Goal: Task Accomplishment & Management: Use online tool/utility

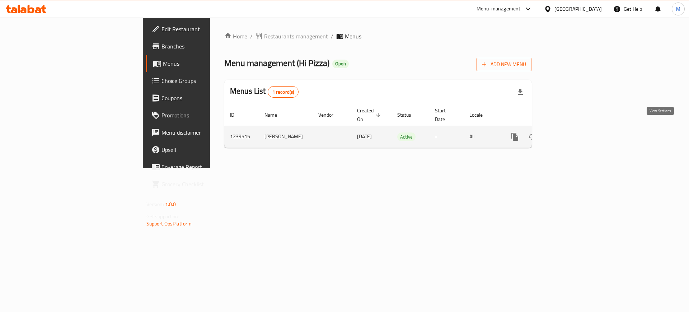
click at [571, 132] on icon "enhanced table" at bounding box center [566, 136] width 9 height 9
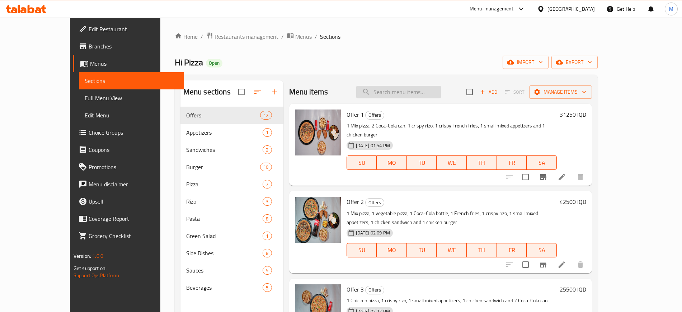
click at [436, 96] on input "search" at bounding box center [398, 92] width 85 height 13
paste input "Hi Burger VIP"
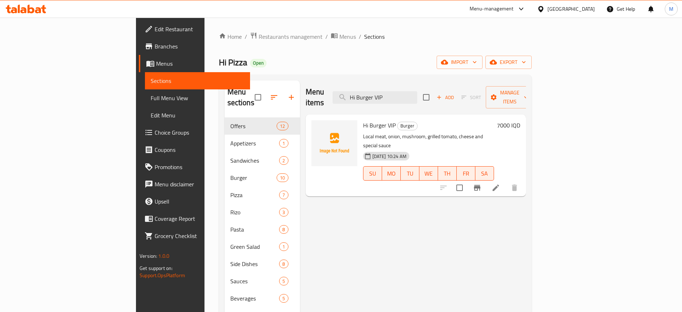
type input "Hi Burger VIP"
click at [343, 176] on div "Hi Burger VIP Burger Local meat, onion, mushroom, grilled tomato, cheese and sp…" at bounding box center [416, 155] width 220 height 82
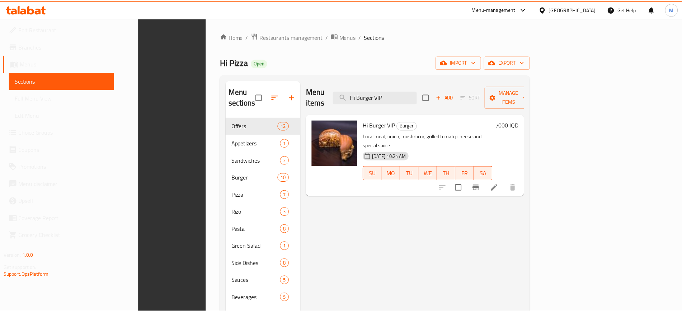
scroll to position [100, 0]
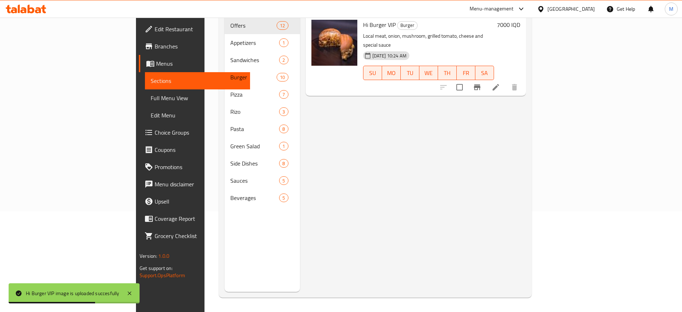
click at [452, 277] on div "Menu items Hi Burger VIP Add Sort Manage items Hi Burger VIP Burger Local meat,…" at bounding box center [413, 136] width 226 height 312
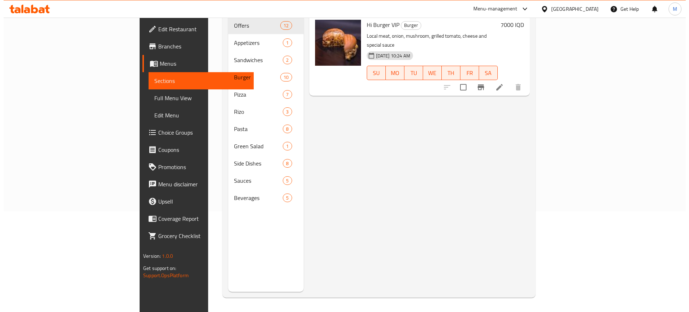
scroll to position [0, 0]
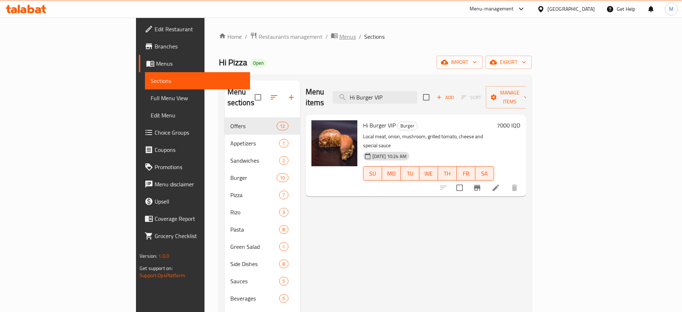
click at [339, 39] on span "Menus" at bounding box center [347, 36] width 17 height 9
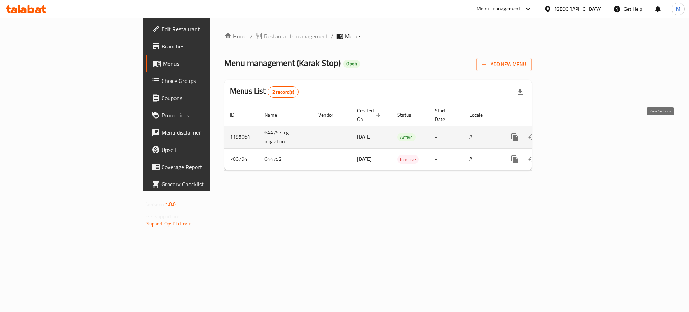
click at [571, 133] on icon "enhanced table" at bounding box center [566, 137] width 9 height 9
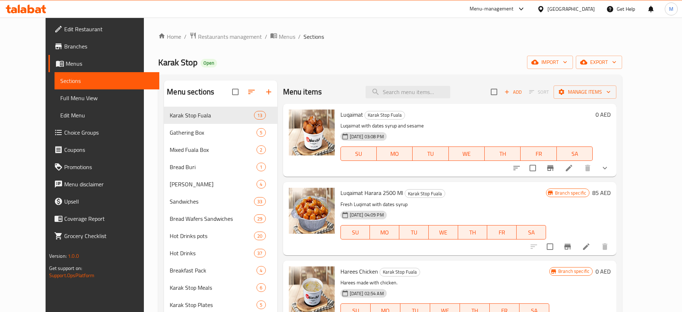
click at [342, 97] on div "Menu items Add Sort Manage items" at bounding box center [450, 91] width 334 height 23
click at [86, 29] on span "Edit Restaurant" at bounding box center [108, 29] width 89 height 9
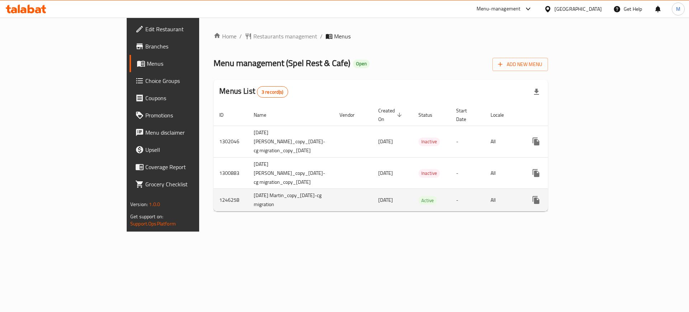
click at [596, 208] on div "enhanced table" at bounding box center [562, 199] width 69 height 17
click at [592, 204] on icon "enhanced table" at bounding box center [587, 200] width 9 height 9
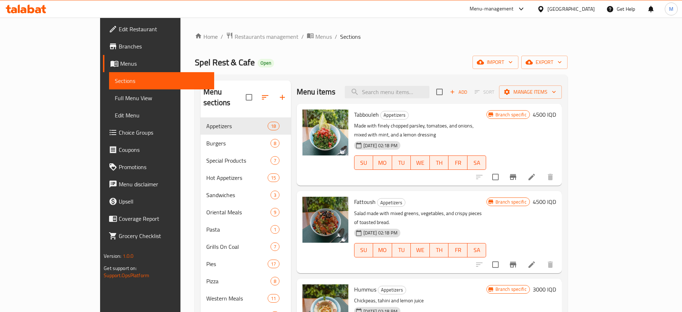
click at [568, 70] on div "Home / Restaurants management / Menus / Sections Spel Rest & Cafe Open import e…" at bounding box center [381, 225] width 373 height 387
click at [519, 63] on button "import" at bounding box center [496, 62] width 46 height 13
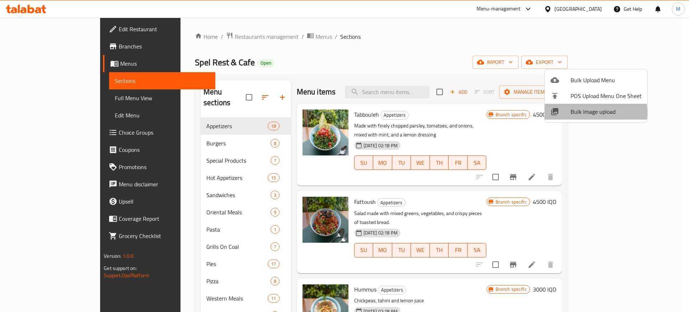
click at [581, 112] on span "Bulk Image upload" at bounding box center [606, 111] width 71 height 9
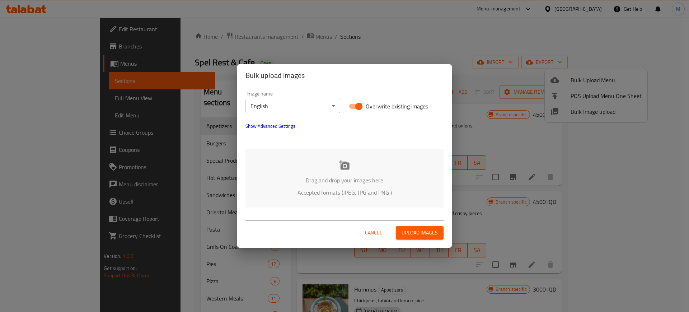
click at [301, 165] on div "Drag and drop your images here Accepted formats (JPEG, JPG and PNG )" at bounding box center [344, 178] width 198 height 58
click at [272, 128] on span "Show Advanced Settings" at bounding box center [270, 126] width 50 height 9
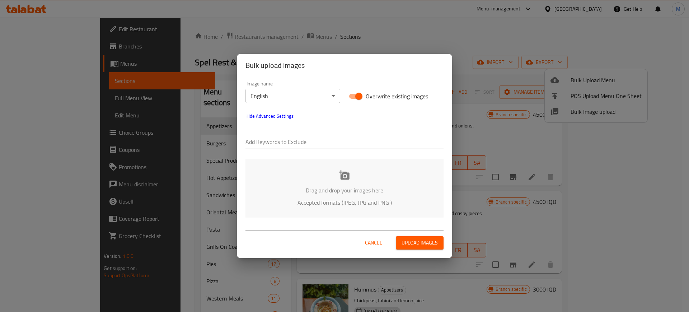
click at [286, 135] on div "Add Keywords to Exclude" at bounding box center [344, 139] width 198 height 20
click at [301, 142] on input "text" at bounding box center [344, 142] width 198 height 11
paste input "Spel Rest & Cafe"
type input "Spel Rest & Cafe"
paste input "-min"
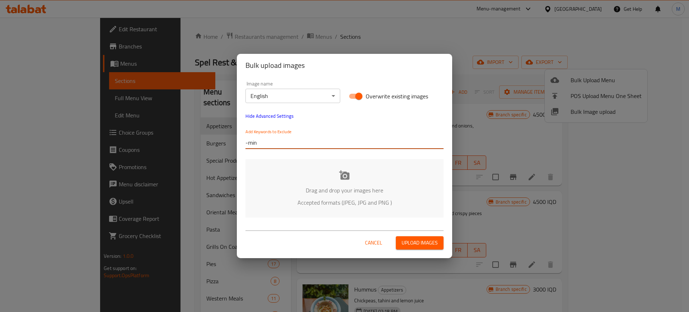
type input "-min"
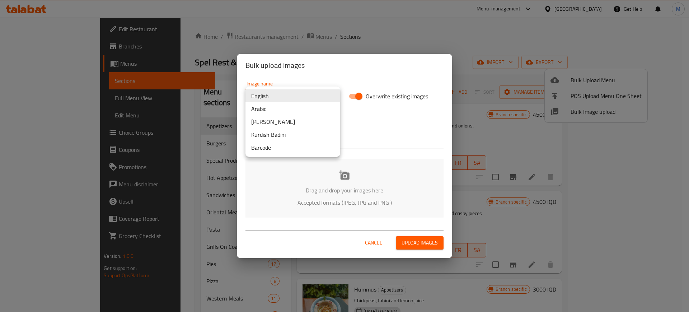
click at [264, 97] on body "​ Menu-management Iraq Get Help M Edit Restaurant Branches Menus Sections Full …" at bounding box center [344, 165] width 689 height 294
click at [280, 200] on div at bounding box center [344, 156] width 689 height 312
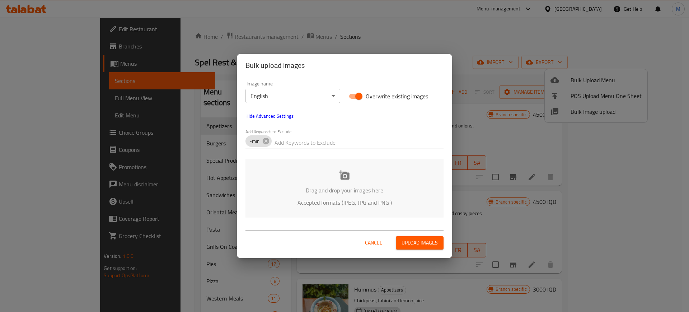
click at [280, 200] on p "Accepted formats (JPEG, JPG and PNG )" at bounding box center [344, 202] width 177 height 9
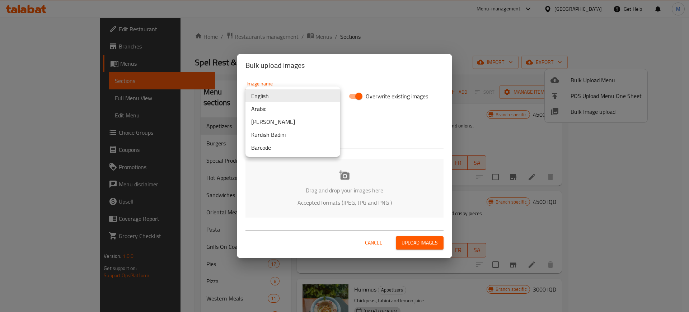
drag, startPoint x: 303, startPoint y: 94, endPoint x: 276, endPoint y: 106, distance: 28.9
click at [276, 106] on body "​ Menu-management Iraq Get Help M Edit Restaurant Branches Menus Sections Full …" at bounding box center [344, 165] width 689 height 294
click at [276, 106] on li "Arabic" at bounding box center [292, 108] width 95 height 13
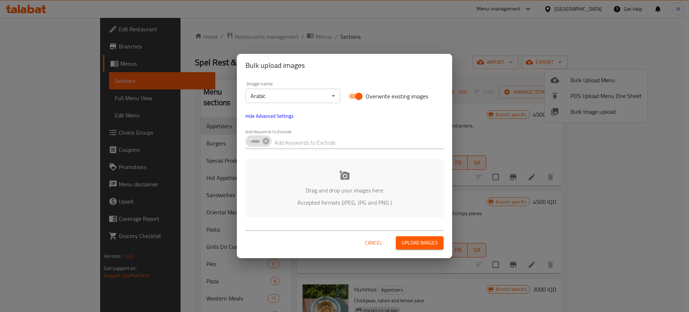
click at [320, 200] on p "Accepted formats (JPEG, JPG and PNG )" at bounding box center [344, 202] width 177 height 9
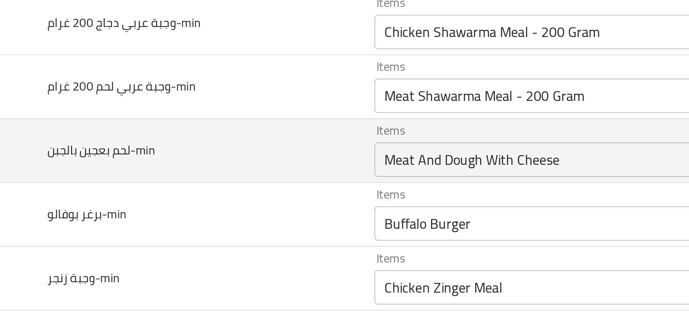
scroll to position [938, 0]
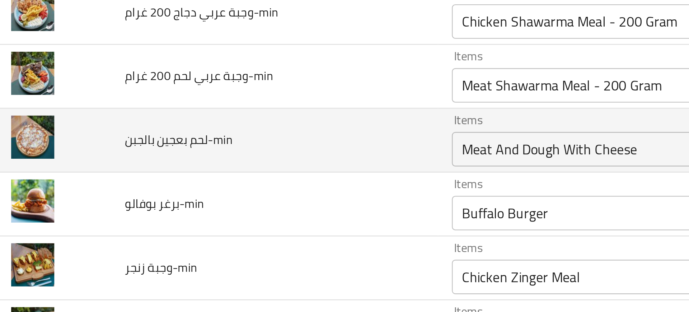
click at [141, 147] on td "لحم بعجين بالجبن-min" at bounding box center [124, 141] width 136 height 27
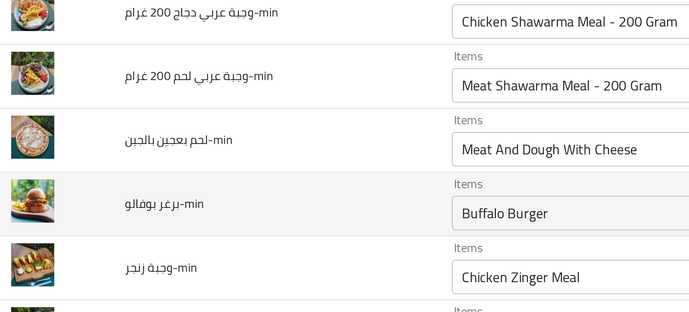
click at [150, 165] on td "برغر بوفالو-min" at bounding box center [124, 168] width 136 height 27
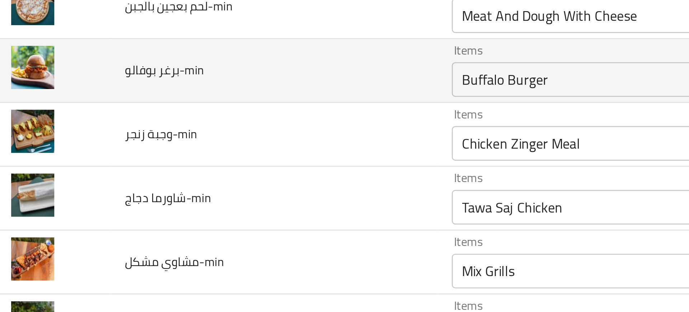
scroll to position [993, 0]
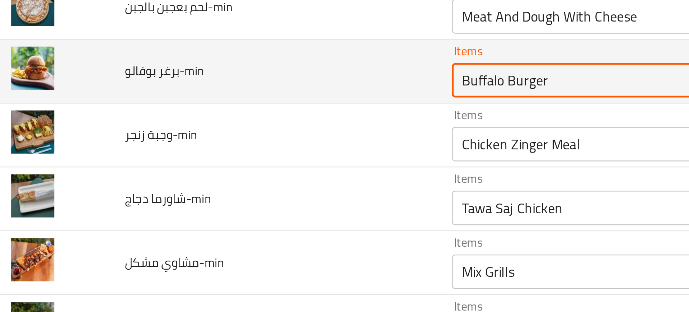
click at [200, 121] on بوفالو-min "Buffalo Burger" at bounding box center [282, 116] width 165 height 10
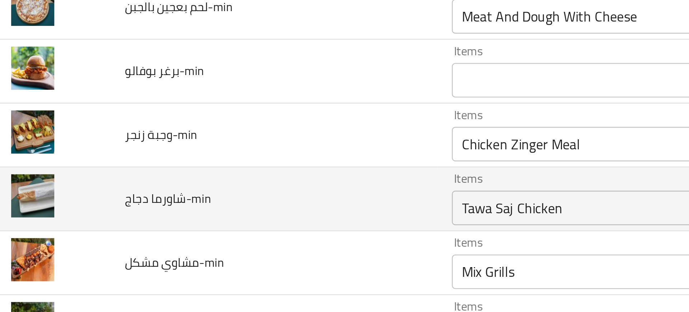
click at [133, 171] on td "شاورما دجاج-min" at bounding box center [124, 166] width 136 height 27
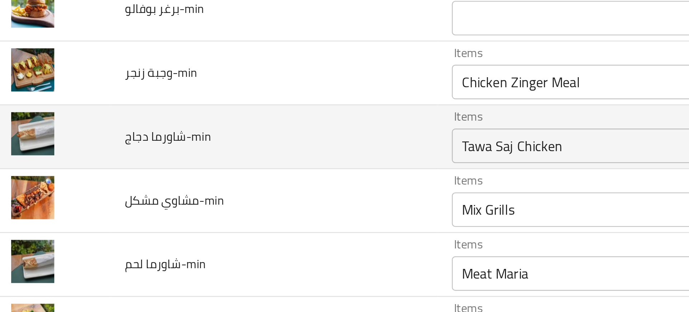
scroll to position [1018, 0]
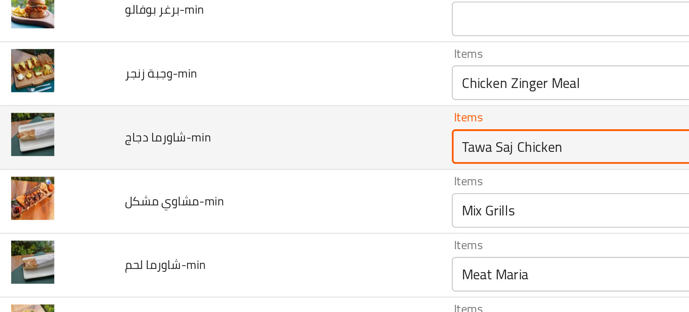
click at [200, 146] on دجاج-min "Tawa Saj Chicken" at bounding box center [282, 144] width 165 height 10
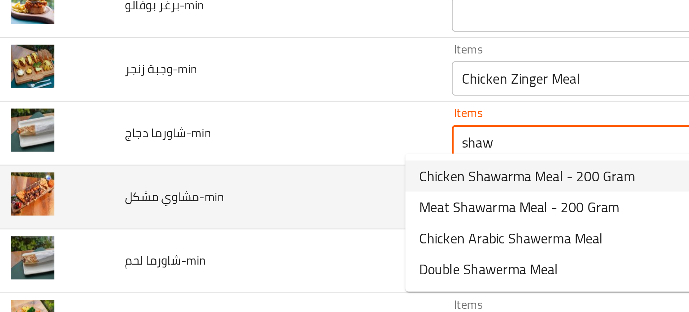
scroll to position [1026, 0]
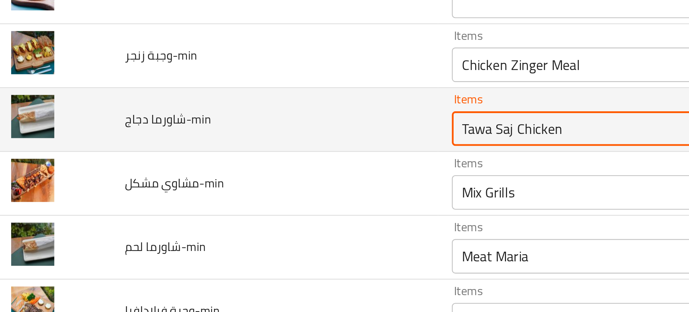
type دجاج-min "Tawa Saj Chicke"
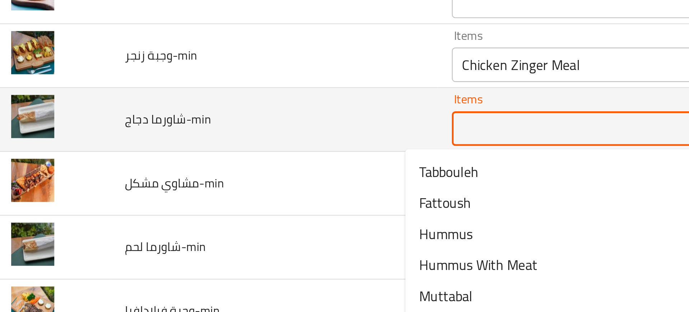
click at [142, 140] on td "شاورما دجاج-min" at bounding box center [124, 132] width 136 height 27
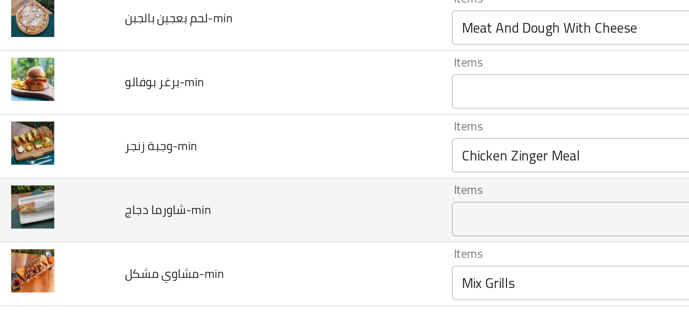
scroll to position [989, 0]
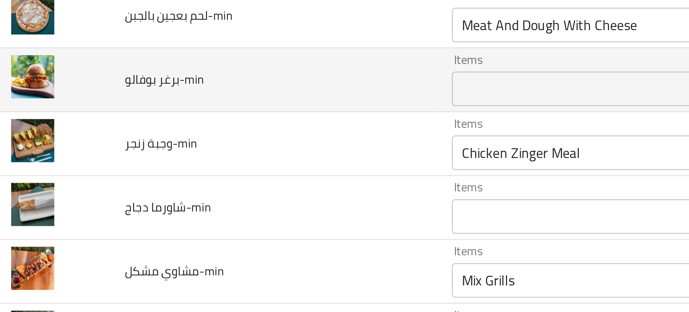
click at [76, 116] on span "برغر بوفالو-min" at bounding box center [78, 115] width 33 height 9
copy span "برغر بوفالو-min"
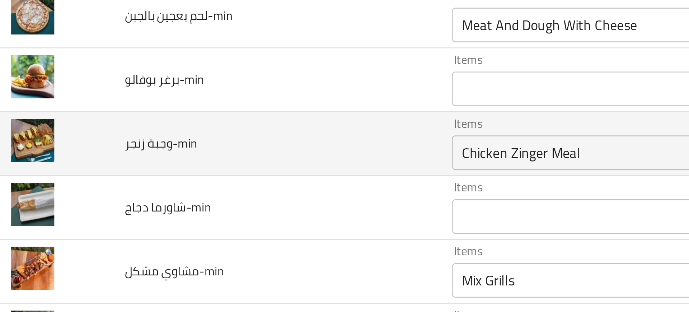
click at [143, 145] on td "وجبة زنجر-min" at bounding box center [124, 143] width 136 height 27
click at [161, 153] on td "وجبة زنجر-min" at bounding box center [124, 143] width 136 height 27
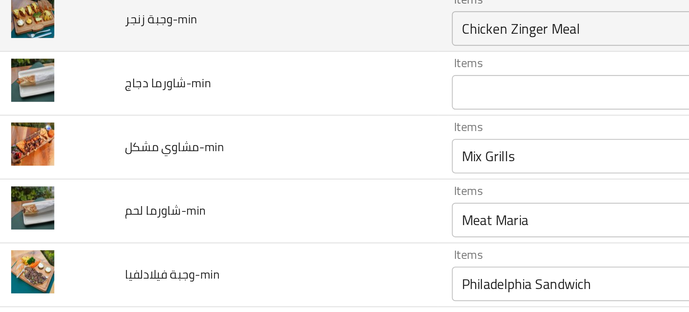
scroll to position [1041, 0]
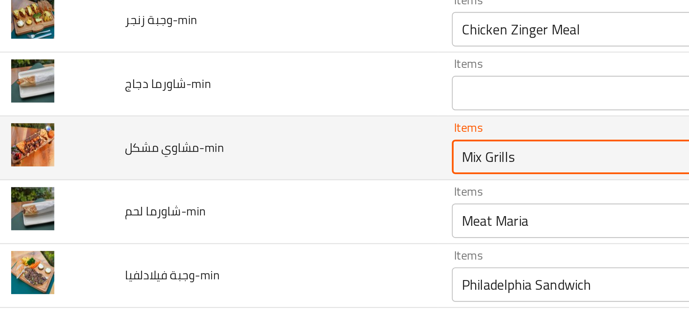
click at [200, 147] on مشكل-min "Mix Grills" at bounding box center [282, 148] width 165 height 10
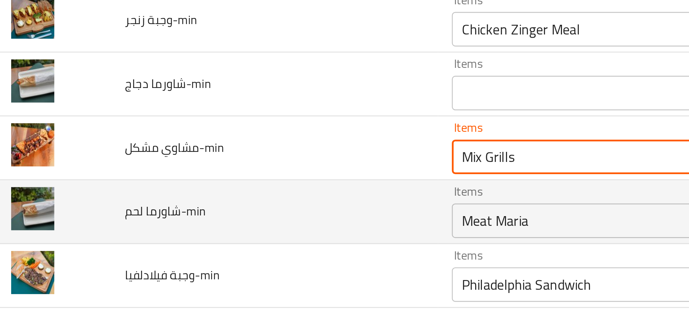
click at [146, 172] on td "شاورما لحم-min" at bounding box center [124, 171] width 136 height 27
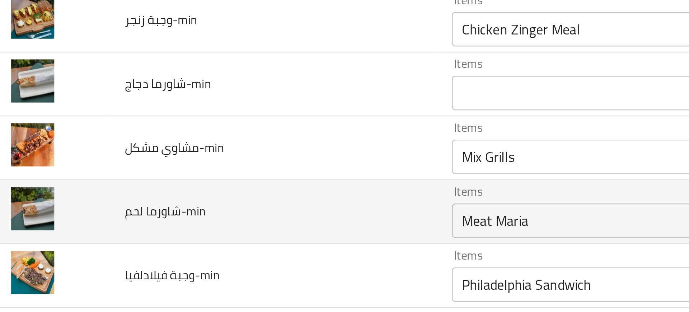
scroll to position [1083, 0]
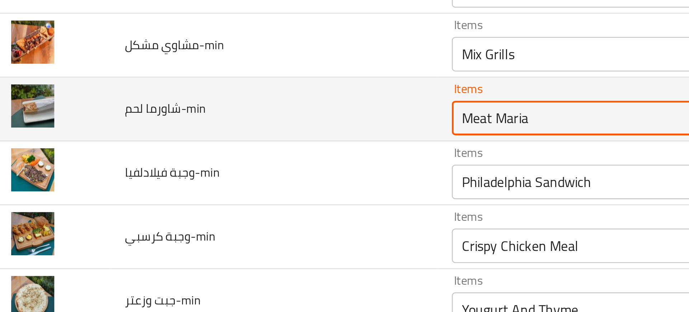
click at [200, 133] on لحم-min "Meat Maria" at bounding box center [282, 132] width 165 height 10
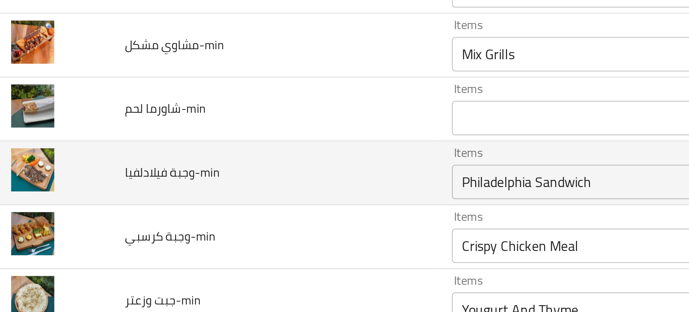
click at [143, 153] on td "وجبة فيلادلفيا-min" at bounding box center [124, 155] width 136 height 27
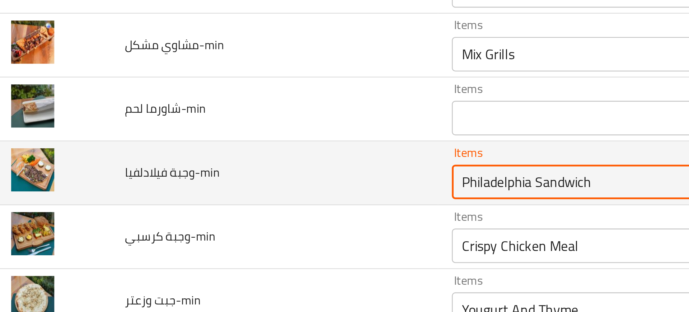
click at [220, 161] on فيلادلفيا-min "Philadelphia Sandwich" at bounding box center [282, 159] width 165 height 10
click at [222, 161] on فيلادلفيا-min "Philadelphia Sandwich" at bounding box center [282, 159] width 165 height 10
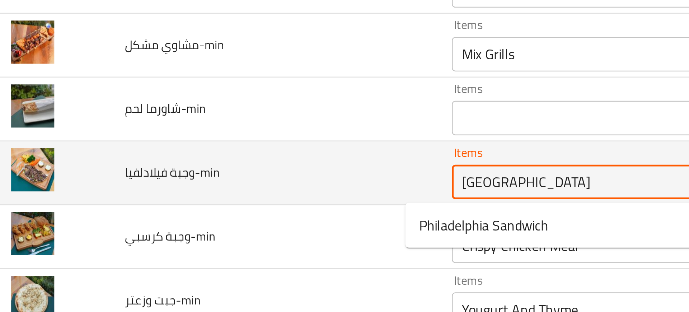
type فيلادلفيا-min "Philadelphia"
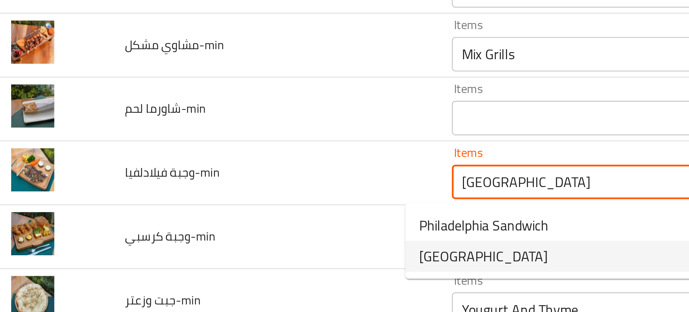
click at [194, 188] on span "Philadelphia" at bounding box center [210, 189] width 53 height 9
type فيلادلفيا-min-ar "فيلادلفيا"
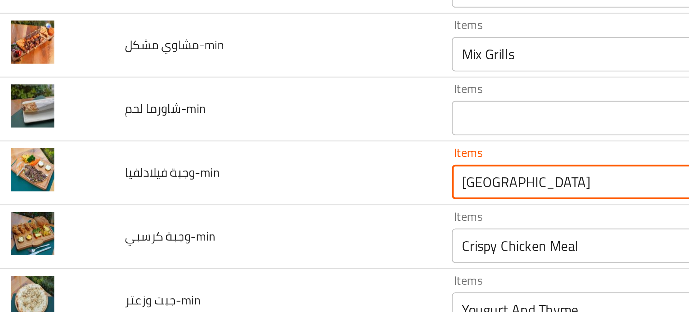
type فيلادلفيا-min "Philadelphia"
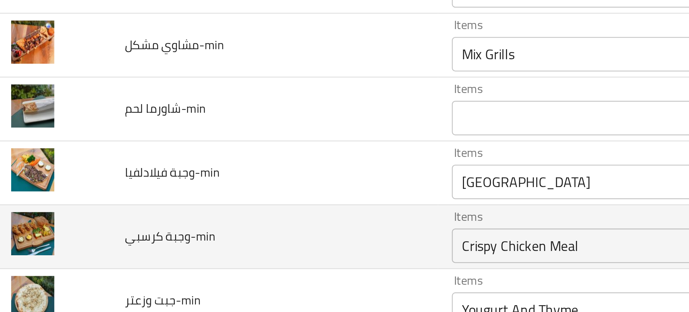
click at [140, 181] on td "وجبة كرسبي-min" at bounding box center [124, 181] width 136 height 27
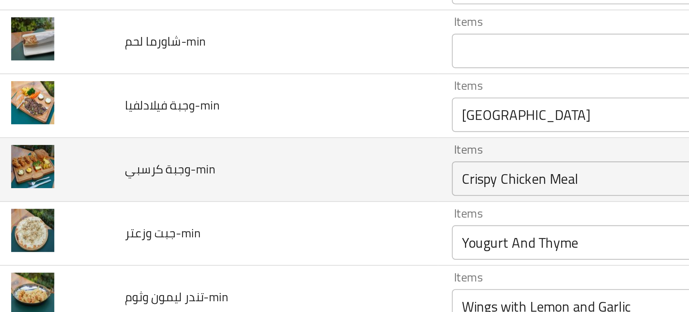
scroll to position [1116, 0]
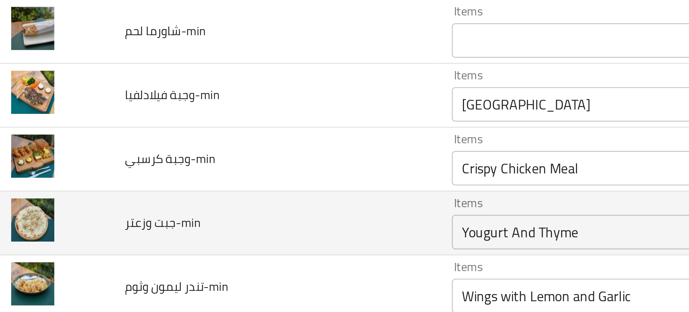
click at [155, 169] on td "جبت وزعتر-min" at bounding box center [124, 176] width 136 height 27
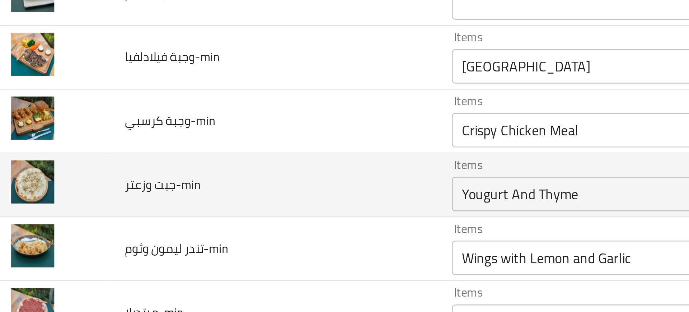
scroll to position [1147, 0]
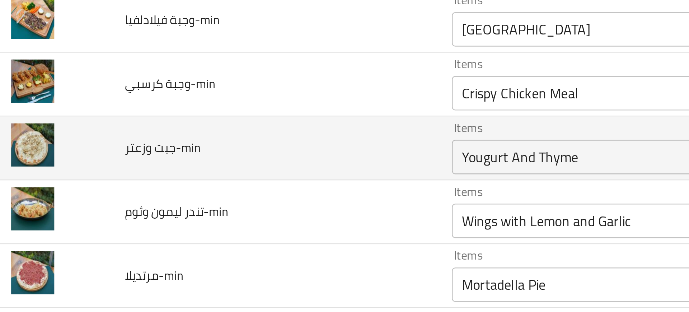
click at [198, 153] on div "Yougurt And Thyme Items" at bounding box center [293, 148] width 191 height 14
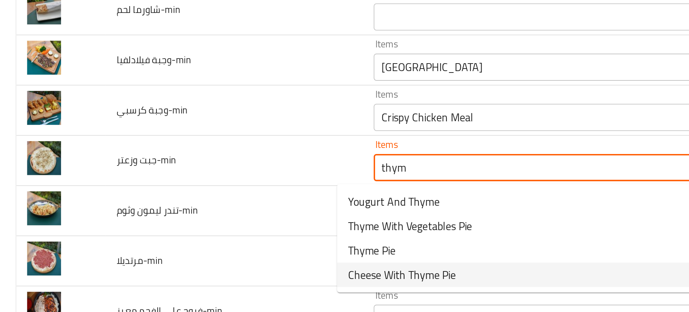
click at [200, 208] on span "Cheese With Thyme Pie" at bounding box center [212, 205] width 57 height 9
type وزعتر-min "Cheese With Thyme Pie"
type وزعتر-min-ar "فطيرة جبنة مع زعتر"
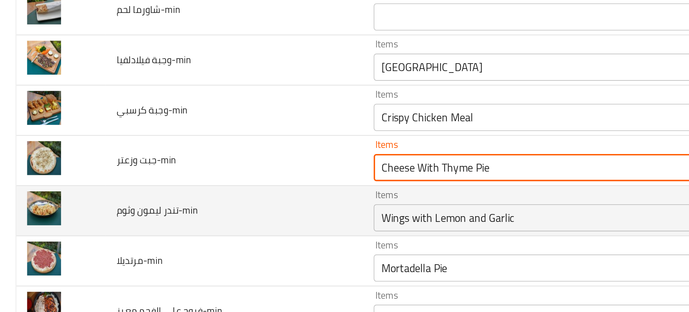
type وزعتر-min "Cheese With Thyme Pie"
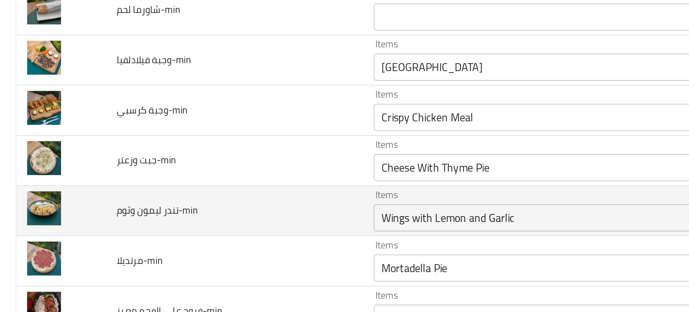
click at [131, 182] on td "تندر ليمون وثوم-min" at bounding box center [124, 171] width 136 height 27
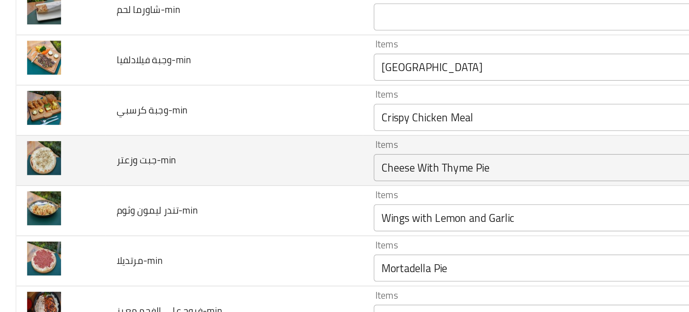
click at [203, 155] on div "Cheese With Thyme Pie Items" at bounding box center [293, 148] width 191 height 14
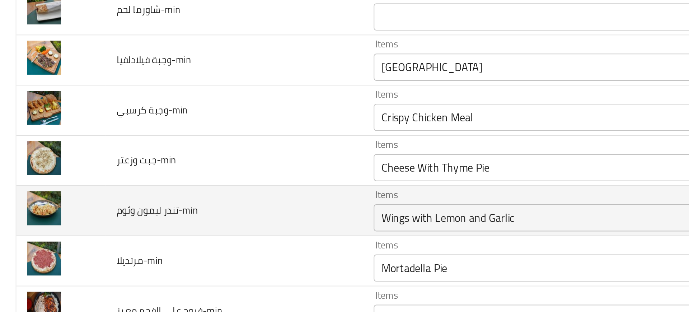
click at [150, 179] on td "تندر ليمون وثوم-min" at bounding box center [124, 171] width 136 height 27
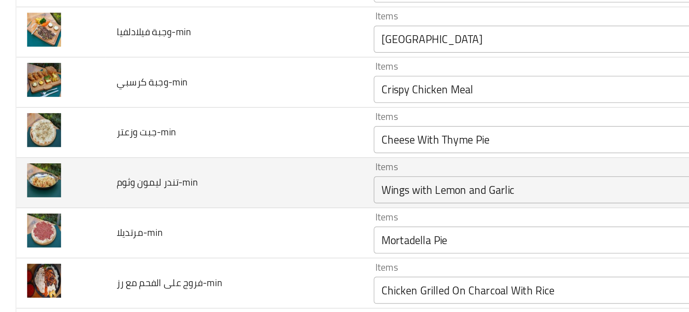
scroll to position [1167, 0]
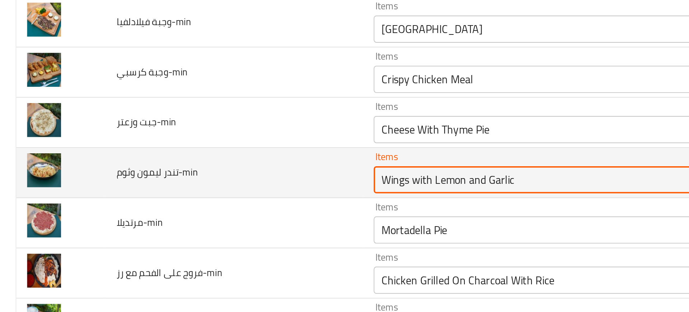
click at [200, 153] on وثوم-min "Wings with Lemon and Garlic" at bounding box center [282, 155] width 165 height 10
click at [208, 157] on وثوم-min "Wings with Lemon and Garlic" at bounding box center [282, 155] width 165 height 10
drag, startPoint x: 212, startPoint y: 156, endPoint x: 119, endPoint y: 151, distance: 92.7
click at [119, 151] on tr "تندر ليمون وثوم-min Items Wings with Lemon and Garlic Items Items أجنحة بالليمو…" at bounding box center [345, 151] width 672 height 27
type وثوم-min "Lemon and Garlic"
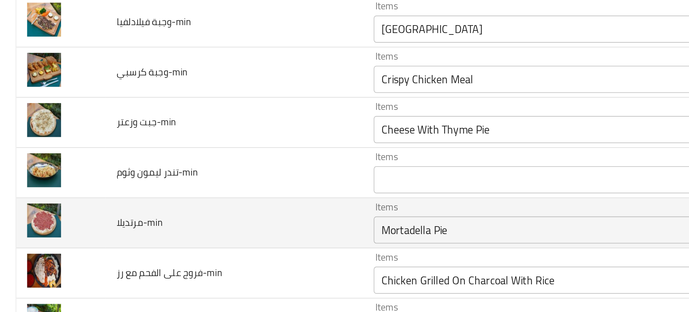
click at [138, 168] on td "مرتديلا-min" at bounding box center [124, 177] width 136 height 27
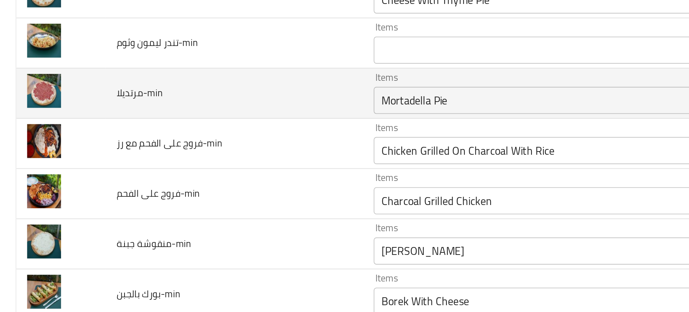
scroll to position [1236, 0]
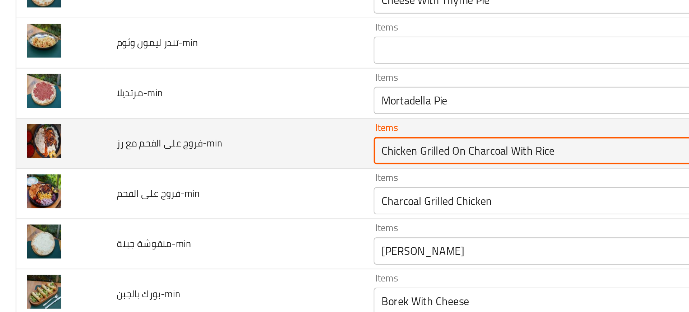
click at [200, 143] on رز-min "Chicken Grilled On Charcoal With Rice" at bounding box center [282, 139] width 165 height 10
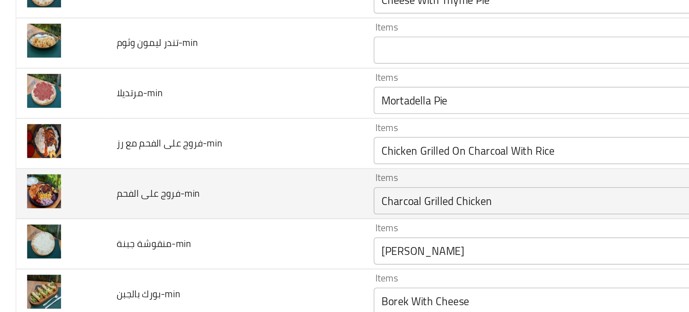
click at [122, 158] on td "فروج على الفحم-min" at bounding box center [124, 162] width 136 height 27
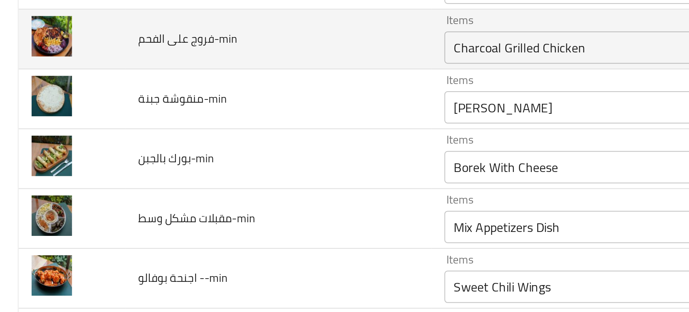
scroll to position [1314, 0]
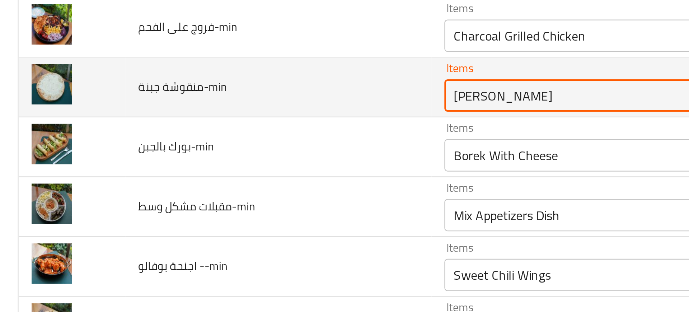
click at [200, 117] on جبنة-min "Cheese Kunafa" at bounding box center [282, 114] width 165 height 10
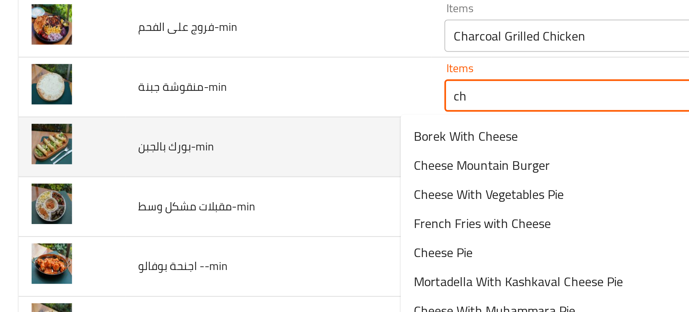
type جبنة-min "c"
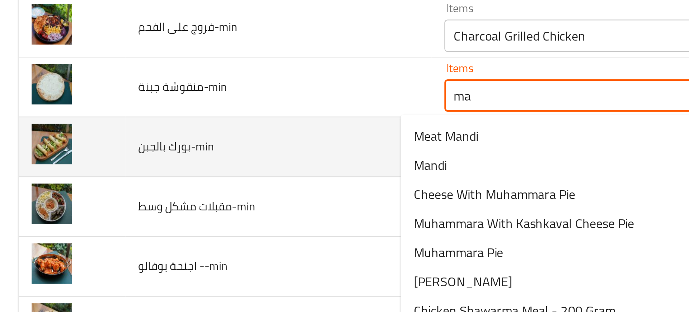
type جبنة-min "m"
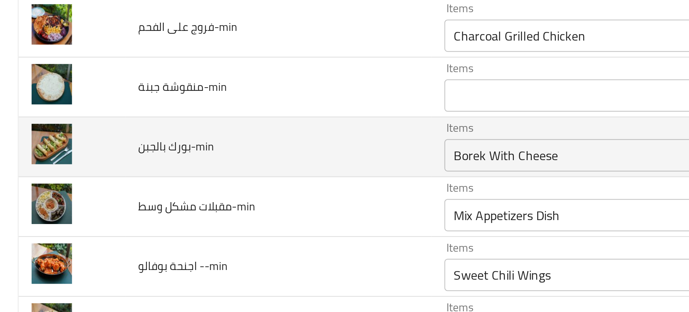
click at [142, 144] on td "بورك بالجبن-min" at bounding box center [124, 137] width 136 height 27
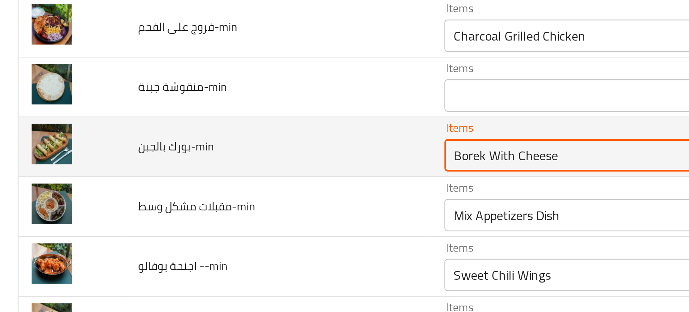
click at [200, 140] on بالجبن-min "Borek With Cheese" at bounding box center [282, 141] width 165 height 10
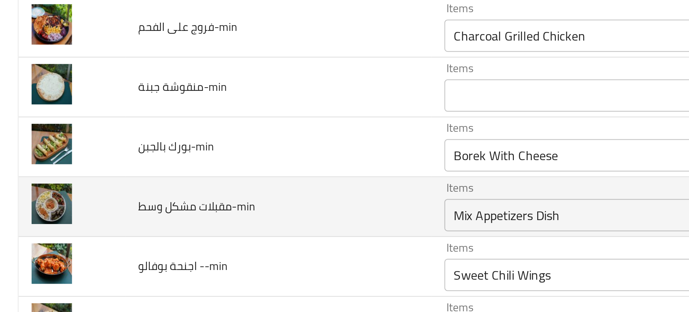
click at [168, 155] on td "مقبلات مشكل وسط-min" at bounding box center [124, 163] width 136 height 27
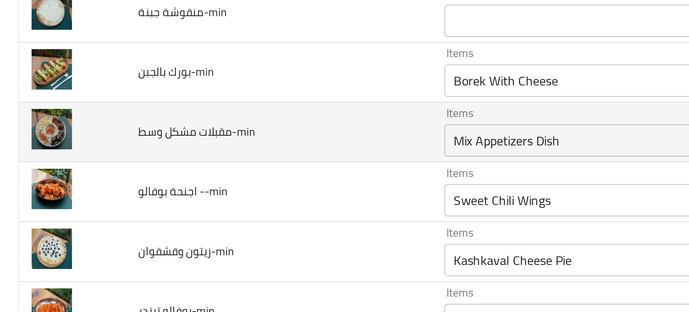
scroll to position [1347, 0]
click at [205, 136] on وسط-min "Mix Appetizers Dish" at bounding box center [282, 134] width 165 height 10
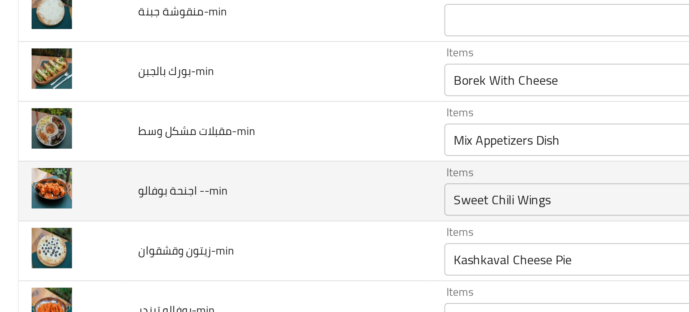
click at [158, 160] on td "اجنحة بوفالو --min" at bounding box center [124, 157] width 136 height 27
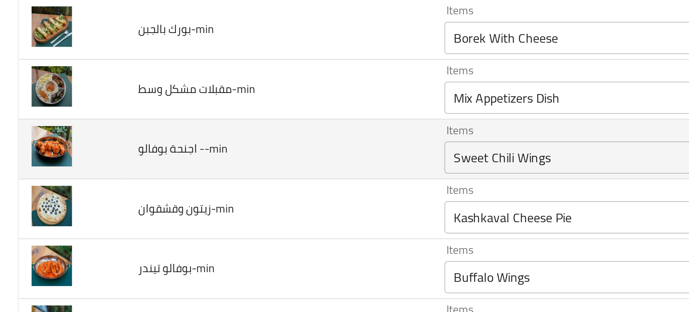
click at [200, 145] on --min "Sweet Chili Wings" at bounding box center [282, 142] width 165 height 10
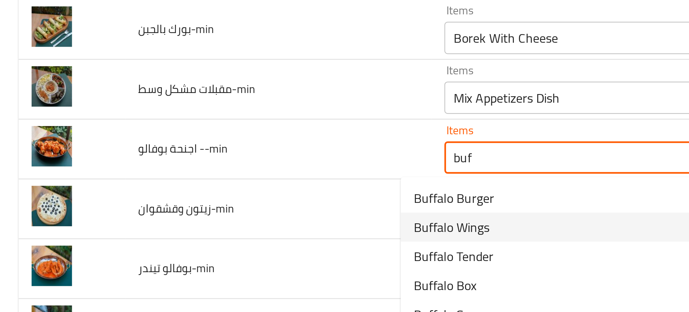
click at [196, 174] on span "Buffalo Wings" at bounding box center [201, 172] width 34 height 9
type --min "Buffalo Wings"
type --min-ar "بافلو وينجز"
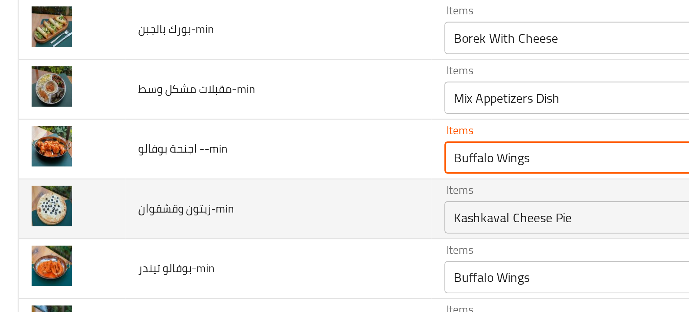
type --min "Buffalo Wings"
click at [200, 167] on وقشقوان-min "Kashkaval Cheese Pie" at bounding box center [282, 168] width 165 height 10
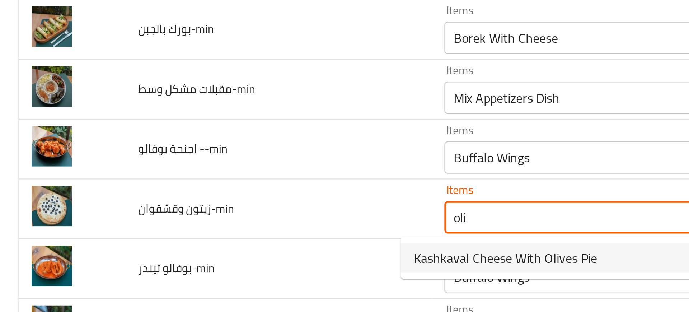
click at [202, 188] on span "Kashkaval Cheese With Olives Pie" at bounding box center [224, 186] width 81 height 9
type وقشقوان-min "Kashkaval Cheese With Olives Pie"
type وقشقوان-min-ar "فطيرة جبنة قشقوان مع زيتون"
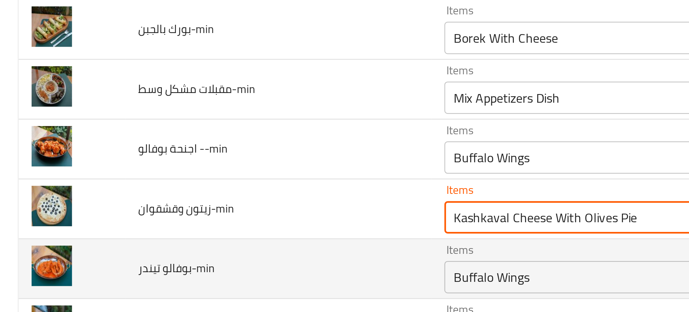
type وقشقوان-min "Kashkaval Cheese With Olives Pie"
click at [163, 187] on td "بوفالو تيندر-min" at bounding box center [124, 191] width 136 height 27
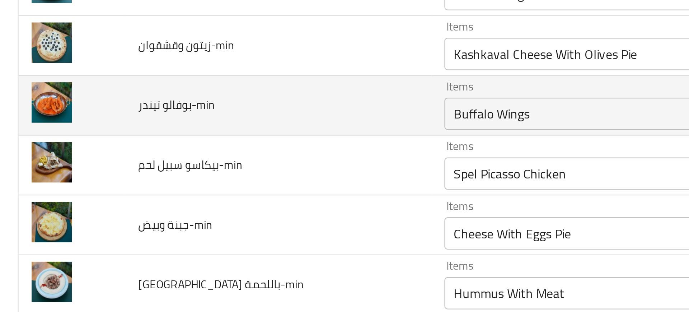
scroll to position [1439, 0]
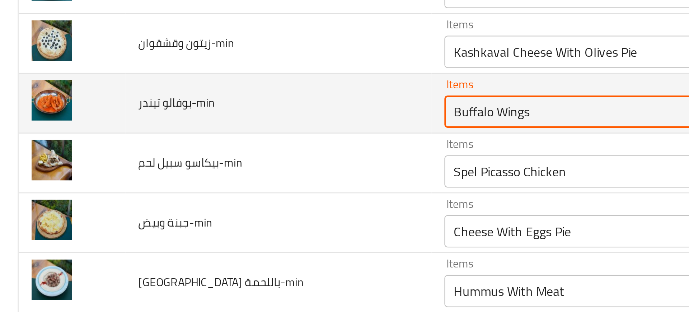
click at [200, 125] on تيندر-min "Buffalo Wings" at bounding box center [282, 121] width 165 height 10
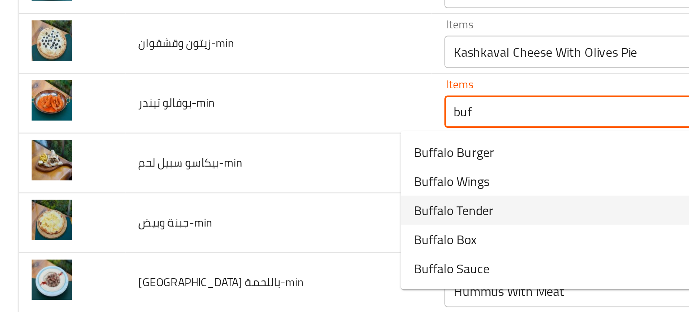
click at [202, 163] on span "Buffalo Tender" at bounding box center [202, 165] width 36 height 9
type تيندر-min "Buffalo Tender"
type تيندر-min-ar "تندر بافلو"
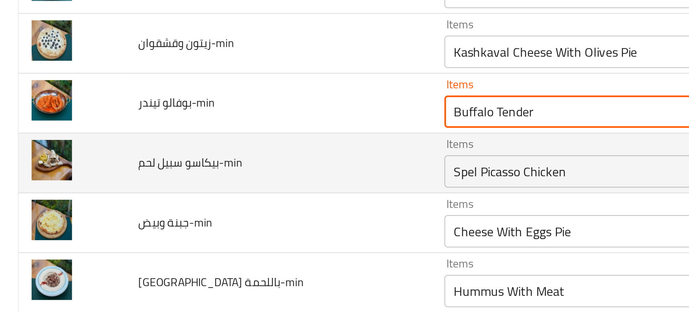
type تيندر-min "Buffalo Tender"
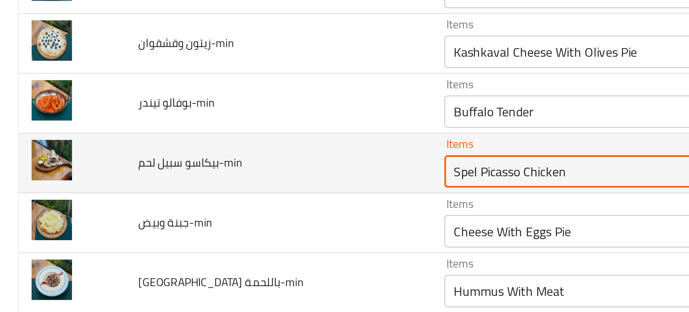
click at [200, 147] on لحم-min "Spel Picasso Chicken" at bounding box center [282, 148] width 165 height 10
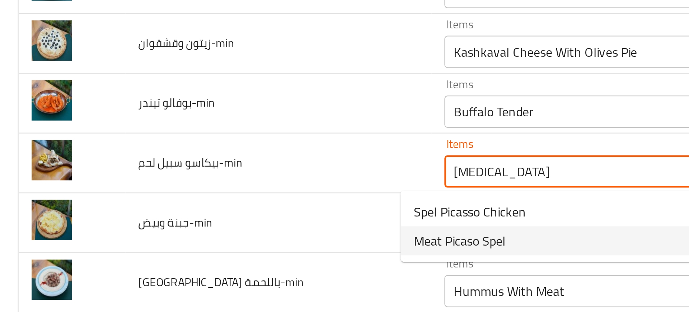
click at [194, 183] on span "Meat Picaso Spel" at bounding box center [204, 178] width 41 height 9
type لحم-min "Meat Picaso Spel"
type لحم-min-ar "لحم بيكاسو سبيل"
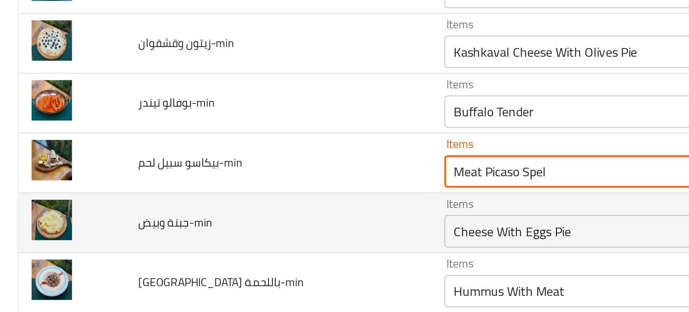
scroll to position [1458, 0]
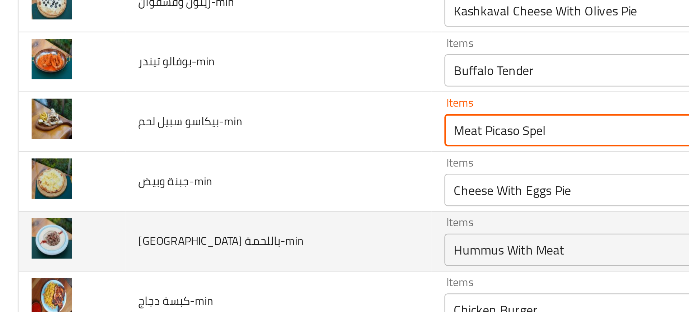
type لحم-min "Meat Picaso Spel"
click at [192, 183] on td "Items Hummus With Meat Items" at bounding box center [294, 179] width 205 height 27
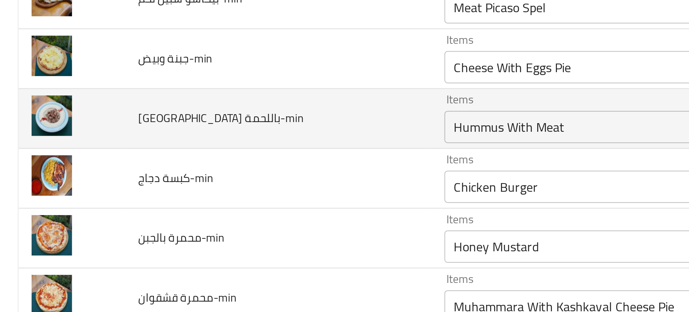
scroll to position [1520, 0]
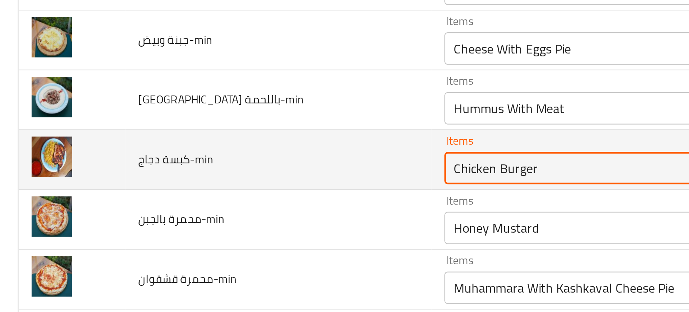
click at [200, 150] on دجاج-min "Chicken Burger" at bounding box center [282, 146] width 165 height 10
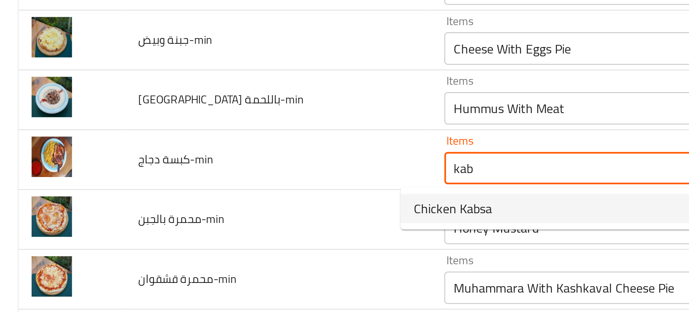
click at [203, 164] on span "Chicken Kabsa" at bounding box center [201, 164] width 35 height 9
type دجاج-min "Chicken Kabsa"
type دجاج-min-ar "دجاج كبسة"
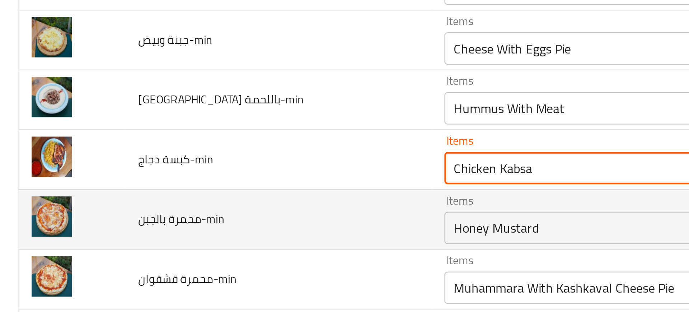
type دجاج-min "Chicken Kabsa"
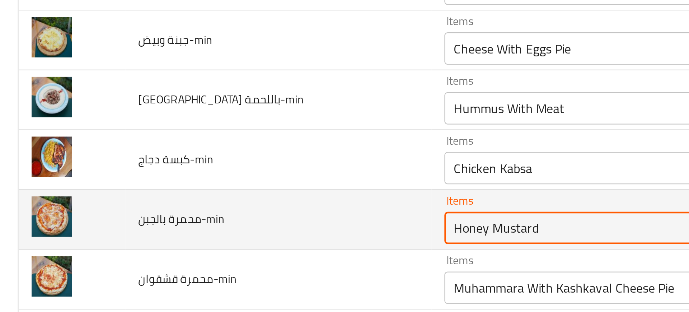
click at [212, 175] on بالجبن-min "Honey Mustard" at bounding box center [282, 173] width 165 height 10
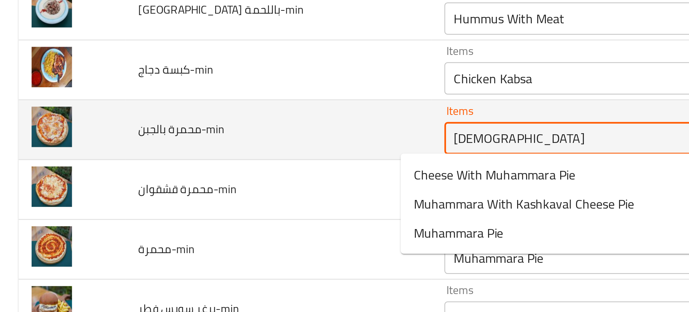
scroll to position [1562, 0]
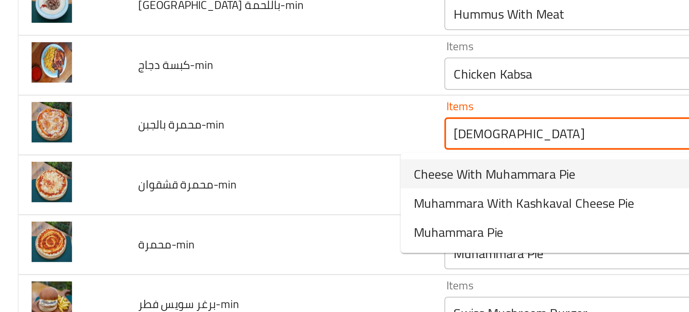
click at [189, 149] on span "Cheese With Muhammara Pie" at bounding box center [220, 149] width 72 height 9
type بالجبن-min "Cheese With Muhammara Pie"
type بالجبن-min-ar "فطيرة جبنة مع محمرة"
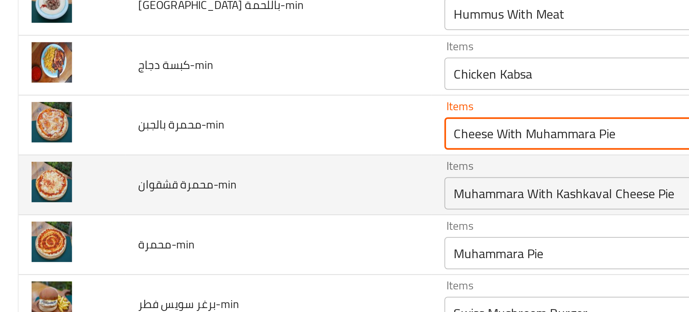
type بالجبن-min "Cheese With Muhammara Pie"
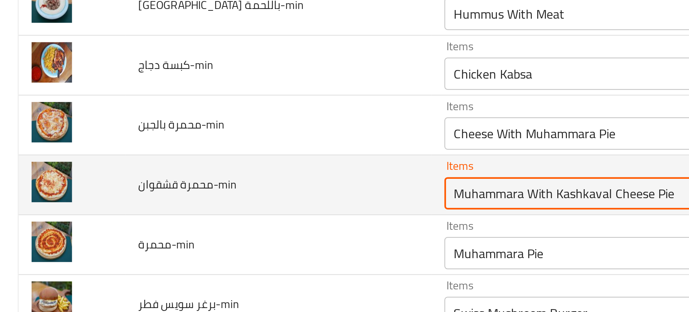
click at [201, 154] on قشقوان-min "Muhammara With Kashkaval Cheese Pie" at bounding box center [282, 158] width 165 height 10
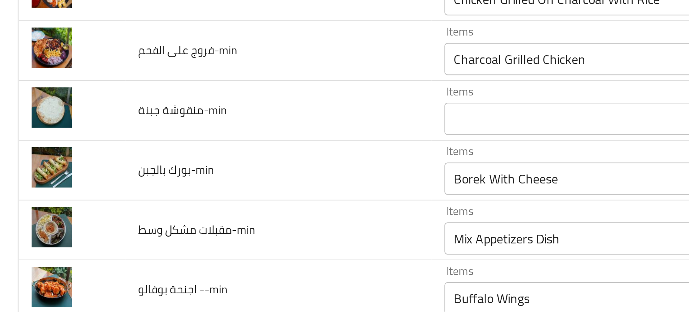
scroll to position [1304, 0]
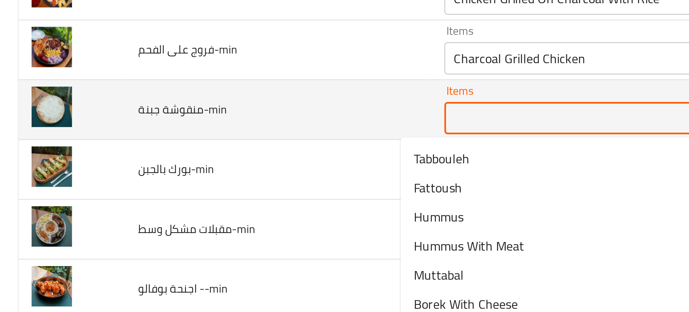
click at [200, 126] on جبنة-min "Items" at bounding box center [282, 124] width 165 height 10
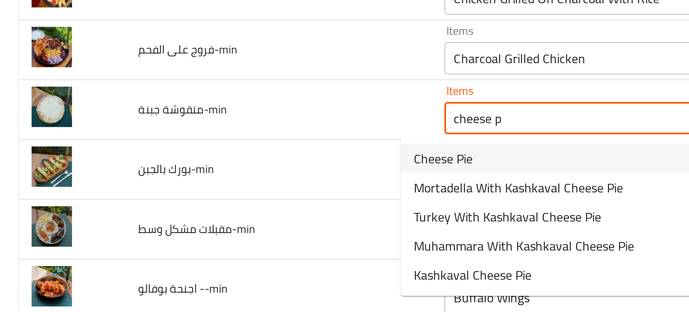
click at [204, 140] on span "Cheese Pie" at bounding box center [197, 142] width 26 height 9
type جبنة-min "Cheese Pie"
type جبنة-min-ar "فطيرة جبنة"
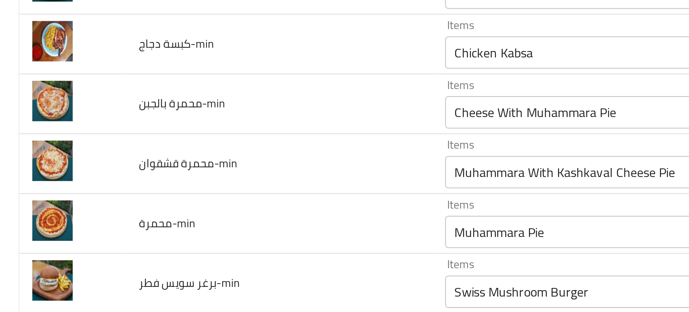
scroll to position [1578, 0]
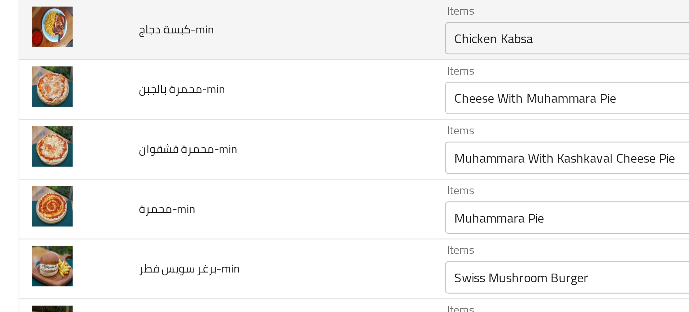
type جبنة-min "Cheese Pie"
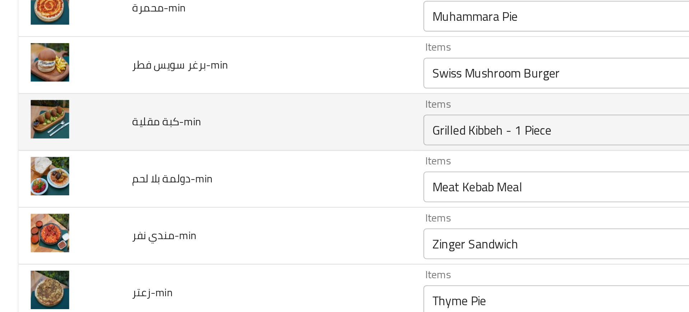
scroll to position [1673, 0]
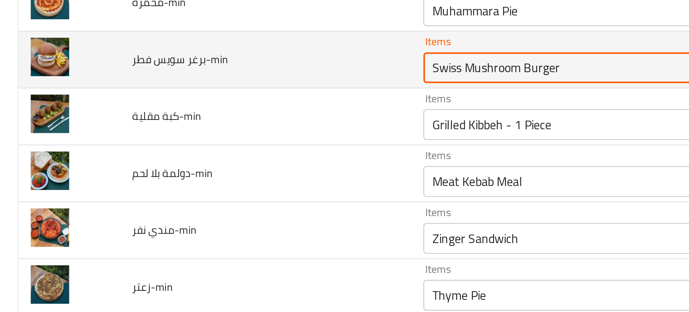
click at [200, 97] on فطر-min "Swiss Mushroom Burger" at bounding box center [282, 100] width 165 height 10
type فطر-min "Swiss Mushroom Burger"
click at [79, 95] on span "برغر سويس فطر-min" at bounding box center [84, 95] width 45 height 9
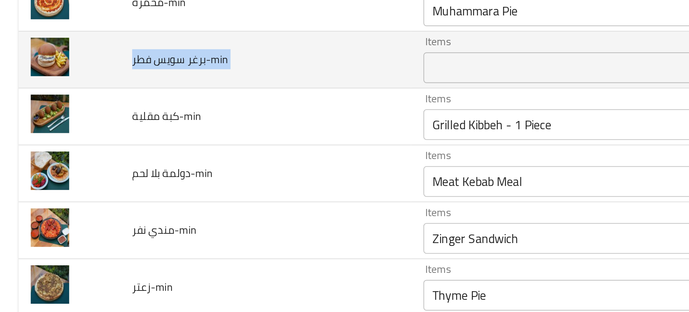
click at [79, 95] on span "برغر سويس فطر-min" at bounding box center [84, 95] width 45 height 9
copy span "برغر سويس فطر-min"
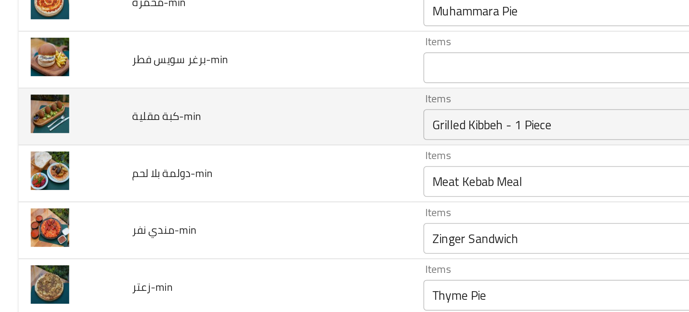
click at [132, 123] on td "كبة مقلية-min" at bounding box center [124, 122] width 136 height 27
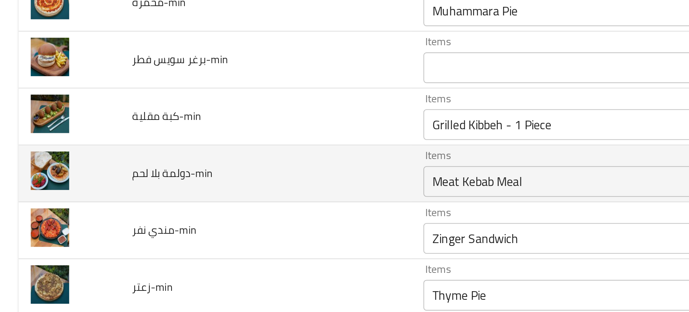
click at [139, 140] on td "دولمة بلا لحم-min" at bounding box center [124, 149] width 136 height 27
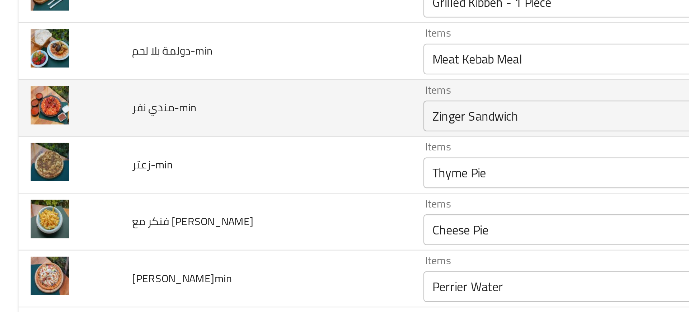
scroll to position [1731, 0]
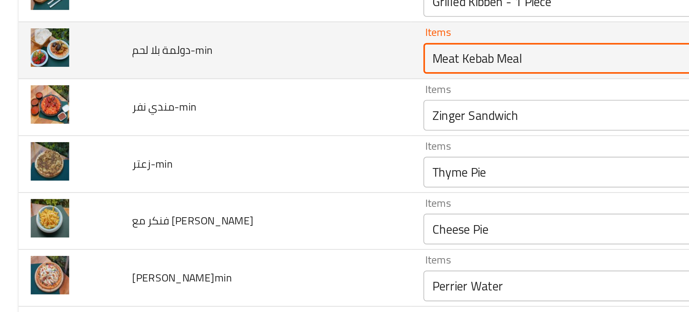
click at [202, 90] on لحم-min "Meat Kebab Meal" at bounding box center [282, 95] width 165 height 10
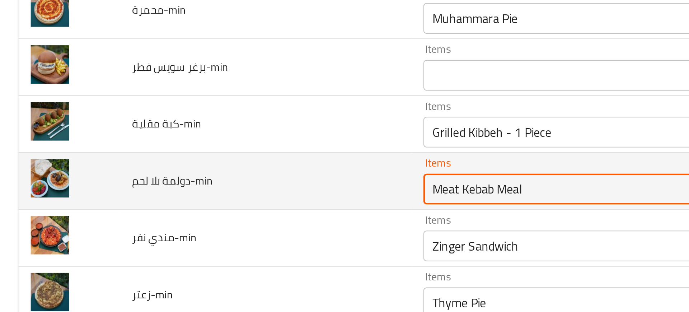
scroll to position [1669, 0]
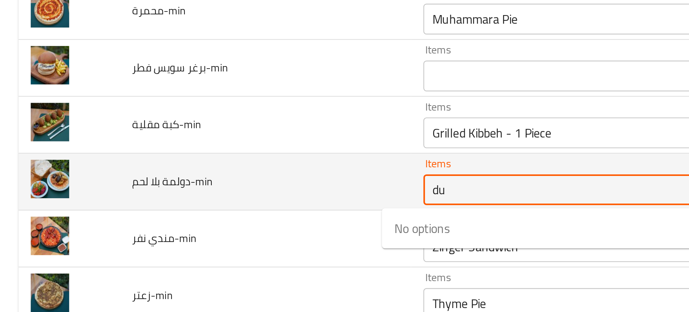
type لحم-min "d"
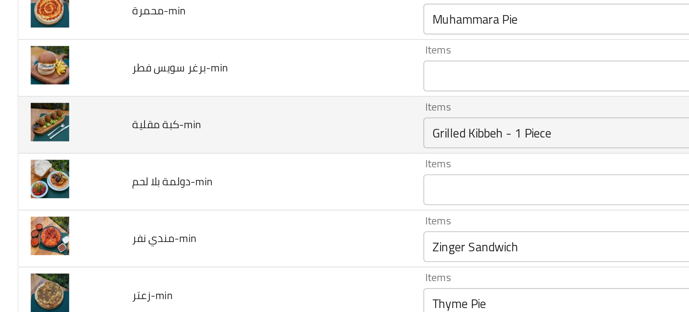
click at [122, 116] on td "كبة مقلية-min" at bounding box center [124, 126] width 136 height 27
click at [163, 134] on td "كبة مقلية-min" at bounding box center [124, 126] width 136 height 27
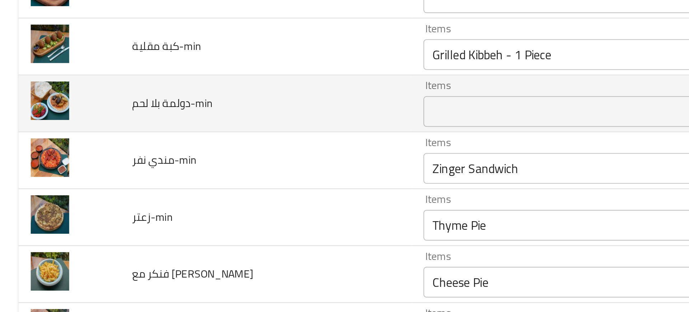
scroll to position [1706, 0]
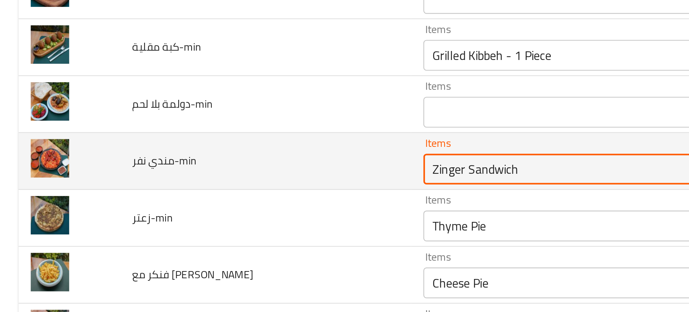
click at [200, 150] on نفر-min "Zinger Sandwich" at bounding box center [282, 147] width 165 height 10
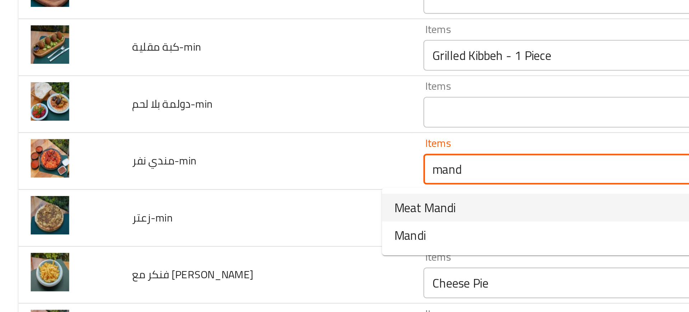
click at [209, 167] on span "Meat Mandi" at bounding box center [198, 165] width 29 height 9
type نفر-min "Meat Mandi"
type نفر-min-ar "لحم مندي"
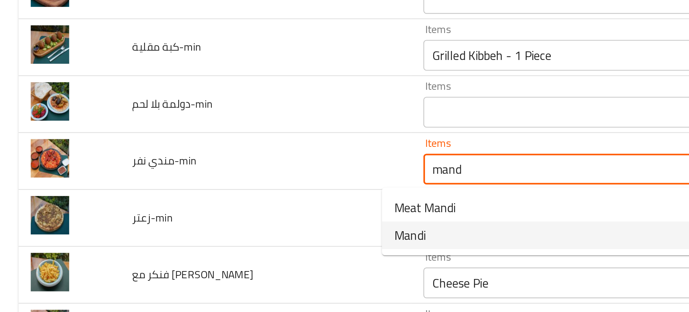
click at [203, 177] on نفر-min-option-1 "Mandi" at bounding box center [276, 178] width 196 height 13
type نفر-min "Mandi"
type نفر-min-ar "مندي"
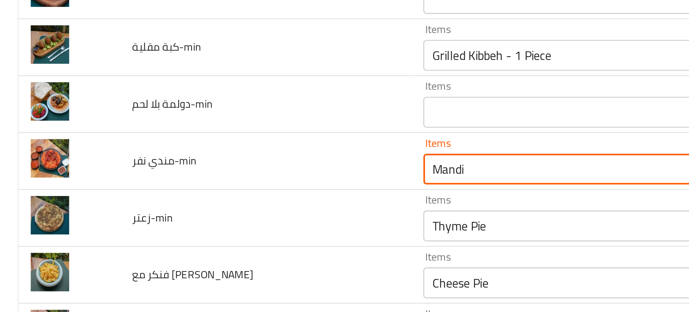
type نفر-min "Mandi"
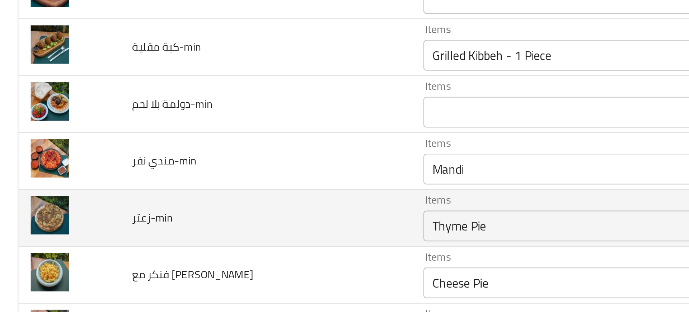
click at [140, 176] on td "زعتر-min" at bounding box center [124, 170] width 136 height 27
click at [198, 175] on div "Thyme Pie Items" at bounding box center [293, 174] width 191 height 14
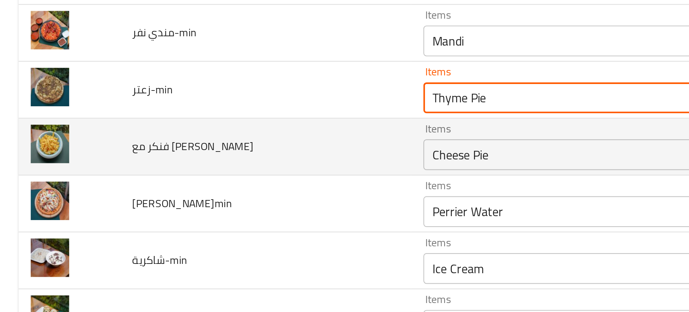
scroll to position [1768, 0]
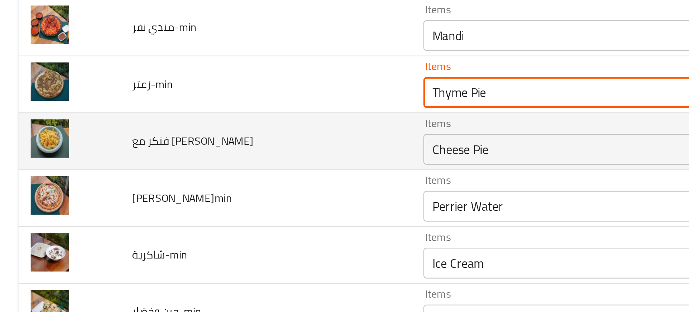
click at [198, 143] on div "Cheese Pie Items" at bounding box center [293, 138] width 191 height 14
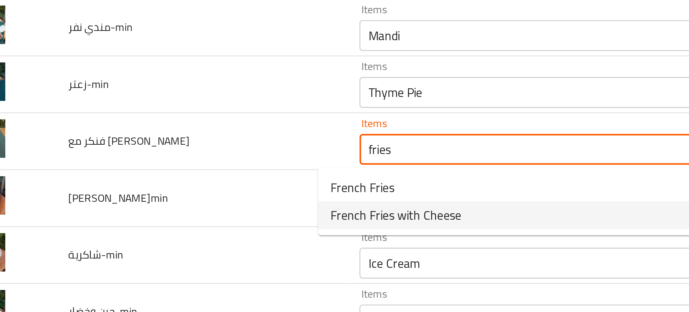
click at [212, 167] on span "French Fries with Cheese" at bounding box center [214, 168] width 61 height 9
type جبن-min "French Fries with Cheese"
type جبن-min-ar "بطاطا مقلية بالجبن"
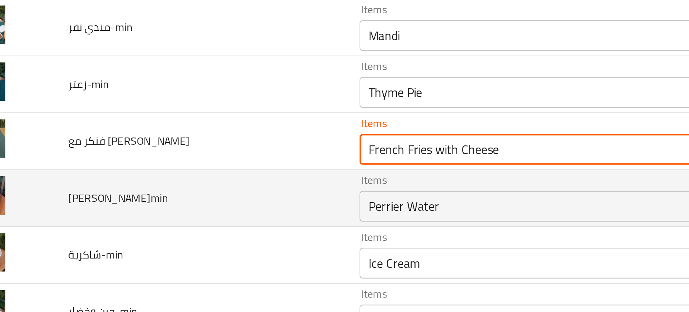
type جبن-min "French Fries with Cheese"
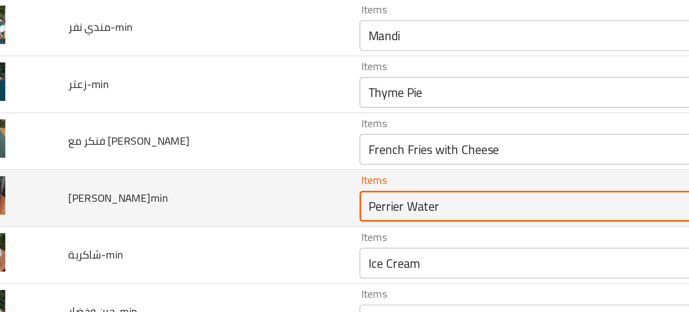
click at [201, 165] on بيتزا-min "Perrier Water" at bounding box center [282, 164] width 165 height 10
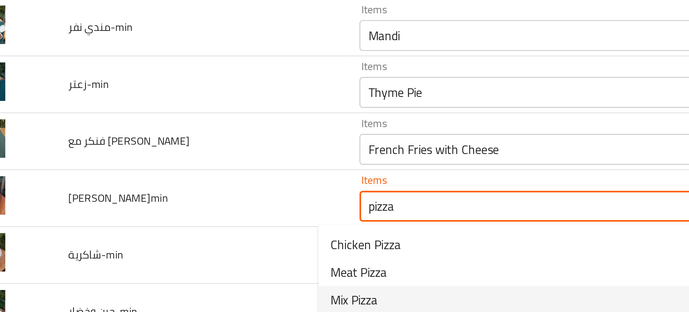
click at [196, 205] on span "Mix Pizza" at bounding box center [195, 208] width 22 height 9
type بيتزا-min "Mix Pizza"
type بيتزا-min-ar "بيتزا مشكل"
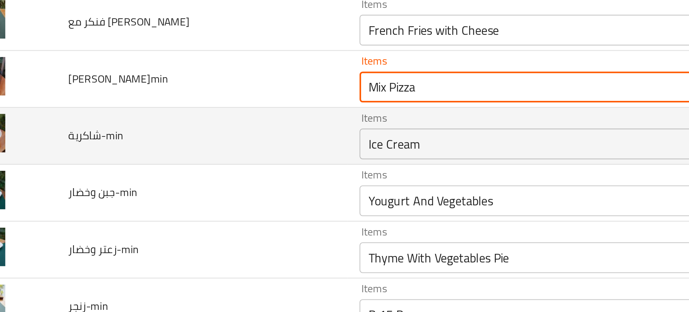
scroll to position [1823, 0]
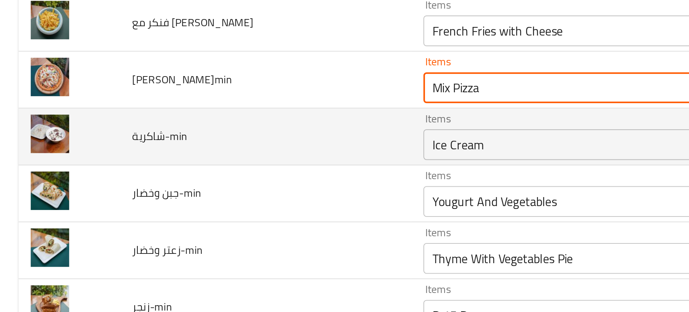
type بيتزا-min "Mix Pizza"
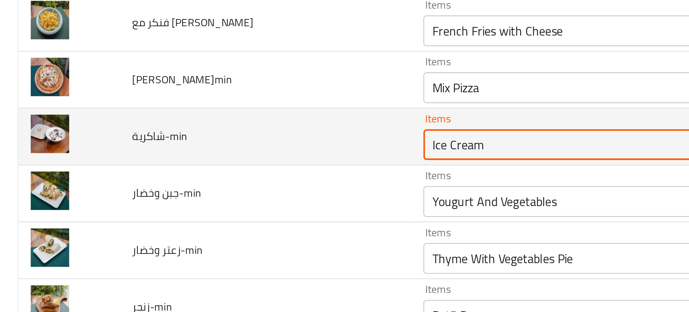
click at [203, 137] on input "Ice Cream" at bounding box center [282, 136] width 165 height 10
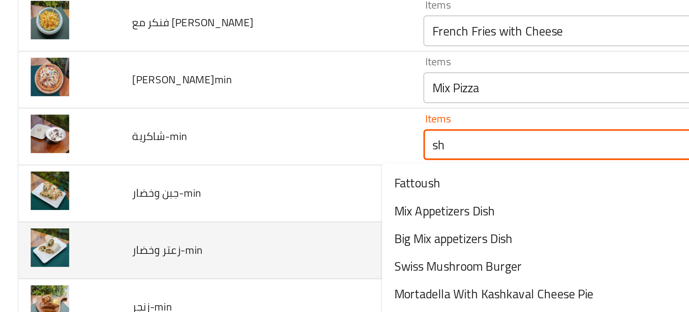
type input "s"
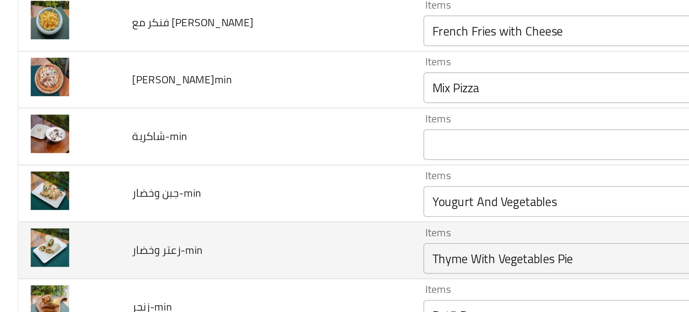
click at [140, 174] on td "زعتر وخضار-min" at bounding box center [124, 185] width 136 height 27
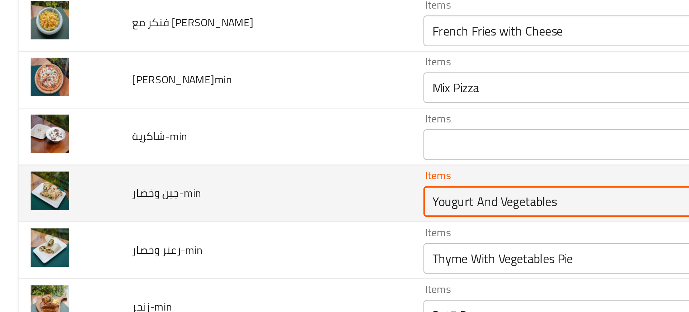
click at [200, 166] on وخضار-min "Yougurt And Vegetables" at bounding box center [282, 162] width 165 height 10
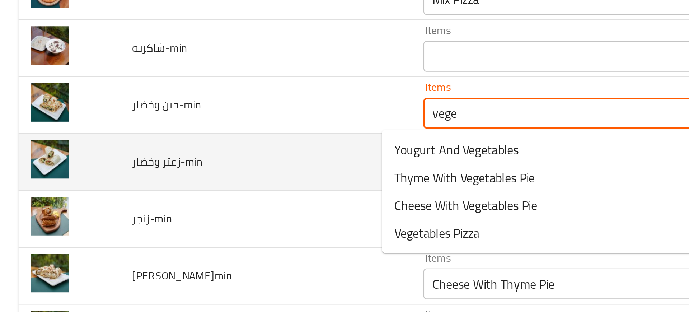
scroll to position [1872, 0]
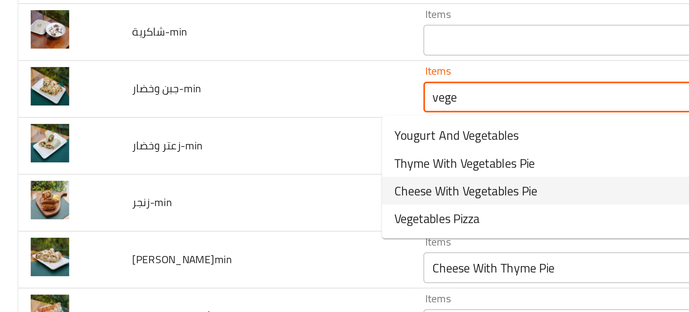
click at [205, 157] on span "Cheese With Vegetables Pie" at bounding box center [217, 157] width 67 height 9
type وخضار-min "Cheese With Vegetables Pie"
type وخضار-min-ar "فطيرة جبنة مع خضروات"
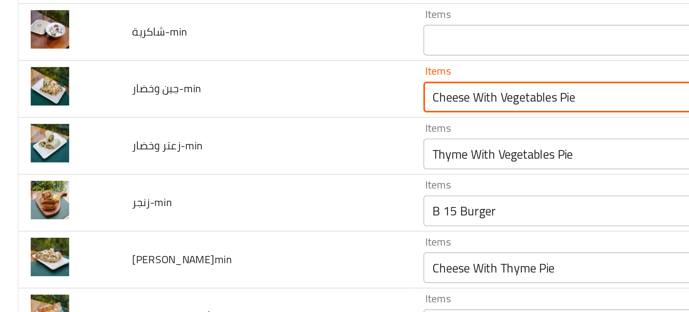
type وخضار-min "Cheese With Vegetables Pie"
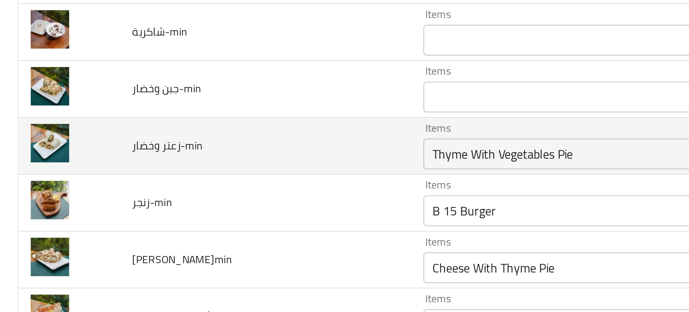
click at [163, 128] on td "زعتر وخضار-min" at bounding box center [124, 136] width 136 height 27
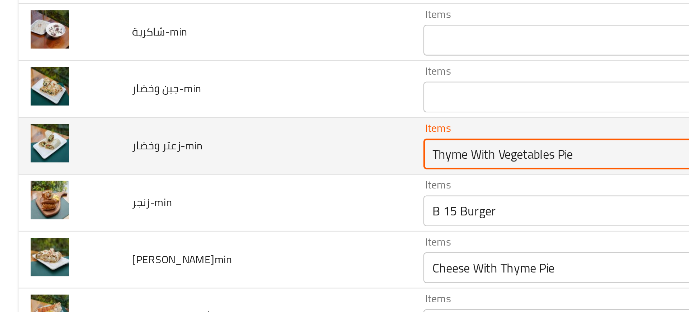
click at [200, 136] on وخضار-min "Thyme With Vegetables Pie" at bounding box center [282, 140] width 165 height 10
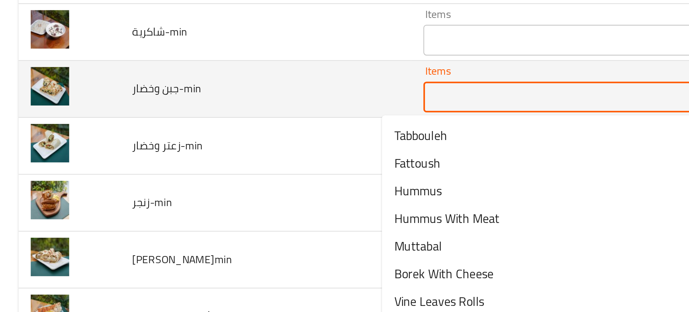
click at [200, 113] on وخضار-min "Items" at bounding box center [282, 113] width 165 height 10
paste وخضار-min "Cheese With Vegetables Pie"
type وخضار-min "Cheese With Vegetables Pie"
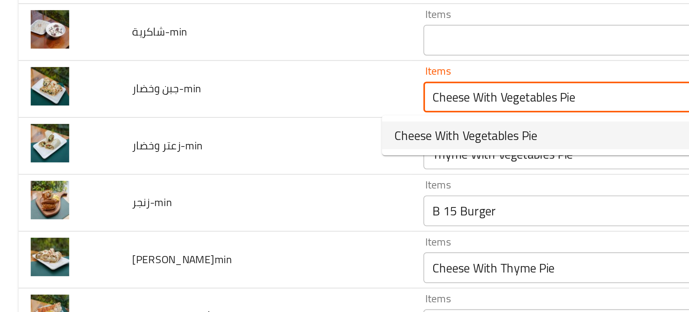
click at [202, 131] on span "Cheese With Vegetables Pie" at bounding box center [217, 131] width 67 height 9
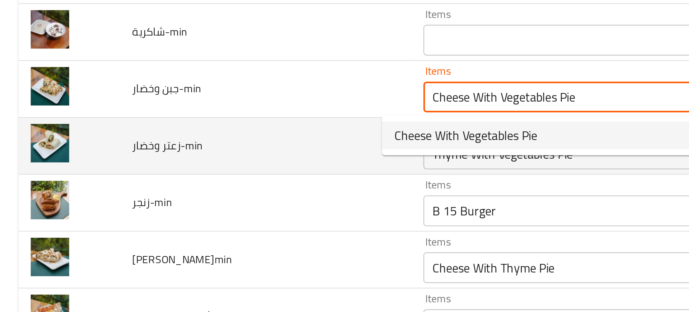
type وخضار-min-ar "فطيرة جبنة مع خضروات"
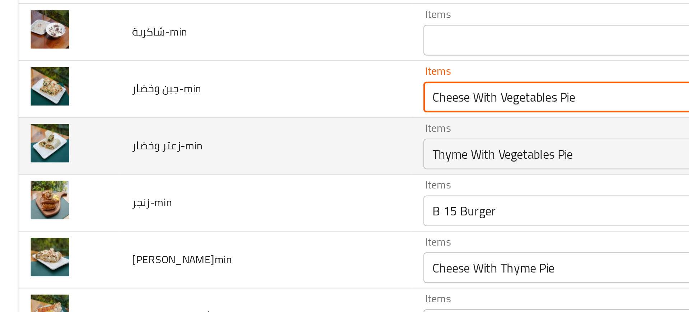
type وخضار-min "Cheese With Vegetables Pie"
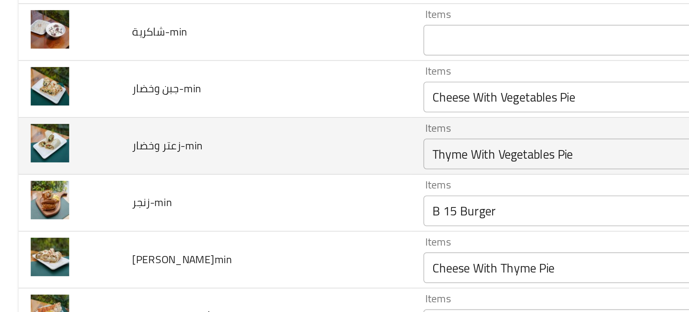
click at [152, 138] on td "زعتر وخضار-min" at bounding box center [124, 136] width 136 height 27
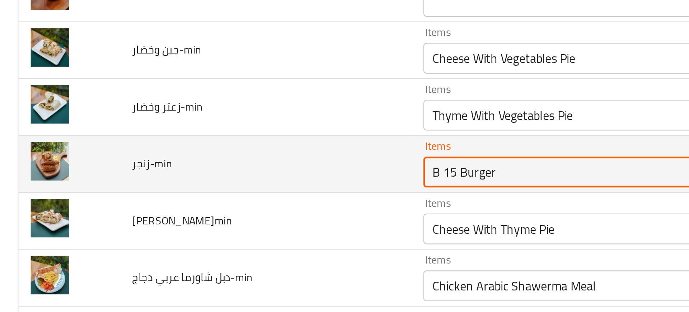
click at [200, 149] on input "B 15 Burger" at bounding box center [282, 149] width 165 height 10
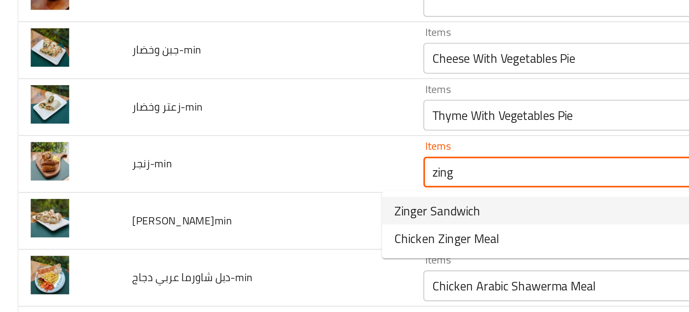
click at [197, 167] on span "Zinger Sandwich" at bounding box center [204, 166] width 40 height 9
type input "Zinger Sandwich"
type input "سندويتش زنجر"
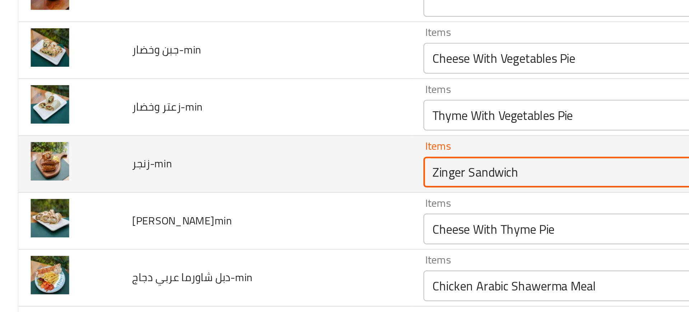
type input "Zinger Sandwich"
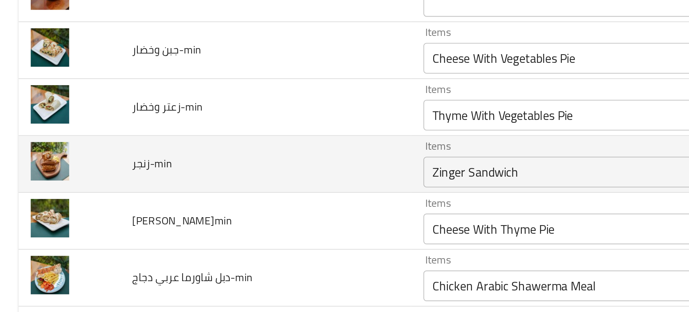
click at [198, 154] on div "Zinger Sandwich Items" at bounding box center [293, 148] width 191 height 14
click at [66, 144] on span "زنجر-min" at bounding box center [71, 144] width 19 height 9
copy span "زنجر-min"
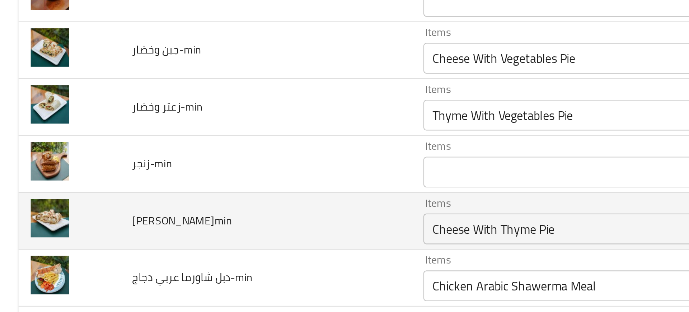
click at [153, 164] on td "لبن وزعتر-min" at bounding box center [124, 171] width 136 height 27
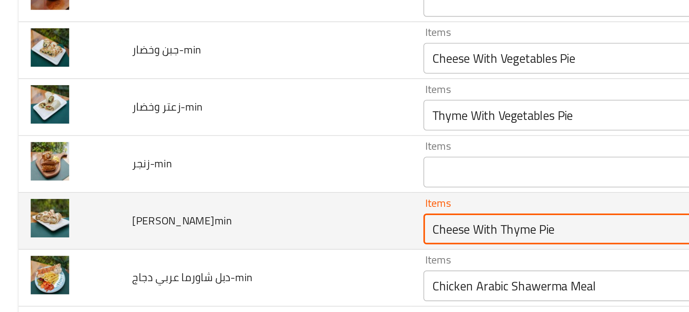
click at [203, 179] on وزعتر-min "Cheese With Thyme Pie" at bounding box center [282, 175] width 165 height 10
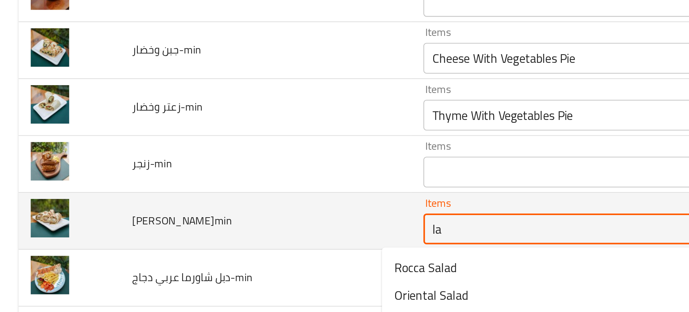
type وزعتر-min "l"
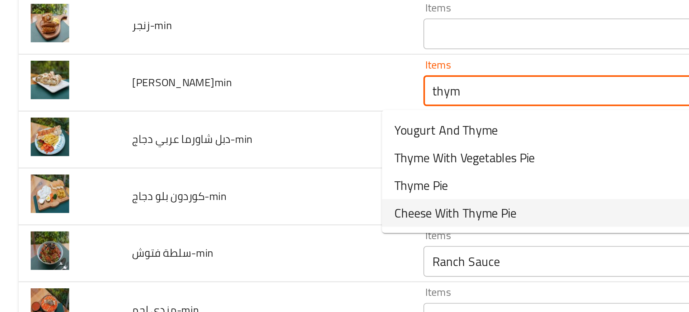
scroll to position [1954, 0]
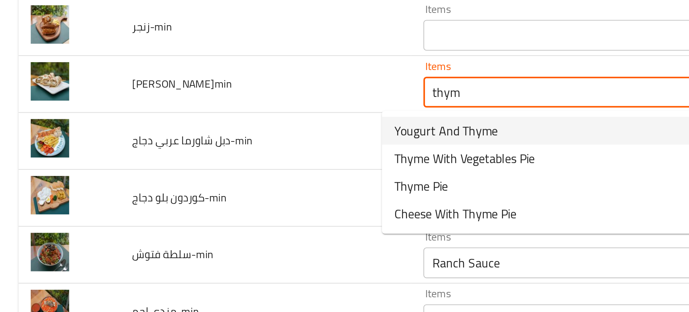
click at [194, 132] on span "Yougurt And Thyme" at bounding box center [208, 129] width 48 height 9
type وزعتر-min "Yougurt And Thyme"
type وزعتر-min-ar "زبادي وزعتر"
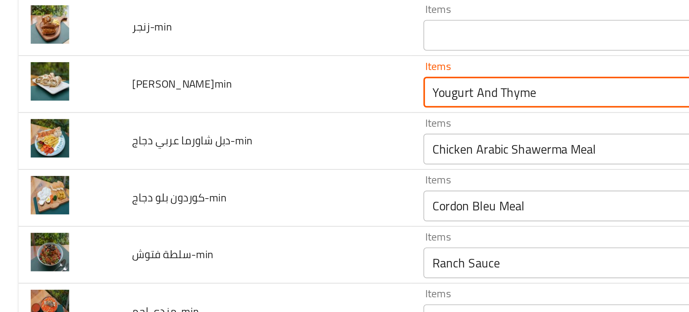
type وزعتر-min "Yougurt And Thyme"
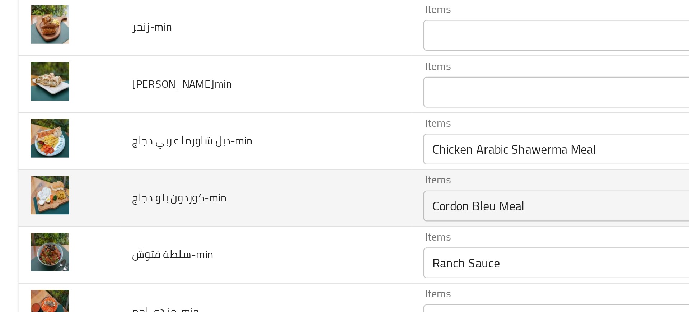
click at [162, 168] on td "كوردون بلو دجاج-min" at bounding box center [124, 160] width 136 height 27
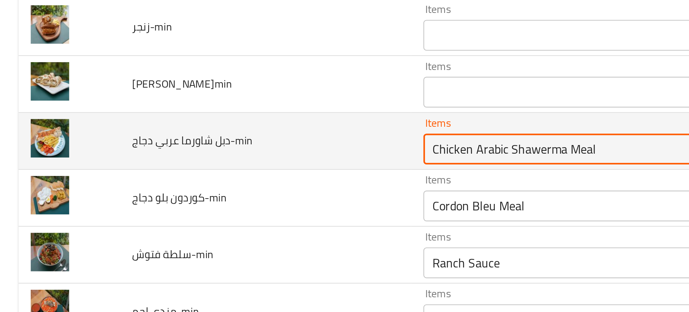
click at [201, 141] on دجاج-min "Chicken Arabic Shawerma Meal" at bounding box center [282, 138] width 165 height 10
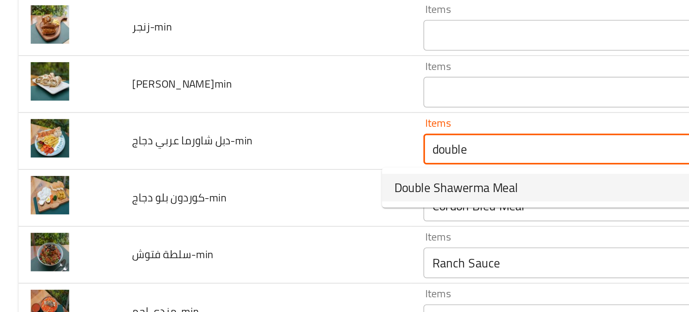
click at [210, 155] on span "Double Shawerma Meal" at bounding box center [213, 155] width 58 height 9
type دجاج-min "Double Shawerma Meal"
type دجاج-min-ar "وجبة شاورما دوبل"
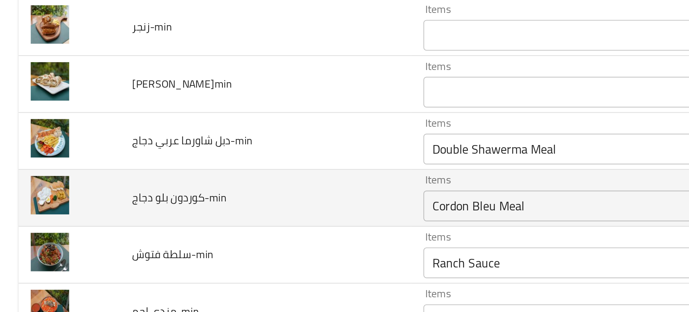
click at [158, 153] on td "كوردون بلو دجاج-min" at bounding box center [124, 160] width 136 height 27
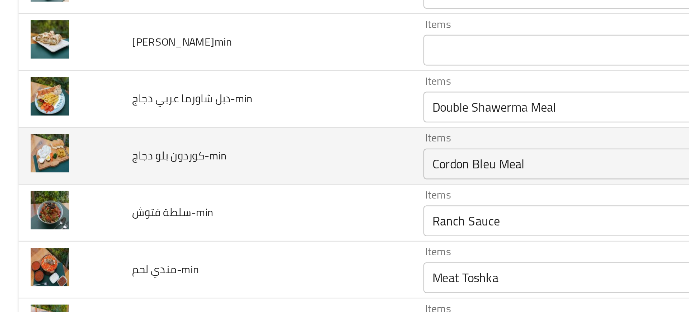
scroll to position [1974, 0]
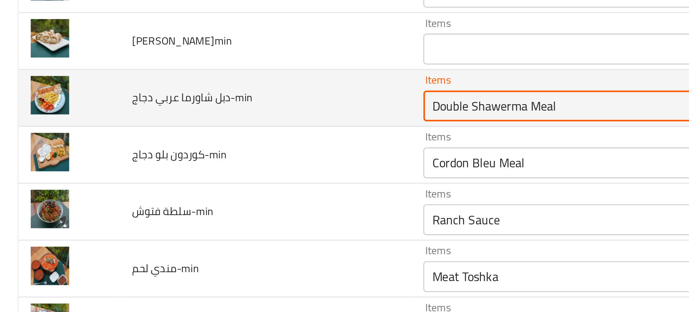
click at [200, 117] on دجاج-min "Double Shawerma Meal" at bounding box center [282, 118] width 165 height 10
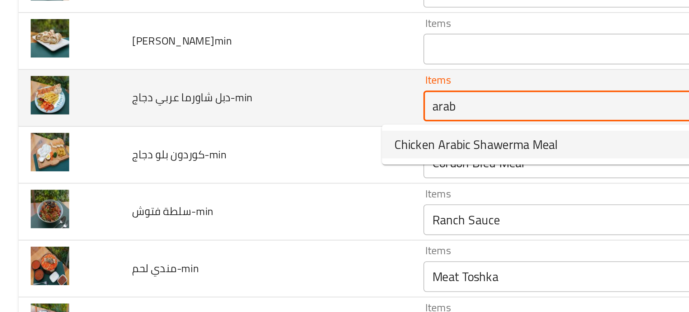
type دجاج-min "Double Shawerma Meal"
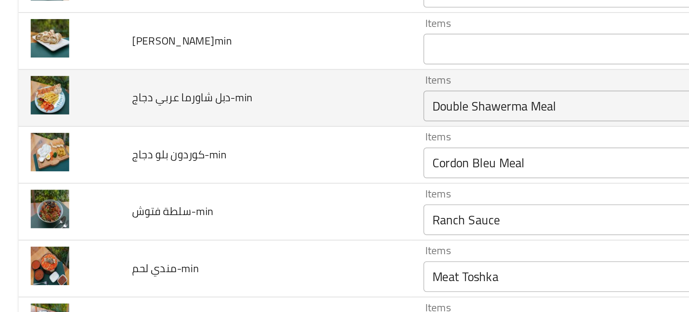
click at [146, 125] on td "دبل شاورما عربي دجاج-min" at bounding box center [124, 114] width 136 height 27
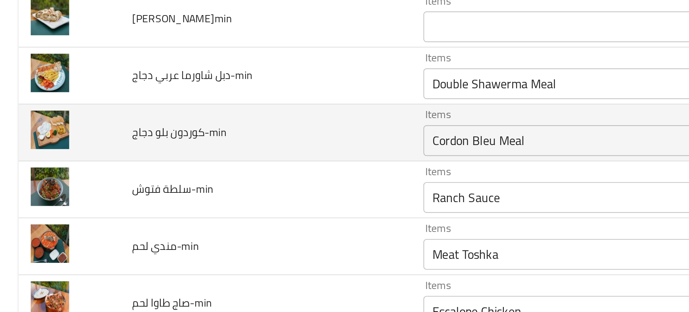
scroll to position [1985, 0]
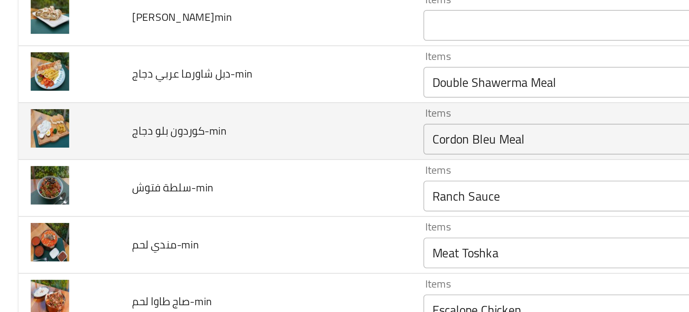
click at [200, 138] on دجاج-min "Cordon Bleu Meal" at bounding box center [282, 133] width 165 height 10
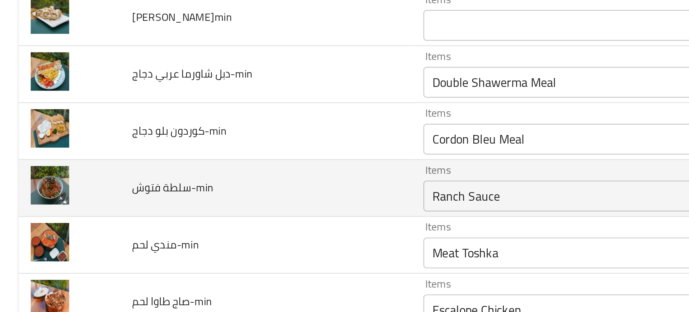
click at [104, 160] on td "سلطة فتوش-min" at bounding box center [124, 156] width 136 height 27
click at [198, 165] on div "Ranch Sauce Items" at bounding box center [293, 160] width 191 height 14
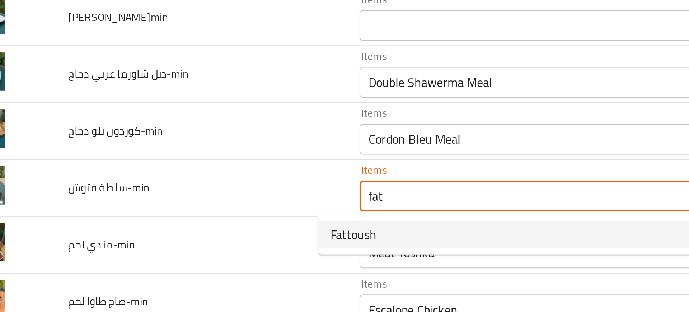
click at [198, 177] on span "Fattoush" at bounding box center [195, 177] width 22 height 9
type فتوش-min "Fattoush"
type فتوش-min-ar "فتوش"
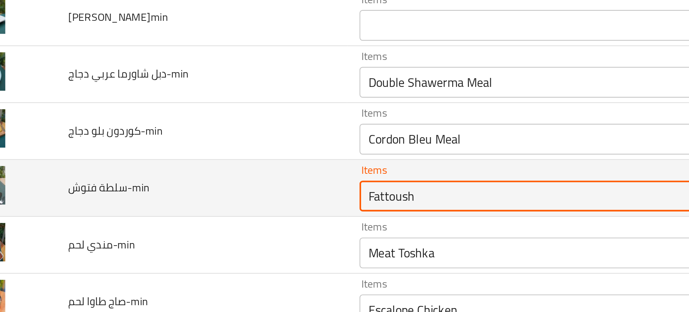
type فتوش-min "Fattoush"
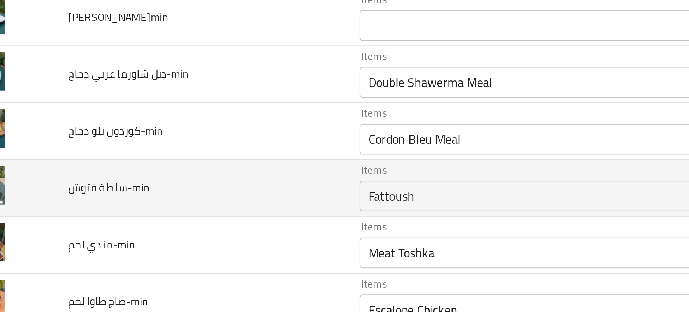
click at [153, 163] on td "سلطة فتوش-min" at bounding box center [124, 156] width 136 height 27
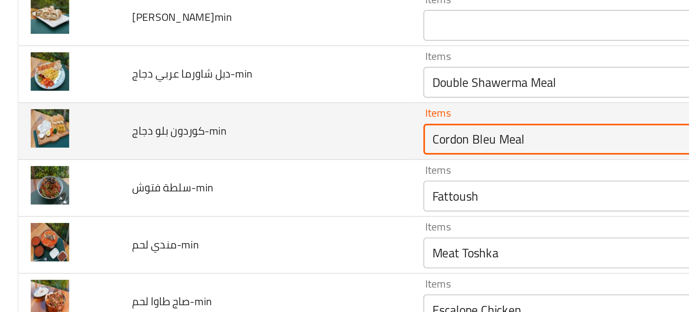
click at [200, 131] on دجاج-min "Cordon Bleu Meal" at bounding box center [282, 133] width 165 height 10
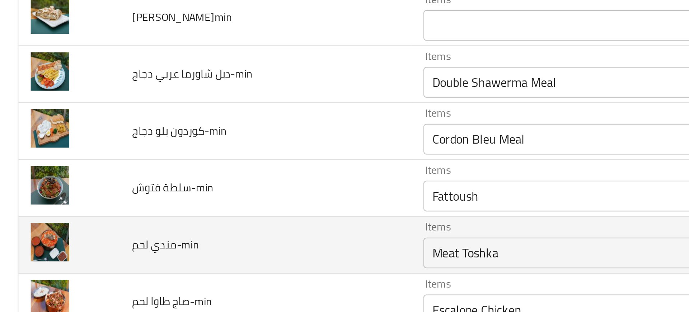
click at [138, 172] on td "مندي لحم-min" at bounding box center [124, 182] width 136 height 27
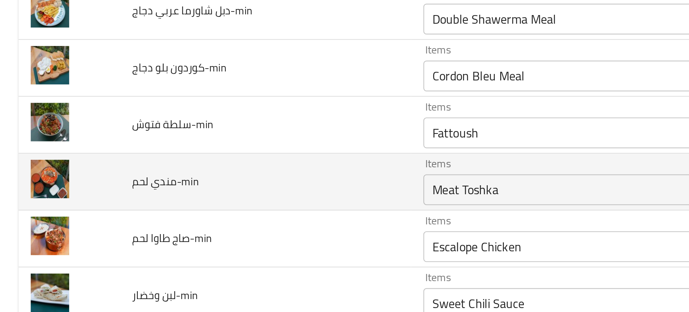
scroll to position [2015, 0]
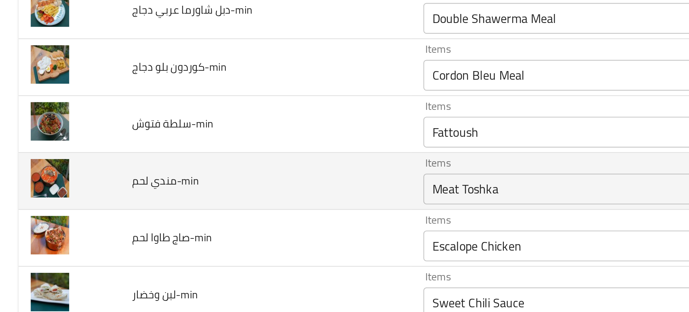
click at [200, 159] on لحم-min "Meat Toshka" at bounding box center [282, 156] width 165 height 10
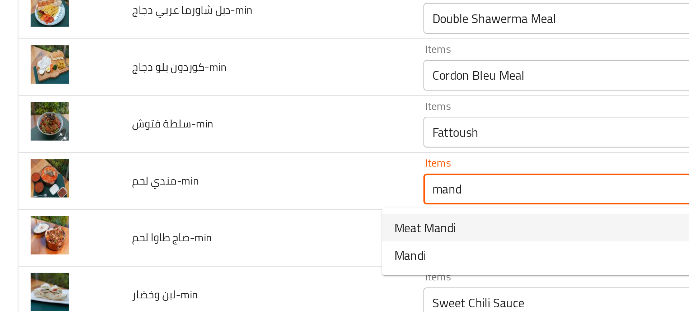
click at [192, 177] on span "Meat Mandi" at bounding box center [198, 174] width 29 height 9
type لحم-min "Meat Mandi"
type لحم-min-ar "لحم مندي"
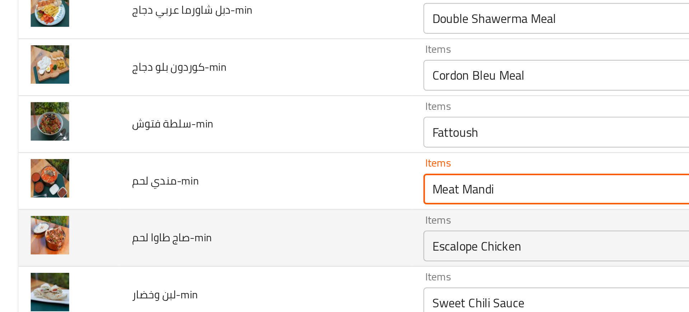
type لحم-min "Meat Mandi"
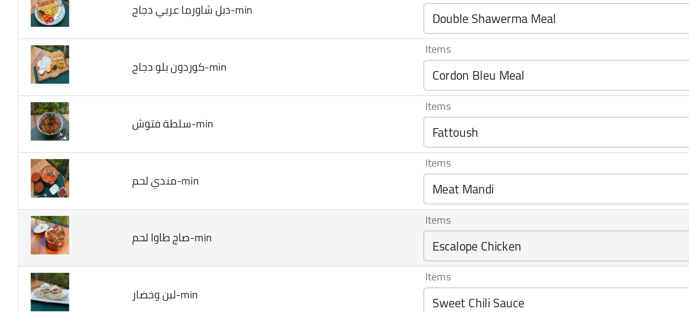
click at [161, 182] on td "صاج طاوا لحم-min" at bounding box center [124, 179] width 136 height 27
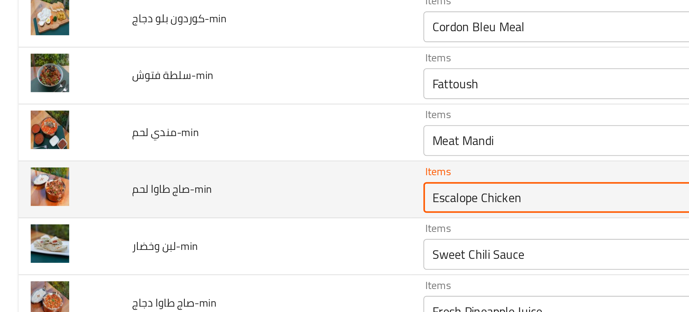
click at [200, 157] on لحم-min "Escalope Chicken" at bounding box center [282, 160] width 165 height 10
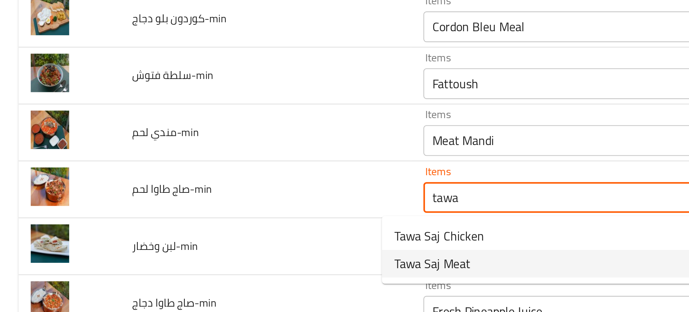
click at [198, 191] on span "Tawa Saj Meat" at bounding box center [202, 191] width 36 height 9
type لحم-min "Tawa Saj Meat"
type لحم-min-ar "طاوة صاج لحم"
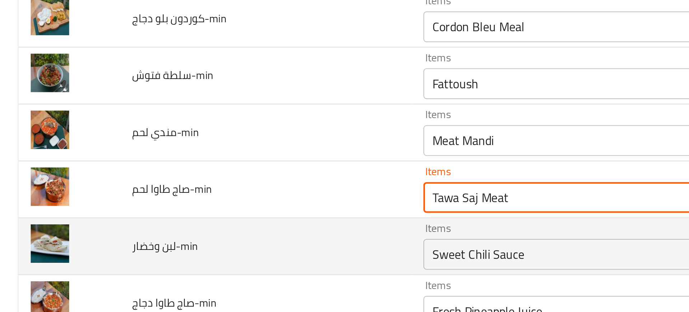
scroll to position [2081, 0]
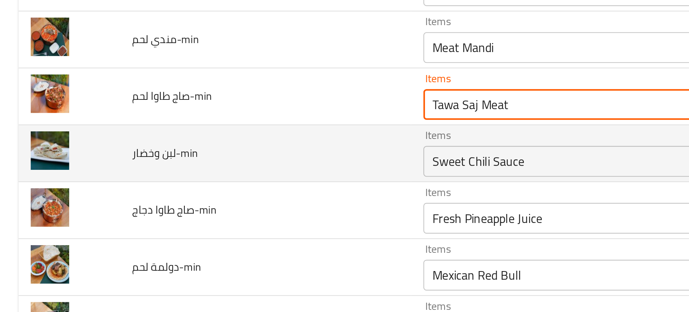
type لحم-min "Tawa Saj Meat"
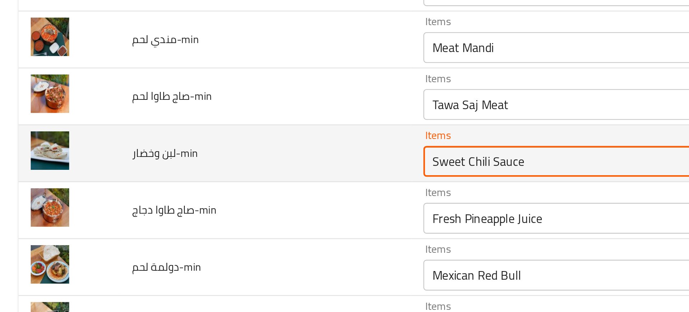
click at [200, 141] on وخضار-min "Sweet Chili Sauce" at bounding box center [282, 144] width 165 height 10
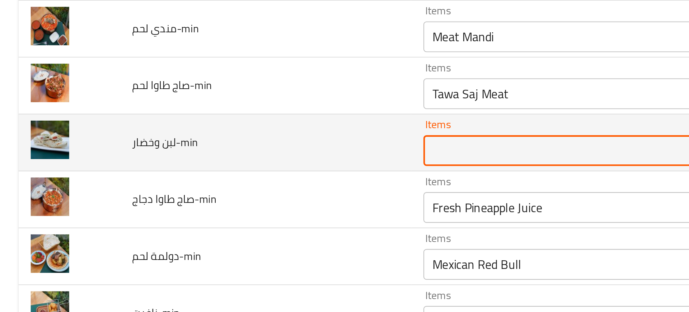
scroll to position [2086, 0]
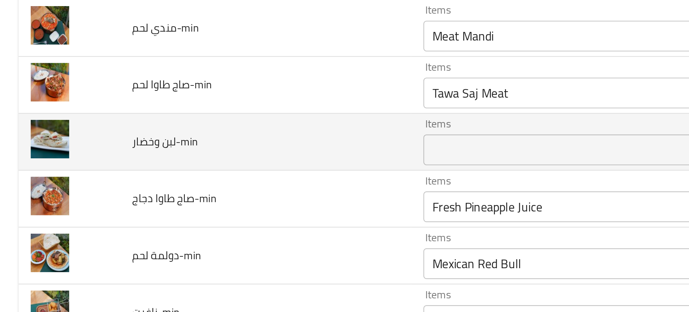
click at [85, 136] on span "لبن وخضار-min" at bounding box center [77, 134] width 31 height 9
copy span "لبن وخضار-min"
click at [204, 139] on وخضار-min "Sweet Chili Sauce" at bounding box center [282, 138] width 165 height 10
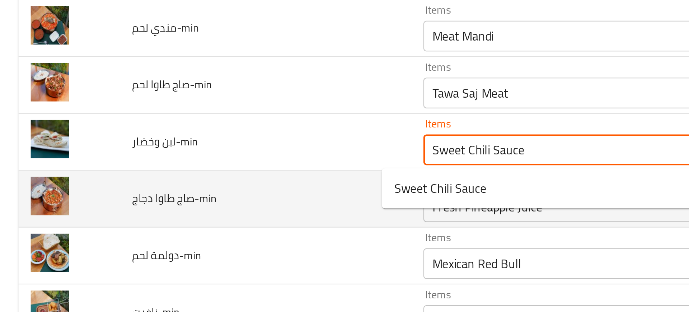
type وخضار-min "Sweet Chili Sauce"
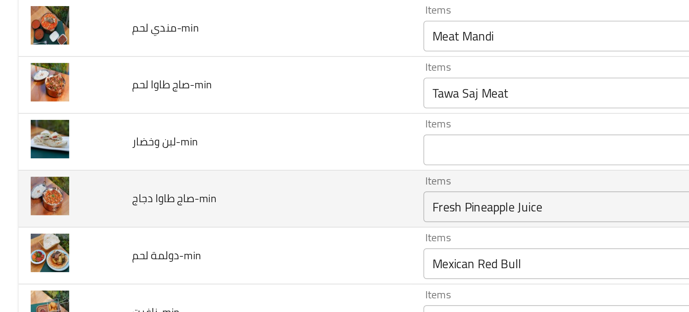
click at [141, 149] on td "صاج طاوا دجاج-min" at bounding box center [124, 161] width 136 height 27
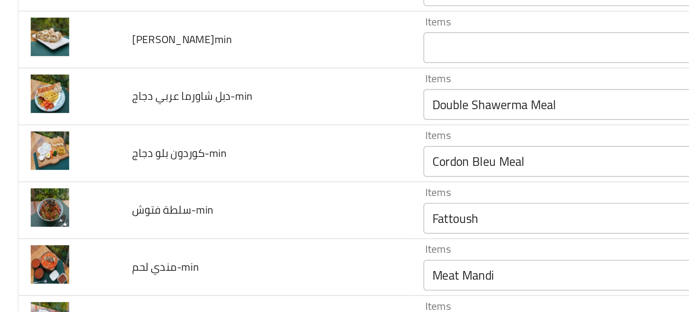
scroll to position [1930, 0]
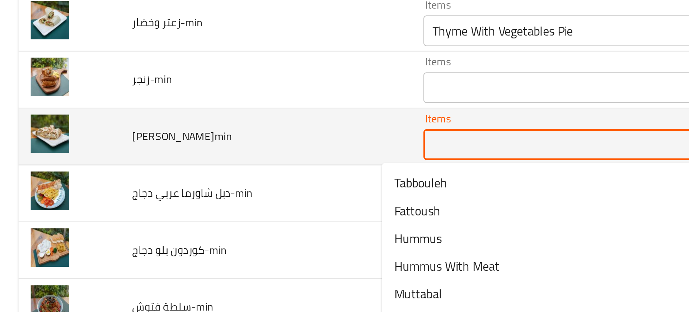
click at [200, 134] on وزعتر-min "Items" at bounding box center [282, 136] width 165 height 10
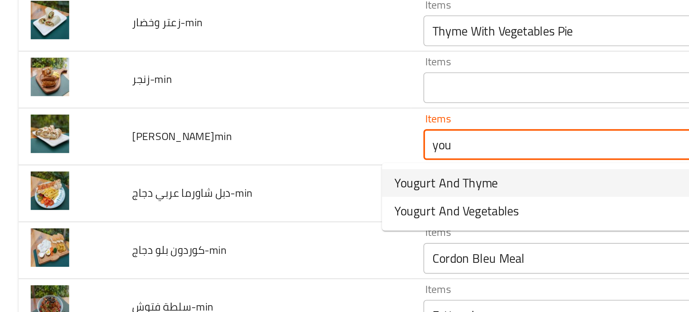
click at [211, 157] on span "Yougurt And Thyme" at bounding box center [208, 153] width 48 height 9
type وزعتر-min "Yougurt And Thyme"
type وزعتر-min-ar "زبادي وزعتر"
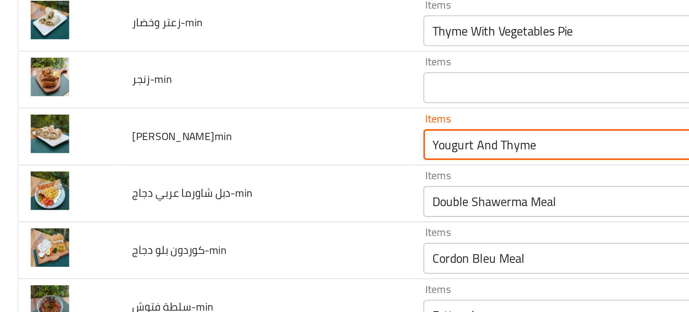
type وزعتر-min "Yougurt And Thyme"
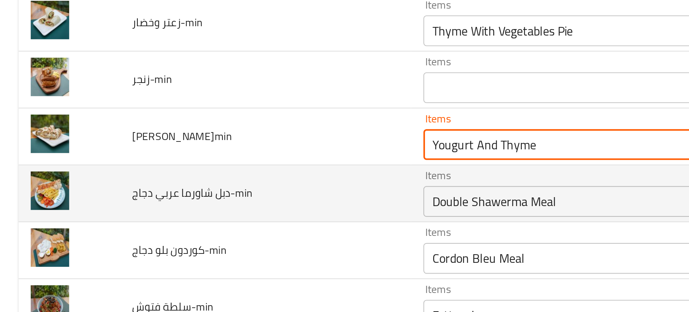
click at [144, 164] on td "دبل شاورما عربي دجاج-min" at bounding box center [124, 158] width 136 height 27
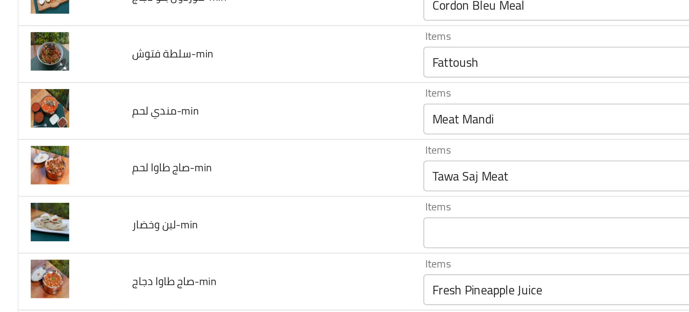
scroll to position [2047, 0]
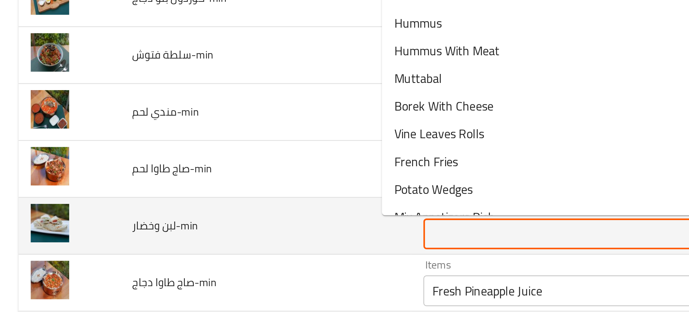
click at [200, 173] on وخضار-min "Items" at bounding box center [282, 177] width 165 height 10
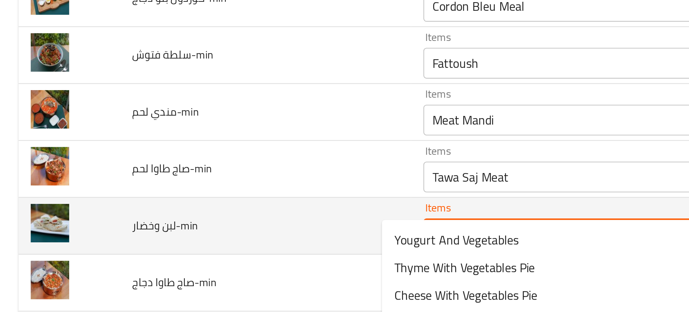
scroll to position [2079, 0]
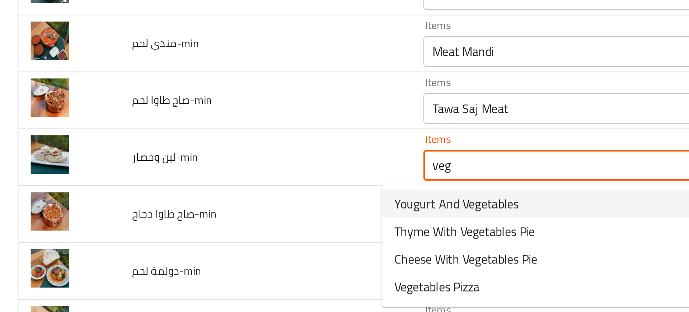
click at [200, 160] on span "Yougurt And Vegetables" at bounding box center [213, 163] width 58 height 9
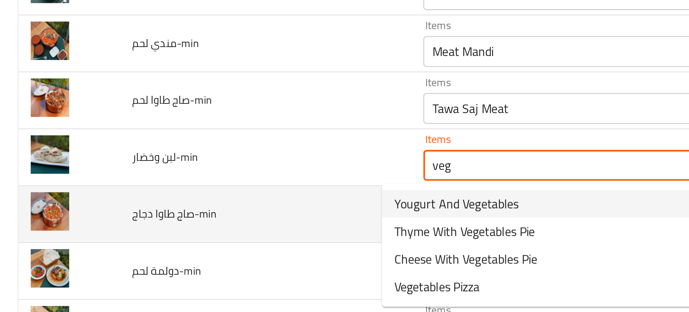
type وخضار-min "Yougurt And Vegetables"
type وخضار-min-ar "زبادي وخضروات"
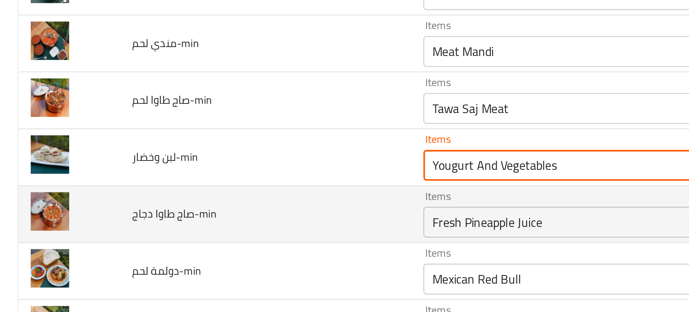
type وخضار-min "Yougurt And Vegetables"
click at [159, 172] on td "صاج طاوا دجاج-min" at bounding box center [124, 168] width 136 height 27
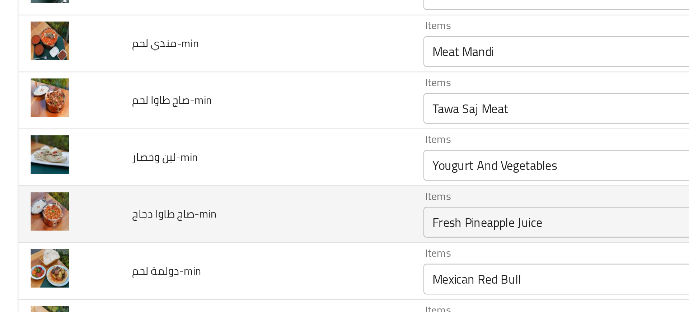
scroll to position [2100, 0]
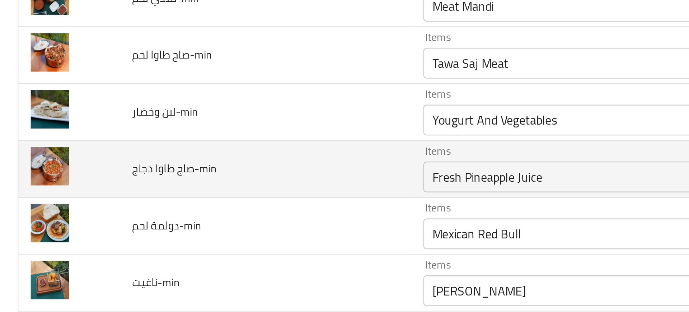
click at [200, 150] on دجاج-min "Fresh Pineapple Juice" at bounding box center [282, 151] width 165 height 10
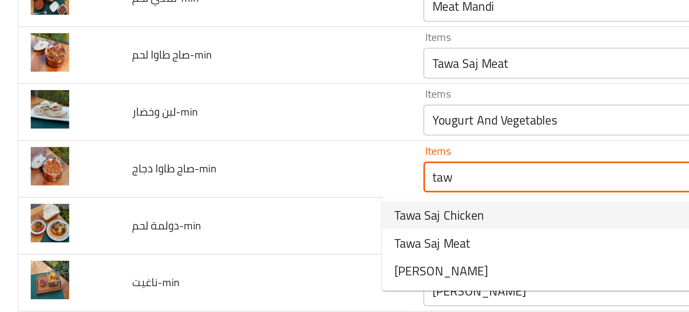
click at [195, 174] on دجاج-min-option-0 "Tawa Saj Chicken" at bounding box center [276, 168] width 196 height 13
type دجاج-min "Tawa Saj Chicken"
type دجاج-min-ar "طاوة صاج دجاج"
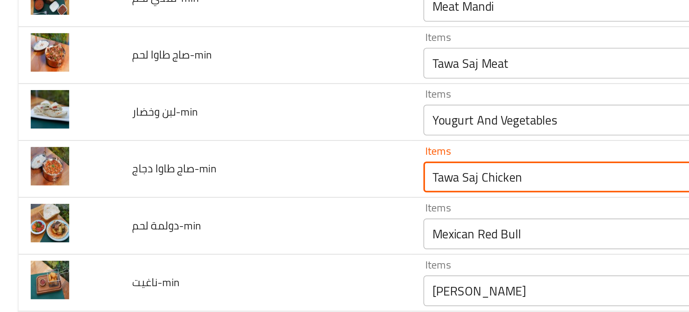
type دجاج-min "Tawa Saj Chicken"
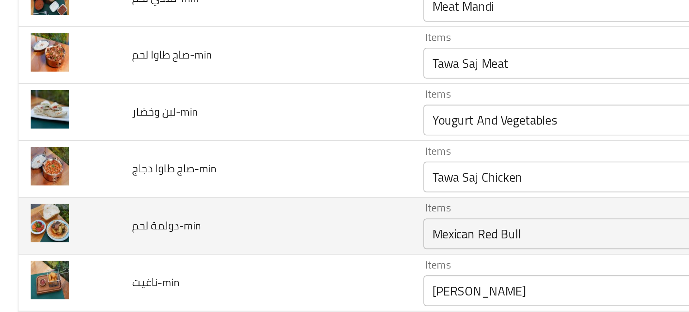
click at [158, 170] on td "دولمة لحم-min" at bounding box center [124, 173] width 136 height 27
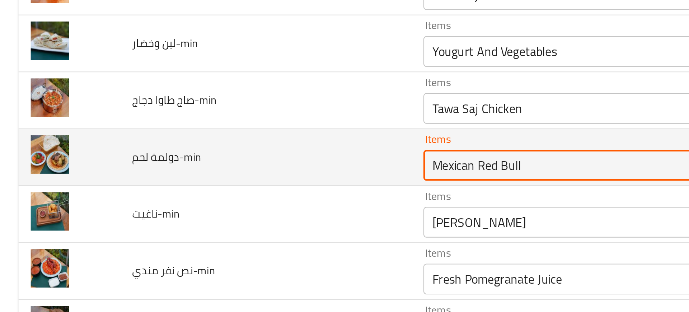
click at [209, 142] on لحم-min "Mexican Red Bull" at bounding box center [282, 145] width 165 height 10
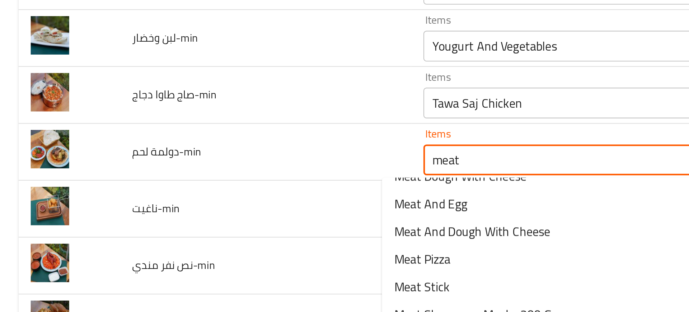
scroll to position [2110, 0]
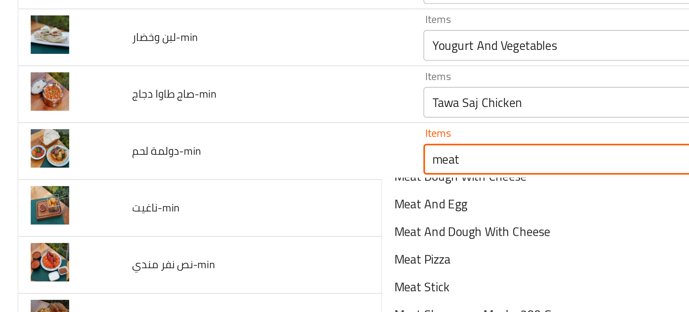
type لحم-min "Mexican Red Bull"
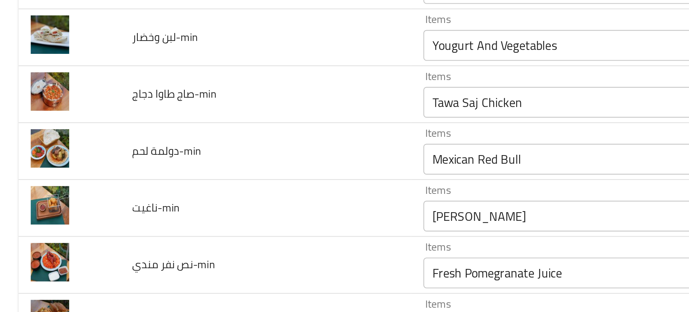
click at [152, 159] on td "دولمة لحم-min" at bounding box center [124, 163] width 136 height 27
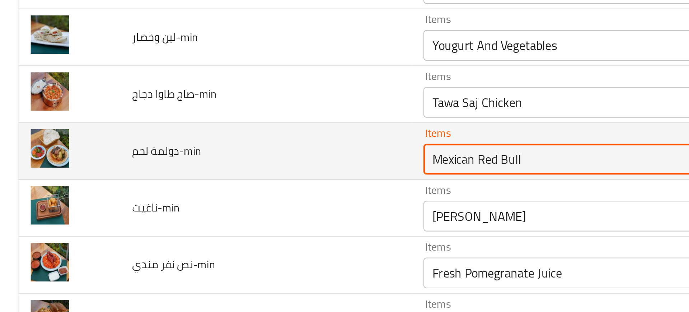
click at [200, 168] on لحم-min "Mexican Red Bull" at bounding box center [282, 167] width 165 height 10
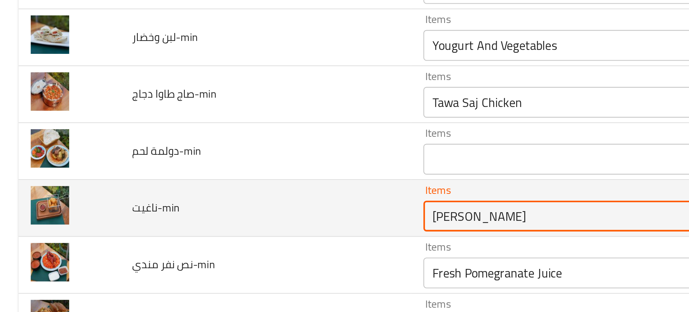
click at [218, 193] on input "Pistachio Kunafa" at bounding box center [282, 194] width 165 height 10
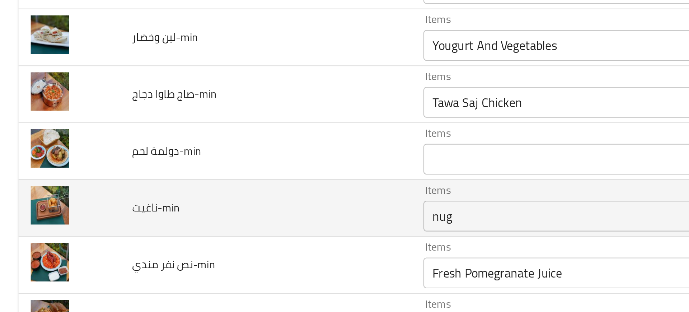
type input "Pistachio Kunafa"
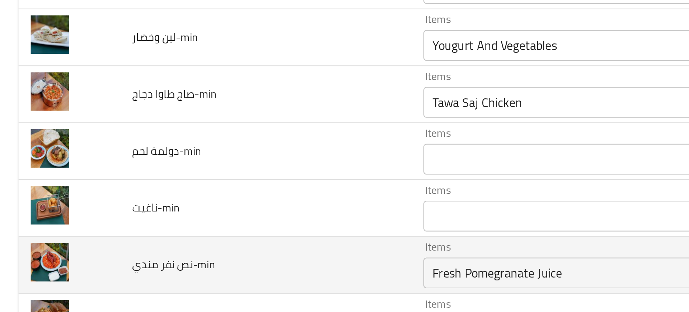
click at [148, 205] on td "نص نفر مندي-min" at bounding box center [124, 216] width 136 height 27
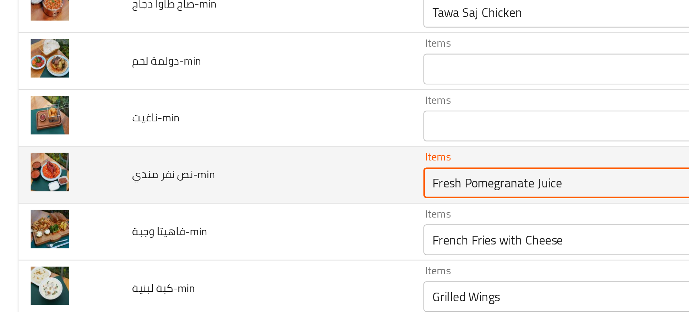
click at [203, 179] on مندي-min "Fresh Pomegranate Juice" at bounding box center [282, 178] width 165 height 10
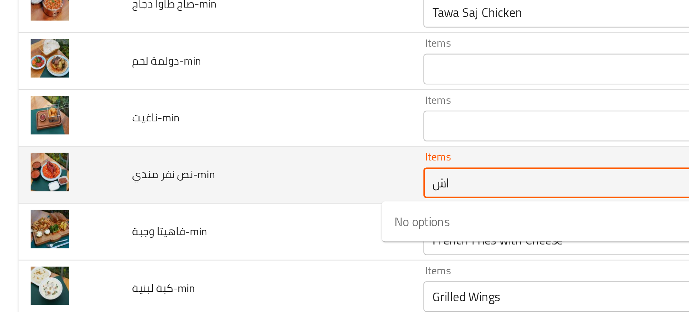
type مندي-min "ا"
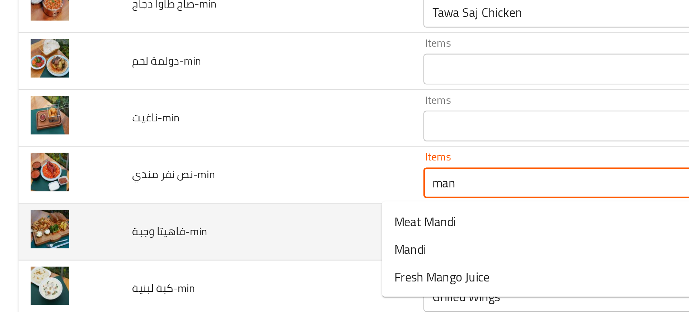
type مندي-min "mand"
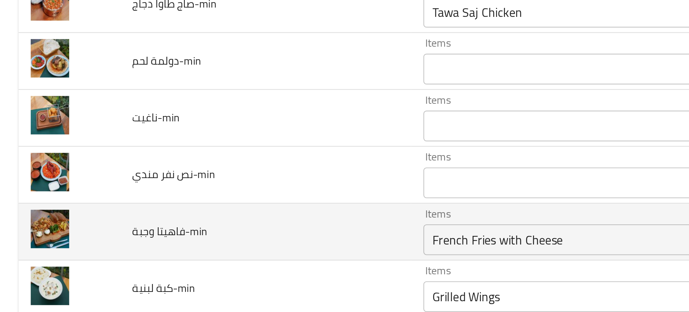
click at [167, 203] on td "فاهيتا وجبة-min" at bounding box center [124, 201] width 136 height 27
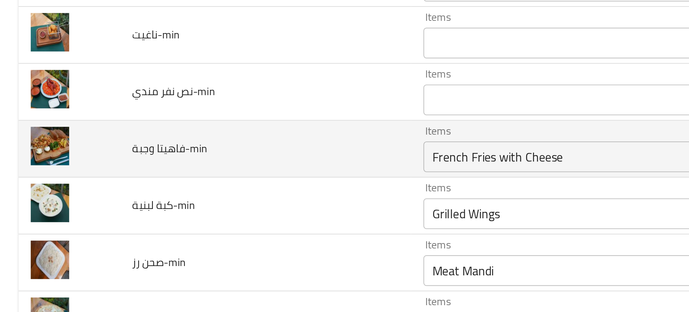
scroll to position [2193, 0]
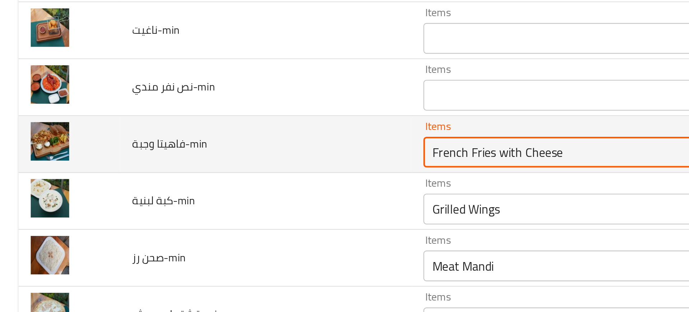
click at [206, 167] on وجبة-min "French Fries with Cheese" at bounding box center [282, 164] width 165 height 10
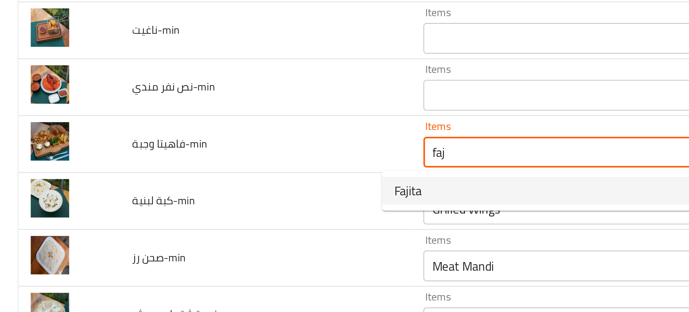
click at [187, 180] on span "Fajita" at bounding box center [190, 182] width 13 height 9
type وجبة-min "Fajita"
type وجبة-min-ar "فاهيتا"
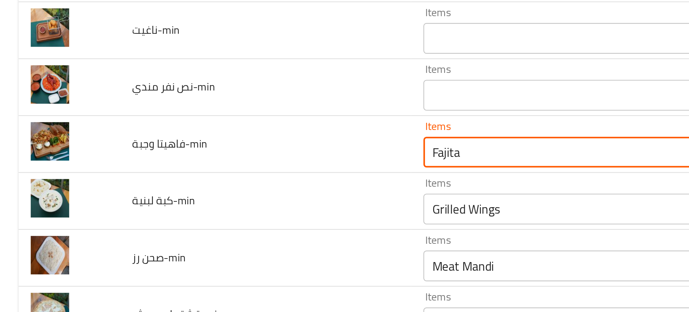
type وجبة-min "Fajita"
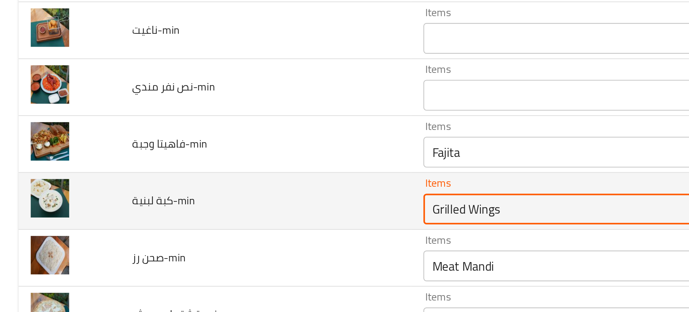
click at [200, 191] on لبنية-min "Grilled Wings" at bounding box center [282, 191] width 165 height 10
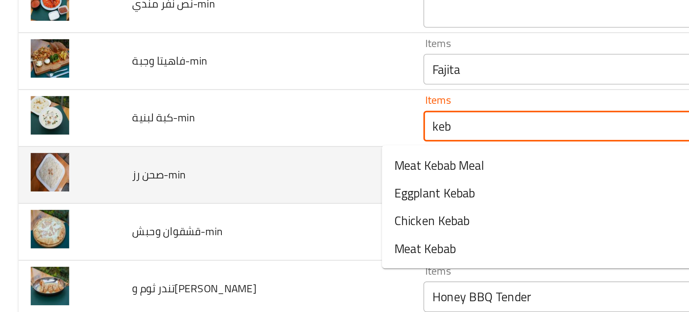
scroll to position [2232, 0]
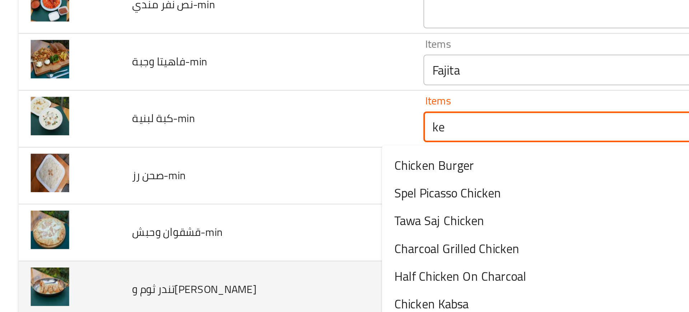
type لبنية-min "k"
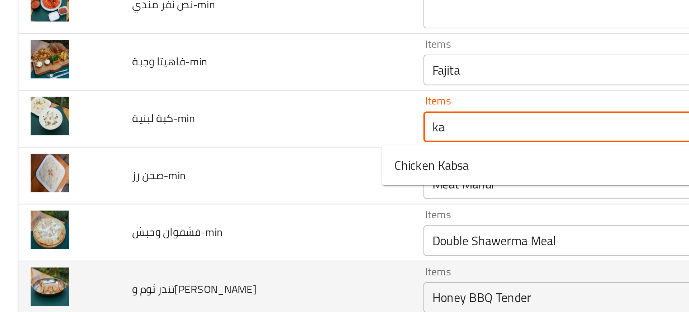
type لبنية-min "k"
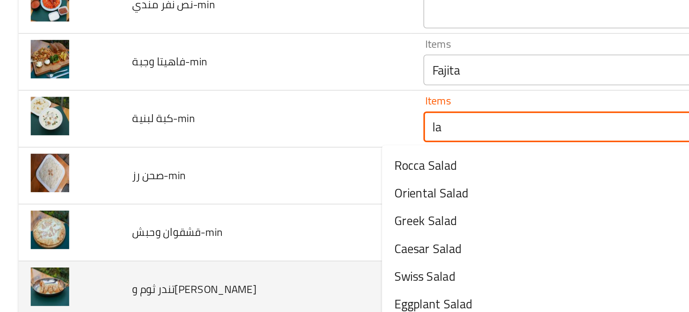
type لبنية-min "l"
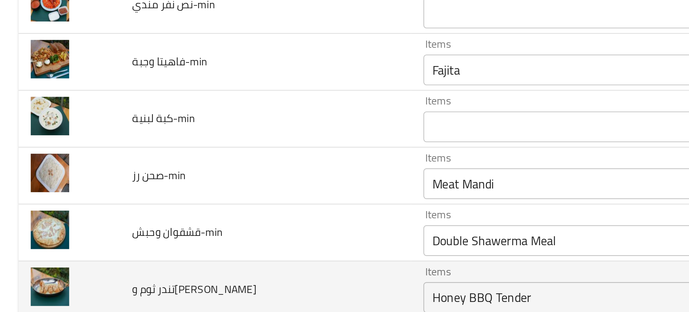
click at [164, 215] on td "تندر ثوم وليمون-min" at bounding box center [124, 228] width 136 height 27
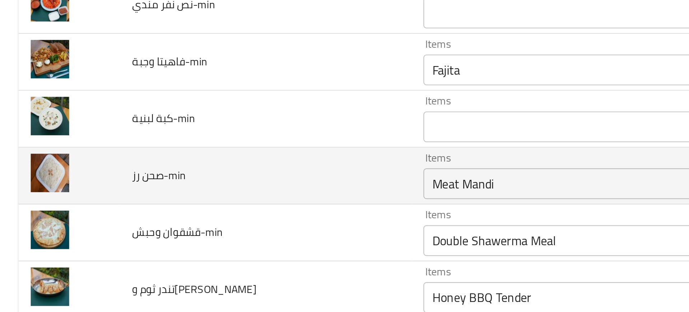
click at [212, 184] on div "Meat Mandi Items" at bounding box center [293, 179] width 191 height 14
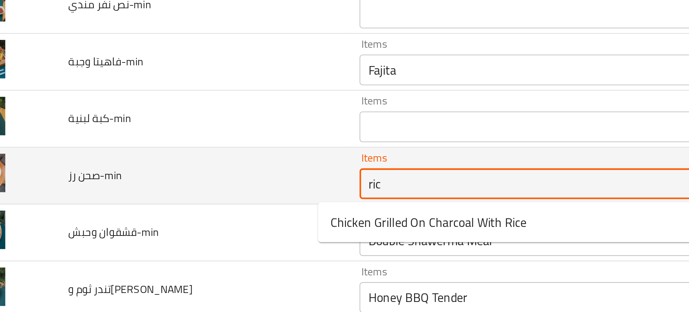
type رز-min "rice"
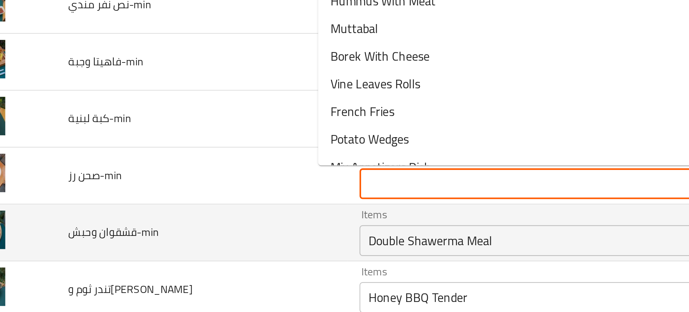
click at [125, 191] on td "قشقوان وحبش-min" at bounding box center [124, 201] width 136 height 27
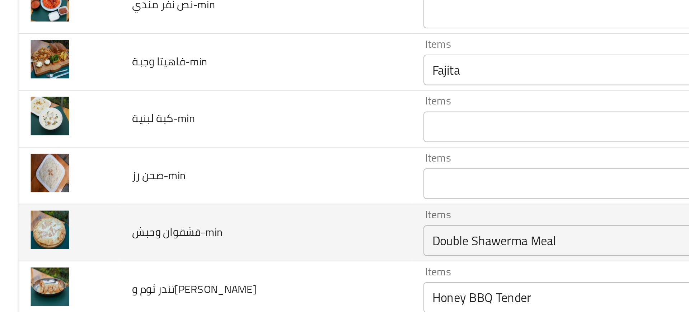
scroll to position [2254, 0]
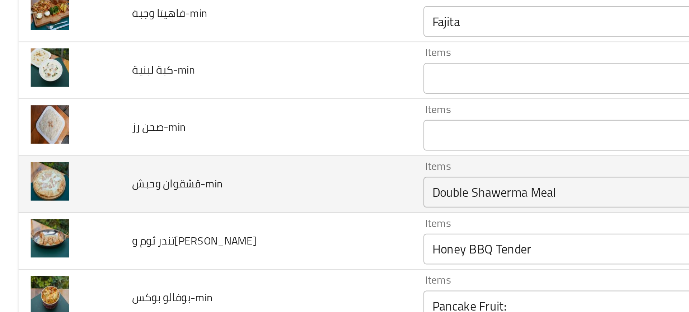
click at [200, 186] on وحبش-min "Double Shawerma Meal" at bounding box center [282, 183] width 165 height 10
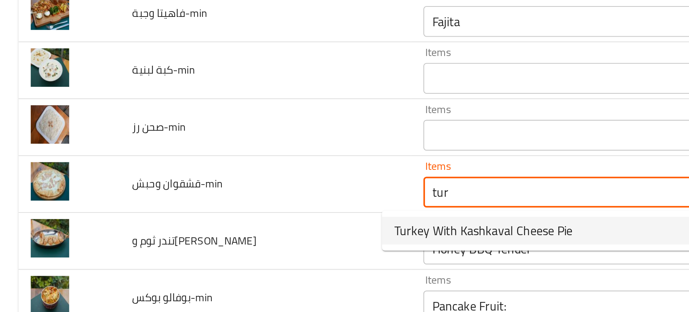
click at [206, 205] on span "Turkey With Kashkaval Cheese Pie" at bounding box center [225, 200] width 83 height 9
type وحبش-min "Turkey With Kashkaval Cheese Pie"
type وحبش-min-ar "فطيرة لحم رومى مع جبنة قشقوان"
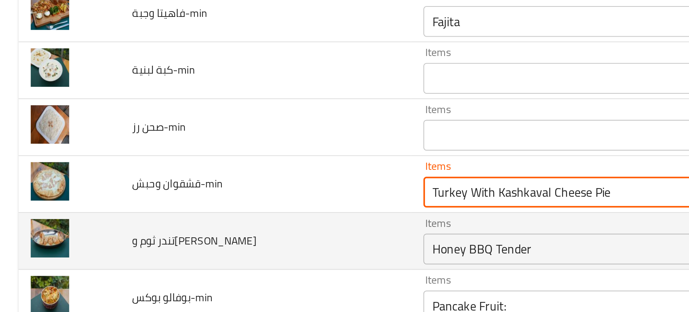
scroll to position [2299, 0]
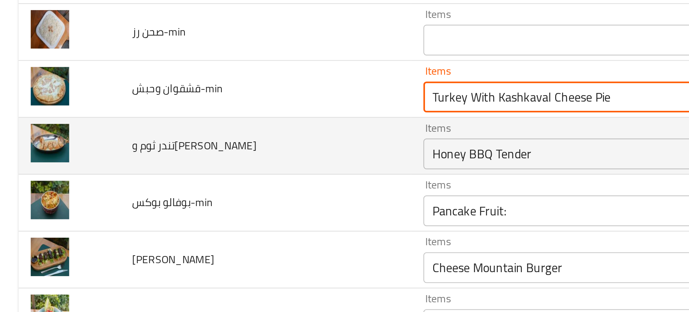
click at [198, 170] on div "Honey BBQ Tender Items" at bounding box center [293, 165] width 191 height 14
type وحبش-min "Turkey With Kashkaval Cheese Pie"
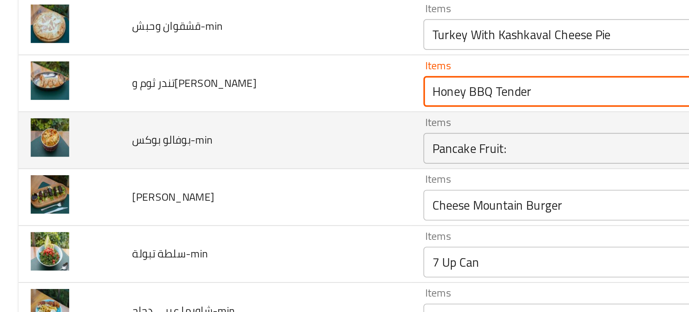
scroll to position [2328, 0]
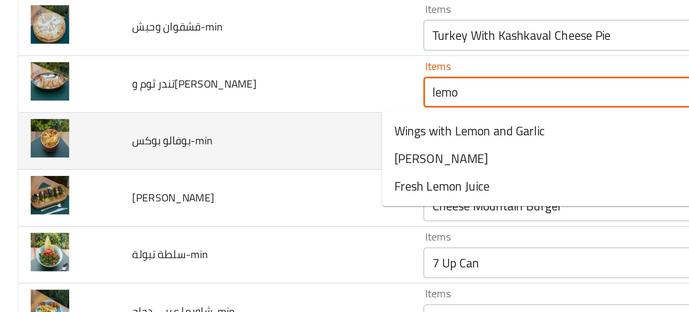
type وليمون-min "lemon"
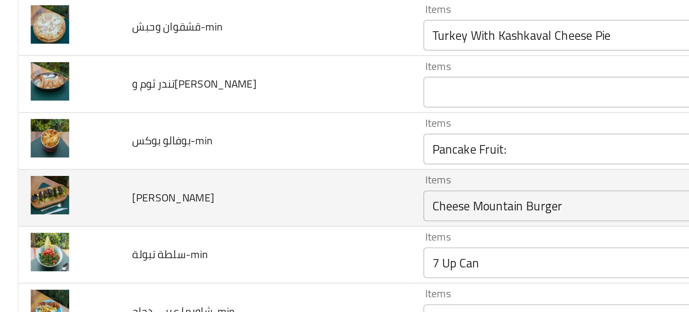
click at [140, 173] on td "يالنجي-min" at bounding box center [124, 185] width 136 height 27
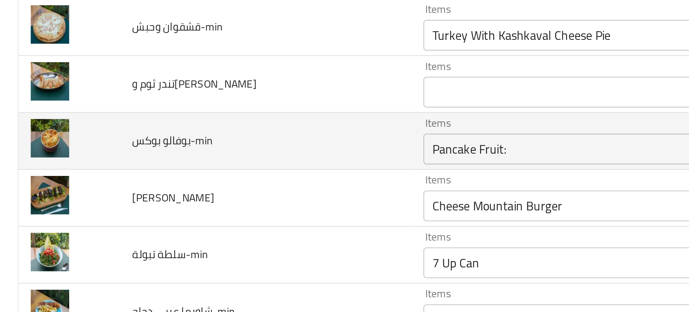
click at [200, 166] on بوكس-min "Pancake Fruit:" at bounding box center [282, 163] width 165 height 10
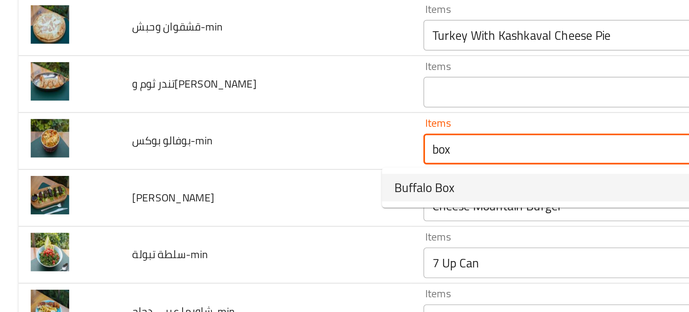
click at [200, 179] on span "Buffalo Box" at bounding box center [198, 180] width 28 height 9
type بوكس-min "Buffalo Box"
type بوكس-min-ar "صندوق بافلو"
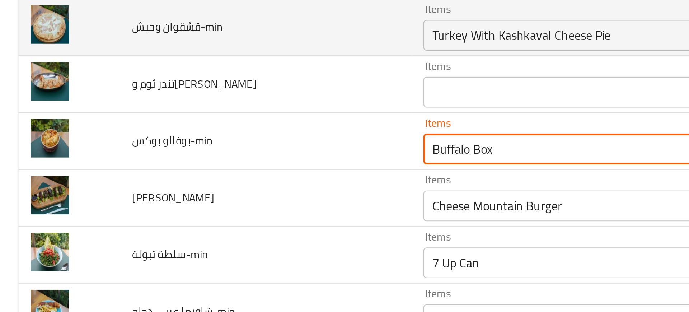
type بوكس-min "Buffalo Box"
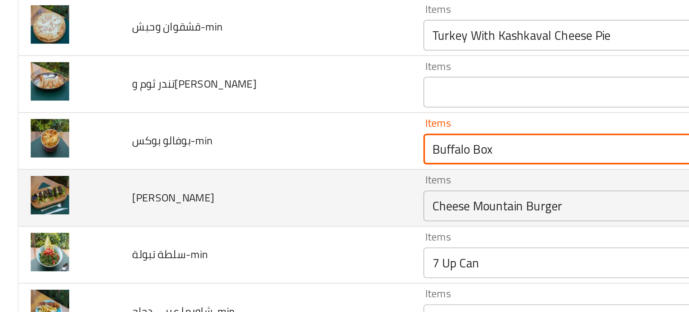
click at [117, 180] on td "يالنجي-min" at bounding box center [124, 185] width 136 height 27
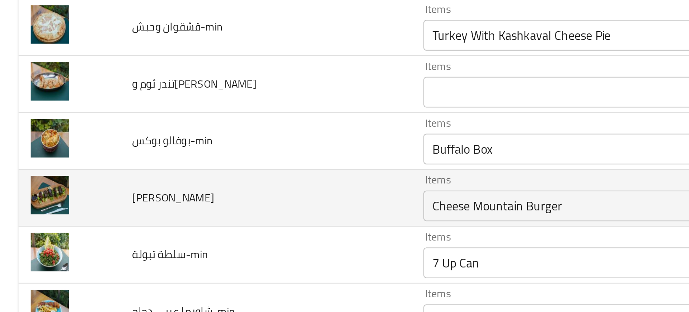
scroll to position [2335, 0]
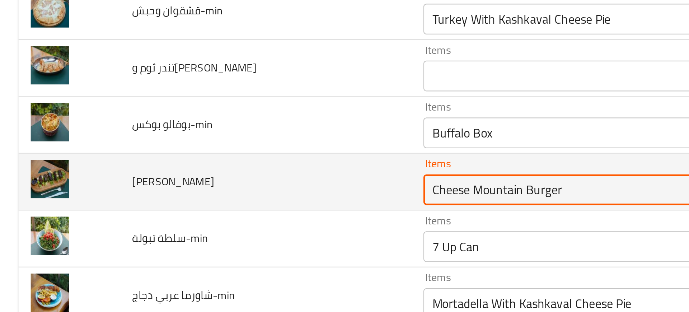
click at [200, 180] on input "Cheese Mountain Burger" at bounding box center [282, 182] width 165 height 10
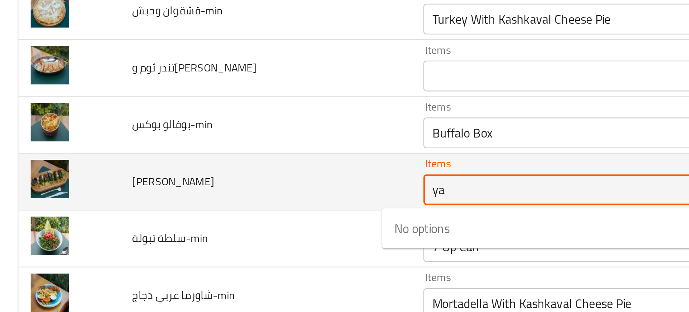
type input "yal"
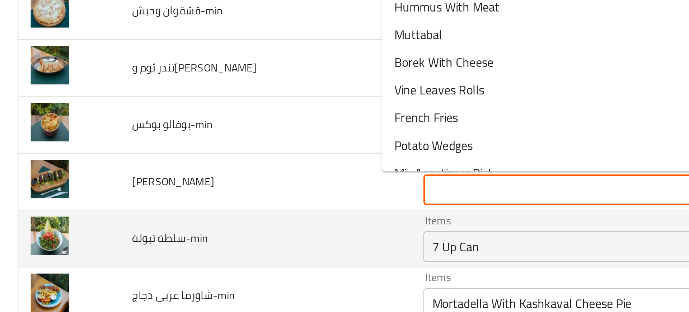
click at [141, 198] on td "سلطة تبولة-min" at bounding box center [124, 204] width 136 height 27
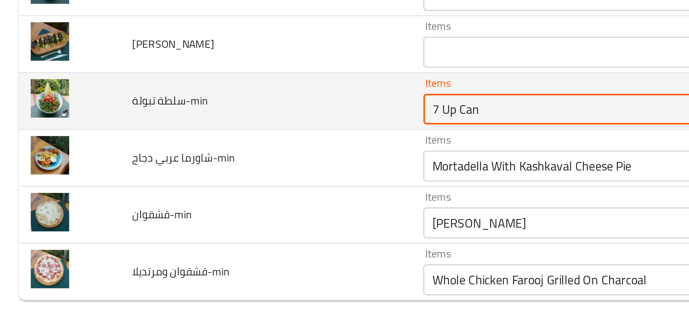
click at [200, 211] on تبولة-min "7 Up Can" at bounding box center [282, 208] width 165 height 10
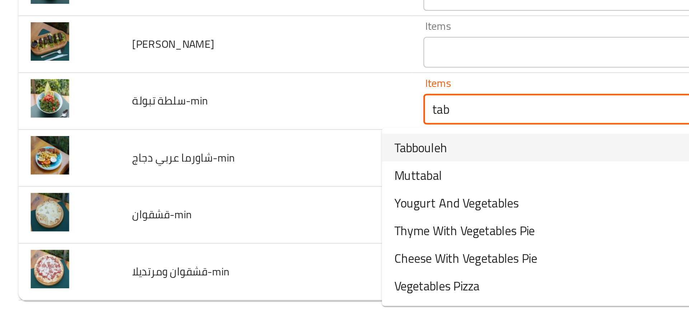
click at [201, 229] on span "Tabbouleh" at bounding box center [196, 226] width 25 height 9
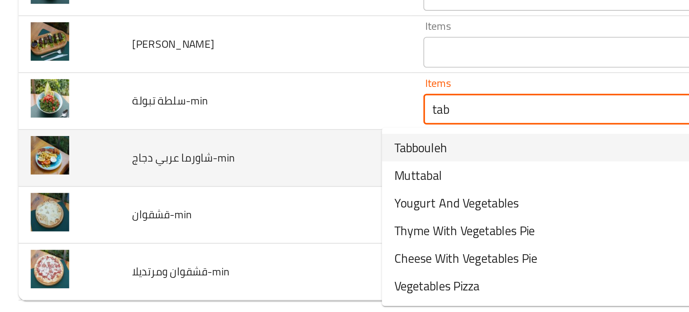
type تبولة-min "Tabbouleh"
type تبولة-min-ar "تبولة"
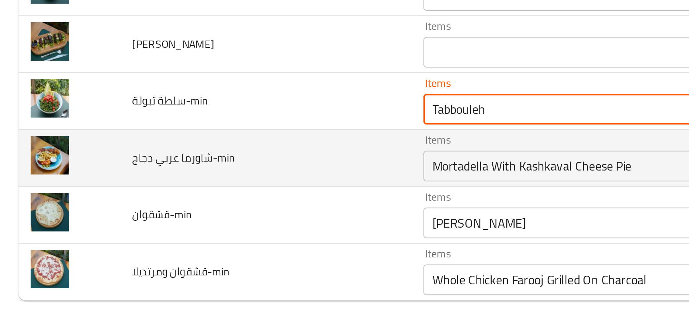
type تبولة-min "Tabbouleh"
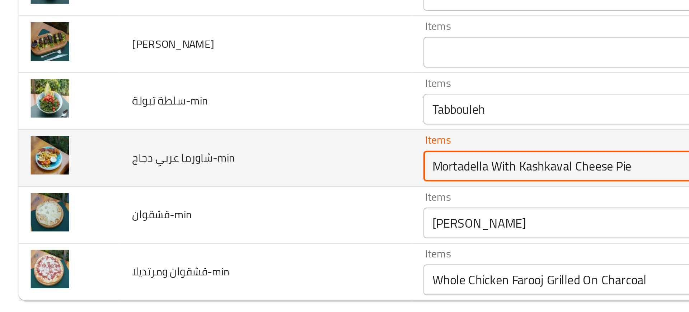
click at [200, 232] on دجاج-min "Mortadella With Kashkaval Cheese Pie" at bounding box center [282, 235] width 165 height 10
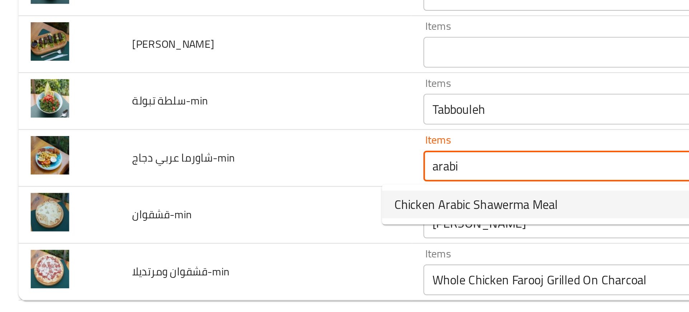
click at [213, 252] on span "Chicken Arabic Shawerma Meal" at bounding box center [222, 252] width 76 height 9
type دجاج-min "Chicken Arabic Shawerma Meal"
type دجاج-min-ar "وجبة شاورما دجاج عربي"
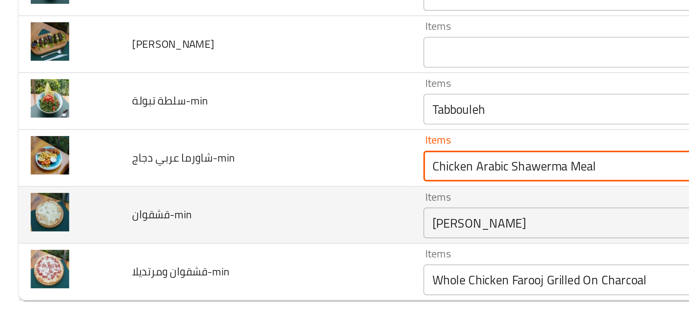
type دجاج-min "Chicken Arabic Shawerma Meal"
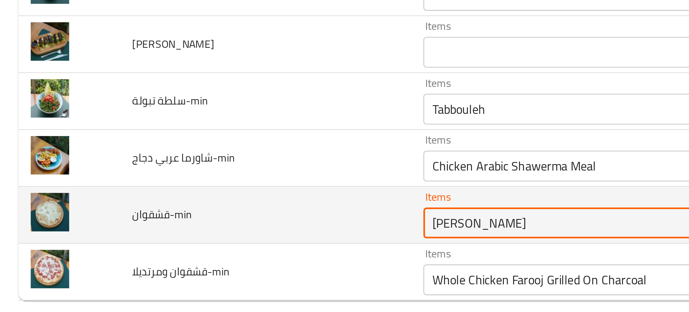
click at [212, 260] on input "Shish Tawook" at bounding box center [282, 261] width 165 height 10
type input "q"
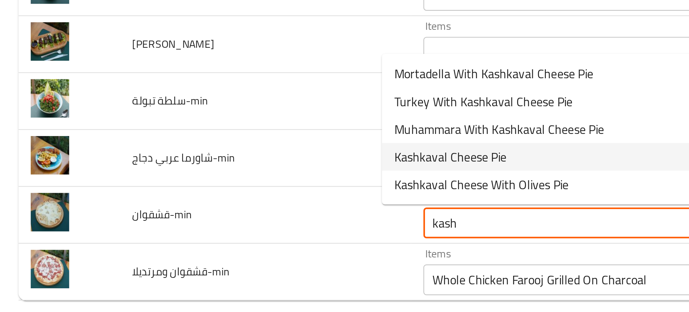
click at [211, 226] on span "Kashkaval Cheese Pie" at bounding box center [210, 230] width 52 height 9
type input "Kashkaval Cheese Pie"
type input "فطيرة جبنة قشقوان"
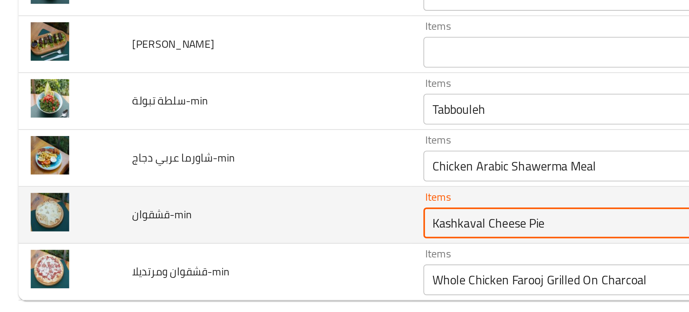
scroll to position [0, 0]
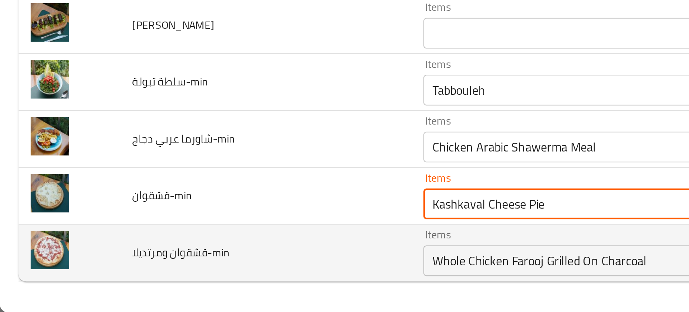
click at [207, 282] on div "Whole Chicken Farooj Grilled On Charcoal Items" at bounding box center [293, 288] width 191 height 14
type input "Kashkaval Cheese Pie"
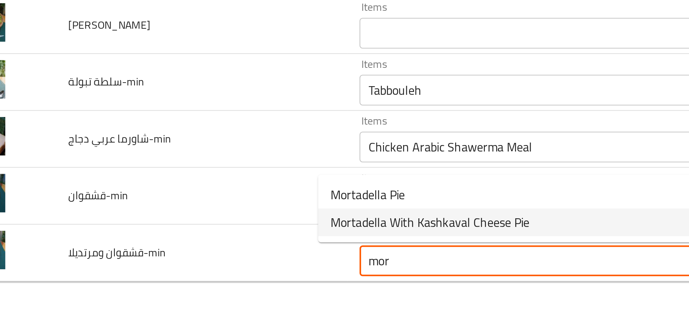
click at [225, 272] on span "Mortadella With Kashkaval Cheese Pie" at bounding box center [230, 270] width 93 height 9
type ومرتديلا-min "Mortadella With Kashkaval Cheese Pie"
type ومرتديلا-min-ar "فطيرة مرتديلا مع جبنة قشقوان"
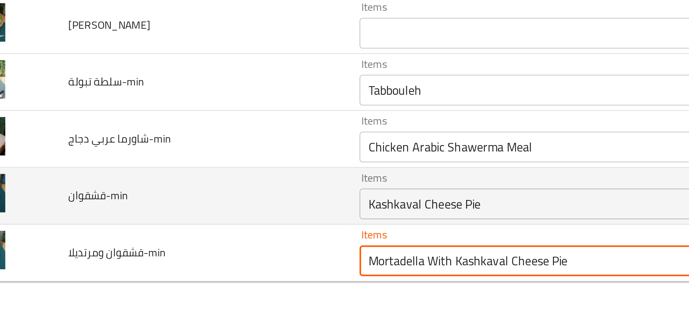
type ومرتديلا-min "Mortadella With Kashkaval Cheese Pie"
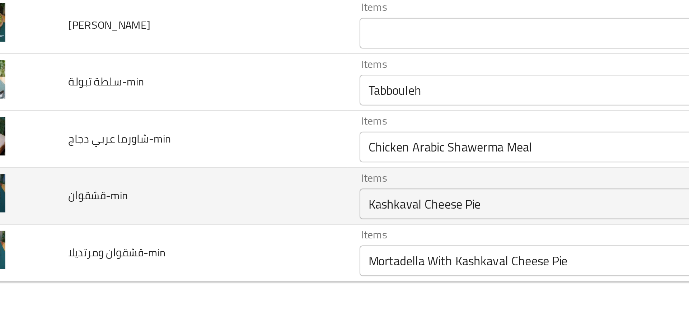
click at [111, 269] on td "قشقوان-min" at bounding box center [124, 257] width 136 height 27
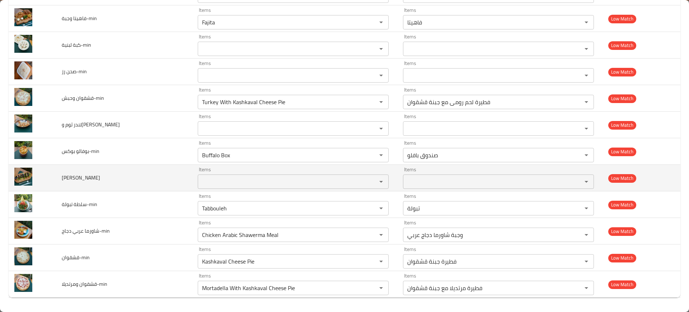
click at [76, 181] on span "يالنجي-min" at bounding box center [81, 177] width 38 height 9
copy span "يالنجي-min"
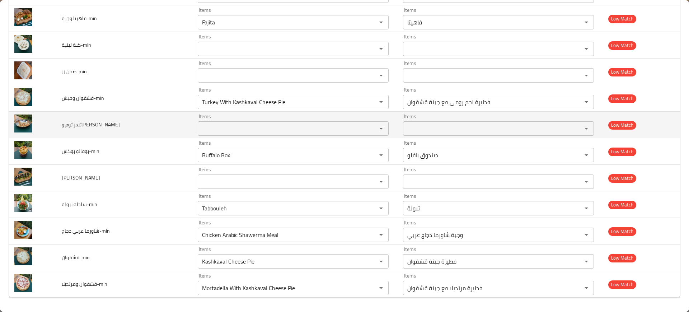
click at [70, 127] on span "تندر ثوم وليمون-min" at bounding box center [91, 124] width 58 height 9
copy span "تندر ثوم وليمون-min"
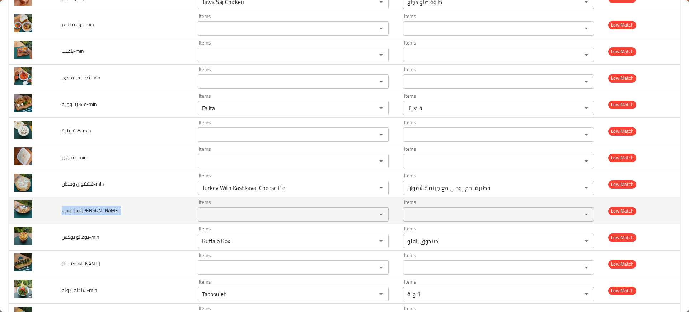
scroll to position [2185, 0]
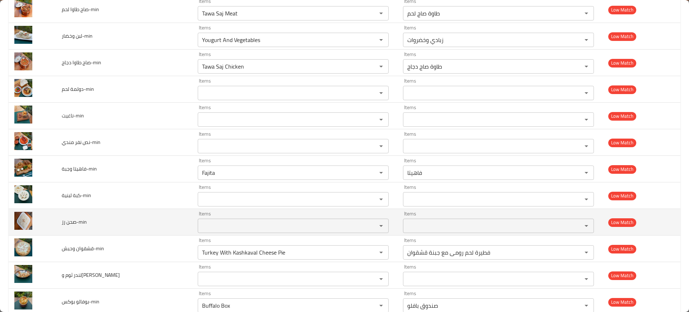
click at [84, 220] on span "صحن رز-min" at bounding box center [74, 221] width 25 height 9
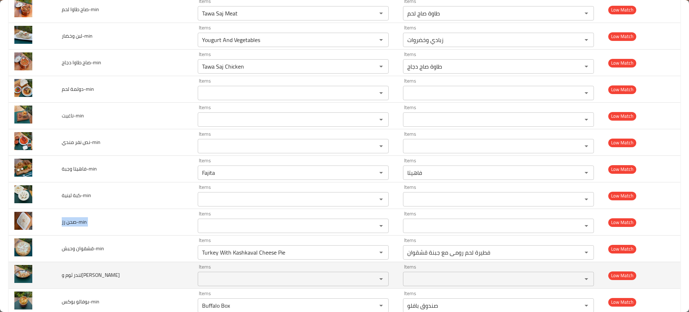
copy span "صحن رز-min"
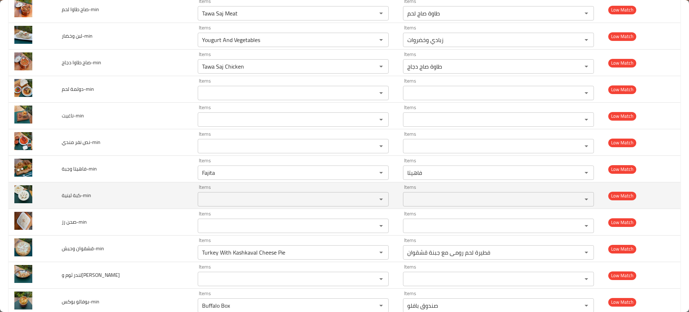
click at [72, 193] on span "كبة لبنية-min" at bounding box center [76, 195] width 29 height 9
copy span "كبة لبنية-min"
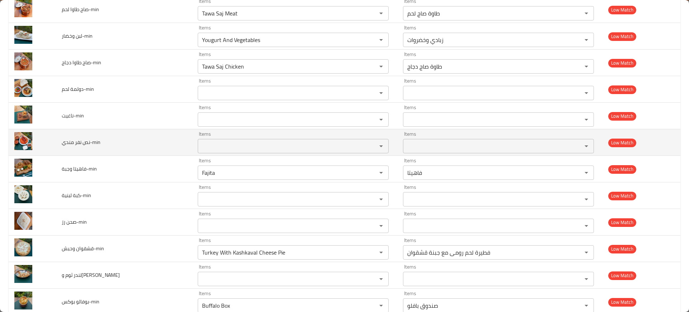
click at [79, 145] on span "نص نفر مندي-min" at bounding box center [81, 141] width 39 height 9
copy span "نص نفر مندي-min"
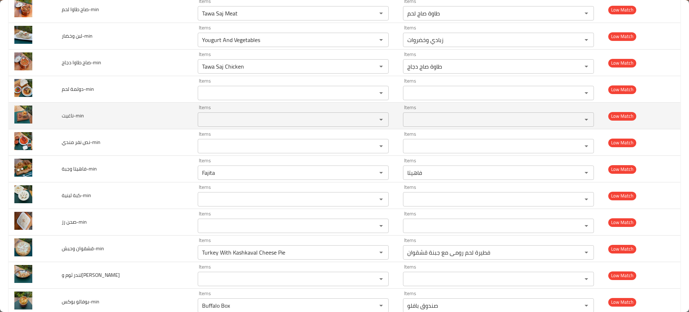
click at [69, 113] on span "ناغيت-min" at bounding box center [73, 115] width 22 height 9
copy span "ناغيت-min"
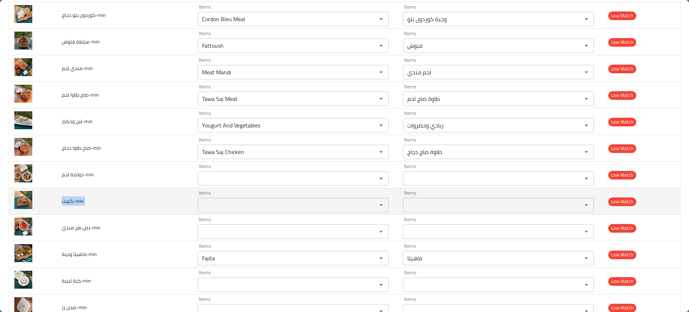
scroll to position [2099, 0]
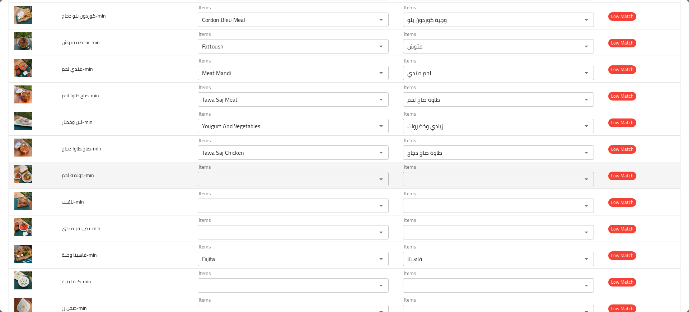
click at [68, 174] on span "دولمة لحم-min" at bounding box center [78, 174] width 32 height 9
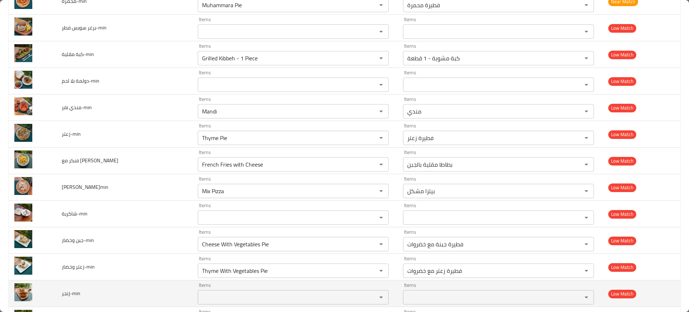
scroll to position [1741, 0]
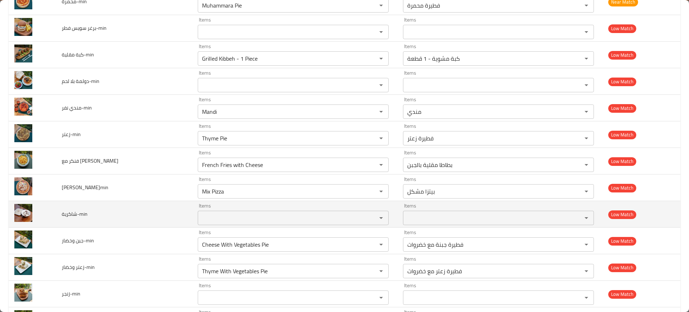
click at [76, 214] on span "شاكرية-min" at bounding box center [75, 213] width 26 height 9
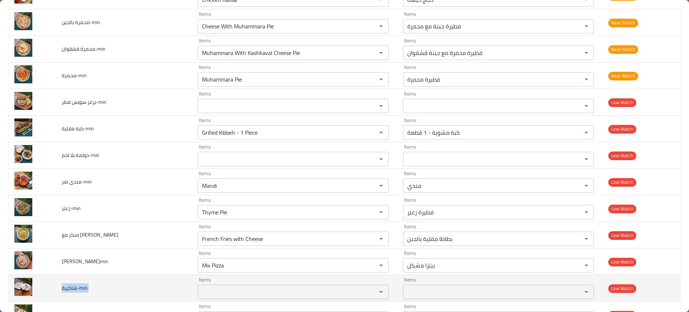
scroll to position [1628, 0]
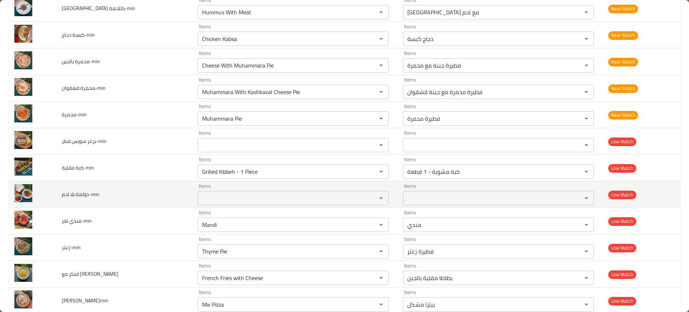
click at [90, 198] on span "دولمة بلا لحم-min" at bounding box center [81, 193] width 38 height 9
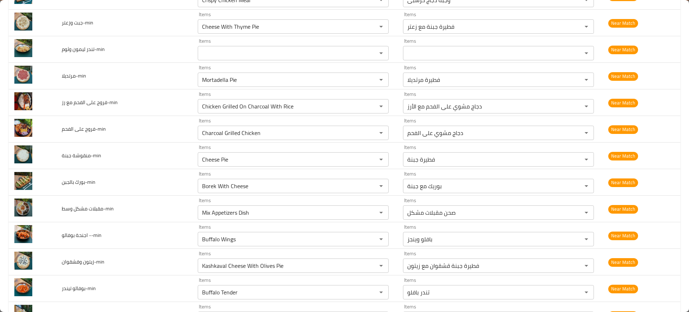
scroll to position [1093, 0]
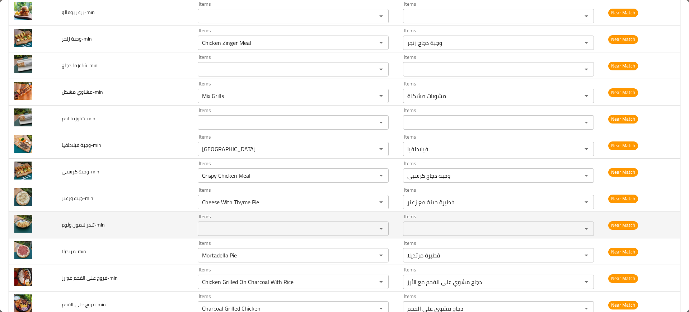
click at [81, 225] on span "تندر ليمون وثوم-min" at bounding box center [83, 224] width 43 height 9
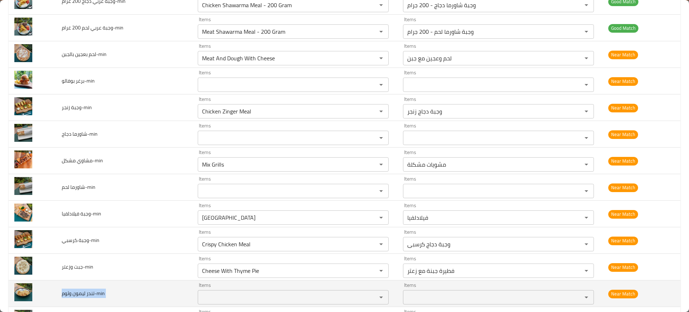
scroll to position [1024, 0]
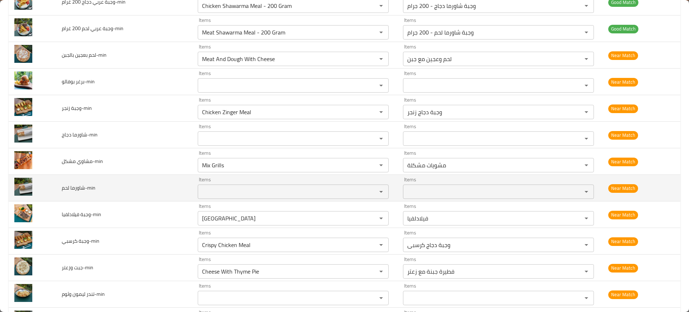
click at [71, 189] on span "شاورما لحم-min" at bounding box center [79, 187] width 34 height 9
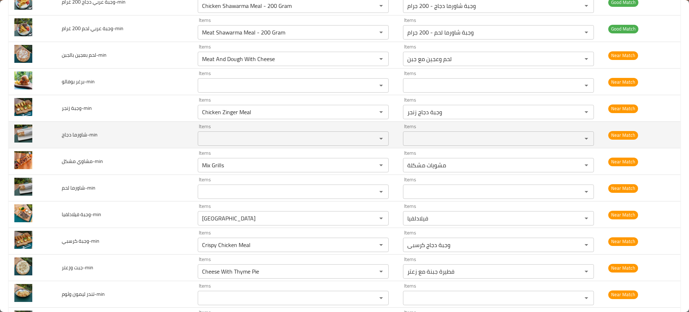
click at [71, 134] on span "شاورما دجاج-min" at bounding box center [80, 134] width 36 height 9
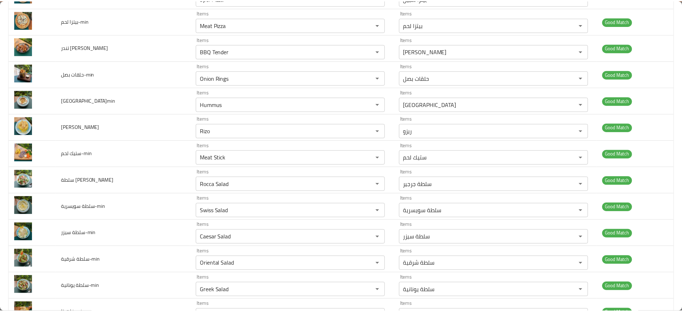
scroll to position [0, 0]
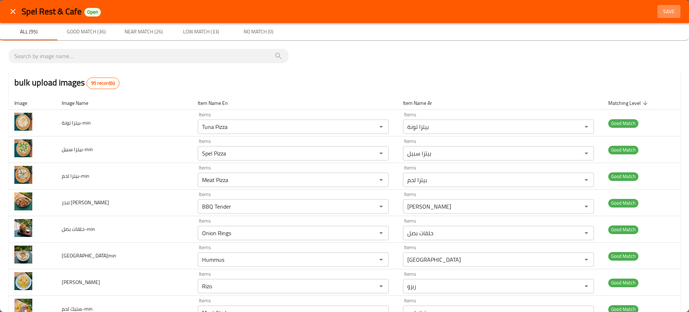
click at [665, 16] on button "Save" at bounding box center [668, 11] width 23 height 13
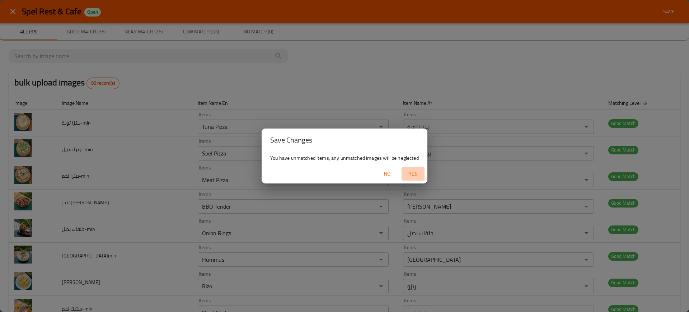
click at [418, 169] on span "Yes" at bounding box center [412, 173] width 17 height 9
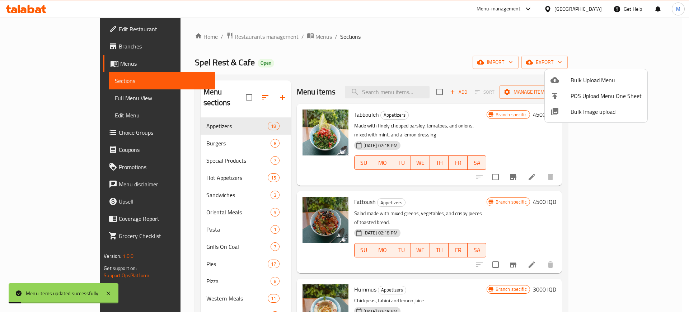
click at [474, 82] on div at bounding box center [344, 156] width 689 height 312
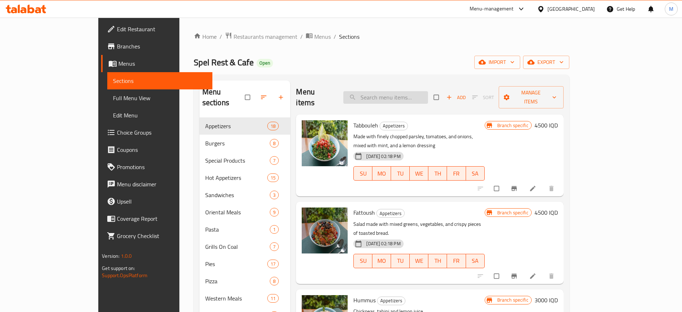
click at [413, 96] on input "search" at bounding box center [385, 97] width 85 height 13
paste input "Buffalo Burger"
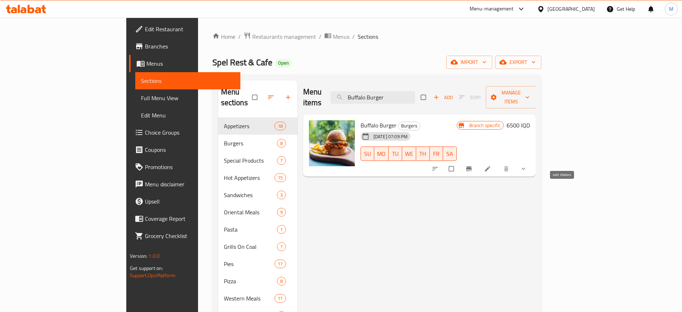
type input "Buffalo Burger"
click at [439, 165] on icon "sort-choices" at bounding box center [435, 168] width 7 height 7
click at [366, 224] on div "Menu items Buffalo Burger Add Sort Manage items Buffalo Burger Burgers 07-07-20…" at bounding box center [416, 246] width 238 height 333
click at [415, 94] on input "Buffalo Burger" at bounding box center [373, 97] width 85 height 13
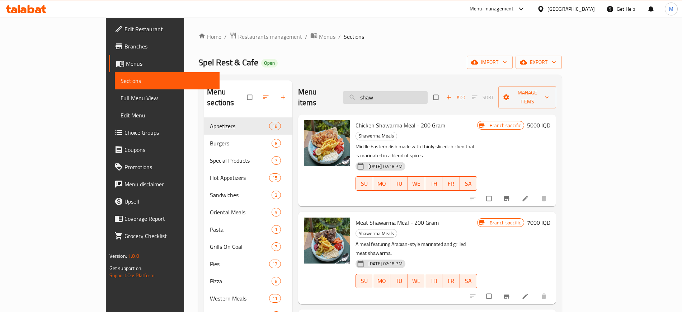
paste input "Philadelphia"
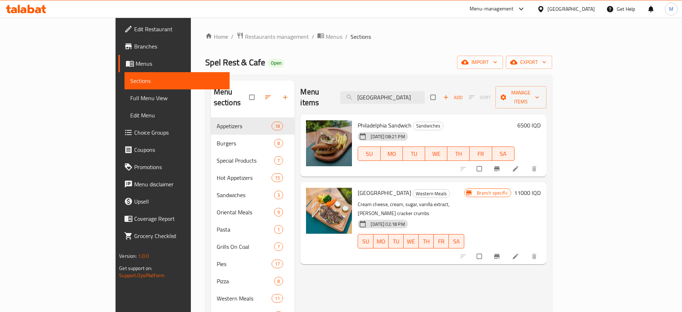
paste input "Cheese With Thyme Pie"
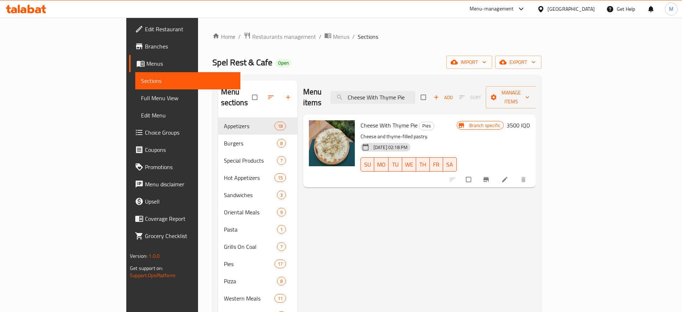
type input "Cheese With Thyme Pie"
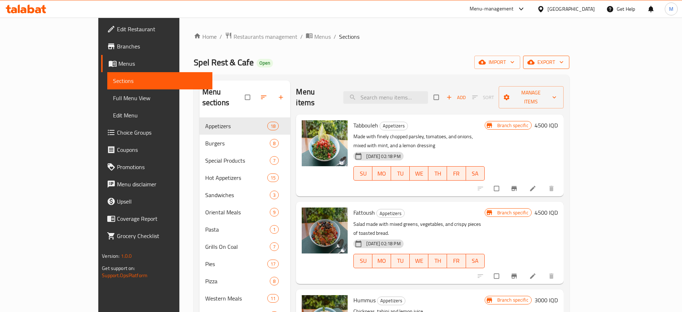
click at [564, 58] on span "export" at bounding box center [546, 62] width 35 height 9
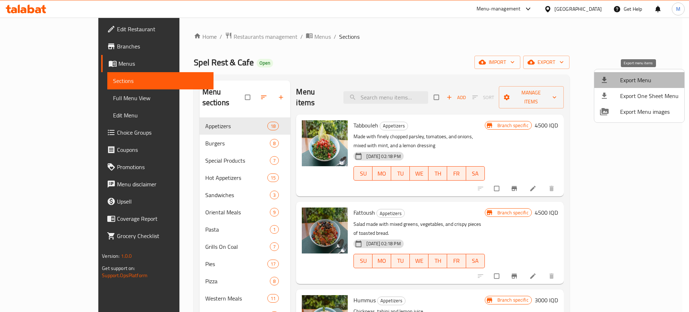
click at [646, 78] on span "Export Menu" at bounding box center [649, 80] width 58 height 9
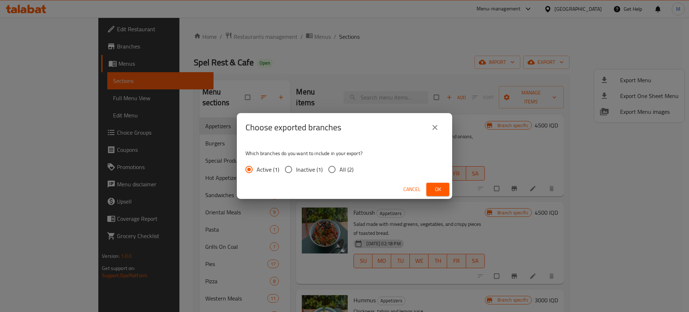
click at [343, 165] on span "All (2)" at bounding box center [346, 169] width 14 height 9
click at [339, 164] on input "All (2)" at bounding box center [331, 169] width 15 height 15
radio input "true"
click at [431, 188] on button "Ok" at bounding box center [437, 189] width 23 height 13
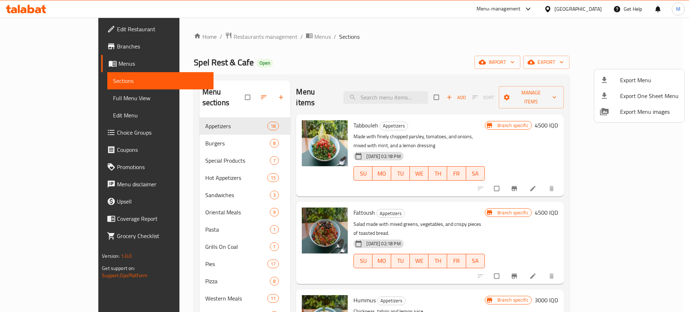
click at [403, 92] on div at bounding box center [344, 156] width 689 height 312
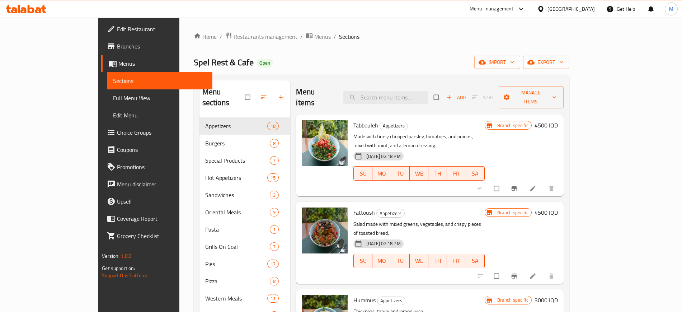
click at [403, 92] on input "search" at bounding box center [385, 97] width 85 height 13
paste input "Swiss Mushroom Burger"
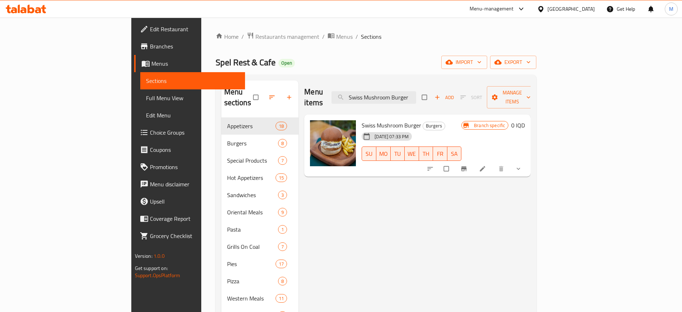
paste input "Mandi"
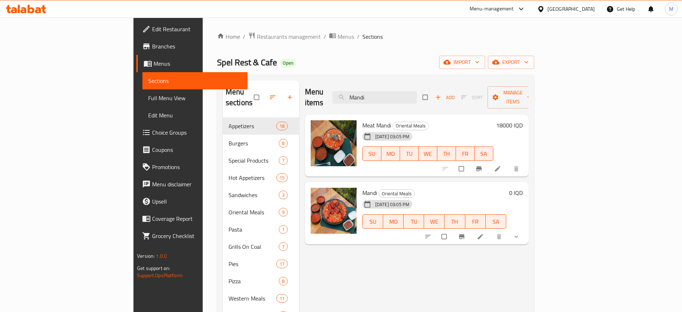
paste input "Thyme Pie"
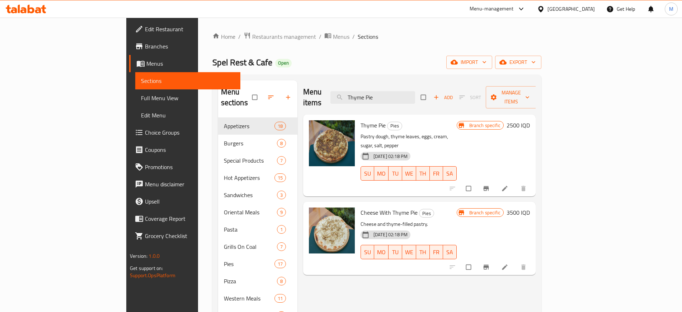
paste input "Cheese With Vegetables"
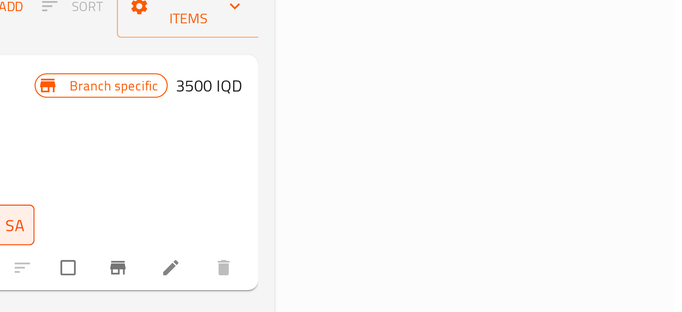
click at [533, 182] on div at bounding box center [489, 190] width 88 height 16
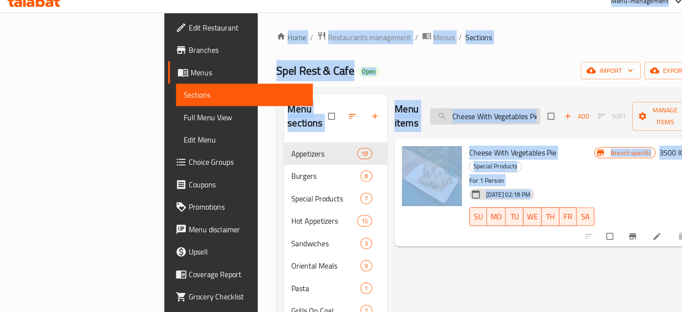
click at [415, 91] on input "Cheese With Vegetables Pie" at bounding box center [373, 97] width 85 height 13
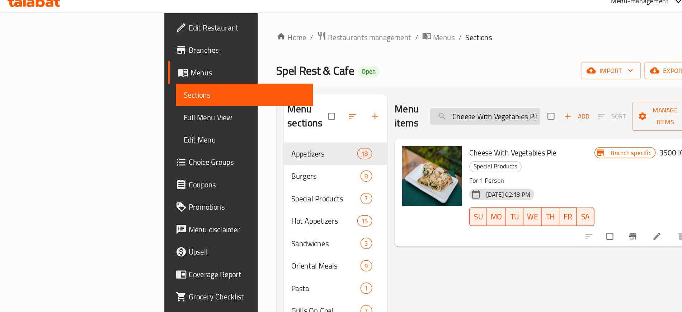
paste input "Yougurt And Thym"
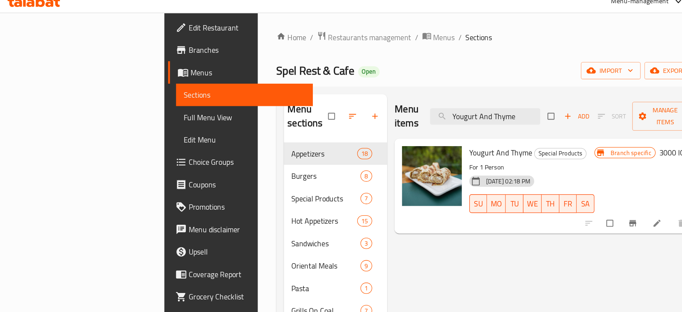
paste input "Double Shawerma Meal"
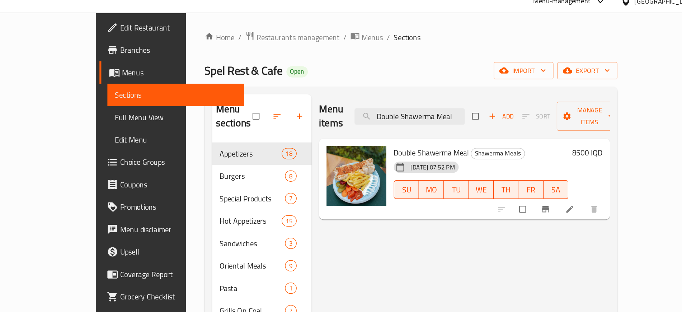
paste input "Cordon Bleu"
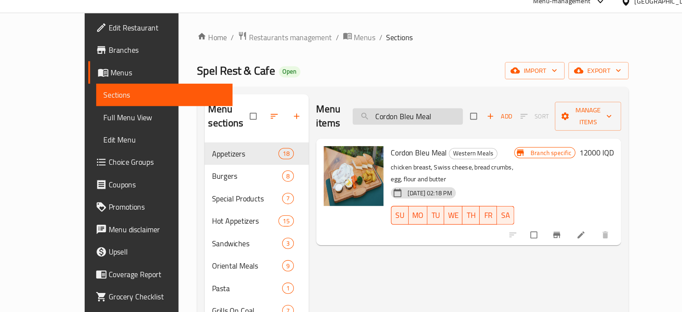
click at [408, 95] on input "Cordon Bleu Meal" at bounding box center [373, 97] width 85 height 13
paste input "Yougurt And Thyme"
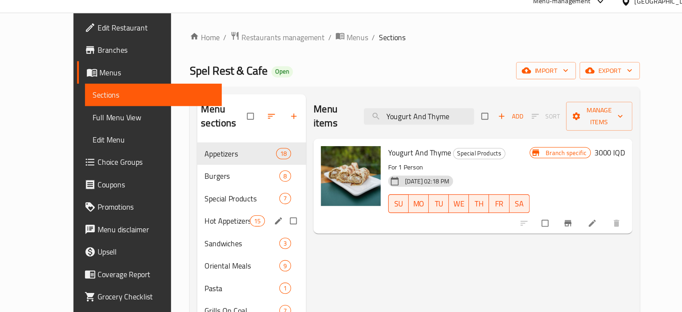
paste input "Vegetables"
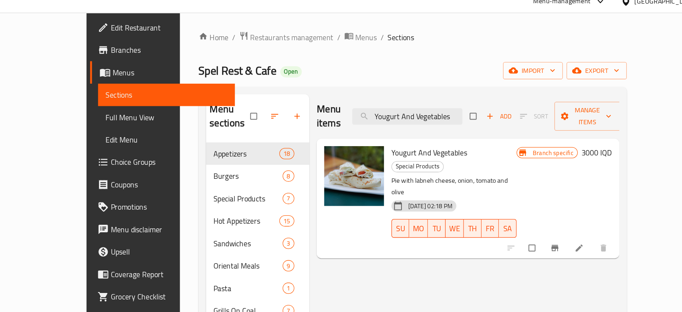
paste input "Tawa Saj Chicken"
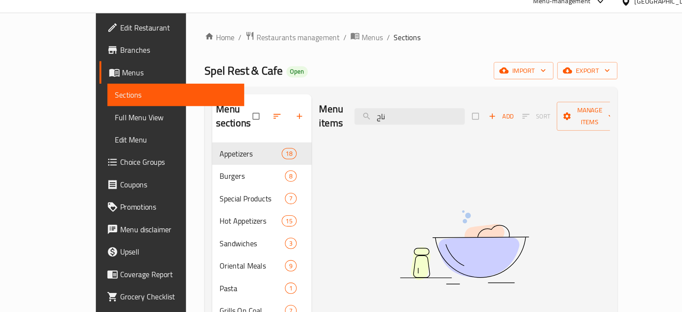
paste input "Fajita"
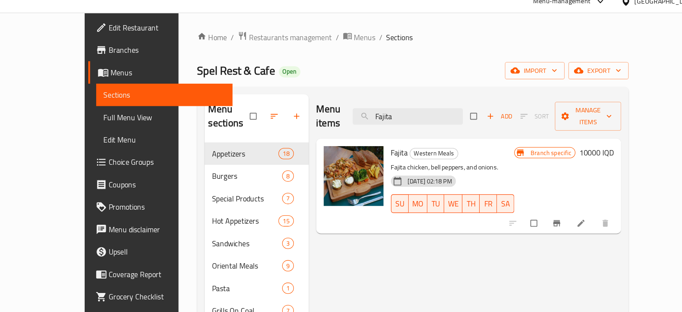
type input "Fajita"
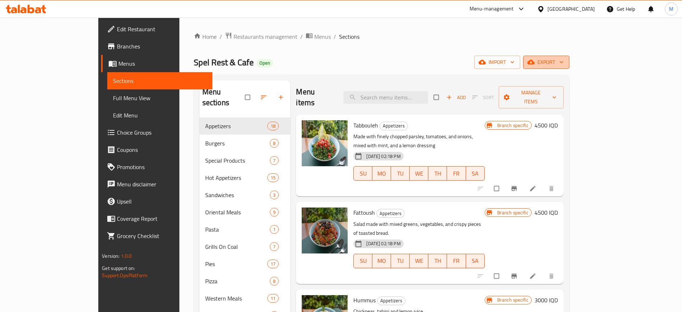
click at [564, 65] on span "export" at bounding box center [546, 62] width 35 height 9
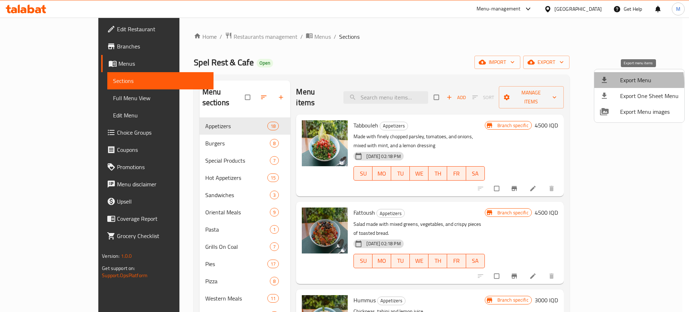
click at [614, 83] on div at bounding box center [610, 80] width 20 height 9
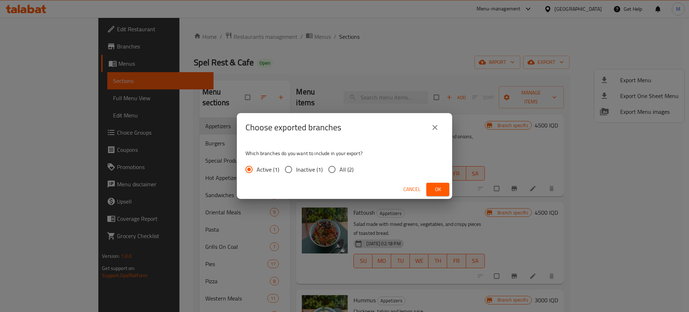
click at [348, 170] on span "All (2)" at bounding box center [346, 169] width 14 height 9
click at [339, 170] on input "All (2)" at bounding box center [331, 169] width 15 height 15
radio input "true"
click at [445, 188] on button "Ok" at bounding box center [437, 189] width 23 height 13
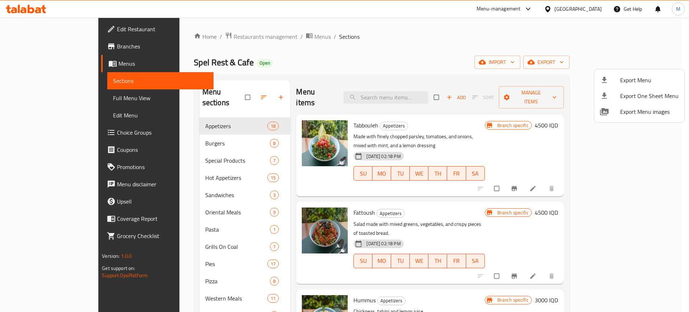
click at [329, 56] on div at bounding box center [344, 156] width 689 height 312
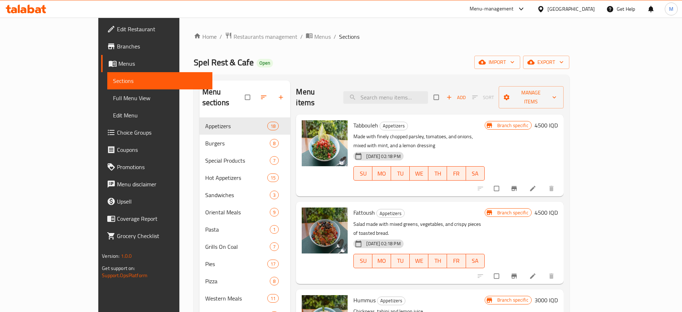
click at [329, 56] on div "Spel Rest & Cafe Open import export" at bounding box center [382, 62] width 376 height 13
click at [322, 66] on div "Spel Rest & Cafe Open import export" at bounding box center [382, 62] width 376 height 13
click at [234, 40] on span "Restaurants management" at bounding box center [266, 36] width 64 height 9
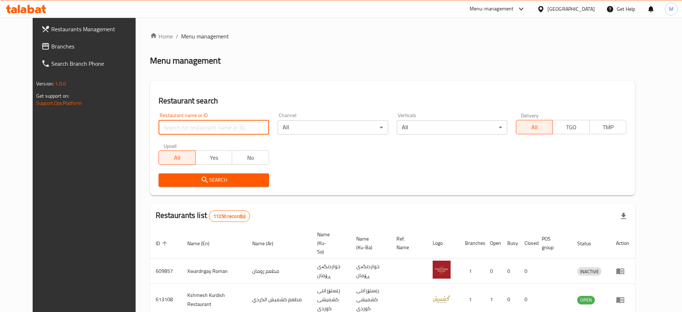
paste input "Rito Pizza"
type input "Rito Pizza"
click button "Search" at bounding box center [214, 179] width 111 height 13
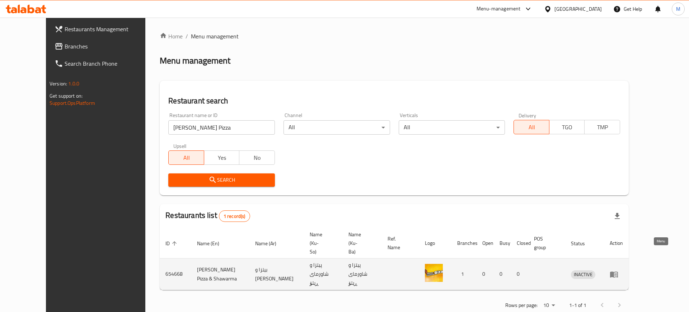
click at [618, 270] on icon "enhanced table" at bounding box center [614, 274] width 9 height 9
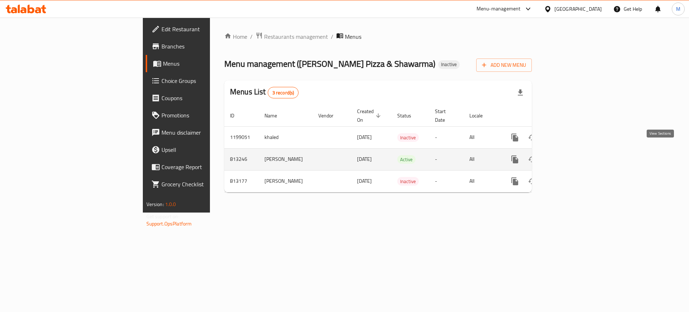
click at [571, 155] on icon "enhanced table" at bounding box center [566, 159] width 9 height 9
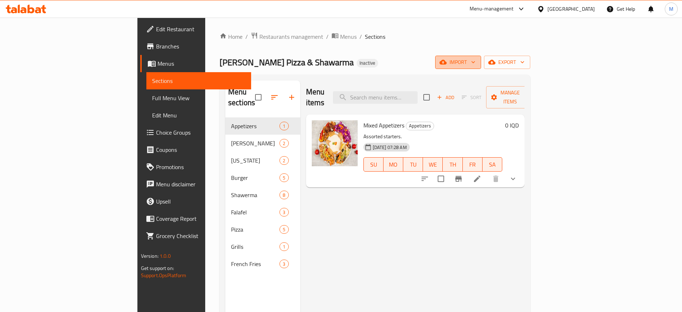
click at [475, 65] on span "import" at bounding box center [458, 62] width 34 height 9
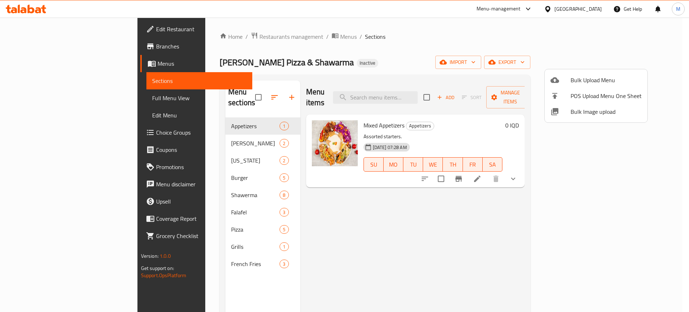
click at [300, 278] on div at bounding box center [344, 156] width 689 height 312
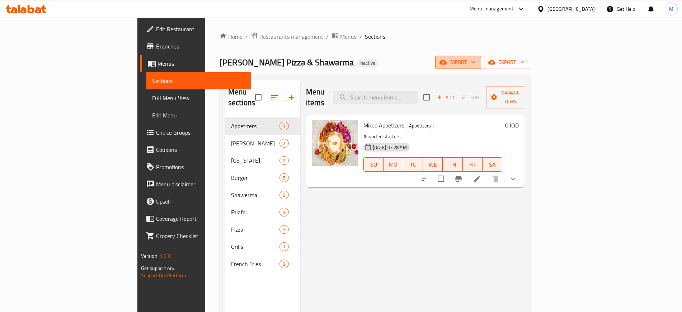
click at [475, 61] on span "import" at bounding box center [458, 62] width 34 height 9
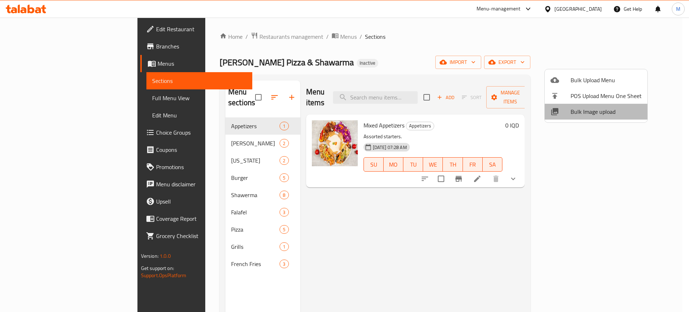
click at [597, 112] on span "Bulk Image upload" at bounding box center [606, 111] width 71 height 9
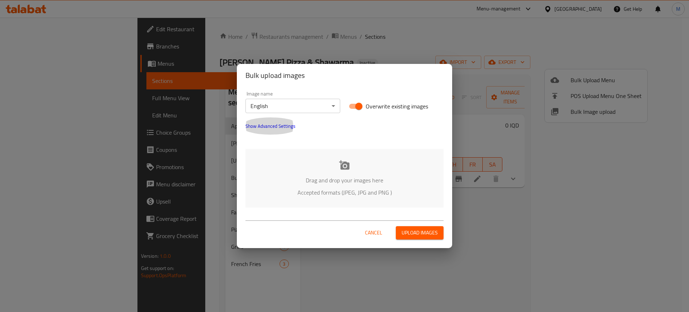
click at [277, 131] on button "Show Advanced Settings" at bounding box center [270, 125] width 58 height 17
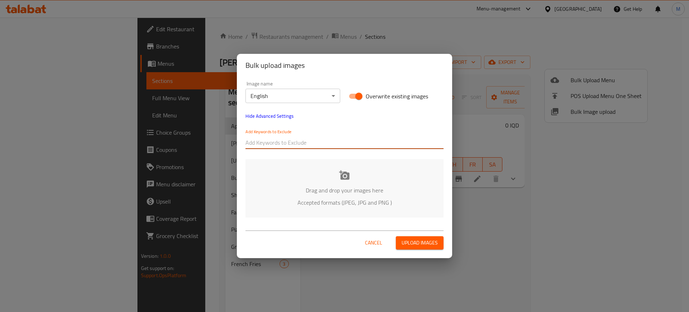
click at [289, 138] on input "text" at bounding box center [344, 142] width 198 height 11
paste input "_Hardi Salahaldin"
type input "_Hardi Salahaldin"
click at [313, 150] on div "Add Keywords to Exclude _Hardi Salahaldin" at bounding box center [344, 139] width 207 height 29
click at [331, 140] on input "text" at bounding box center [372, 142] width 142 height 11
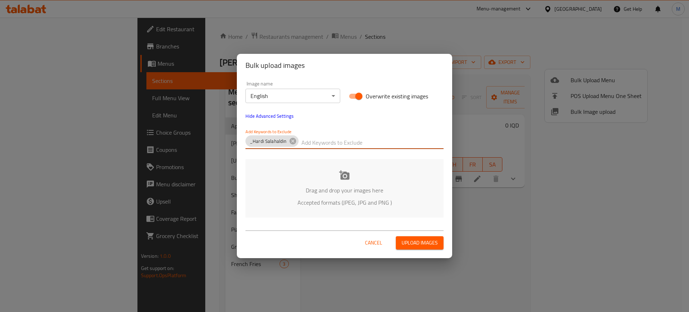
paste input "Rito Shawrma & Pizza_"
type input "Rito Shawrma & Pizza_"
click at [300, 94] on body "​ Menu-management Iraq Get Help M Edit Restaurant Branches Menus Sections Full …" at bounding box center [344, 165] width 689 height 294
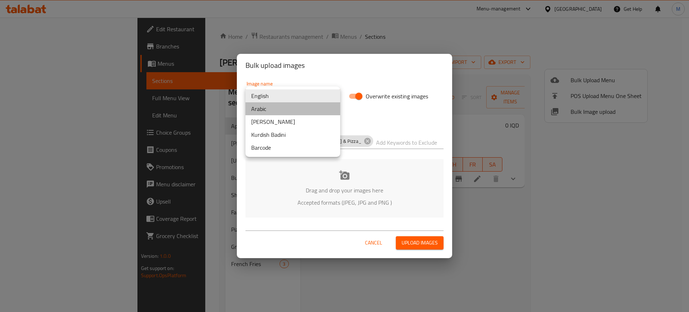
click at [279, 105] on li "Arabic" at bounding box center [292, 108] width 95 height 13
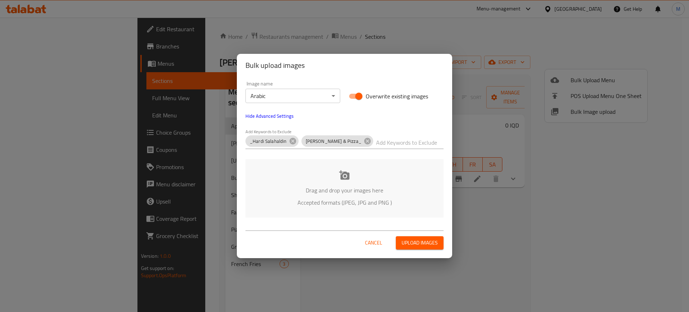
click at [316, 189] on p "Drag and drop your images here" at bounding box center [344, 190] width 177 height 9
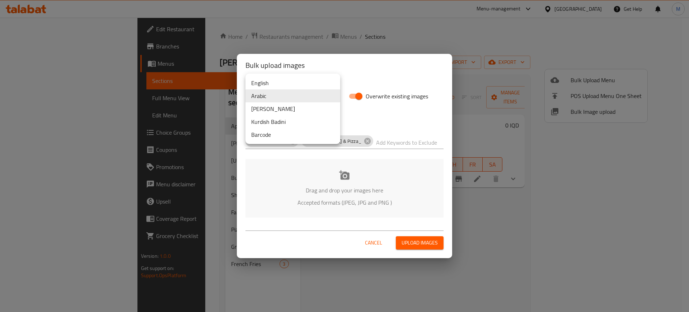
click at [298, 97] on body "​ Menu-management Iraq Get Help M Edit Restaurant Branches Menus Sections Full …" at bounding box center [344, 165] width 689 height 294
click at [253, 84] on li "English" at bounding box center [292, 82] width 95 height 13
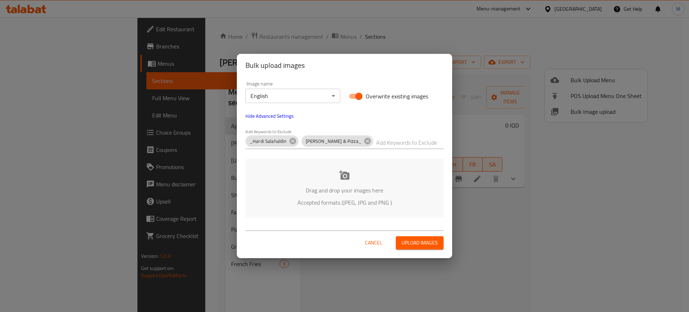
click at [332, 182] on div "Drag and drop your images here Accepted formats (JPEG, JPG and PNG )" at bounding box center [344, 188] width 198 height 58
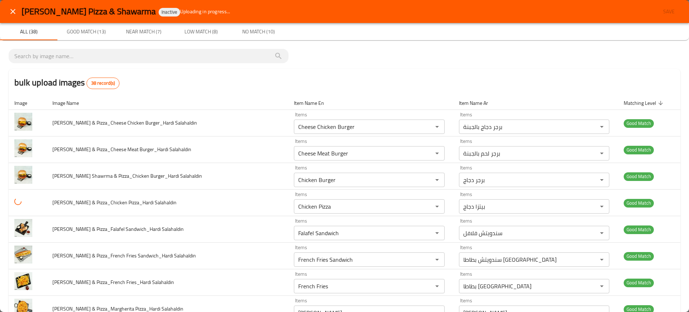
type Salahaldin-ar "بيتزا دجاج"
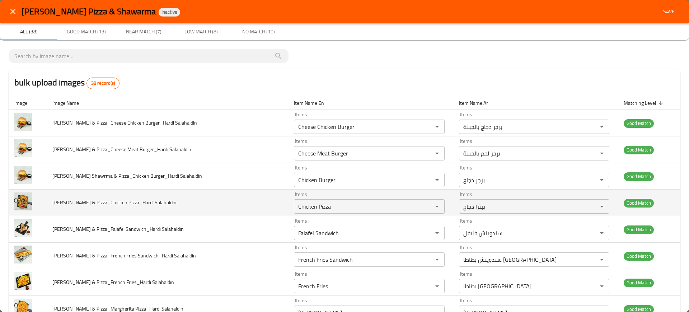
click at [229, 193] on td "Rito Shawrma & Pizza_Chicken Pizza_Hardi Salahaldin" at bounding box center [168, 202] width 242 height 27
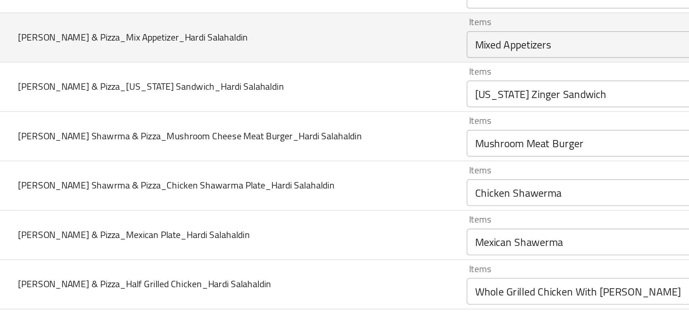
scroll to position [305, 0]
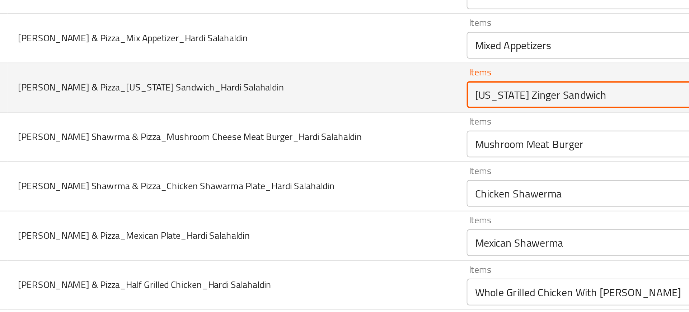
drag, startPoint x: 296, startPoint y: 141, endPoint x: 374, endPoint y: 137, distance: 78.0
click at [374, 137] on Salahaldin "Kentucky Zinger Sandwich" at bounding box center [358, 140] width 125 height 10
drag, startPoint x: 296, startPoint y: 141, endPoint x: 343, endPoint y: 138, distance: 47.8
click at [343, 138] on Salahaldin "Kentucky Zinger Sandwich" at bounding box center [358, 140] width 125 height 10
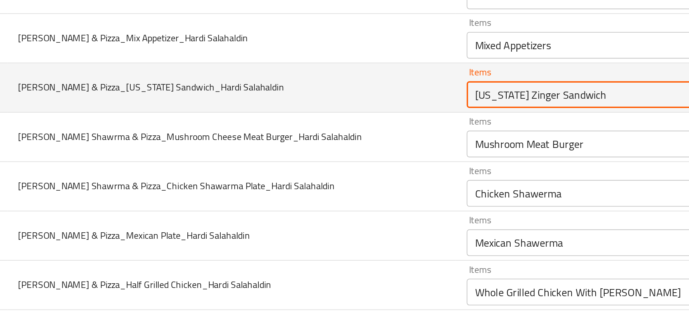
type Salahaldin "Kentucky"
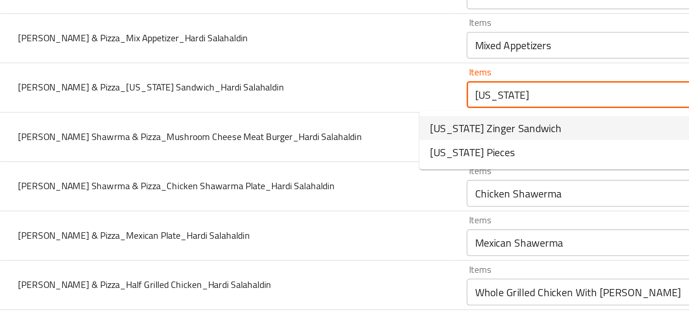
click at [275, 158] on span "Kentucky Zinger Sandwich" at bounding box center [309, 158] width 71 height 9
type Salahaldin-ar "بيتزا دجاج"
type Salahaldin "Kentucky Zinger Sandwich"
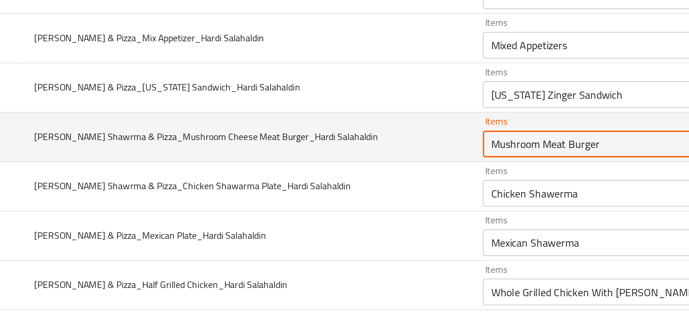
click at [302, 167] on Salahaldin "Mushroom Meat Burger" at bounding box center [358, 167] width 125 height 10
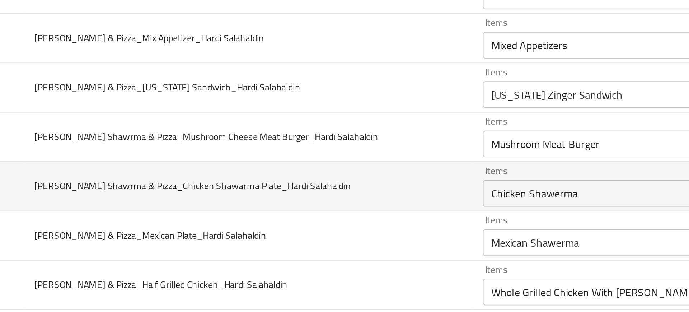
click at [237, 182] on td "Rito Shawrma & Pizza_Chicken Shawarma Plate_Hardi Salahaldin" at bounding box center [168, 190] width 242 height 27
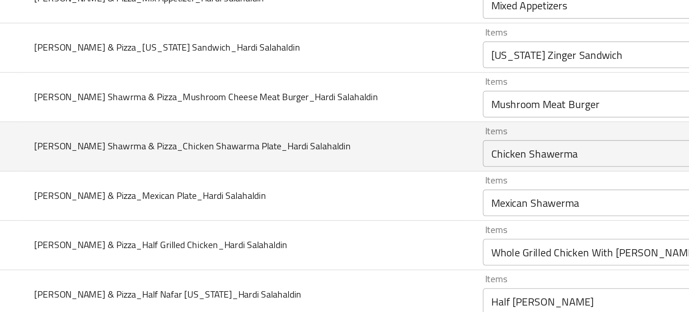
scroll to position [332, 0]
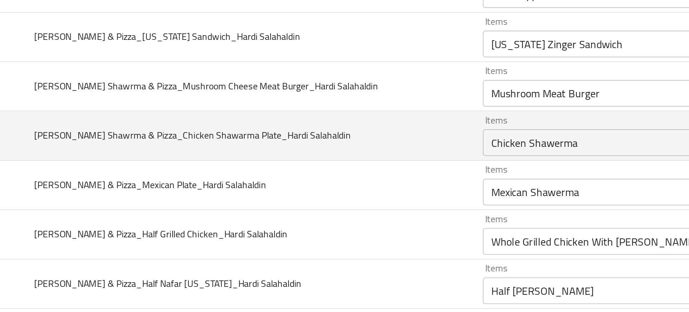
click at [299, 165] on Salahaldin "Chicken Shawerma" at bounding box center [358, 166] width 125 height 10
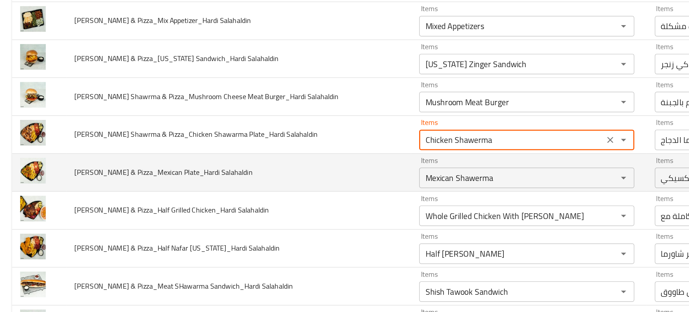
scroll to position [339, 0]
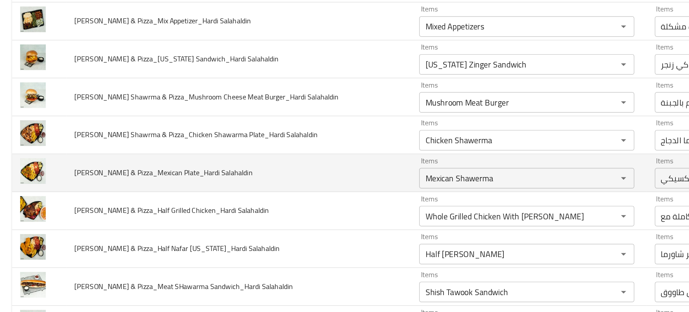
click at [247, 185] on td "Rito Shawrma & Pizza_Mexican Plate_Hardi Salahaldin" at bounding box center [168, 182] width 242 height 27
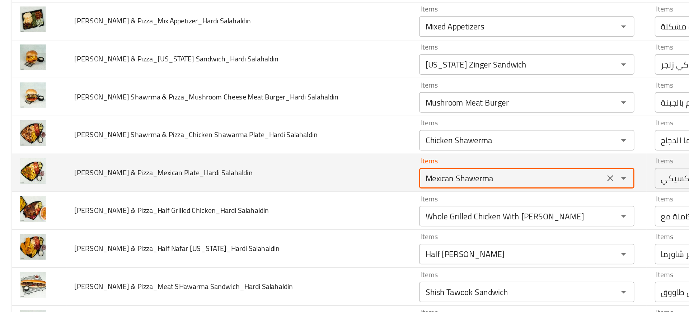
drag, startPoint x: 294, startPoint y: 186, endPoint x: 366, endPoint y: 185, distance: 72.5
click at [366, 185] on Salahaldin "Mexican Shawerma" at bounding box center [358, 186] width 125 height 10
type Salahaldin "Mexican"
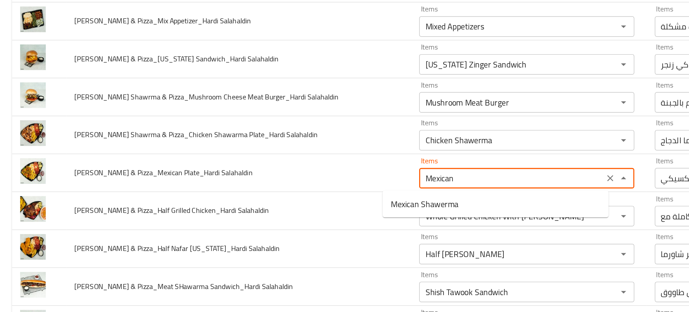
type Salahaldin-ar "بيتزا دجاج"
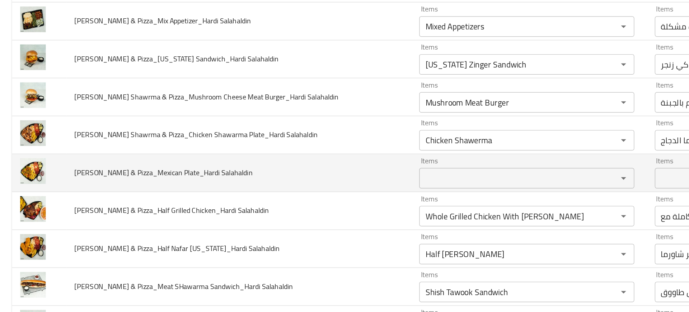
click at [256, 190] on td "Rito Shawrma & Pizza_Mexican Plate_Hardi Salahaldin" at bounding box center [168, 182] width 242 height 27
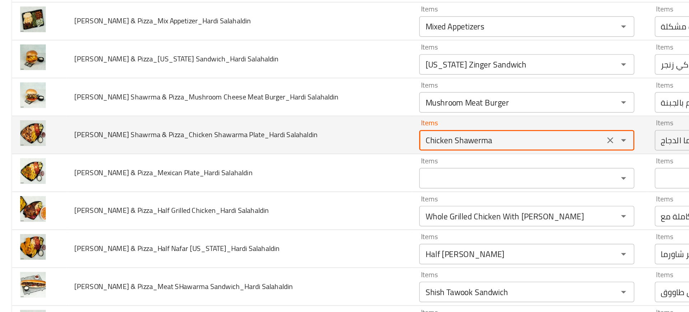
click at [306, 162] on Salahaldin "Chicken Shawerma" at bounding box center [358, 159] width 125 height 10
type Salahaldin-ar "بيتزا دجاج"
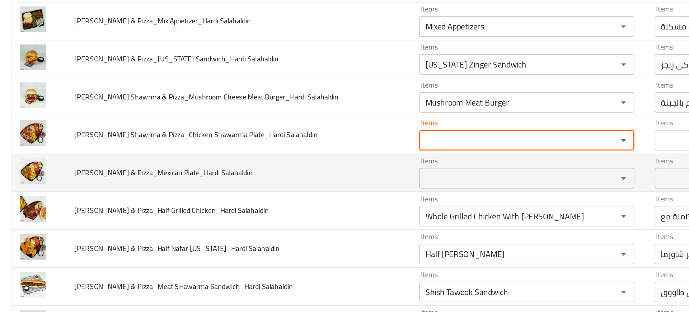
click at [221, 186] on td "Rito Shawrma & Pizza_Mexican Plate_Hardi Salahaldin" at bounding box center [168, 182] width 242 height 27
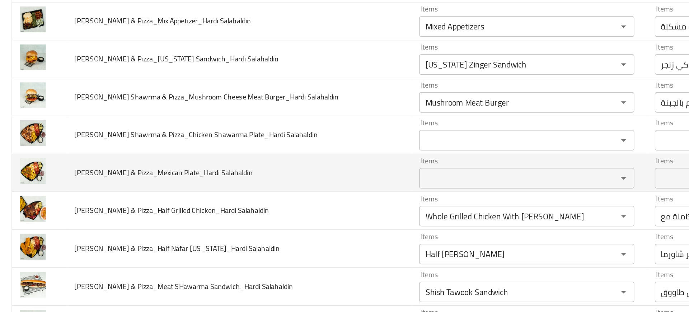
scroll to position [346, 0]
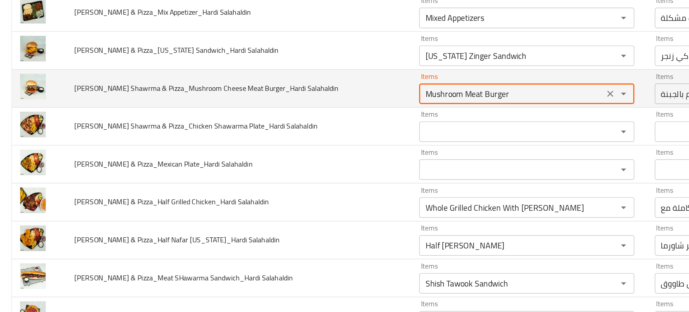
click at [296, 126] on Salahaldin "Mushroom Meat Burger" at bounding box center [358, 126] width 125 height 10
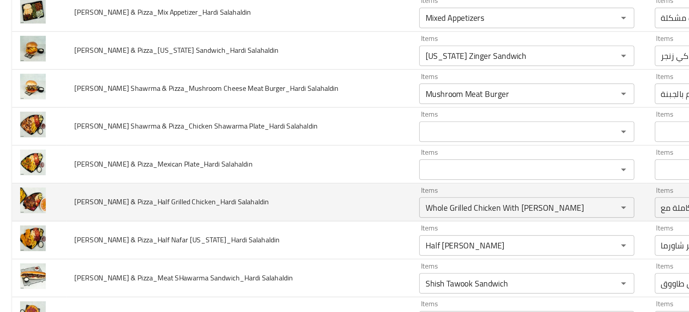
click at [252, 211] on td "Rito Shawrma & Pizza_Half Grilled Chicken_Hardi Salahaldin" at bounding box center [168, 202] width 242 height 27
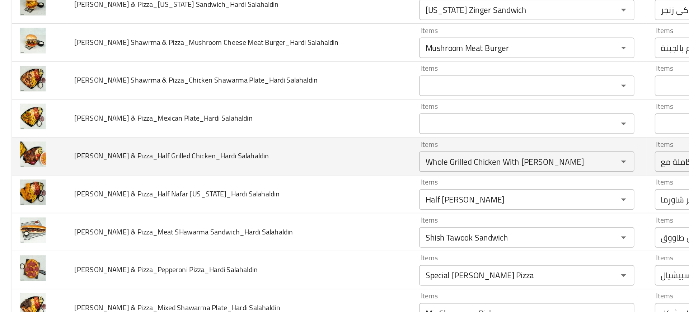
scroll to position [378, 0]
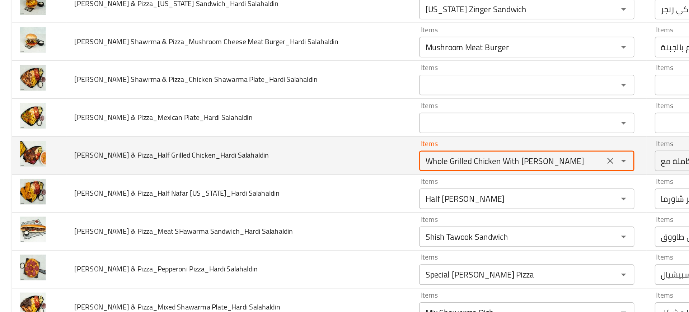
click at [327, 173] on Salahaldin "Whole Grilled Chicken With Biryani" at bounding box center [358, 173] width 125 height 10
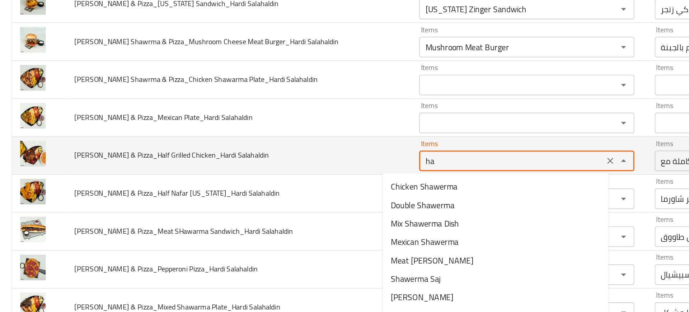
type Salahaldin "hal"
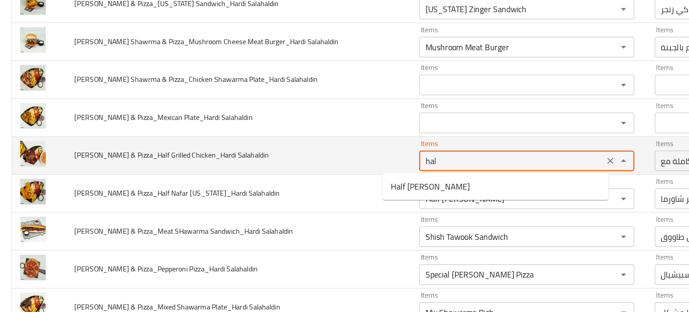
type Salahaldin-ar "بيتزا دجاج"
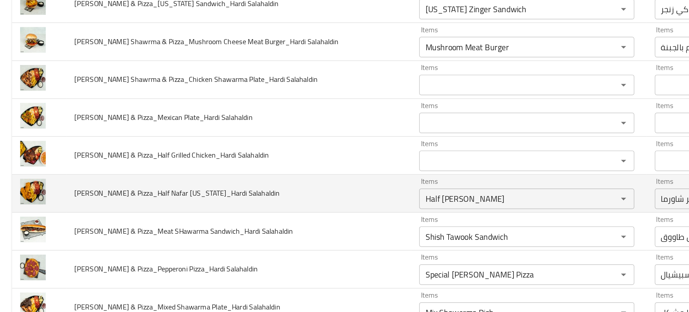
click at [231, 202] on td "Rito Shawrma & Pizza_Half Nafar Kentucky_Hardi Salahaldin" at bounding box center [168, 196] width 242 height 27
click at [426, 201] on icon "Clear" at bounding box center [428, 200] width 4 height 4
type Salahaldin-ar "بيتزا دجاج"
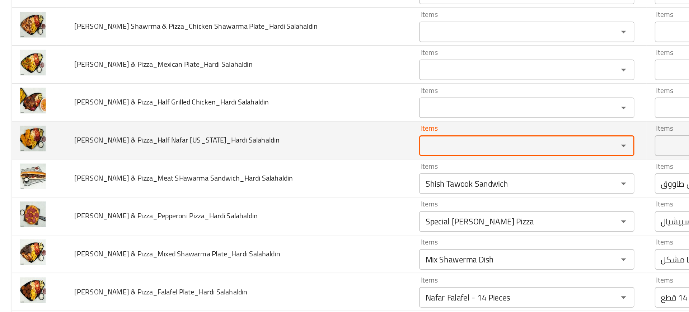
scroll to position [416, 0]
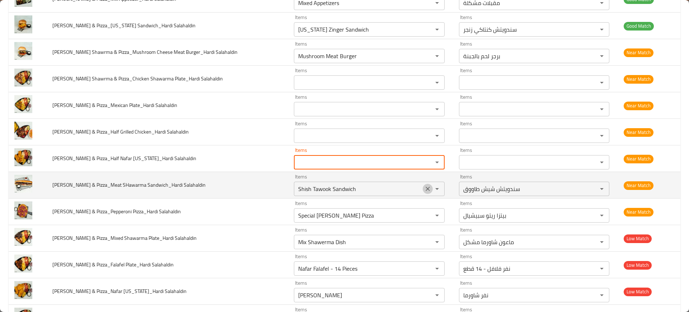
click at [426, 189] on icon "Clear" at bounding box center [428, 189] width 4 height 4
type Salahaldin-ar "بيتزا دجاج"
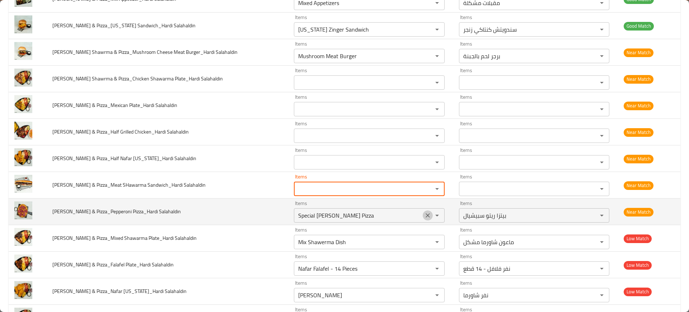
click at [424, 217] on icon "Clear" at bounding box center [427, 215] width 7 height 7
type Salahaldin-ar "بيتزا دجاج"
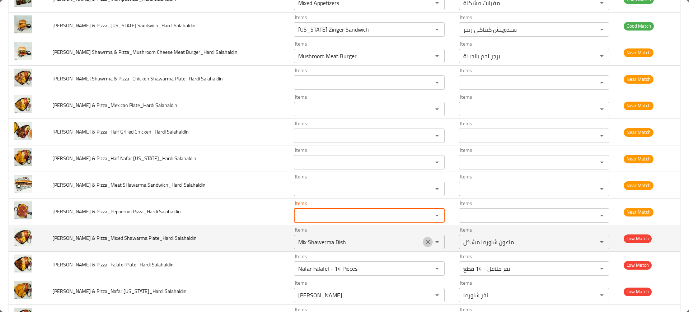
click at [426, 241] on icon "Clear" at bounding box center [428, 242] width 4 height 4
type Salahaldin-ar "بيتزا دجاج"
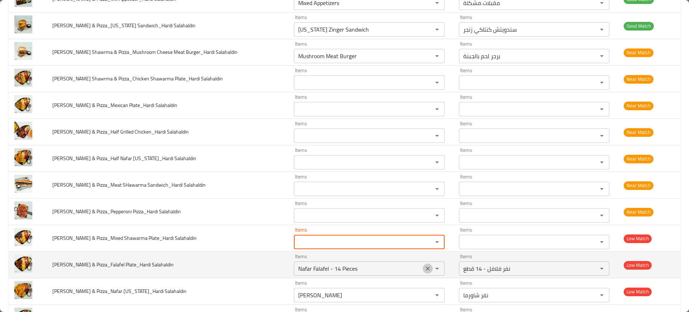
click at [424, 271] on icon "Clear" at bounding box center [427, 268] width 7 height 7
type Salahaldin-ar "بيتزا دجاج"
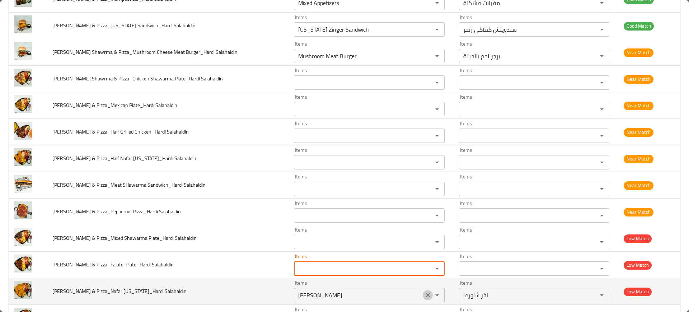
click at [424, 292] on icon "Clear" at bounding box center [427, 294] width 7 height 7
type Salahaldin-ar "بيتزا دجاج"
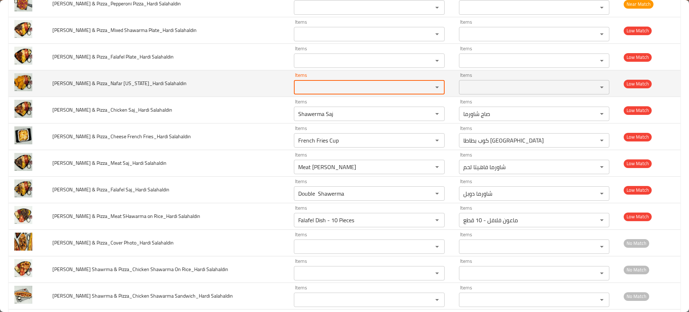
scroll to position [624, 0]
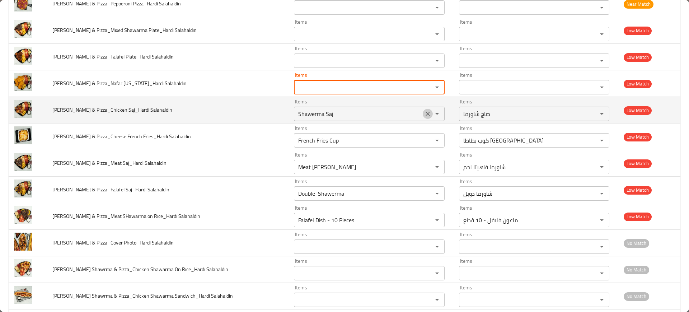
click at [423, 114] on button "Clear" at bounding box center [428, 114] width 10 height 10
type Salahaldin-ar "بيتزا دجاج"
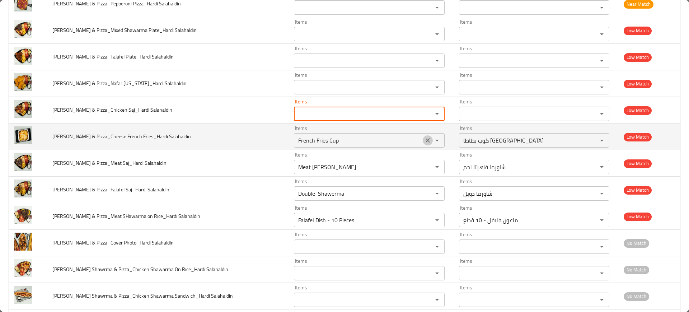
click at [424, 142] on icon "Clear" at bounding box center [427, 140] width 7 height 7
type Salahaldin-ar "بيتزا دجاج"
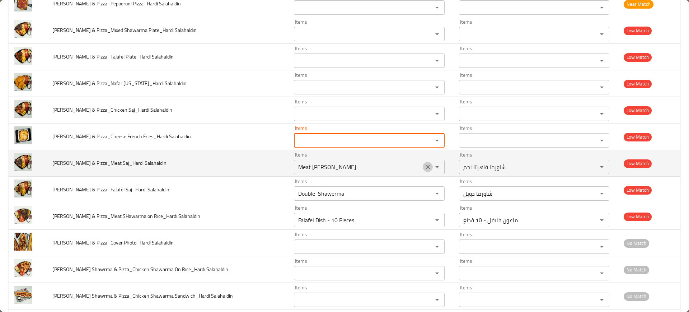
click at [424, 167] on icon "Clear" at bounding box center [427, 166] width 7 height 7
type Salahaldin-ar "بيتزا دجاج"
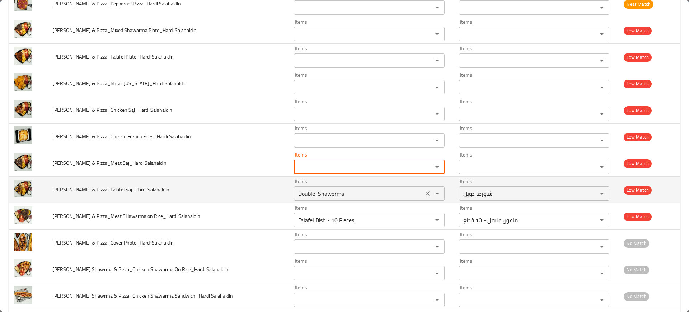
click at [424, 190] on icon "Clear" at bounding box center [427, 193] width 7 height 7
type Salahaldin-ar "بيتزا دجاج"
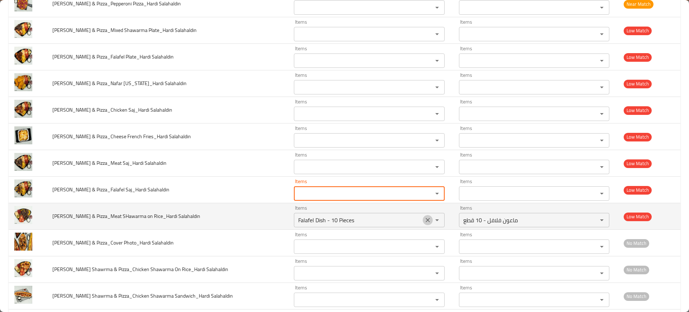
click at [424, 222] on icon "Clear" at bounding box center [427, 219] width 7 height 7
type Salahaldin-ar "بيتزا دجاج"
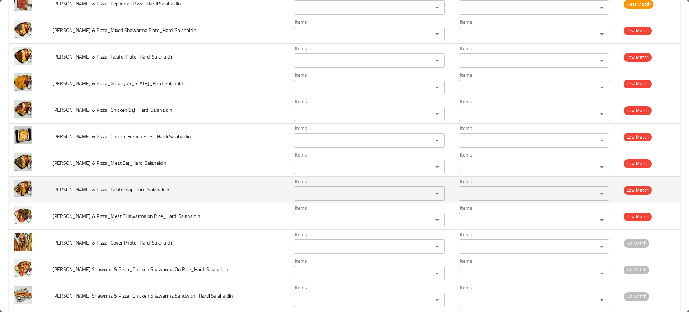
click at [176, 177] on td "Rito Shawrma & Pizza_Falafel Saj_Hardi Salahaldin" at bounding box center [168, 190] width 242 height 27
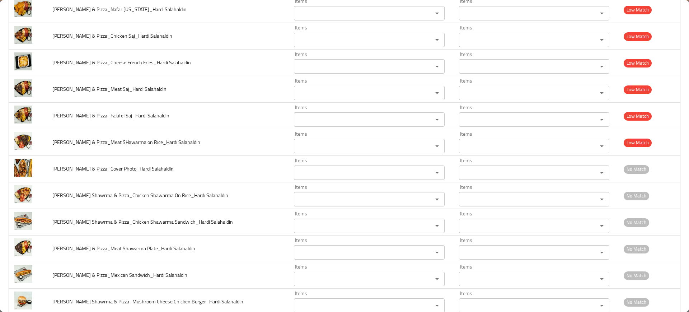
scroll to position [821, 0]
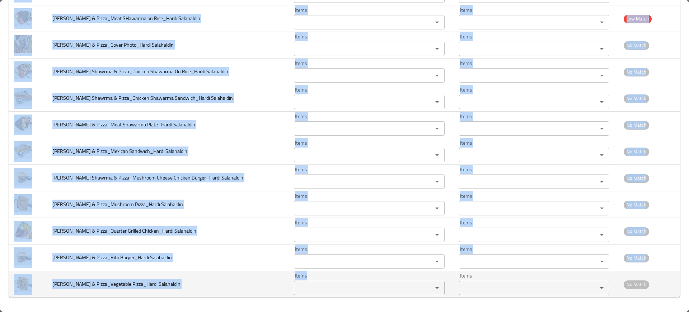
drag, startPoint x: 50, startPoint y: 137, endPoint x: 307, endPoint y: 284, distance: 296.4
copy tbody "Rito Shawrma & Pizza_Mushroom Cheese Meat Burger_Hardi Salahaldin Items Items I…"
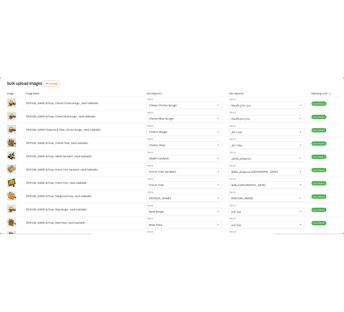
scroll to position [68, 0]
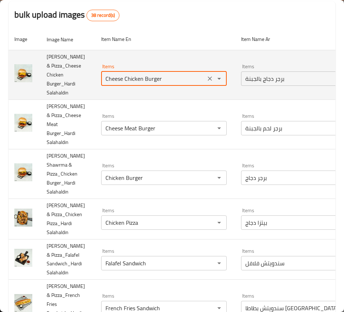
click at [131, 77] on Salahaldin "Cheese Chicken Burger" at bounding box center [153, 79] width 100 height 10
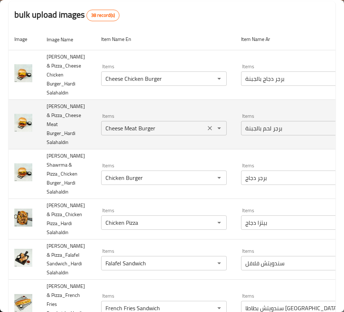
click at [130, 127] on Salahaldin "Cheese Meat Burger" at bounding box center [153, 128] width 100 height 10
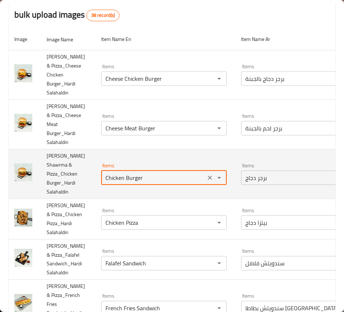
click at [186, 173] on Salahaldin "Chicken Burger" at bounding box center [153, 178] width 100 height 10
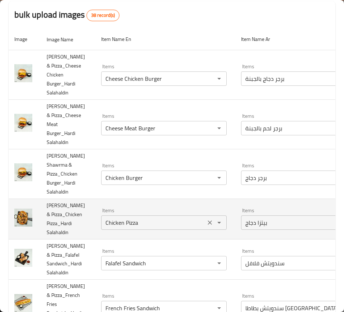
click at [135, 217] on Salahaldin "Chicken Pizza" at bounding box center [153, 222] width 100 height 10
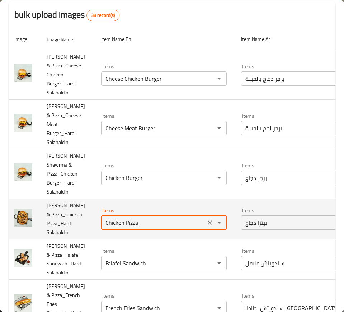
click at [135, 217] on Salahaldin "Chicken Pizza" at bounding box center [153, 222] width 100 height 10
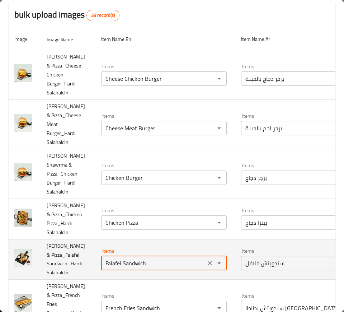
click at [139, 258] on Salahaldin "Falafel Sandwich" at bounding box center [153, 263] width 100 height 10
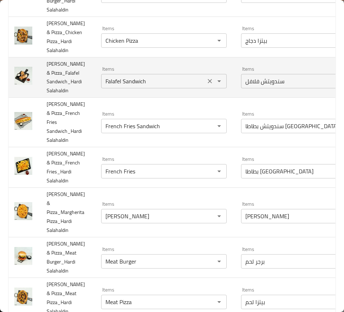
scroll to position [254, 0]
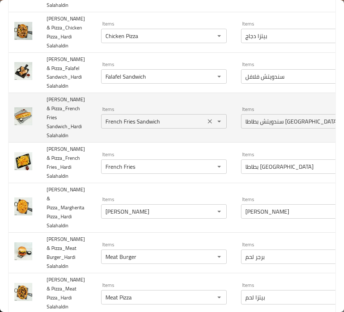
click at [163, 116] on Salahaldin "French Fries Sandwich" at bounding box center [153, 121] width 100 height 10
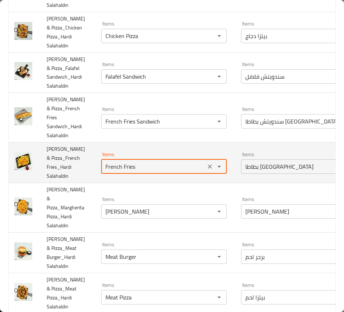
click at [178, 161] on Salahaldin "French Fries" at bounding box center [153, 166] width 100 height 10
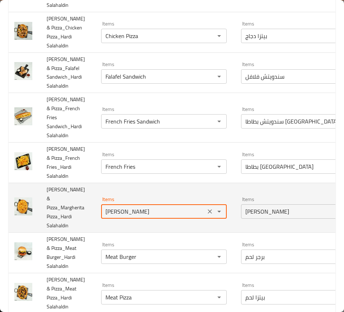
click at [172, 206] on Salahaldin "[PERSON_NAME]" at bounding box center [153, 211] width 100 height 10
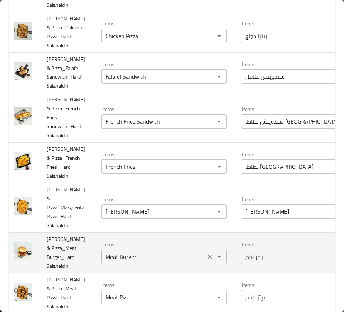
click at [159, 249] on div "Meat Burger Items" at bounding box center [164, 256] width 126 height 14
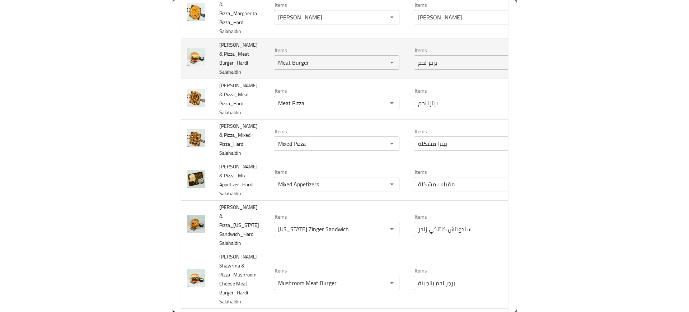
scroll to position [450, 0]
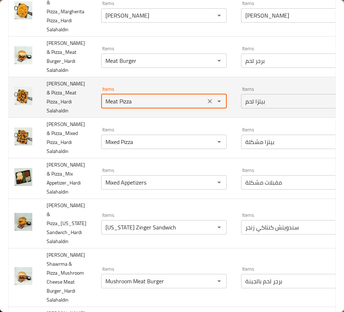
click at [143, 96] on Salahaldin "Meat Pizza" at bounding box center [153, 101] width 100 height 10
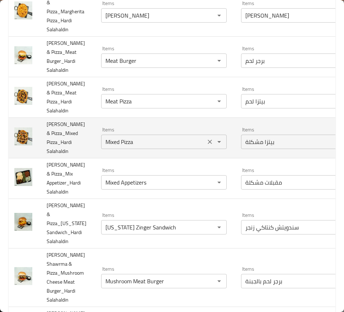
click at [155, 137] on Salahaldin "Mixed Pizza" at bounding box center [153, 142] width 100 height 10
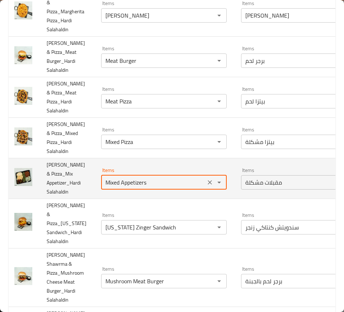
click at [183, 177] on Salahaldin "Mixed Appetizers" at bounding box center [153, 182] width 100 height 10
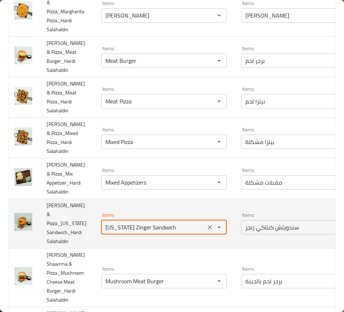
click at [118, 222] on Salahaldin "Kentucky Zinger Sandwich" at bounding box center [153, 227] width 100 height 10
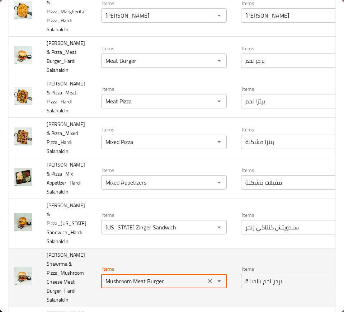
click at [151, 276] on Salahaldin "Mushroom Meat Burger" at bounding box center [153, 281] width 100 height 10
click at [112, 276] on Salahaldin "Mushroom Meat Burger" at bounding box center [153, 281] width 100 height 10
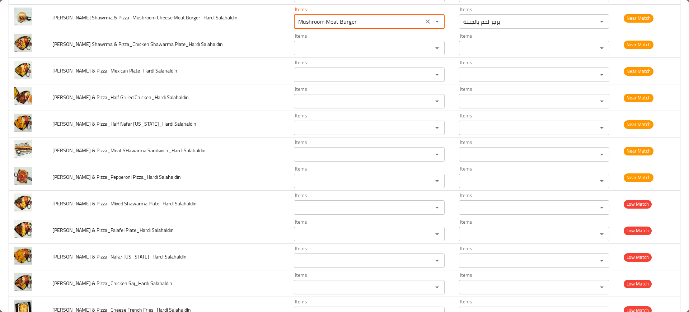
scroll to position [311, 0]
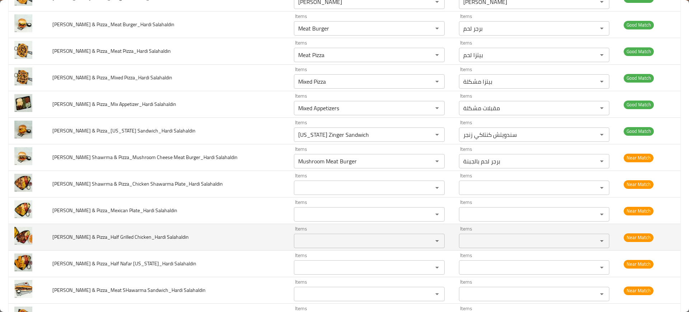
click at [175, 243] on td "Rito Shawrma & Pizza_Half Grilled Chicken_Hardi Salahaldin" at bounding box center [168, 237] width 242 height 27
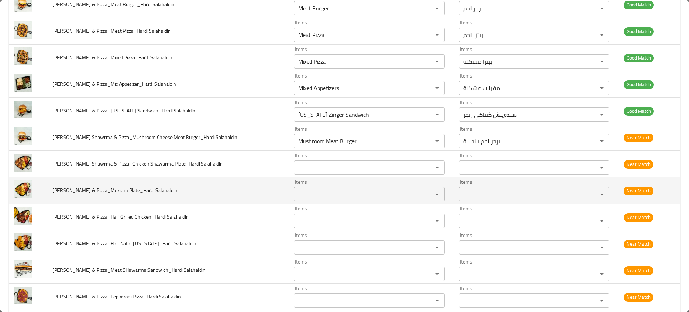
scroll to position [331, 0]
click at [214, 206] on td "Rito Shawrma & Pizza_Half Grilled Chicken_Hardi Salahaldin" at bounding box center [168, 216] width 242 height 27
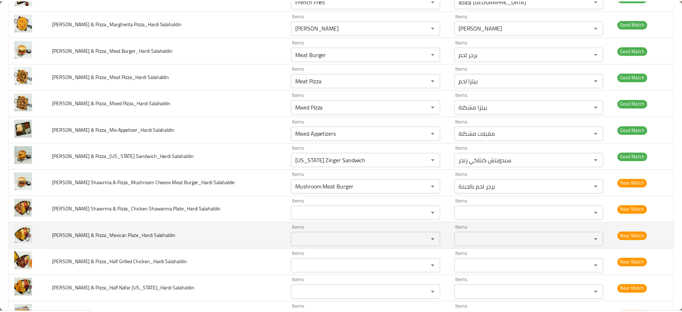
scroll to position [0, 0]
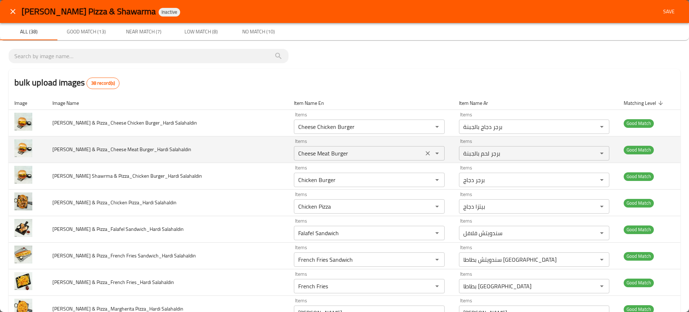
click at [333, 156] on Salahaldin "Cheese Meat Burger" at bounding box center [358, 153] width 125 height 10
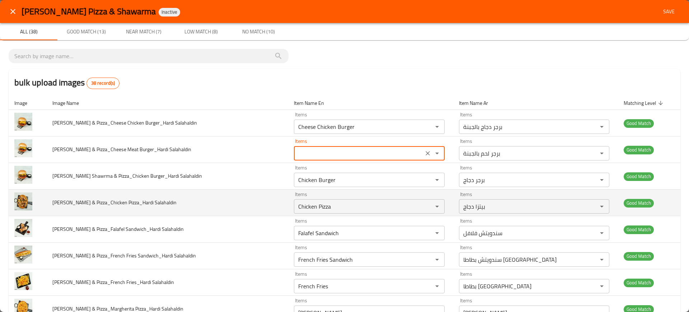
type Salahaldin-ar "بيتزا دجاج"
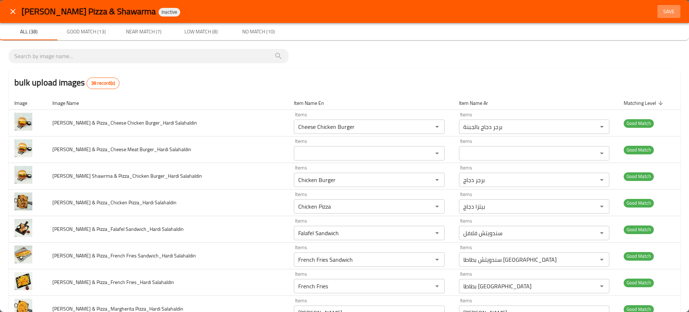
click at [669, 9] on span "Save" at bounding box center [668, 11] width 17 height 9
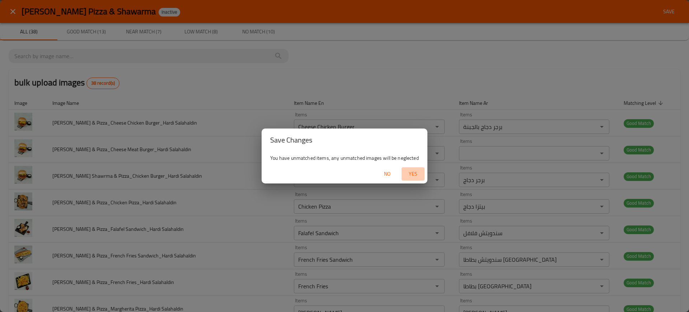
click at [408, 171] on span "Yes" at bounding box center [412, 173] width 17 height 9
type Salahaldin-ar "بيتزا دجاج"
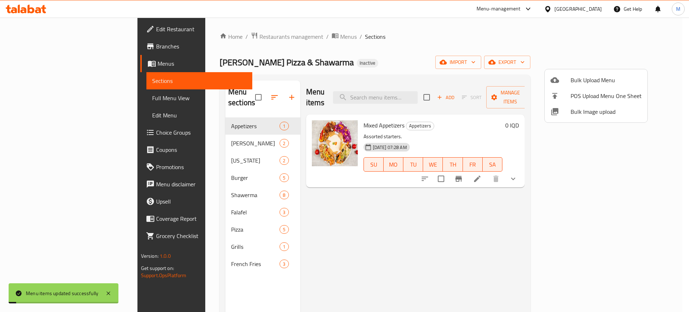
click at [418, 89] on div at bounding box center [344, 156] width 689 height 312
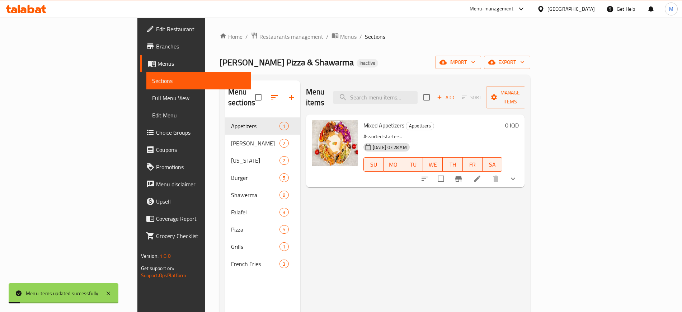
click at [418, 91] on input "search" at bounding box center [375, 97] width 85 height 13
paste input "Cheese Meat Burger"
type input "Cheese Meat Burger"
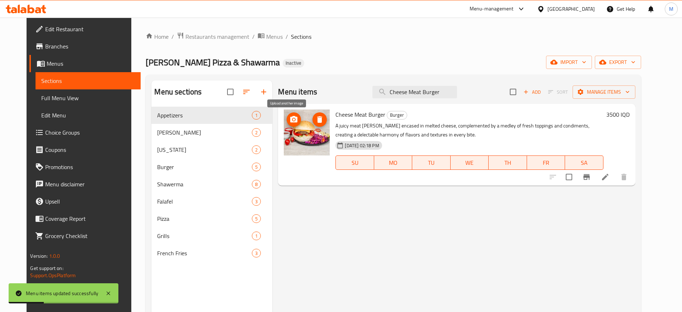
click at [290, 116] on icon "upload picture" at bounding box center [294, 119] width 9 height 9
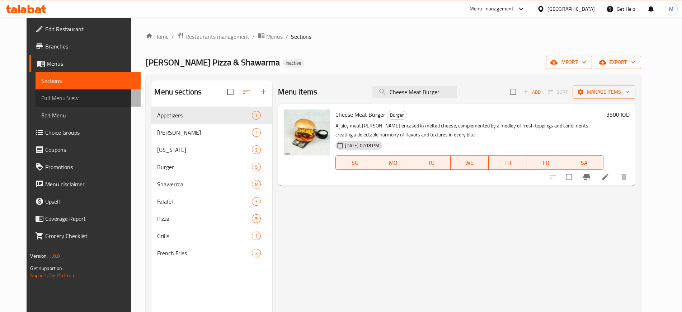
click at [71, 92] on link "Full Menu View" at bounding box center [88, 97] width 105 height 17
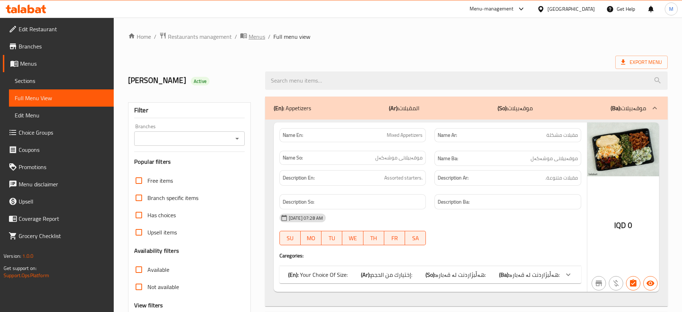
click at [259, 35] on span "Menus" at bounding box center [257, 36] width 17 height 9
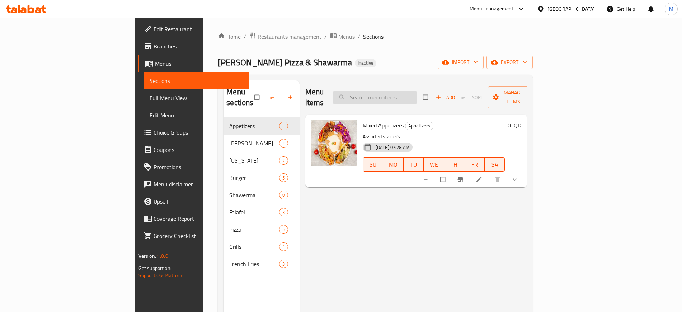
click at [412, 91] on input "search" at bounding box center [375, 97] width 85 height 13
paste input "Chicken Shawerma"
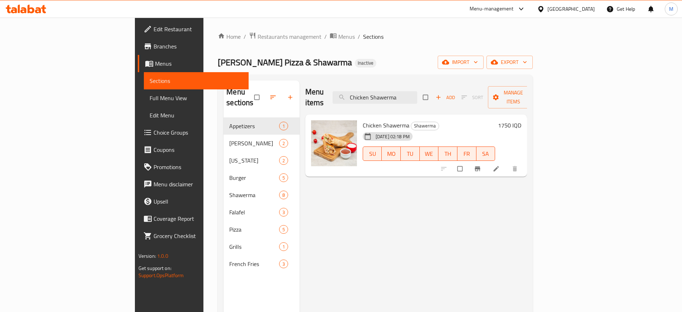
paste input "Mushroom Meat Burger"
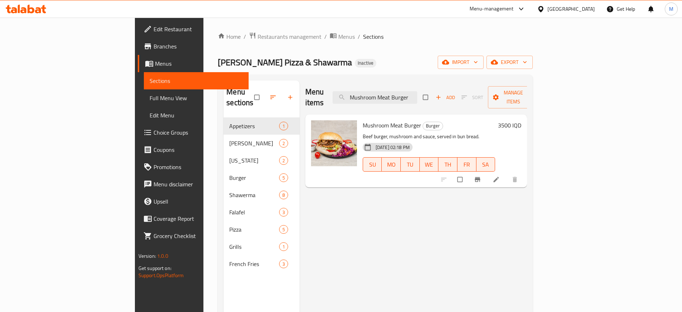
type input "Mushroom Meat Burger"
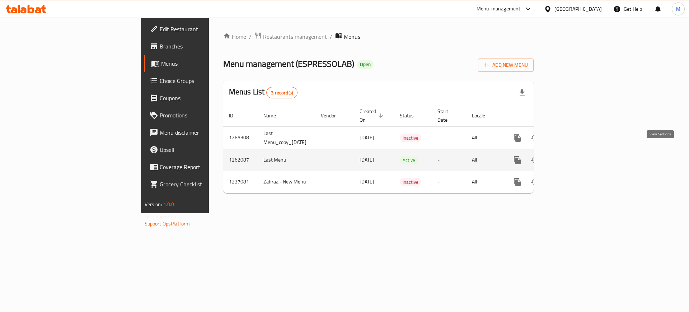
click at [573, 156] on icon "enhanced table" at bounding box center [569, 160] width 9 height 9
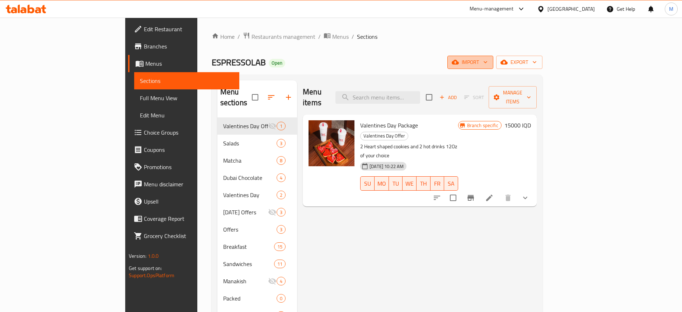
click at [488, 65] on span "import" at bounding box center [470, 62] width 34 height 9
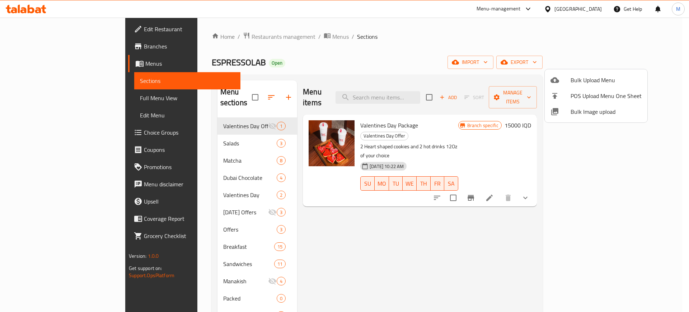
click at [586, 111] on span "Bulk Image upload" at bounding box center [606, 111] width 71 height 9
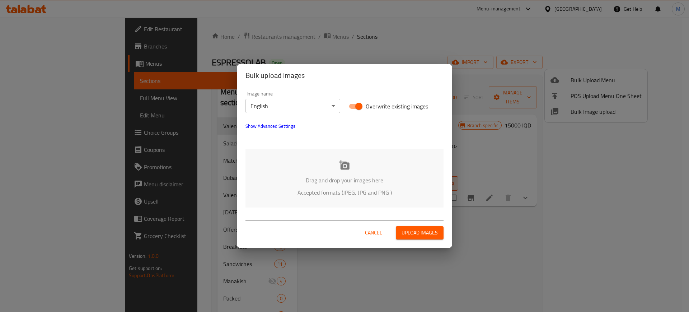
click at [329, 166] on div "Drag and drop your images here Accepted formats (JPEG, JPG and PNG )" at bounding box center [344, 178] width 198 height 58
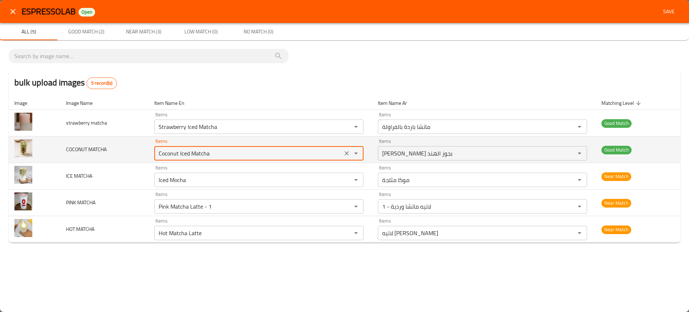
click at [180, 153] on MATCHA "Coconut Iced Matcha" at bounding box center [248, 153] width 184 height 10
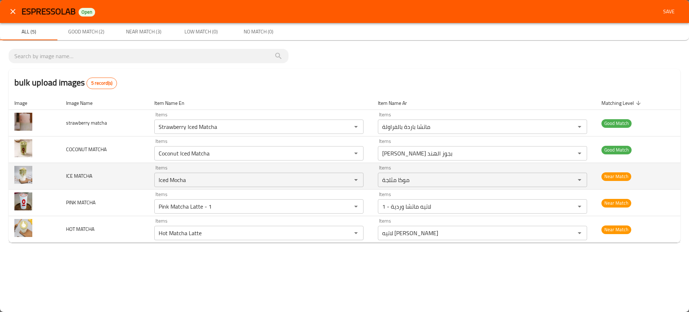
click at [132, 175] on td "ICE MATCHA" at bounding box center [104, 176] width 88 height 27
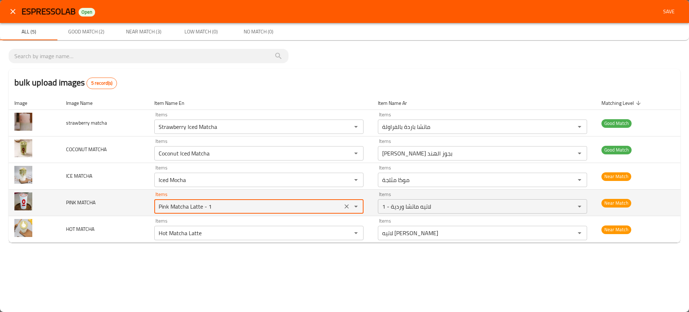
drag, startPoint x: 203, startPoint y: 207, endPoint x: 221, endPoint y: 207, distance: 18.3
click at [221, 207] on MATCHA "Pink Matcha Latte - 1" at bounding box center [248, 206] width 184 height 10
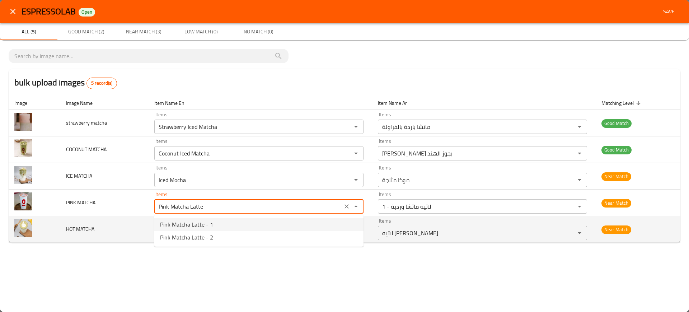
type MATCHA "Pink Matcha Latte - 1"
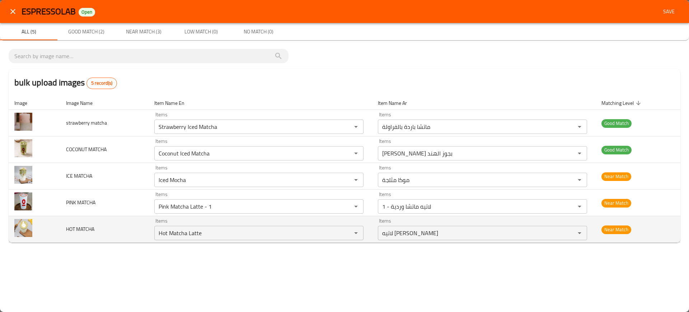
click at [134, 221] on td "HOT MATCHA" at bounding box center [104, 229] width 88 height 27
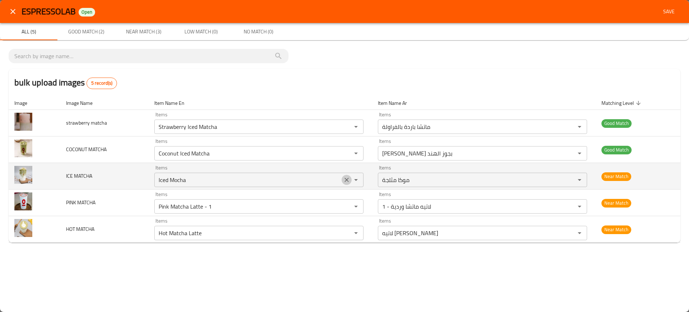
click at [346, 181] on icon "Clear" at bounding box center [346, 180] width 4 height 4
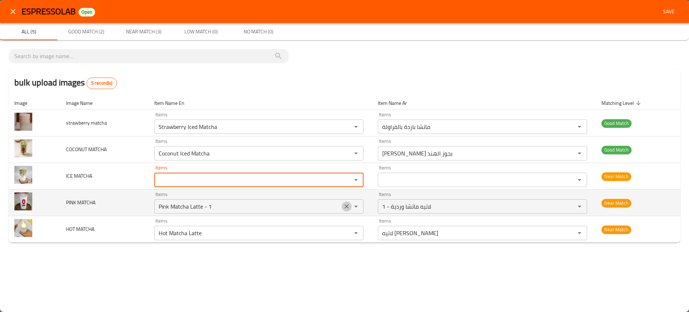
click at [347, 205] on icon "Clear" at bounding box center [346, 206] width 7 height 7
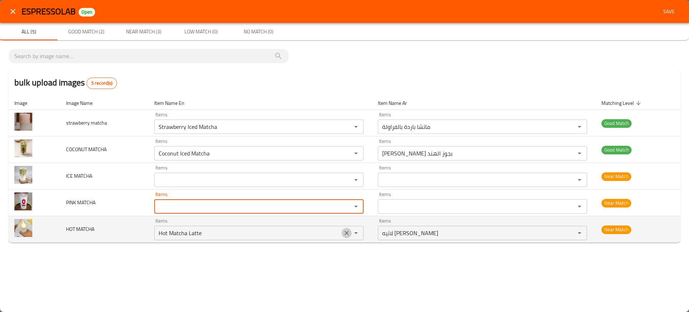
click at [346, 235] on icon "Clear" at bounding box center [346, 232] width 7 height 7
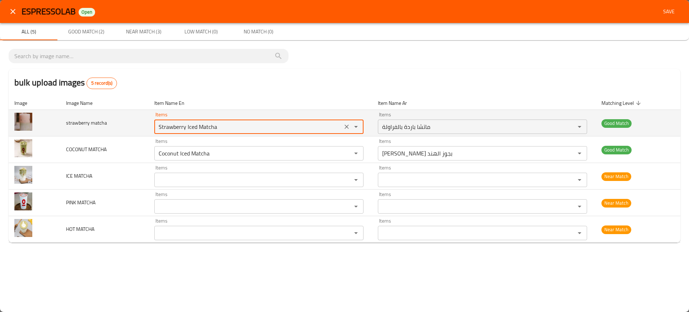
click at [212, 131] on matcha "Strawberry Iced Matcha" at bounding box center [248, 127] width 184 height 10
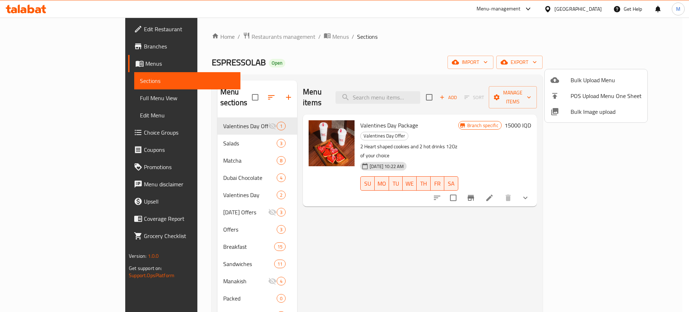
click at [431, 88] on div at bounding box center [344, 156] width 689 height 312
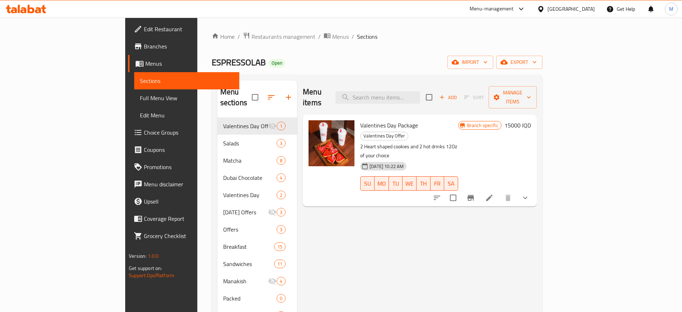
click at [420, 91] on input "search" at bounding box center [378, 97] width 85 height 13
paste input "Strawberry Iced Matcha Coconut Iced Matcha"
type input "Strawberry Iced Matcha Coconut Iced Matcha"
click at [397, 94] on input "search" at bounding box center [378, 97] width 85 height 13
paste input "Strawberry Iced Matcha"
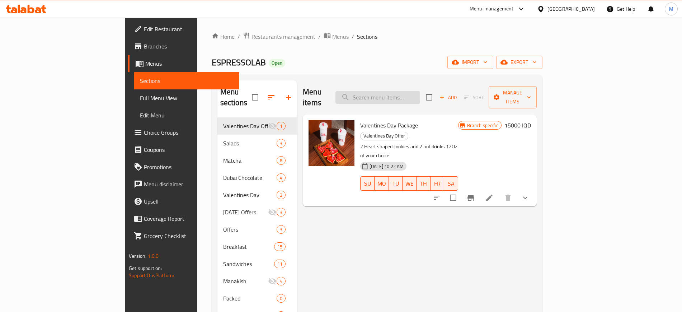
type input "Strawberry Iced Matcha"
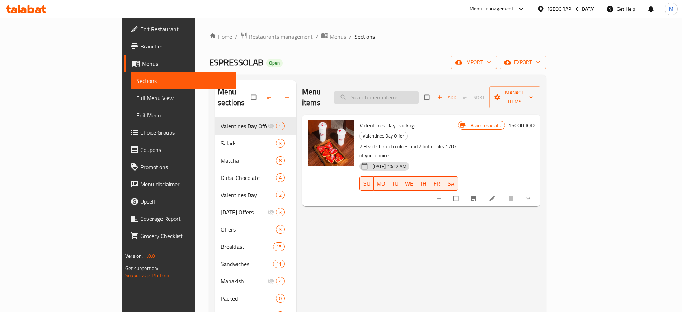
click at [419, 91] on input "search" at bounding box center [376, 97] width 85 height 13
paste input "Strawberry Iced Matcha"
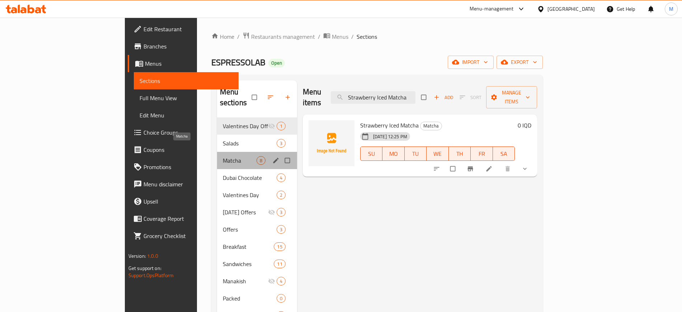
click at [223, 156] on span "Matcha" at bounding box center [240, 160] width 34 height 9
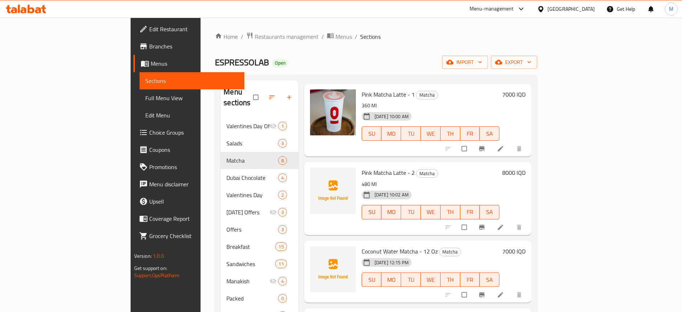
scroll to position [187, 0]
click at [427, 214] on div "16-01-2025 10:02 AM SU MO TU WE TH FR SA" at bounding box center [431, 207] width 144 height 39
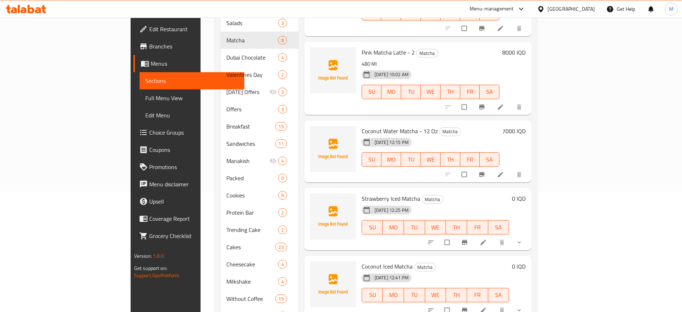
scroll to position [119, 0]
click at [316, 269] on icon "upload picture" at bounding box center [319, 271] width 6 height 5
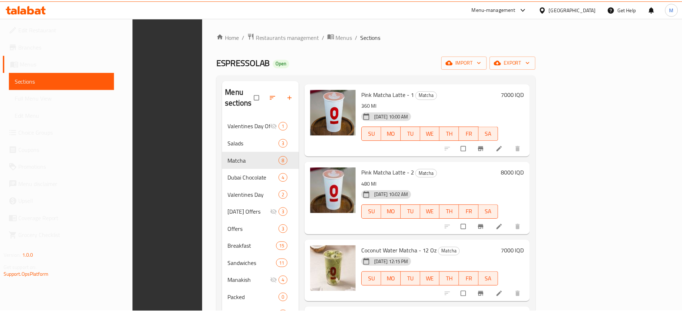
scroll to position [214, 0]
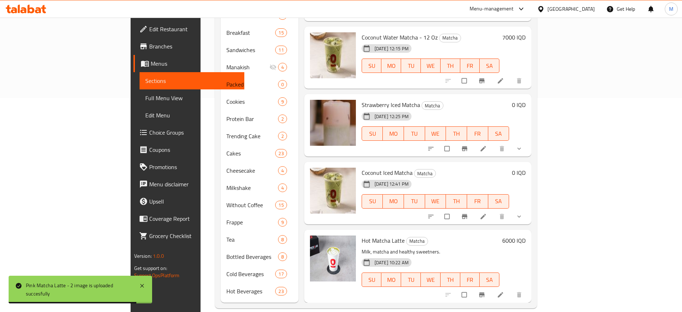
click at [413, 216] on div "Menu items Strawberry Iced Matcha Add Sort Manage items Ice Matcha Latte Matcha…" at bounding box center [415, 85] width 233 height 436
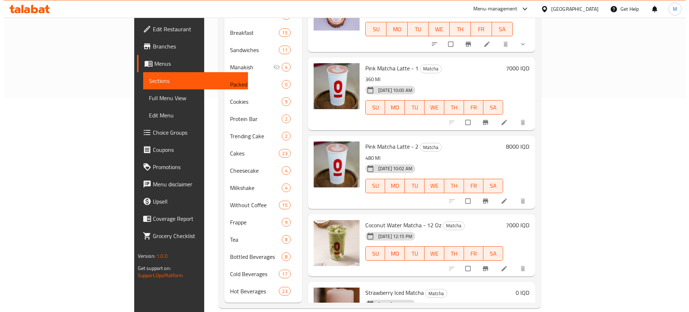
scroll to position [0, 0]
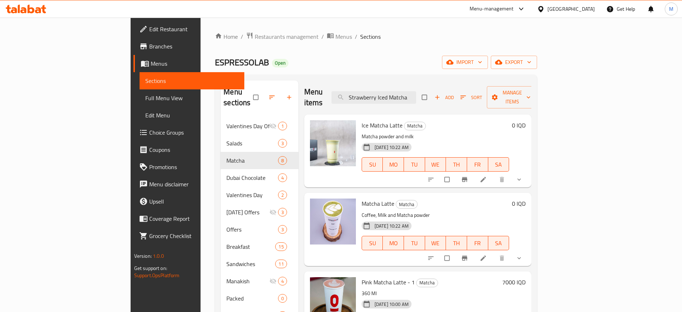
drag, startPoint x: 432, startPoint y: 91, endPoint x: 296, endPoint y: 95, distance: 136.4
click at [304, 95] on div "Menu items Strawberry Iced Matcha Add Sort Manage items" at bounding box center [418, 97] width 228 height 34
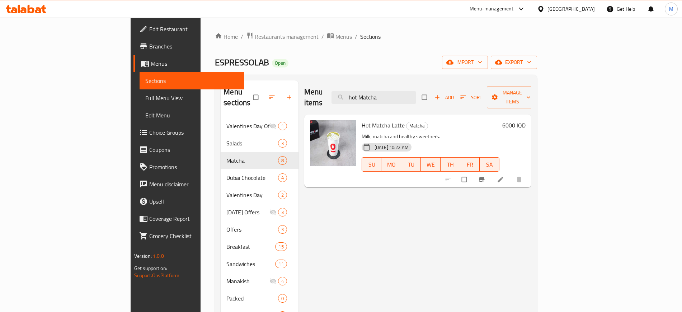
type input "hot Matcha"
click at [316, 127] on icon "upload picture" at bounding box center [319, 129] width 6 height 5
click at [326, 231] on div "Menu items hot Matcha Add Sort Manage items Hot Matcha Latte Matcha Milk, match…" at bounding box center [415, 298] width 233 height 436
click at [416, 92] on input "hot Matcha" at bounding box center [374, 97] width 85 height 13
paste input "Strawberry Iced"
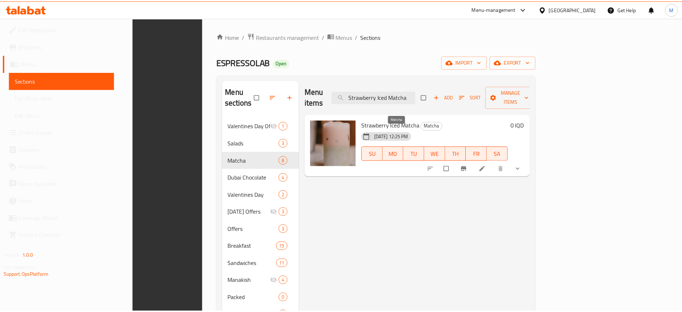
scroll to position [214, 0]
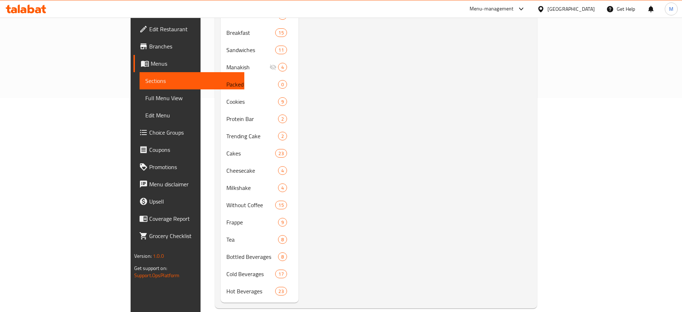
click at [396, 71] on div "Menu items Strawberry Iced Matcha Add Sort Manage items Strawberry Iced Matcha …" at bounding box center [415, 85] width 233 height 436
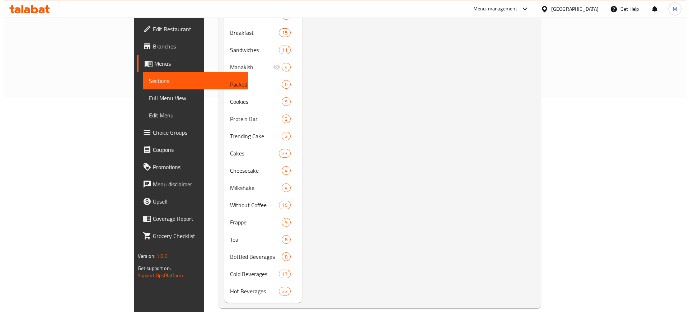
scroll to position [0, 0]
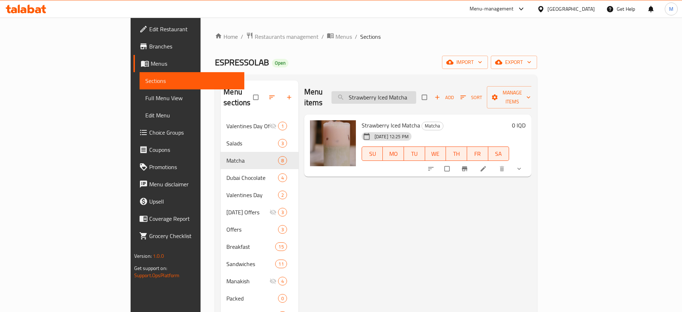
click at [416, 93] on input "Strawberry Iced Matcha" at bounding box center [374, 97] width 85 height 13
paste input "Coconut"
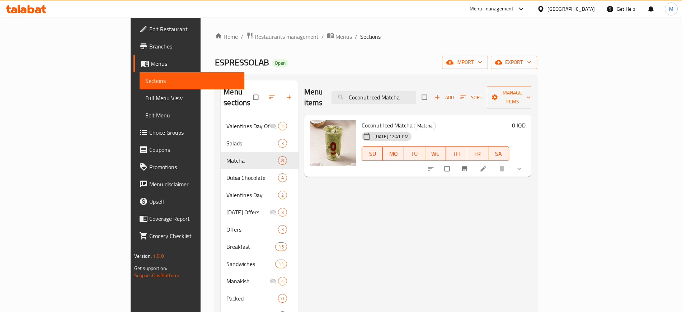
type input "Coconut Iced Matcha"
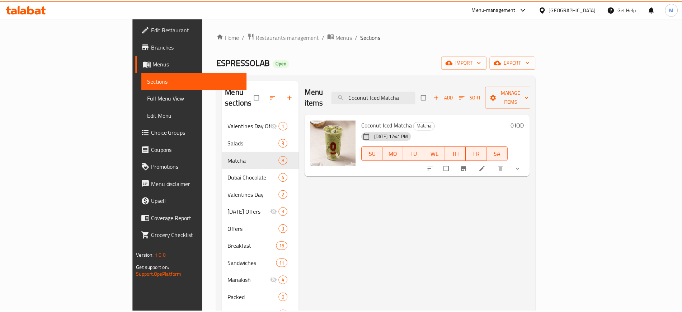
scroll to position [214, 0]
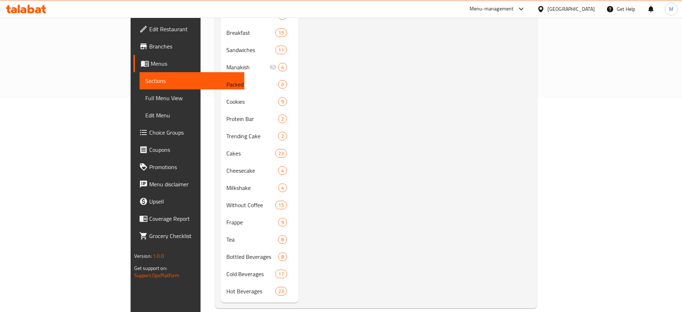
click at [379, 168] on div "Menu items Coconut Iced Matcha Add Sort Manage items Coconut Iced Matcha Matcha…" at bounding box center [415, 85] width 233 height 436
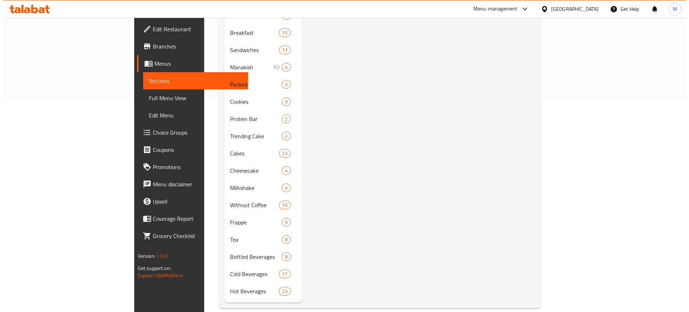
scroll to position [0, 0]
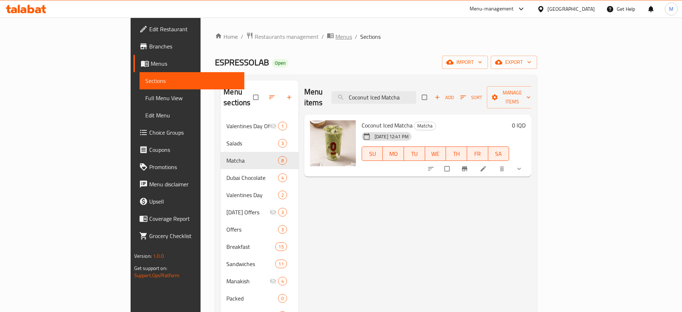
click at [336, 33] on span "Menus" at bounding box center [344, 36] width 17 height 9
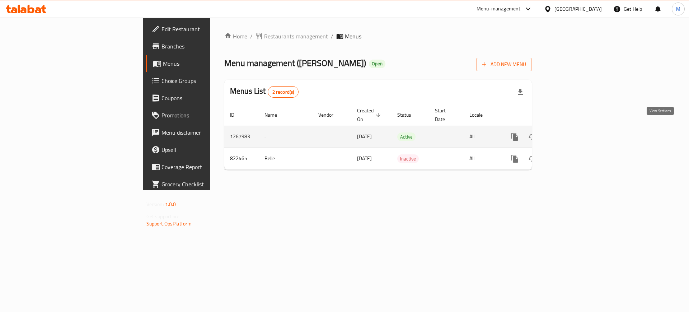
click at [571, 132] on icon "enhanced table" at bounding box center [566, 136] width 9 height 9
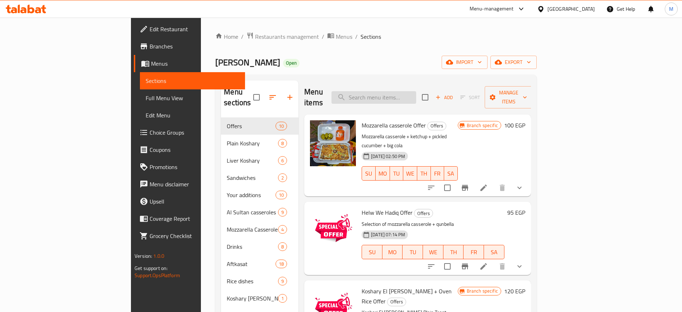
click at [416, 91] on input "search" at bounding box center [374, 97] width 85 height 13
paste input "Helw We Hadiq Offer"
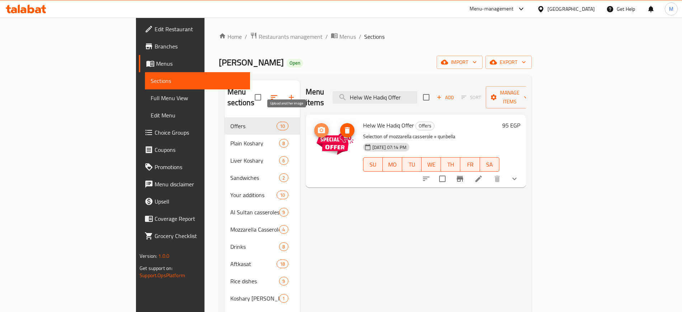
click at [318, 127] on icon "upload picture" at bounding box center [321, 130] width 7 height 6
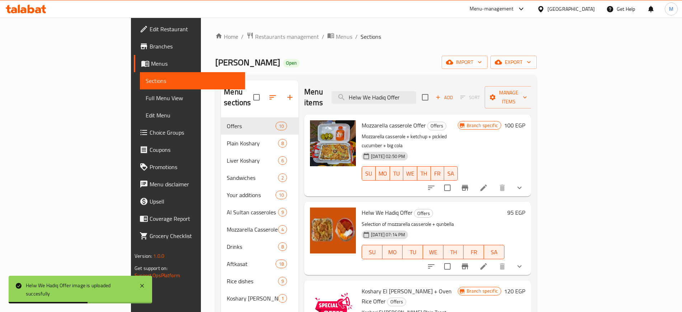
click at [470, 90] on div "Menu items Helw We Hadiq Offer Add Sort Manage items" at bounding box center [417, 97] width 227 height 34
click at [416, 91] on input "Helw We Hadiq Offer" at bounding box center [374, 97] width 85 height 13
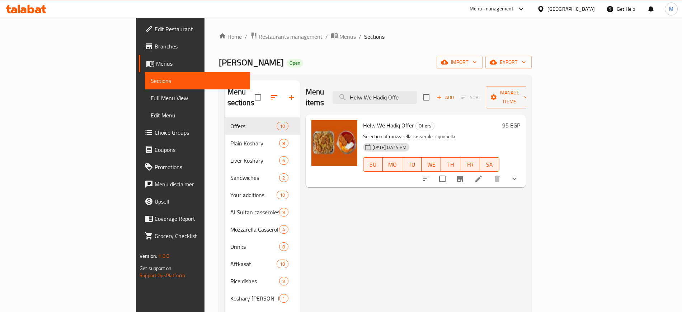
type input "Helw We Hadiq Offe"
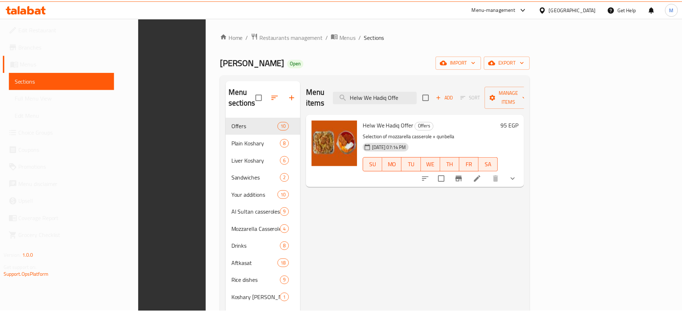
scroll to position [100, 0]
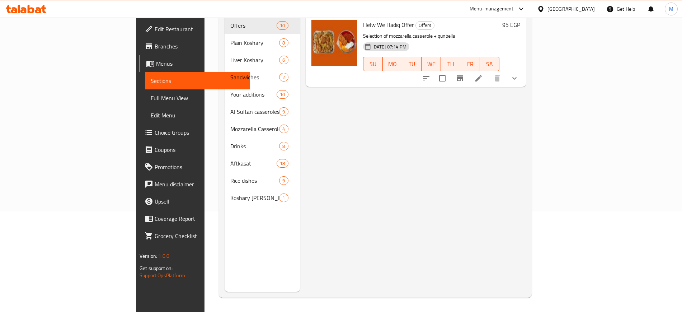
click at [392, 197] on div "Menu items Helw We Hadiq Offe Add Sort Manage items Helw We Hadiq Offer Offers …" at bounding box center [413, 136] width 226 height 312
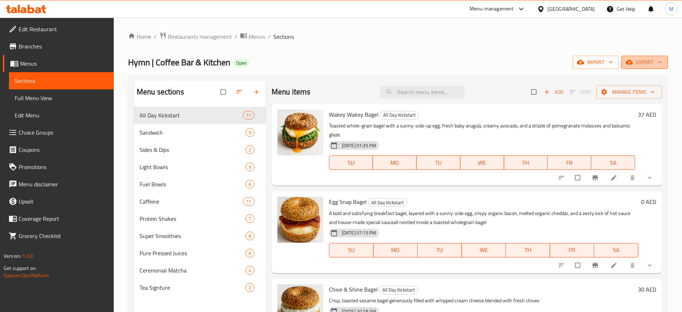
click at [648, 58] on span "export" at bounding box center [644, 62] width 35 height 9
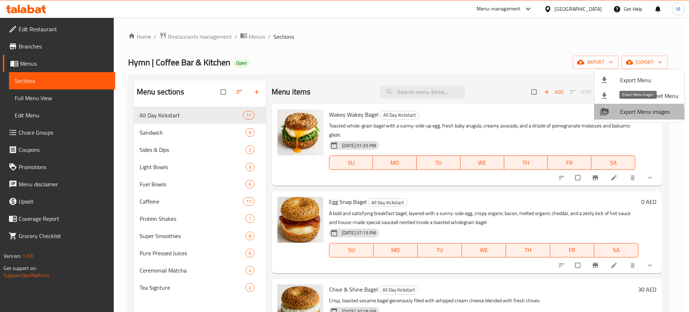
click at [637, 114] on span "Export Menu images" at bounding box center [649, 111] width 58 height 9
click at [24, 51] on div at bounding box center [344, 156] width 689 height 312
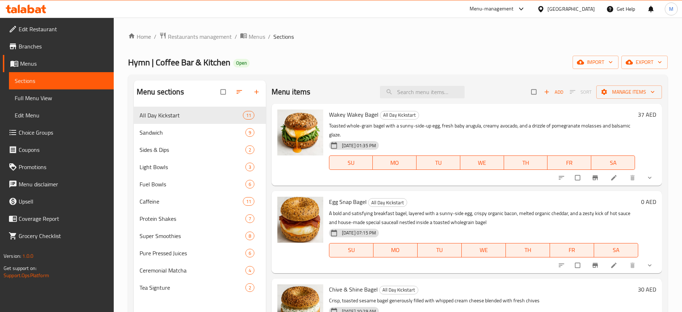
click at [24, 51] on span "Branches" at bounding box center [63, 46] width 89 height 9
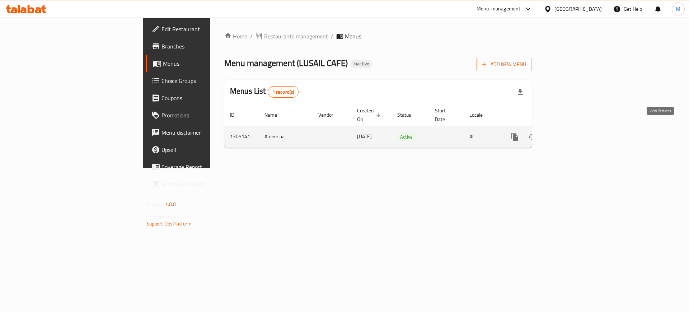
click at [571, 132] on icon "enhanced table" at bounding box center [566, 136] width 9 height 9
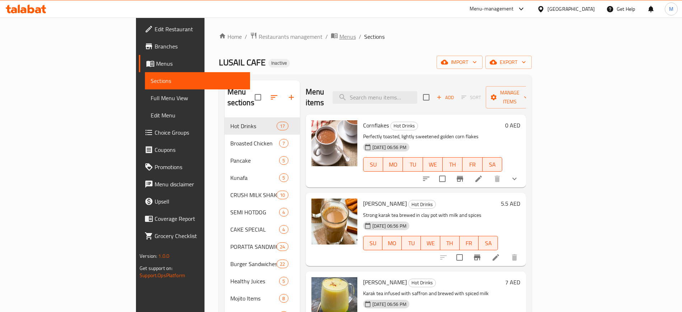
click at [339, 35] on span "Menus" at bounding box center [347, 36] width 17 height 9
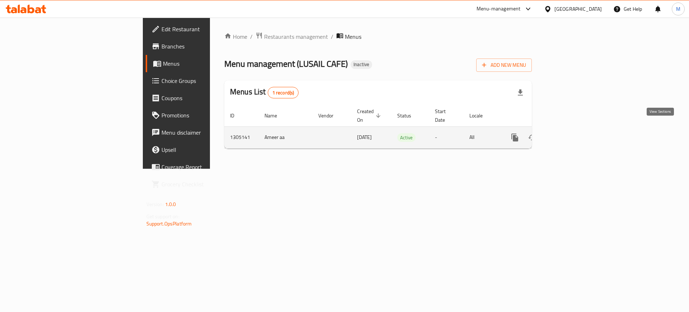
click at [571, 133] on icon "enhanced table" at bounding box center [566, 137] width 9 height 9
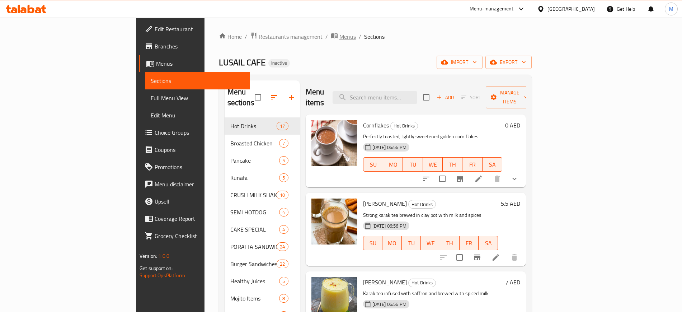
click at [339, 37] on span "Menus" at bounding box center [347, 36] width 17 height 9
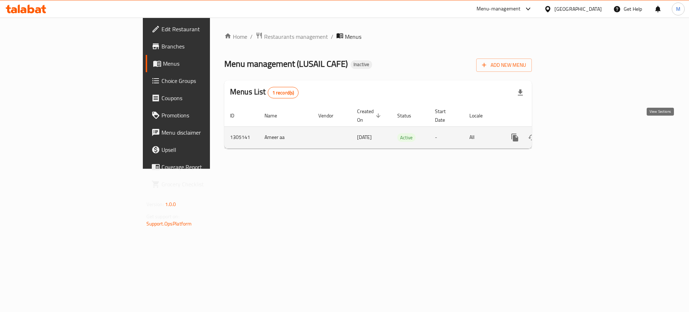
click at [575, 129] on link "enhanced table" at bounding box center [566, 137] width 17 height 17
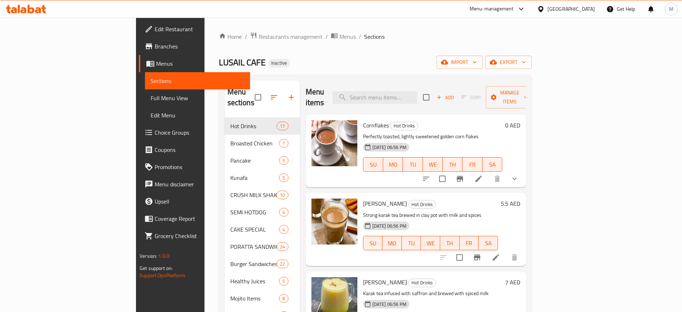
click at [379, 66] on div "LUSAIL CAFE Inactive import export" at bounding box center [375, 62] width 313 height 13
click at [477, 60] on span "import" at bounding box center [459, 62] width 34 height 9
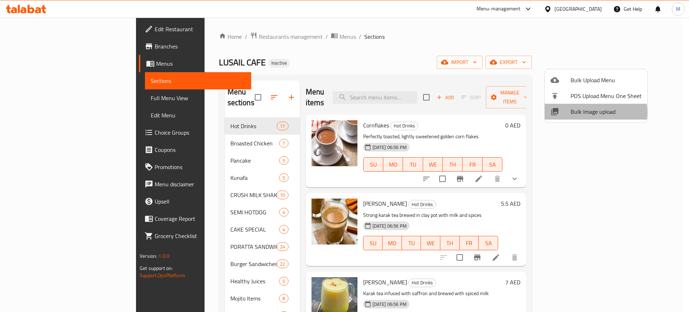
click at [586, 112] on span "Bulk Image upload" at bounding box center [606, 111] width 71 height 9
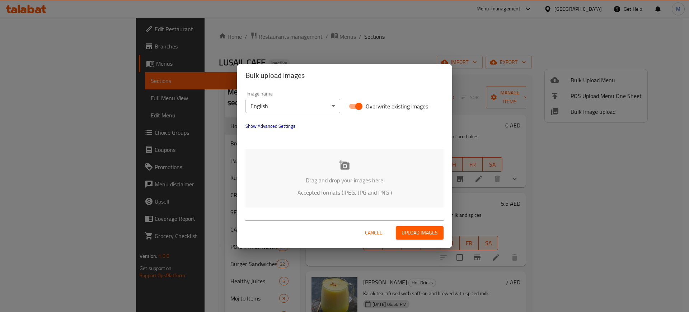
click at [320, 169] on div "Drag and drop your images here Accepted formats (JPEG, JPG and PNG )" at bounding box center [344, 178] width 198 height 58
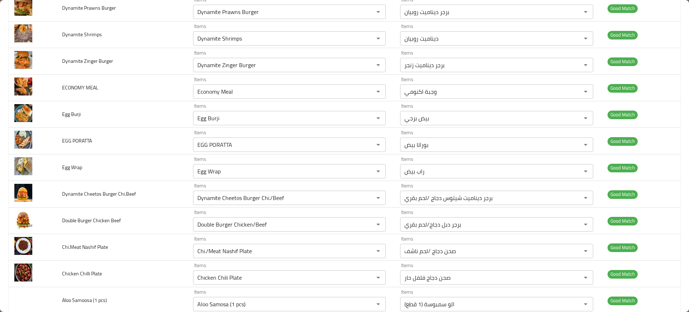
scroll to position [1645, 0]
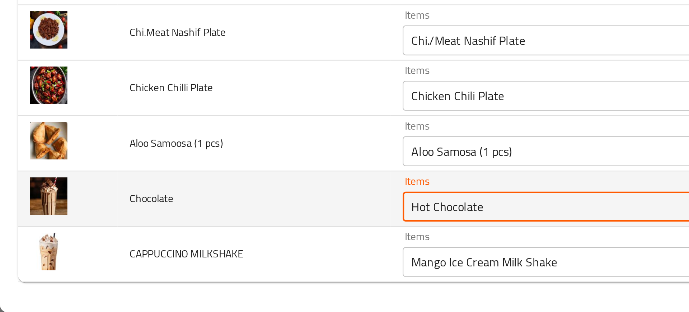
drag, startPoint x: 204, startPoint y: 263, endPoint x: 166, endPoint y: 262, distance: 38.4
click at [166, 262] on tr "Chocolate Items Hot Chocolate Items Items شكولاته حار Items Good Match" at bounding box center [345, 257] width 672 height 27
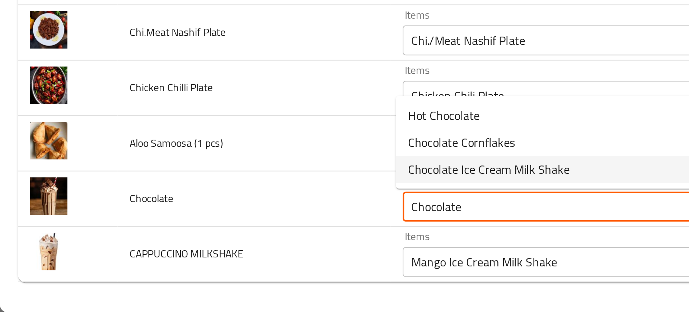
click at [224, 247] on span "Chocolate Ice Cream Milk Shake" at bounding box center [235, 243] width 78 height 9
type input "Chocolate Ice Cream Milk Shake"
type input "ميلك شيك آيس كريم شوكولاتة"
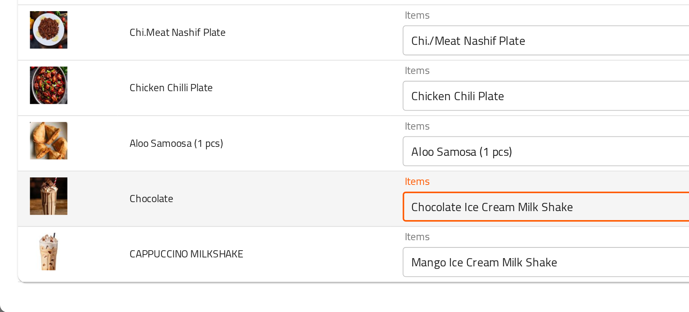
type input "Chocolate Ice Cream Milk Shake"
click at [202, 258] on input "Chocolate Ice Cream Milk Shake" at bounding box center [279, 261] width 168 height 10
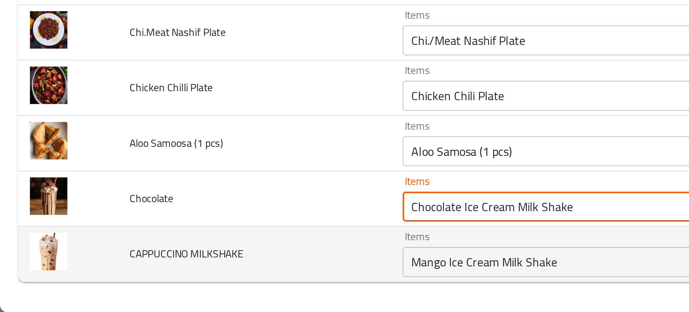
click at [122, 278] on td "CAPPUCCINO MILKSHAKE" at bounding box center [121, 284] width 131 height 27
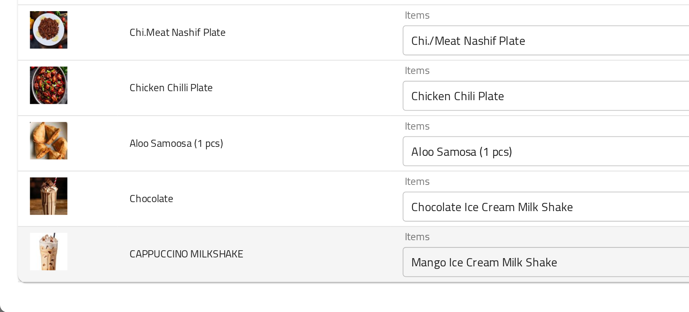
click at [231, 293] on div "Mango Ice Cream Milk Shake Items" at bounding box center [289, 288] width 193 height 14
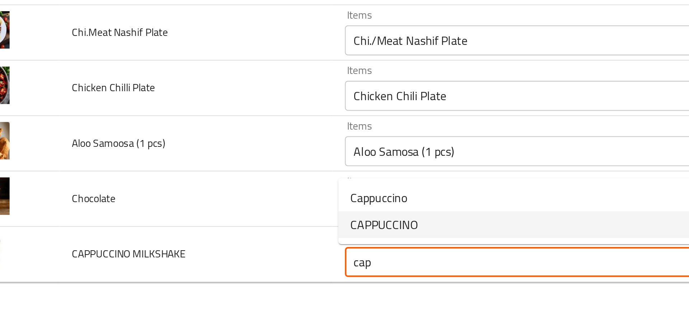
click at [211, 266] on span "CAPPUCCINO" at bounding box center [212, 270] width 33 height 9
type MILKSHAKE "CAPPUCCINO"
type MILKSHAKE-ar "كابوتشينو"
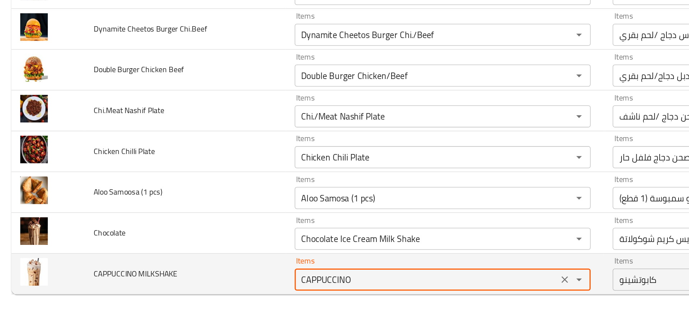
click at [239, 290] on MILKSHAKE "CAPPUCCINO" at bounding box center [279, 288] width 168 height 10
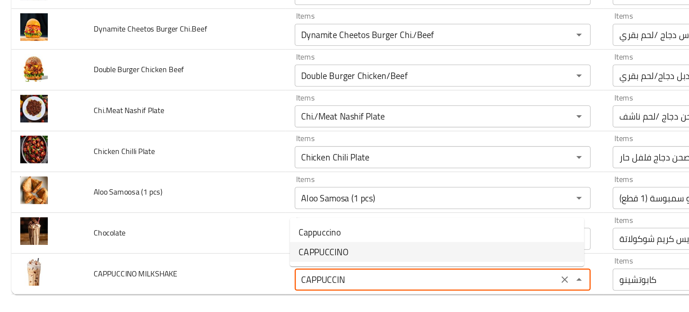
click at [213, 272] on span "CAPPUCCINO" at bounding box center [212, 270] width 33 height 9
type MILKSHAKE "CAPPUCCINO"
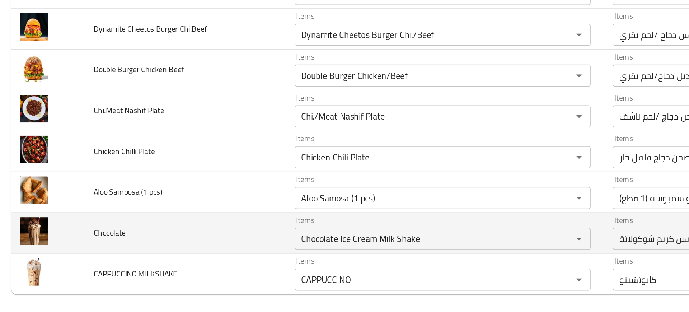
click at [147, 269] on td "Chocolate" at bounding box center [121, 257] width 131 height 27
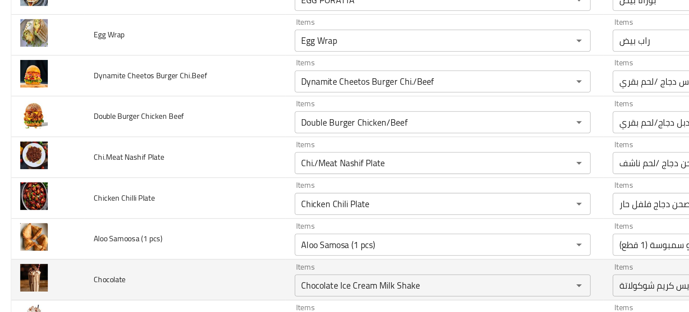
scroll to position [1614, 0]
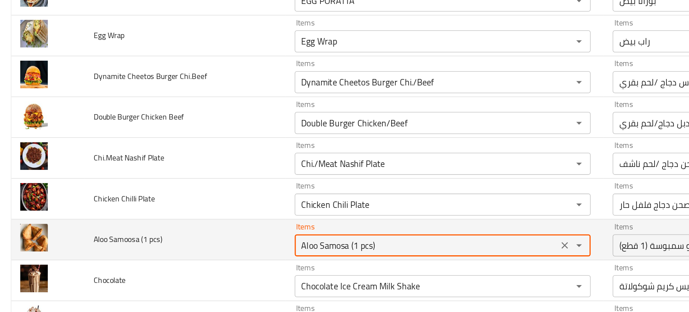
click at [198, 266] on pcs\) "Aloo Samosa (1 pcs)" at bounding box center [279, 266] width 168 height 10
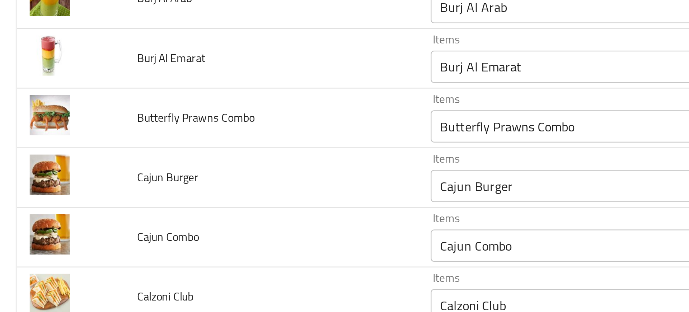
scroll to position [510, 0]
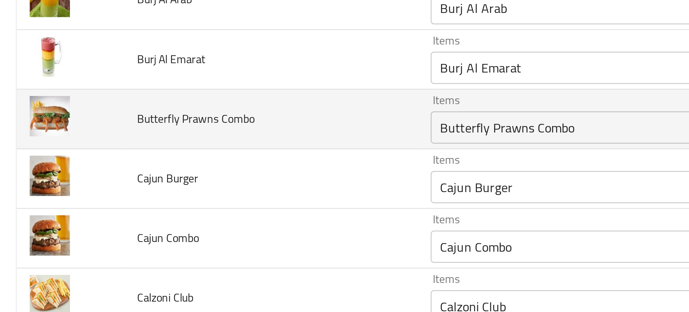
drag, startPoint x: 26, startPoint y: 92, endPoint x: 99, endPoint y: 90, distance: 73.6
click at [99, 90] on span "Butterfly Prawns Combo" at bounding box center [88, 90] width 52 height 9
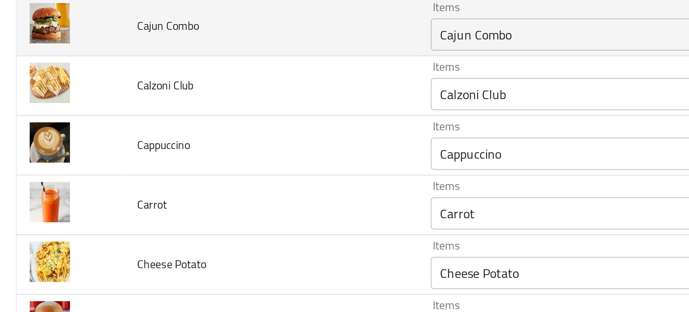
scroll to position [604, 0]
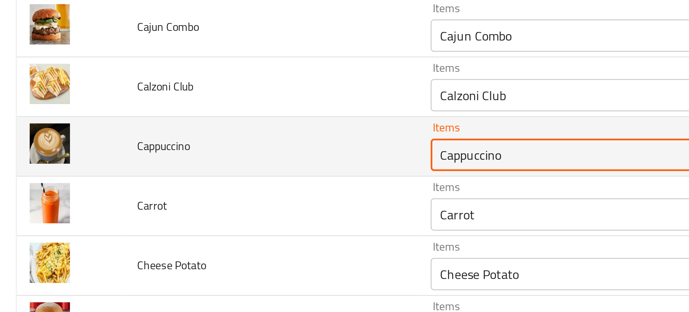
click at [222, 109] on input "Cappuccino" at bounding box center [279, 107] width 168 height 10
click at [226, 109] on input "Cappuccino" at bounding box center [279, 107] width 168 height 10
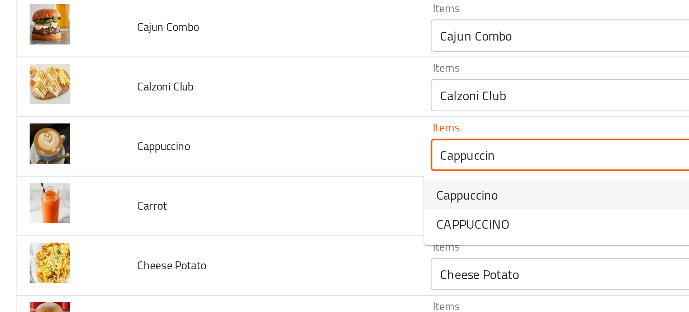
click at [212, 122] on span "Cappuccino" at bounding box center [209, 125] width 27 height 9
type input "Cappuccino"
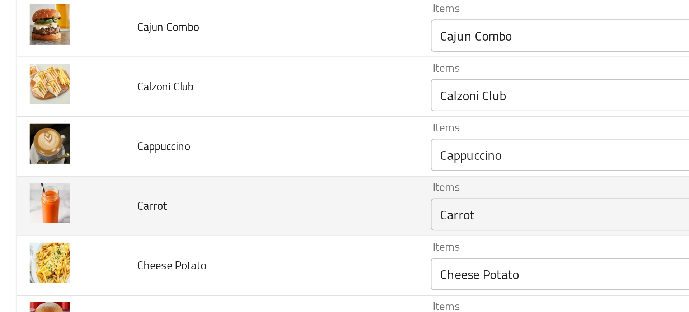
click at [153, 138] on td "Carrot" at bounding box center [121, 130] width 131 height 27
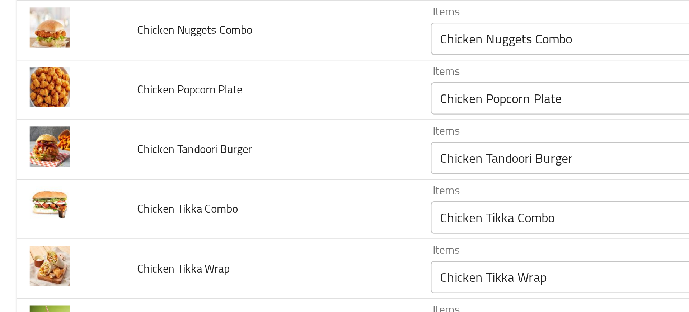
scroll to position [921, 0]
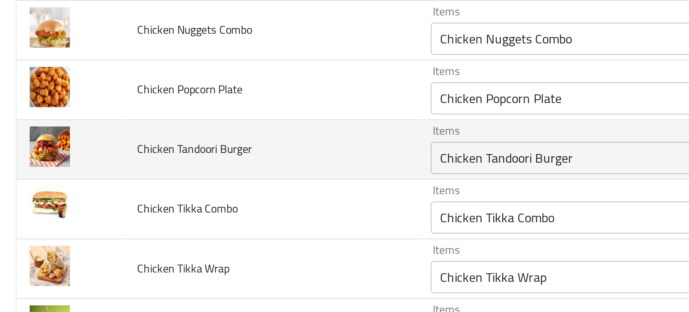
click at [208, 113] on Burger "Chicken Tandoori Burger" at bounding box center [279, 109] width 168 height 10
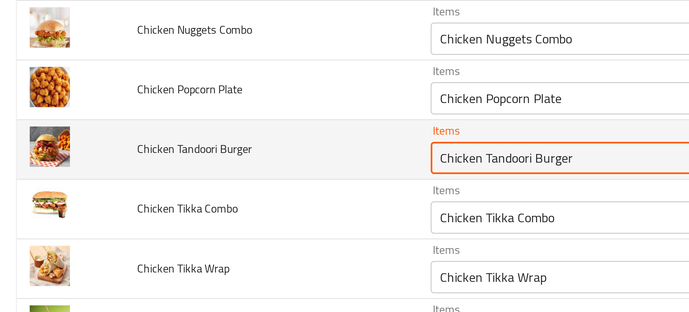
click at [208, 113] on Burger "Chicken Tandoori Burger" at bounding box center [279, 109] width 168 height 10
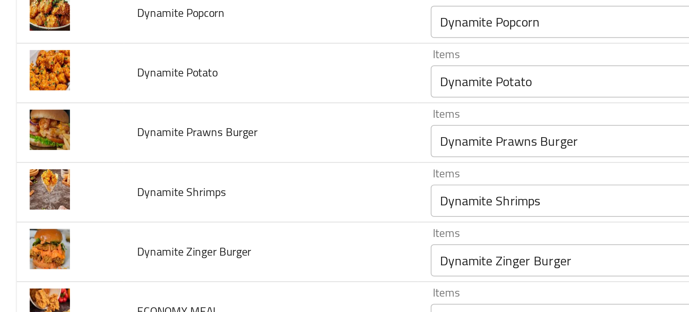
scroll to position [1645, 0]
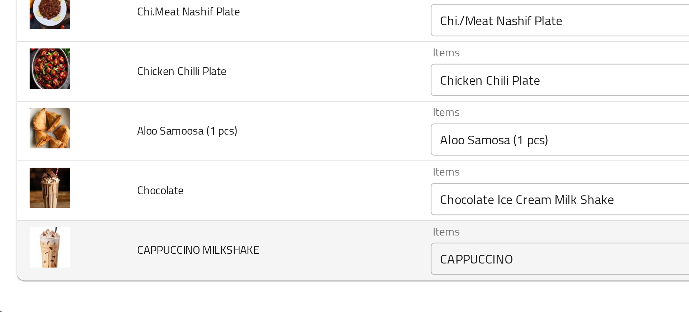
click at [203, 285] on MILKSHAKE "CAPPUCCINO" at bounding box center [279, 288] width 168 height 10
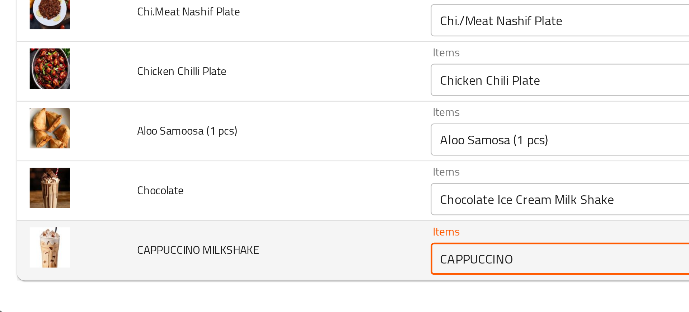
click at [203, 285] on MILKSHAKE "CAPPUCCINO" at bounding box center [279, 288] width 168 height 10
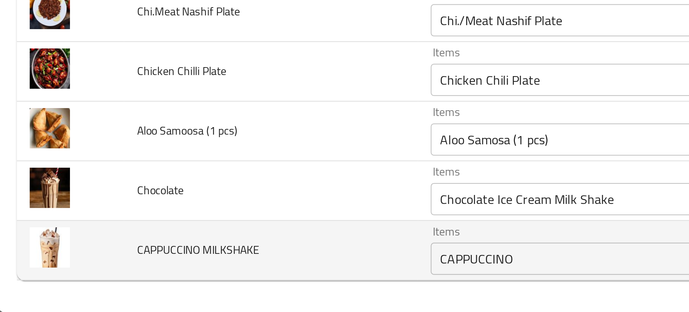
click at [175, 285] on td "CAPPUCCINO MILKSHAKE" at bounding box center [121, 284] width 131 height 27
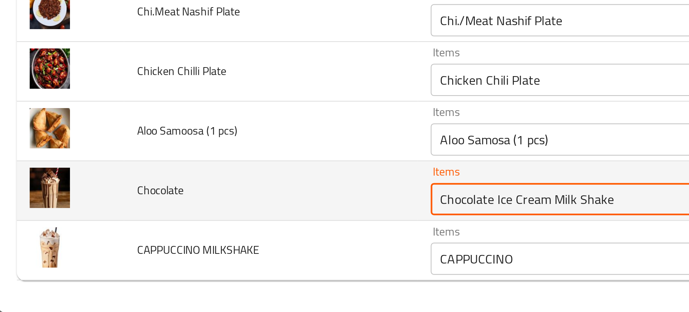
click at [205, 259] on input "Chocolate Ice Cream Milk Shake" at bounding box center [279, 261] width 168 height 10
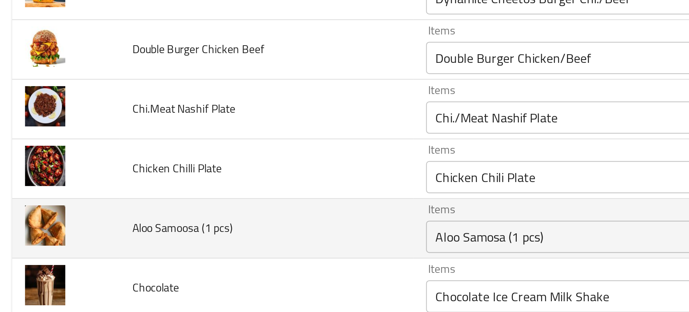
click at [143, 231] on td "Aloo Samoosa (1 pcs)" at bounding box center [121, 231] width 131 height 27
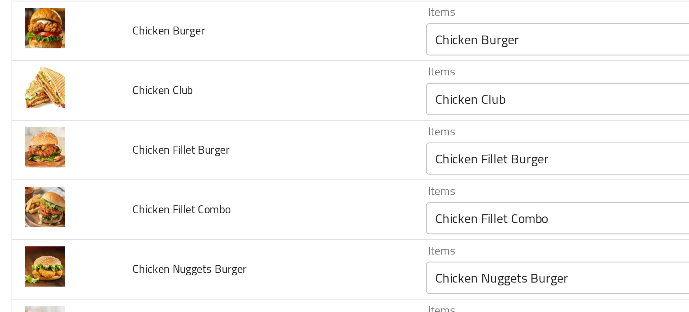
scroll to position [697, 0]
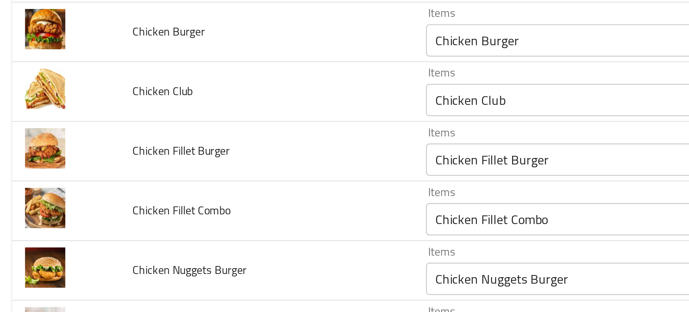
click at [143, 231] on td "Chicken Fillet Combo" at bounding box center [121, 223] width 131 height 27
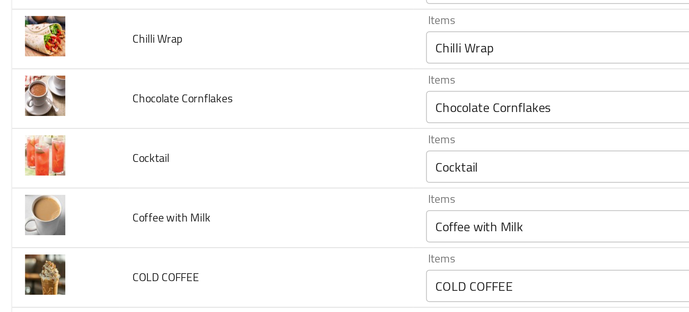
scroll to position [1179, 0]
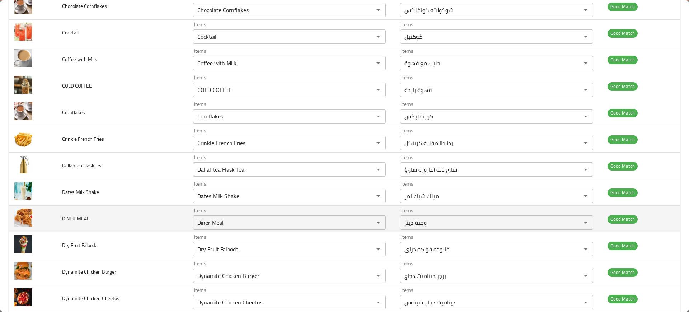
click at [154, 214] on td "DINER MEAL" at bounding box center [121, 219] width 131 height 27
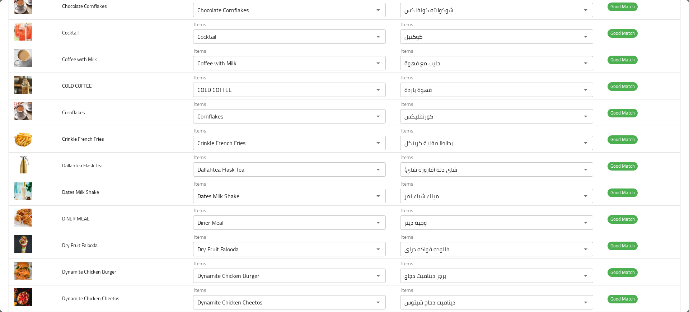
scroll to position [1645, 0]
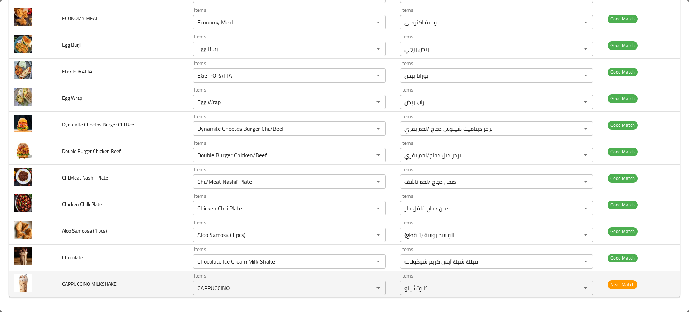
click at [160, 286] on td "CAPPUCCINO MILKSHAKE" at bounding box center [121, 284] width 131 height 27
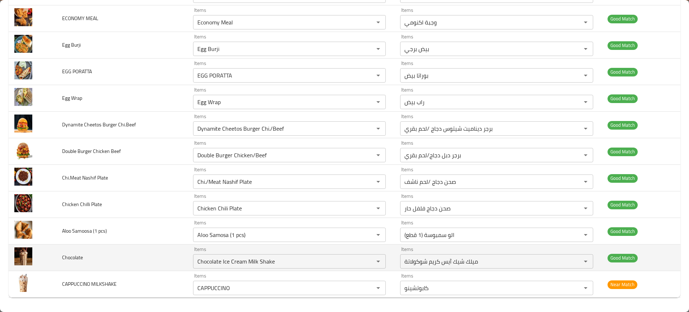
click at [139, 253] on td "Chocolate" at bounding box center [121, 257] width 131 height 27
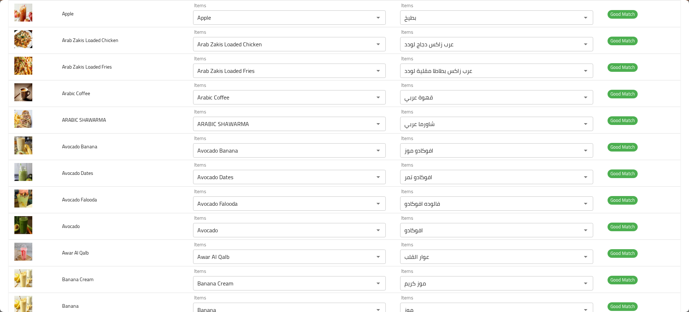
scroll to position [0, 0]
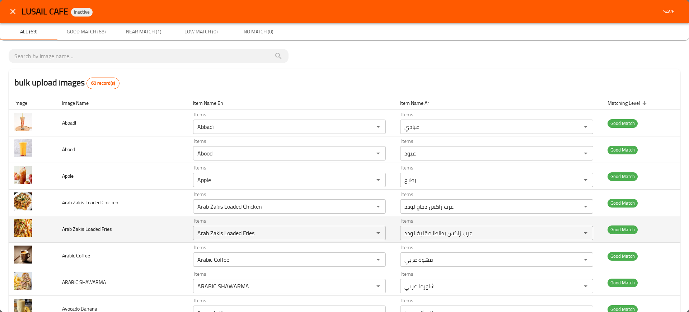
click at [139, 234] on td "Arab Zakis Loaded Fries" at bounding box center [121, 229] width 131 height 27
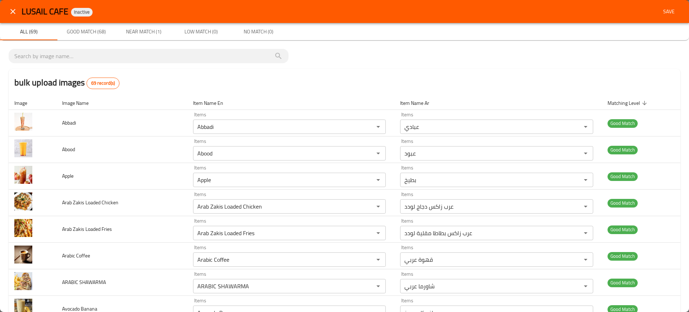
click at [165, 99] on th "Image Name" at bounding box center [121, 103] width 131 height 14
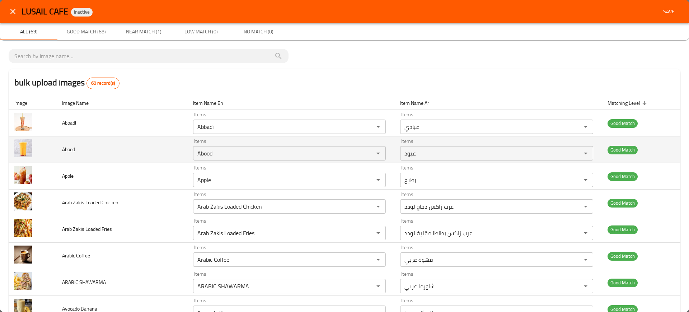
click at [154, 161] on td "Abood" at bounding box center [121, 149] width 131 height 27
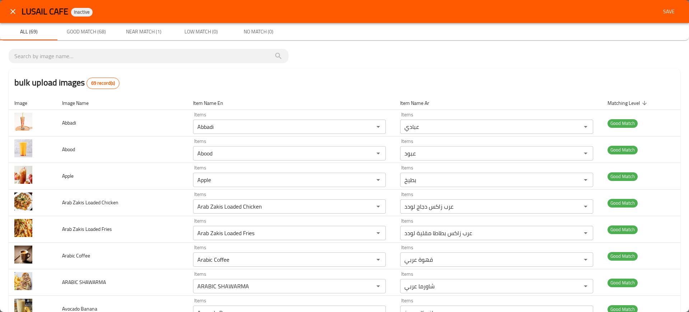
click at [178, 109] on th "Image Name" at bounding box center [121, 103] width 131 height 14
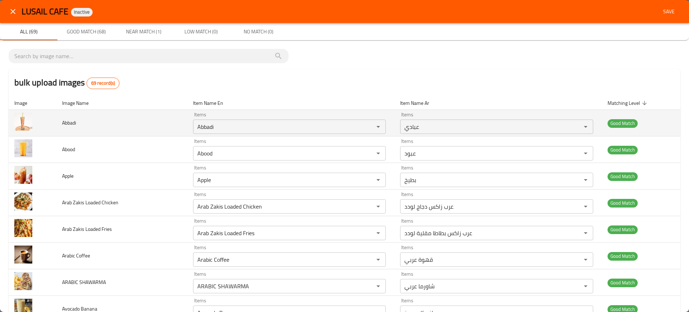
click at [174, 120] on td "Abbadi" at bounding box center [121, 123] width 131 height 27
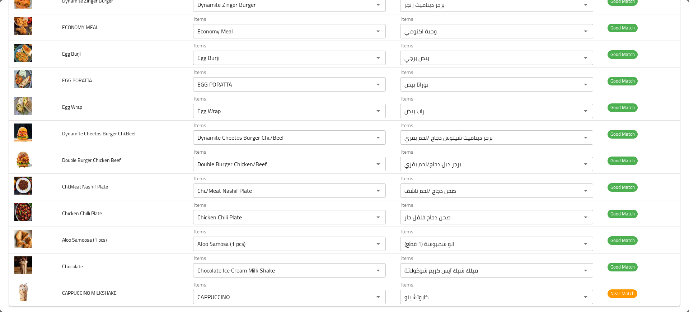
scroll to position [1645, 0]
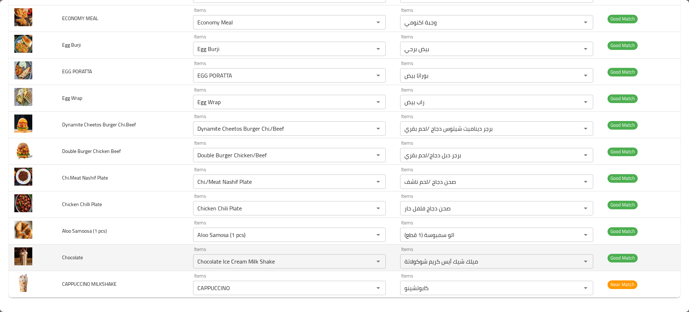
click at [184, 258] on td "Chocolate" at bounding box center [121, 257] width 131 height 27
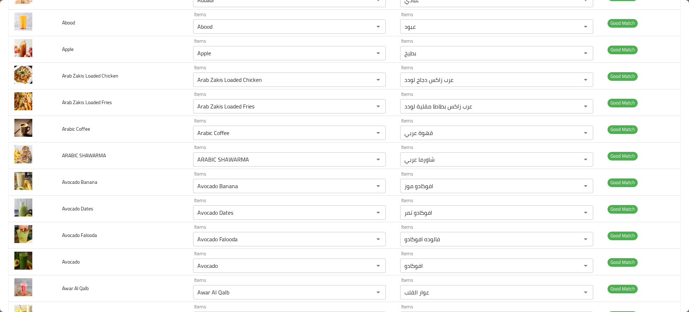
scroll to position [0, 0]
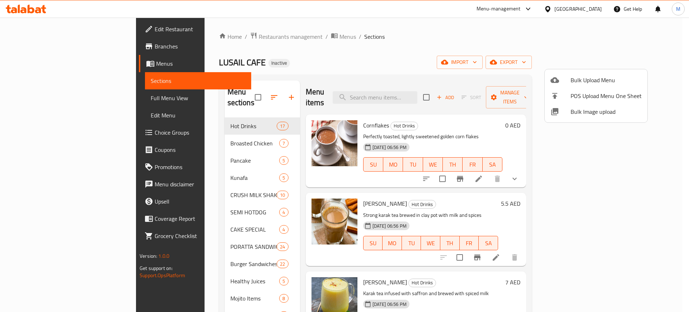
click at [309, 75] on div at bounding box center [344, 156] width 689 height 312
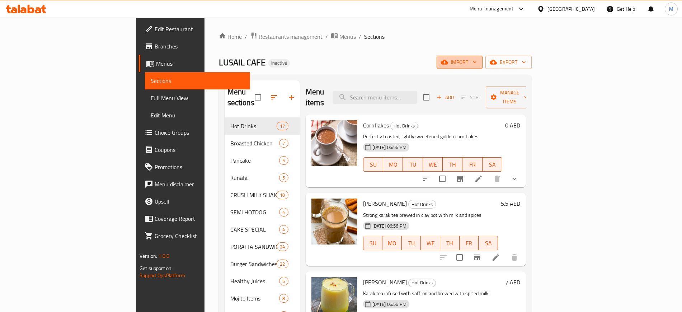
click at [478, 61] on icon "button" at bounding box center [474, 61] width 7 height 7
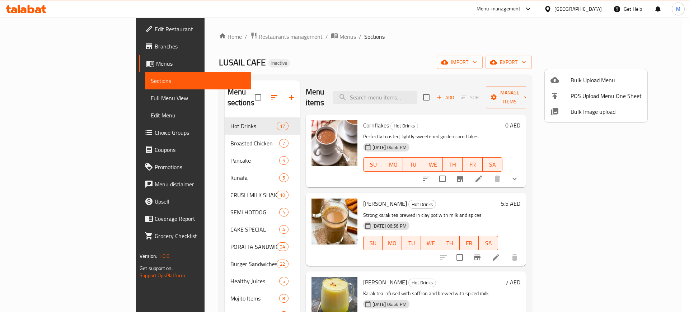
click at [634, 67] on div at bounding box center [344, 156] width 689 height 312
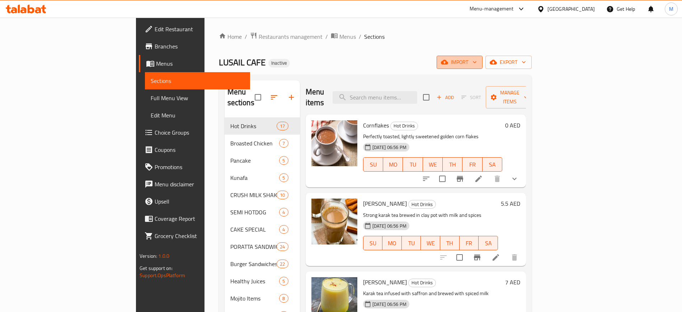
click at [477, 64] on span "import" at bounding box center [459, 62] width 34 height 9
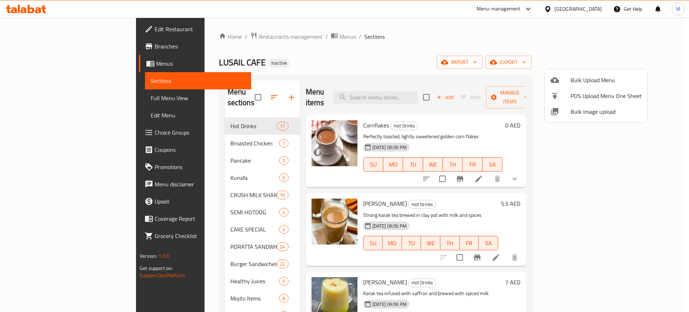
click at [509, 70] on div at bounding box center [344, 156] width 689 height 312
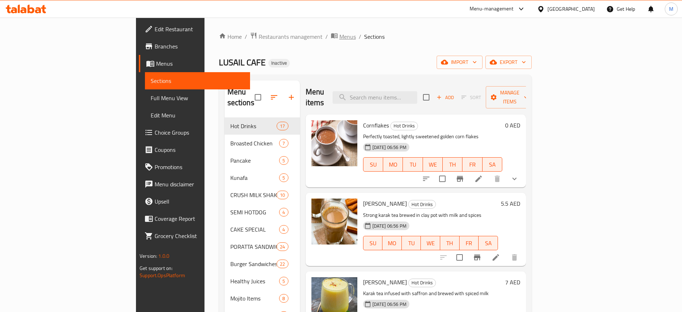
click at [339, 35] on span "Menus" at bounding box center [347, 36] width 17 height 9
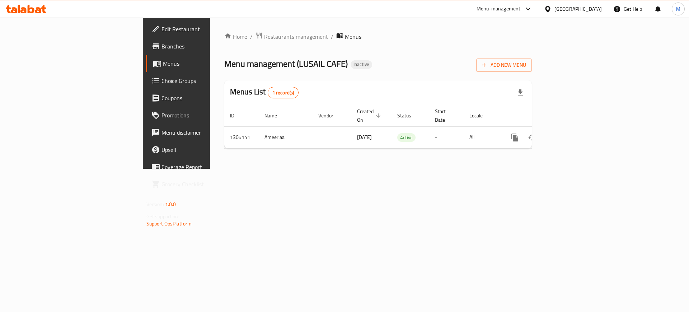
click at [275, 169] on div "Home / Restaurants management / Menus Menu management ( LUSAIL CAFE ) Inactive …" at bounding box center [378, 93] width 336 height 151
click at [341, 169] on div "Home / Restaurants management / Menus Menu management ( LUSAIL CAFE ) Inactive …" at bounding box center [378, 93] width 336 height 151
click at [351, 62] on span "Inactive" at bounding box center [362, 64] width 22 height 6
click at [276, 85] on div "Menus List 1 record(s)" at bounding box center [378, 92] width 308 height 24
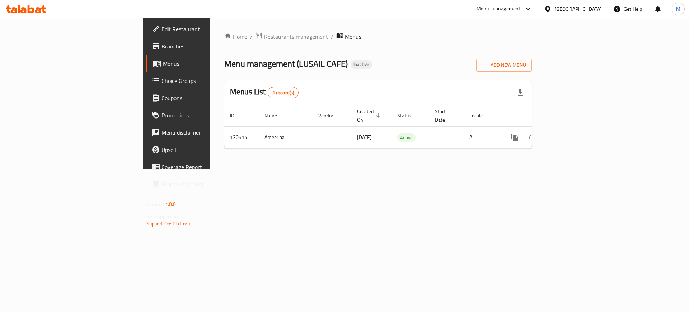
click at [254, 152] on div "Home / Restaurants management / Menus Menu management ( LUSAIL CAFE ) Inactive …" at bounding box center [378, 93] width 336 height 151
click at [351, 65] on span "Inactive" at bounding box center [362, 64] width 22 height 6
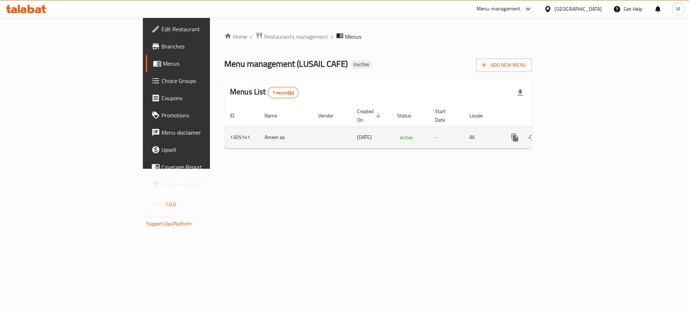
click at [351, 139] on td "11/08/2025" at bounding box center [371, 137] width 40 height 22
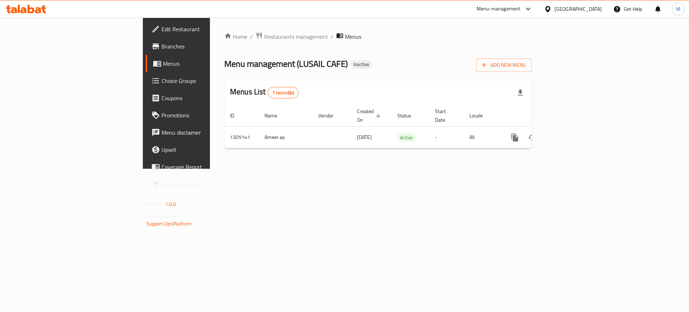
click at [307, 162] on div "Home / Restaurants management / Menus Menu management ( LUSAIL CAFE ) Inactive …" at bounding box center [378, 93] width 336 height 151
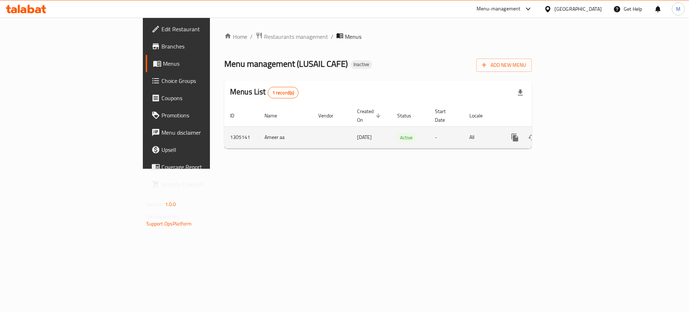
click at [351, 133] on td "11/08/2025" at bounding box center [371, 137] width 40 height 22
click at [357, 132] on span "11/08/2025" at bounding box center [364, 136] width 15 height 9
click at [224, 133] on td "1305141" at bounding box center [241, 137] width 34 height 22
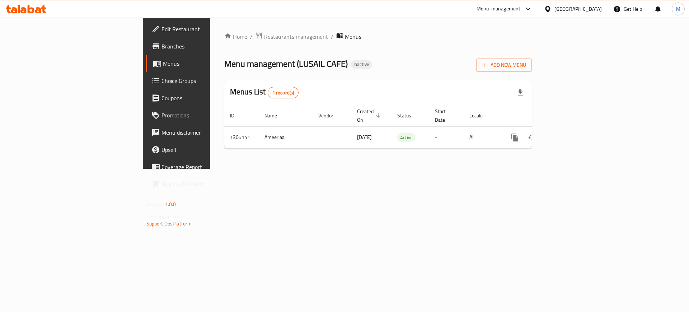
click at [210, 148] on div "Home / Restaurants management / Menus Menu management ( LUSAIL CAFE ) Inactive …" at bounding box center [378, 93] width 336 height 151
click at [277, 169] on div "Home / Restaurants management / Menus Menu management ( LUSAIL CAFE ) Inactive …" at bounding box center [378, 93] width 336 height 151
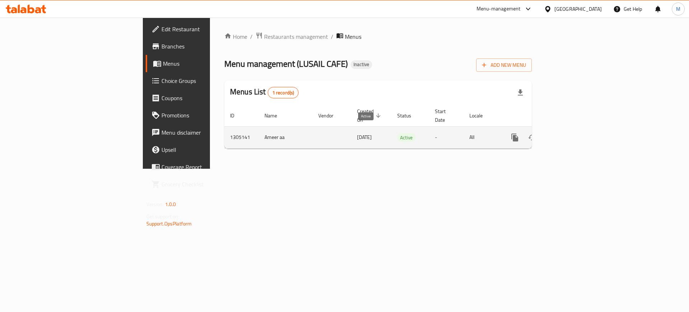
click at [397, 133] on span "Active" at bounding box center [406, 137] width 18 height 8
click at [351, 132] on td "11/08/2025" at bounding box center [371, 137] width 40 height 22
click at [259, 131] on td "Ameer aa" at bounding box center [286, 137] width 54 height 22
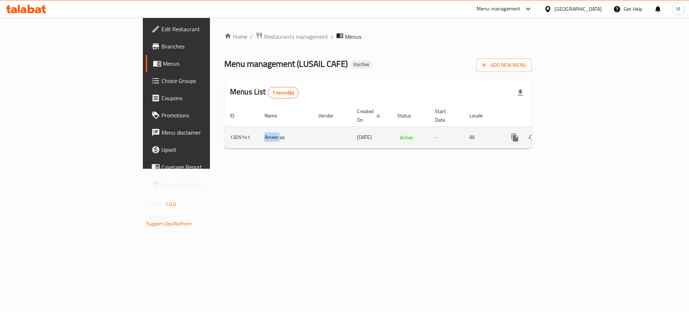
click at [259, 131] on td "Ameer aa" at bounding box center [286, 137] width 54 height 22
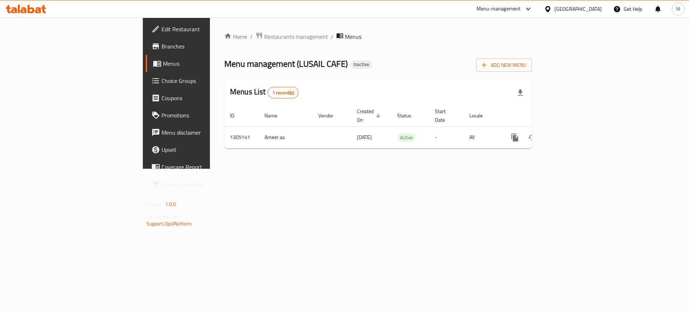
click at [315, 169] on div "Home / Restaurants management / Menus Menu management ( LUSAIL CAFE ) Inactive …" at bounding box center [378, 93] width 336 height 151
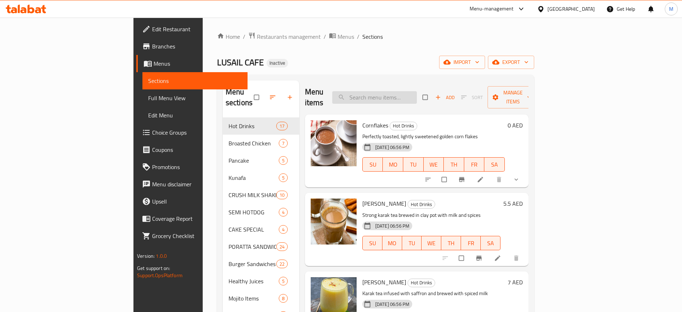
paste input "Chocolate Ice Cream Milk Shake"
click at [417, 92] on input "search" at bounding box center [374, 97] width 85 height 13
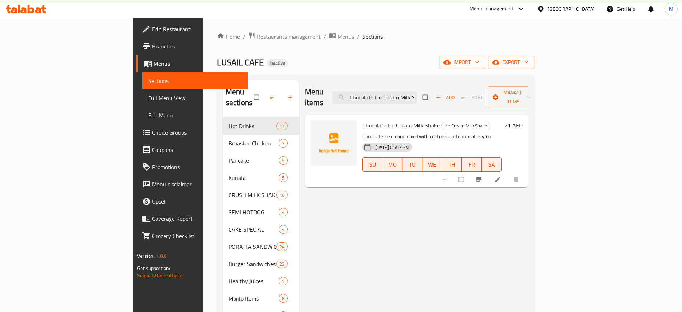
paste input "search"
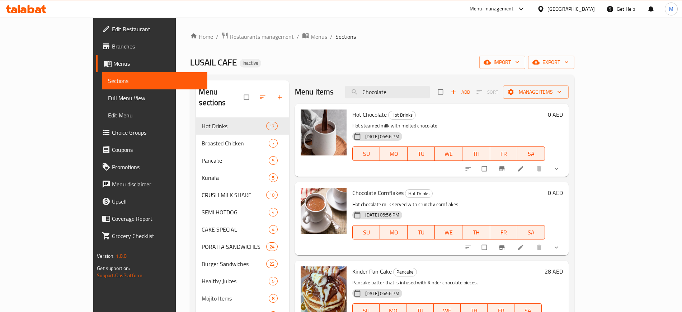
paste input "APPUCCINO"
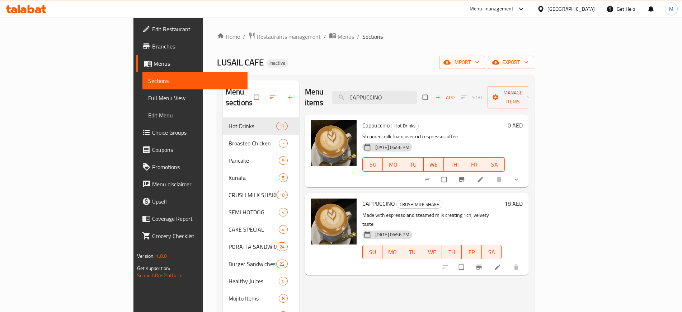
paste input "Aloo Samosa (1 pcs)"
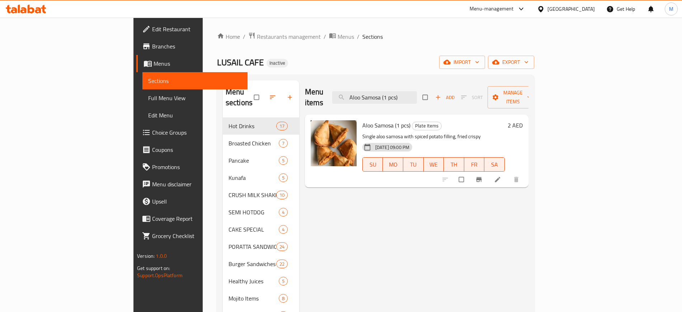
paste input "Chicken Tandoori Burger"
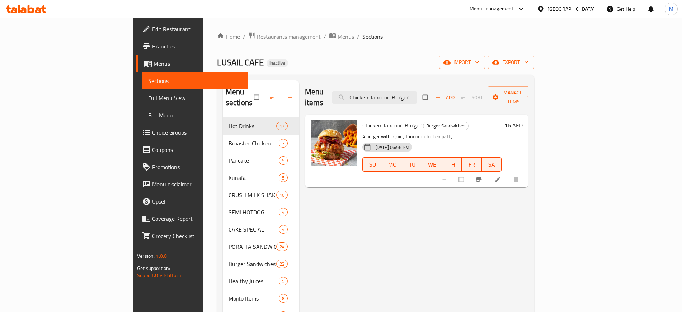
type input "Chicken Tandoori Burger"
click at [424, 219] on div "Menu items Chicken Tandoori Burger Add Sort Manage items Chicken Tandoori Burge…" at bounding box center [413, 315] width 229 height 470
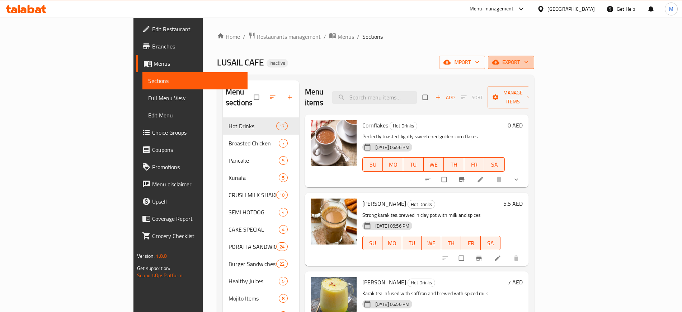
click at [529, 62] on span "export" at bounding box center [511, 62] width 35 height 9
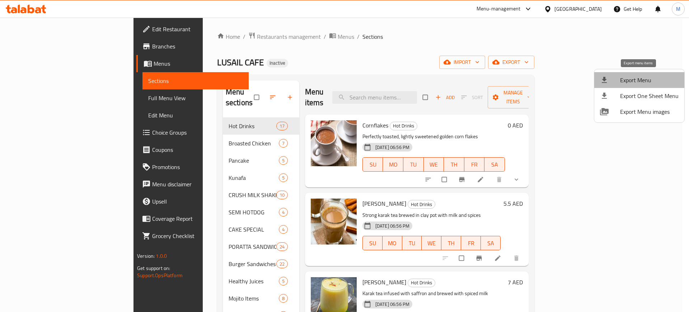
click at [647, 80] on span "Export Menu" at bounding box center [649, 80] width 58 height 9
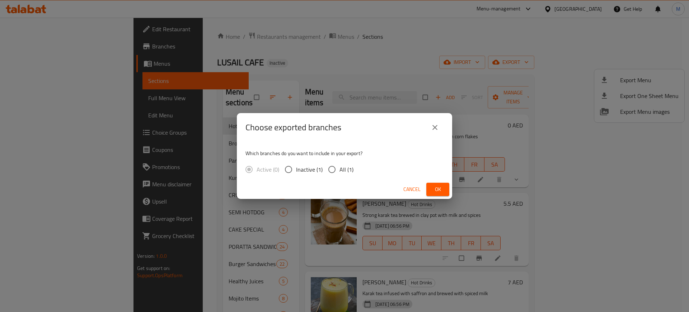
click at [344, 173] on span "All (1)" at bounding box center [346, 169] width 14 height 9
click at [339, 173] on input "All (1)" at bounding box center [331, 169] width 15 height 15
radio input "true"
click at [432, 190] on button "Ok" at bounding box center [437, 189] width 23 height 13
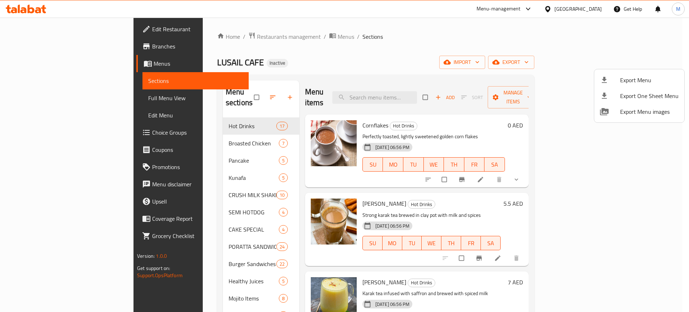
click at [271, 132] on div at bounding box center [344, 156] width 689 height 312
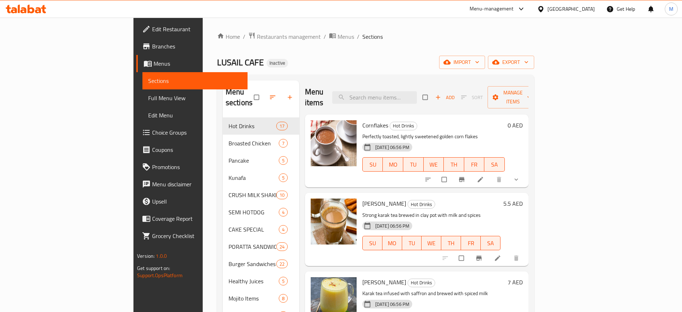
click at [299, 132] on div "Menu items Add Sort Manage items Cornflakes Hot Drinks Perfectly toasted, light…" at bounding box center [413, 315] width 229 height 470
click at [394, 198] on h6 "Karak Fakhar Hot Drinks" at bounding box center [431, 203] width 138 height 10
click at [362, 198] on span "[PERSON_NAME]" at bounding box center [384, 203] width 44 height 11
click at [425, 211] on p "Strong karak tea brewed in clay pot with milk and spices" at bounding box center [431, 215] width 138 height 9
click at [385, 271] on div "Karak Zafran Hot Drinks Karak tea infused with saffron and brewed with spiced m…" at bounding box center [417, 307] width 224 height 73
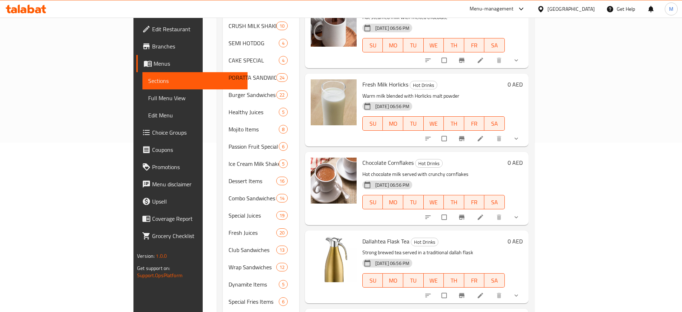
scroll to position [248, 0]
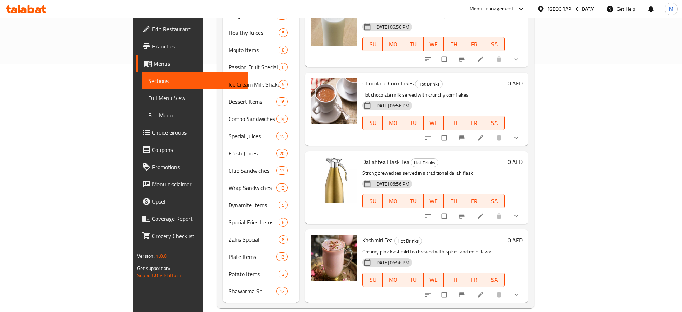
click at [440, 235] on h6 "Kashmiri Tea Hot Drinks" at bounding box center [433, 240] width 142 height 10
click at [396, 232] on div "Kashmiri Tea Hot Drinks Creamy pink Kashmiri tea brewed with spices and rose fl…" at bounding box center [434, 265] width 148 height 67
click at [354, 213] on div "Menu items Add Sort Manage items Cornflakes Hot Drinks Perfectly toasted, light…" at bounding box center [413, 67] width 229 height 470
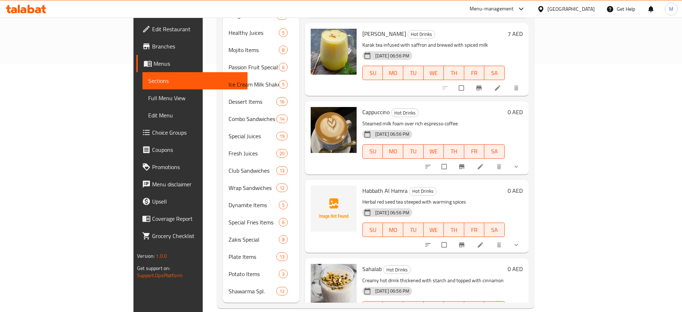
scroll to position [0, 0]
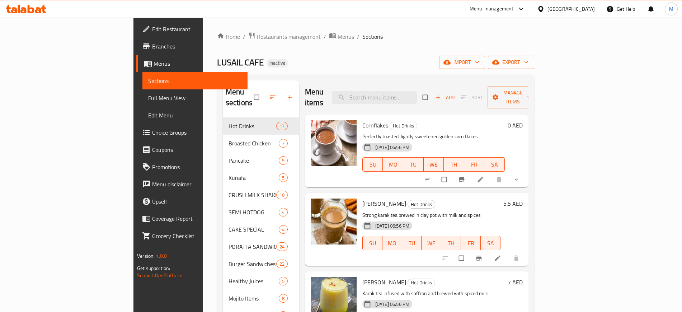
click at [388, 196] on div "Karak Fakhar Hot Drinks Strong karak tea brewed in clay pot with milk and spice…" at bounding box center [432, 229] width 144 height 67
click at [406, 102] on div "Menu items Add Sort Manage items" at bounding box center [417, 97] width 224 height 34
click at [400, 94] on input "search" at bounding box center [374, 97] width 85 height 13
paste input "CAPPUCCINO"
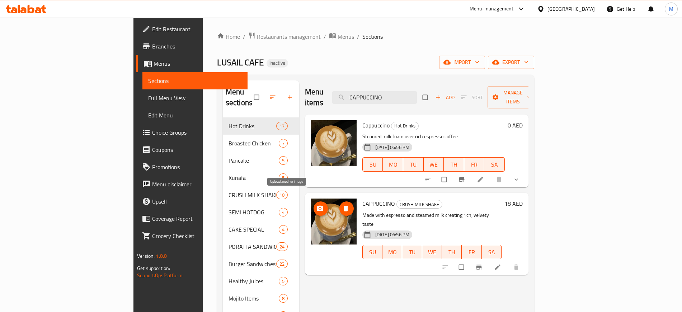
type input "CAPPUCCINO"
click at [317, 206] on icon "upload picture" at bounding box center [320, 208] width 6 height 5
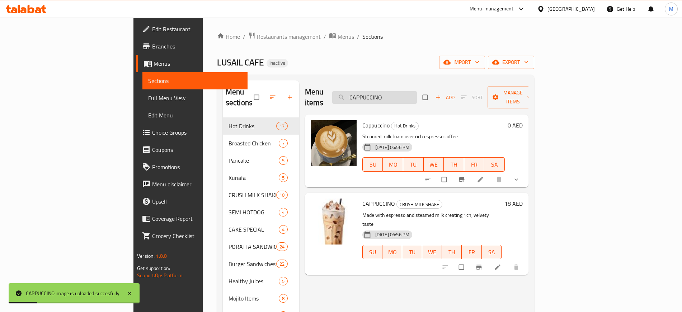
click at [406, 97] on input "CAPPUCCINO" at bounding box center [374, 97] width 85 height 13
paste input "hocolate Ice Cream Milk Shake"
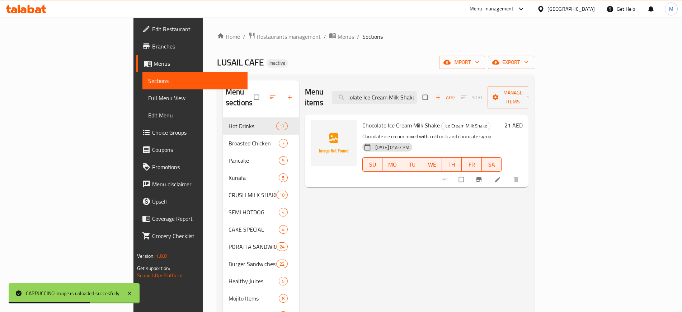
type input "Chocolate Ice Cream Milk Shake"
click at [303, 187] on div "Menu items Chocolate Ice Cream Milk Shake Add Sort Manage items Chocolate Ice C…" at bounding box center [413, 315] width 229 height 470
click at [317, 127] on icon "upload picture" at bounding box center [320, 129] width 6 height 5
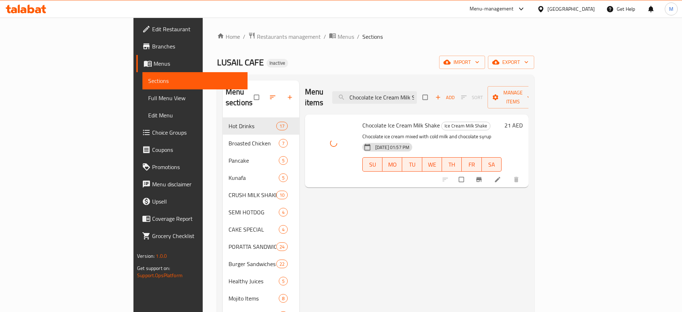
click at [318, 250] on div "Menu items Chocolate Ice Cream Milk Shake Add Sort Manage items Chocolate Ice C…" at bounding box center [413, 315] width 229 height 470
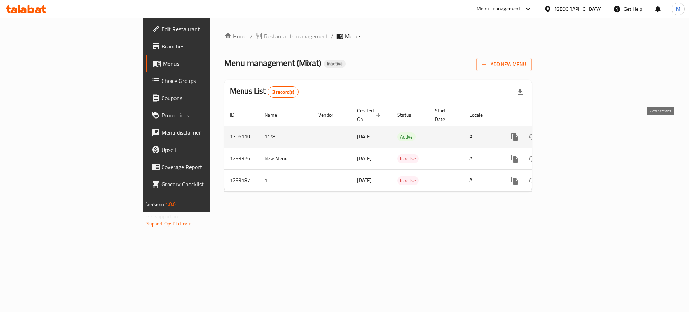
click at [571, 132] on icon "enhanced table" at bounding box center [566, 136] width 9 height 9
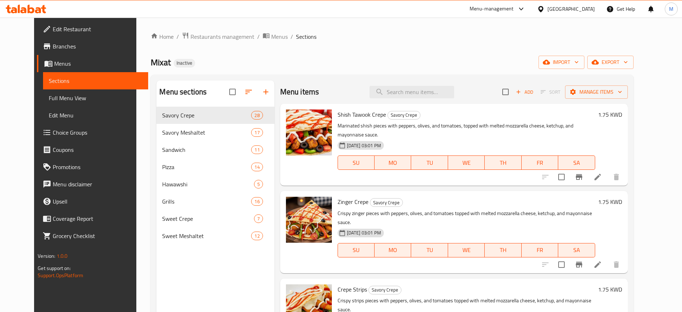
click at [587, 69] on div "Home / Restaurants management / Menus / Sections Mixat Inactive import export M…" at bounding box center [392, 215] width 483 height 366
click at [550, 65] on icon "button" at bounding box center [546, 61] width 7 height 7
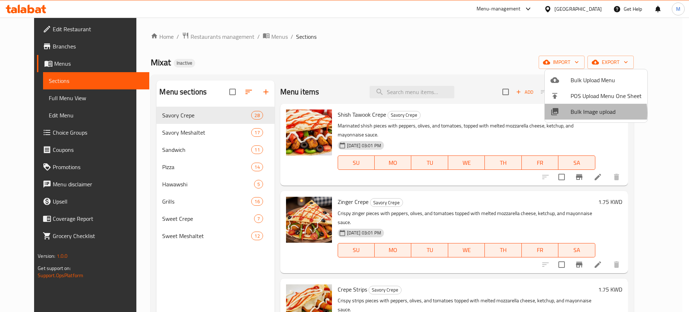
click at [589, 113] on span "Bulk Image upload" at bounding box center [606, 111] width 71 height 9
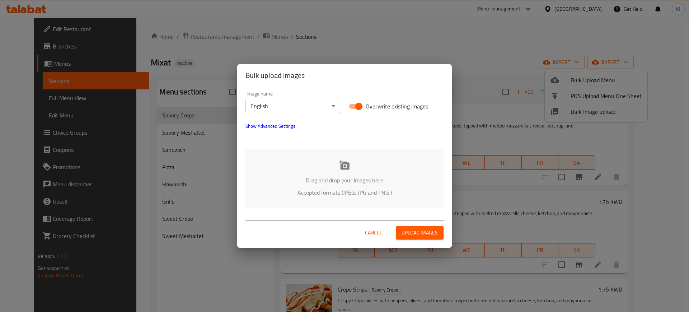
click at [297, 172] on div "Drag and drop your images here Accepted formats (JPEG, JPG and PNG )" at bounding box center [344, 178] width 198 height 58
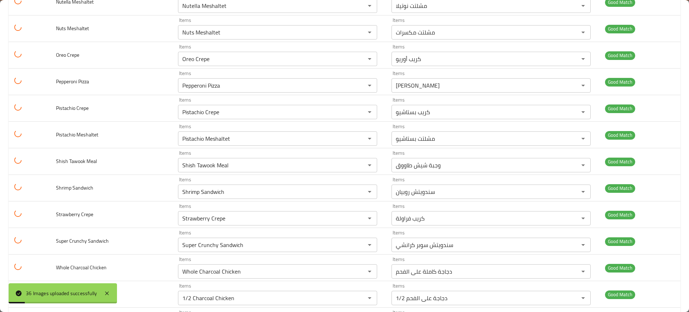
scroll to position [768, 0]
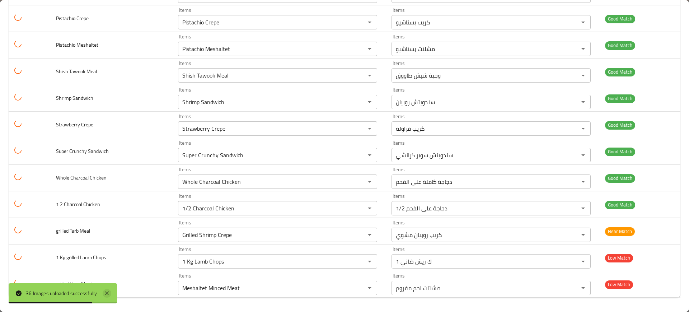
click at [111, 291] on icon at bounding box center [107, 293] width 9 height 9
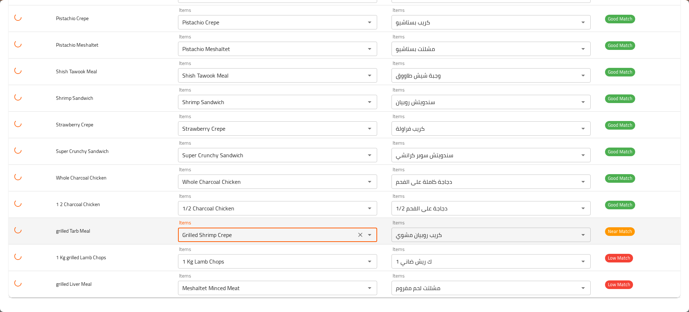
click at [216, 233] on Meal "Grilled Shrimp Crepe" at bounding box center [267, 235] width 174 height 10
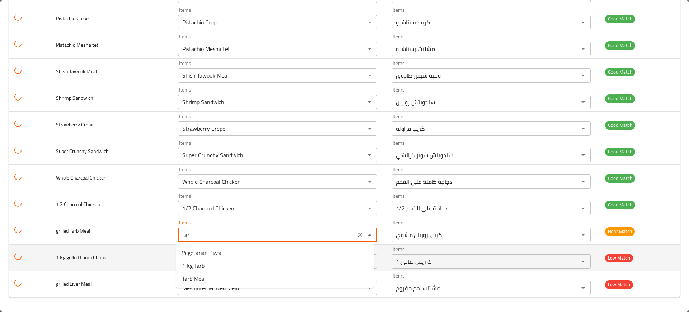
type Meal "tarb"
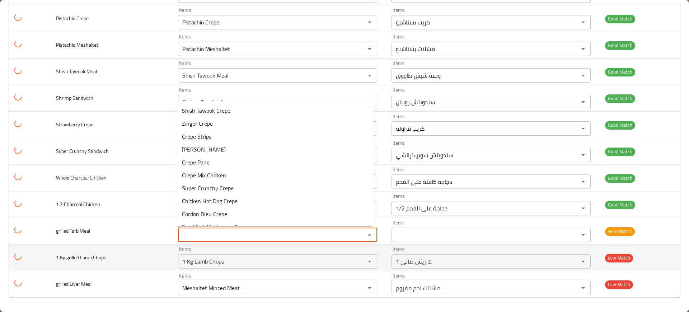
click at [121, 251] on td "1 Kg grilled Lamb Chops" at bounding box center [111, 257] width 122 height 27
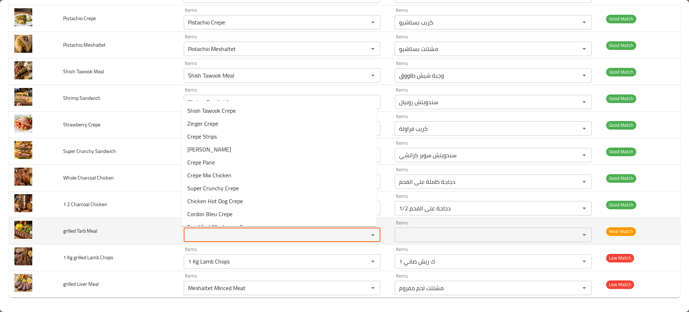
click at [202, 232] on Meal "Items" at bounding box center [271, 235] width 171 height 10
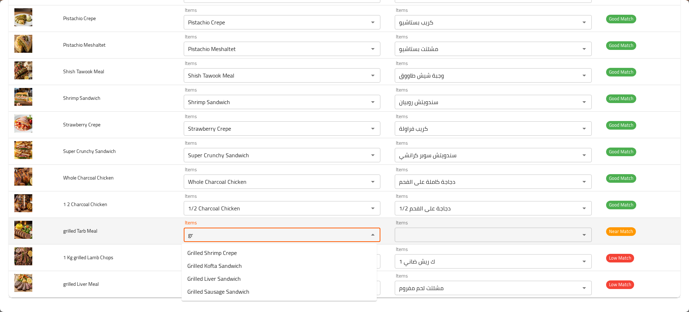
type Meal "g"
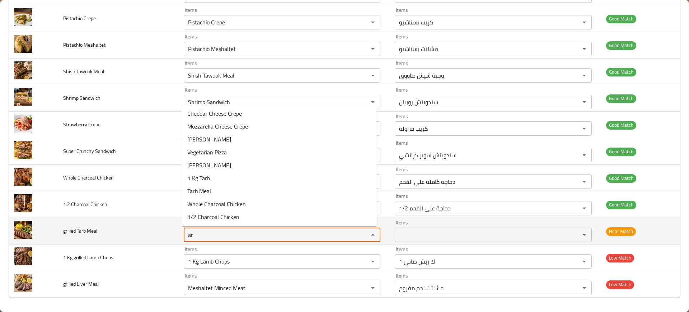
type Meal "a"
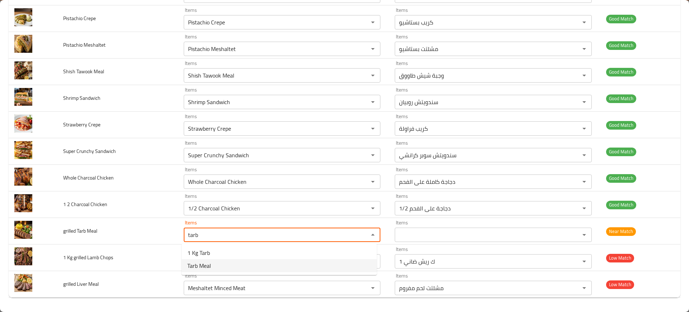
click at [198, 269] on span "Tarb Meal" at bounding box center [199, 265] width 24 height 9
type Meal "Tarb Meal"
type Meal-ar "وجبة طرب"
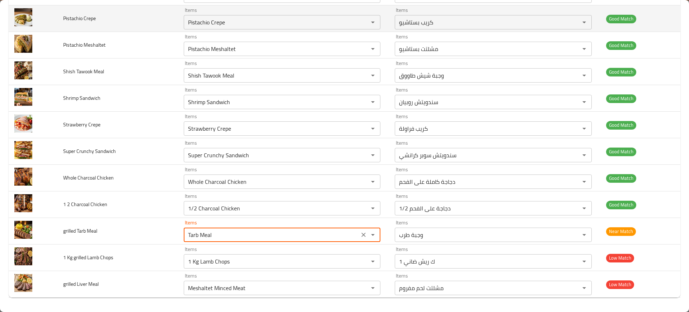
type Meal "Tarb Meal"
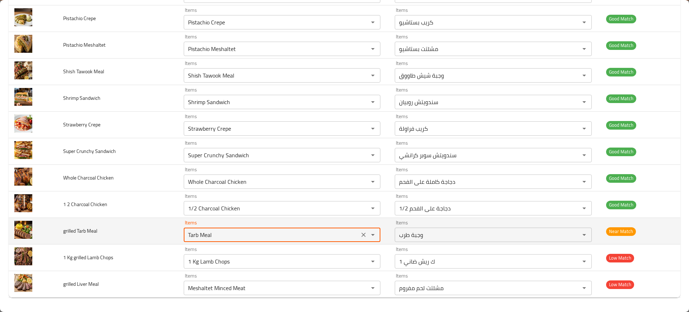
click at [223, 234] on Meal "Tarb Meal" at bounding box center [271, 235] width 171 height 10
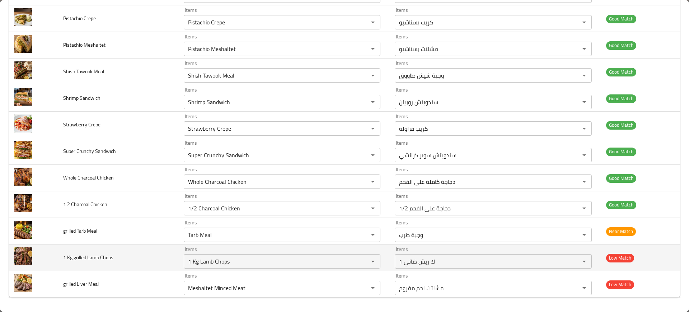
click at [145, 247] on td "1 Kg grilled Lamb Chops" at bounding box center [117, 257] width 121 height 27
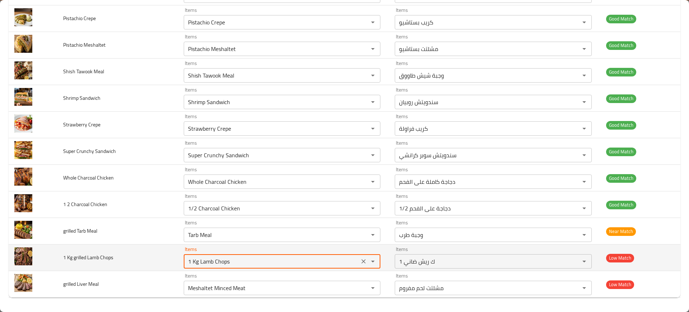
click at [235, 261] on Chops "1 Kg Lamb Chops" at bounding box center [271, 261] width 171 height 10
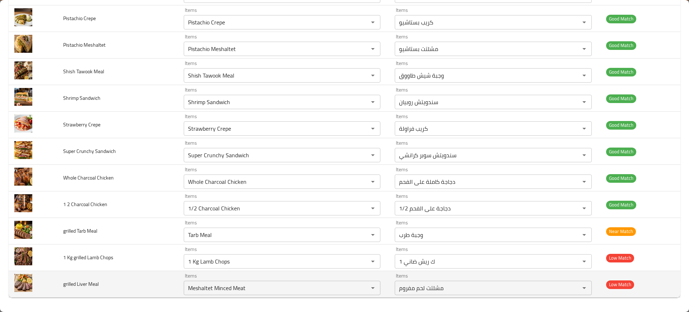
click at [178, 271] on td "Items Meshaltet Minced Meat Items" at bounding box center [283, 284] width 211 height 27
click at [200, 287] on Meal "Meshaltet Minced Meat" at bounding box center [271, 288] width 171 height 10
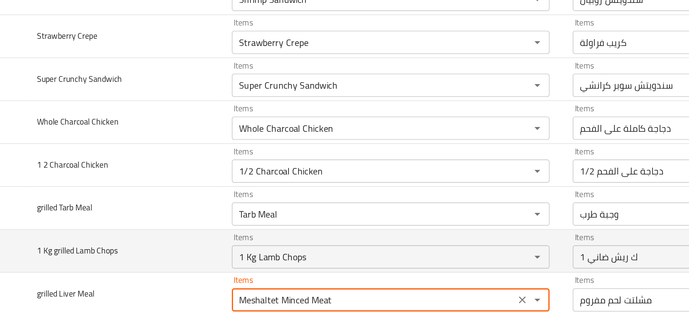
scroll to position [0, 0]
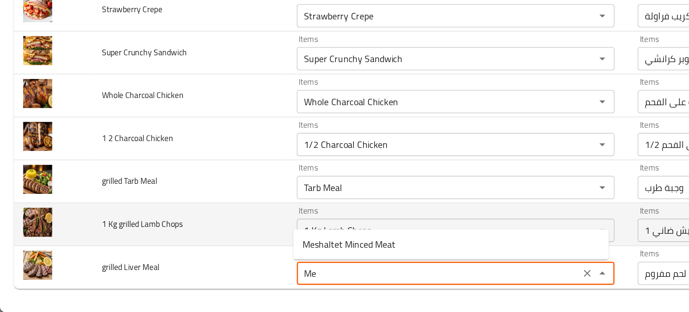
type Meal "M"
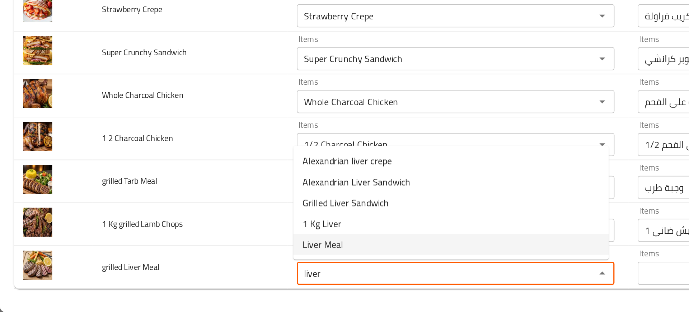
click at [191, 269] on span "Liver Meal" at bounding box center [199, 270] width 25 height 9
type Meal "Liver Meal"
type Meal-ar "وجبة كبدة"
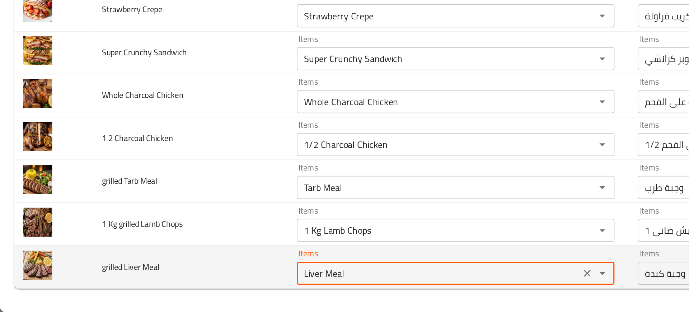
type Meal "Liver Meal"
click at [128, 271] on td "grilled Liver Meal" at bounding box center [117, 284] width 121 height 27
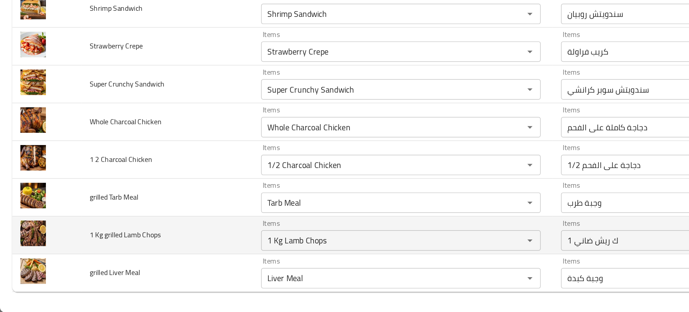
click at [123, 255] on td "1 Kg grilled Lamb Chops" at bounding box center [117, 257] width 121 height 27
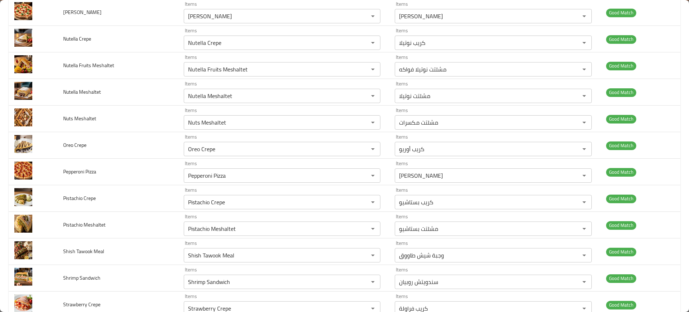
scroll to position [768, 0]
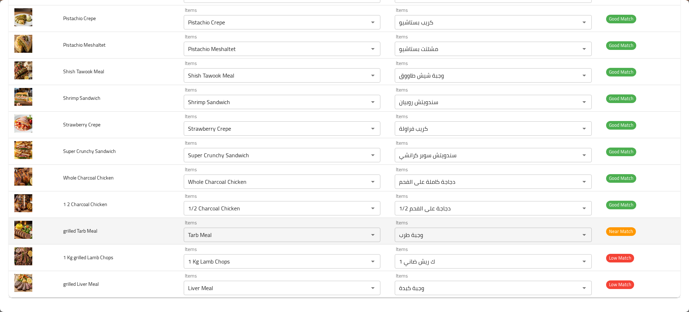
click at [121, 232] on td "grilled Tarb Meal" at bounding box center [117, 231] width 121 height 27
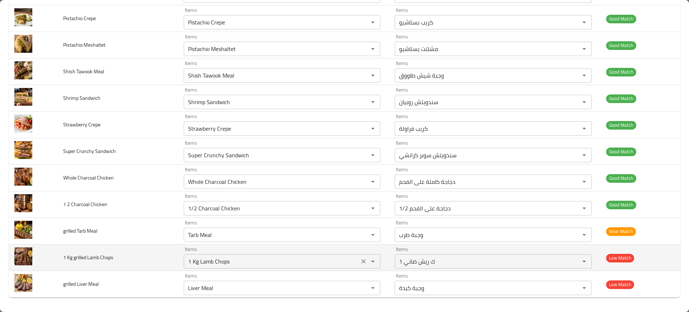
click at [224, 266] on div "1 Kg Lamb Chops Items" at bounding box center [282, 261] width 197 height 14
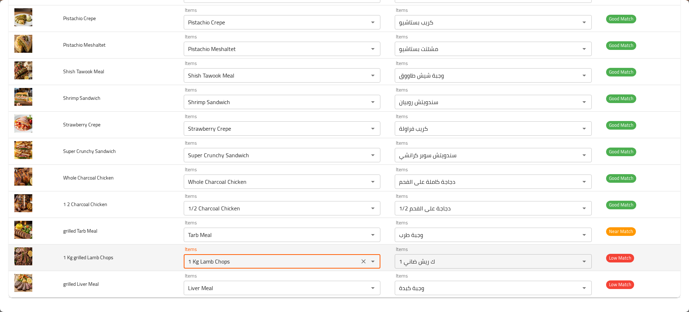
click at [224, 266] on div "1 Kg Lamb Chops Items" at bounding box center [282, 261] width 197 height 14
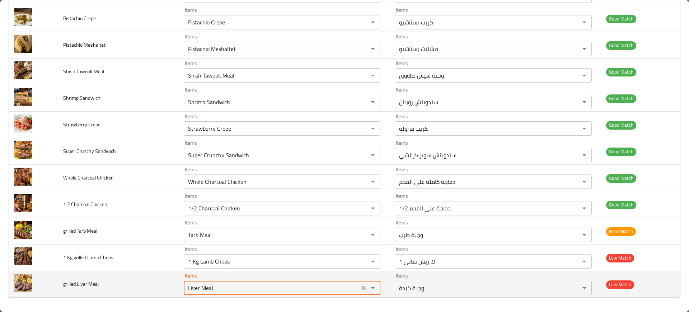
click at [201, 289] on Meal "Liver Meal" at bounding box center [271, 288] width 171 height 10
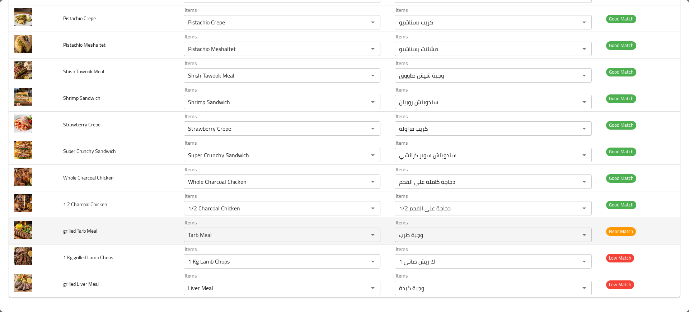
click at [161, 223] on td "grilled Tarb Meal" at bounding box center [117, 231] width 121 height 27
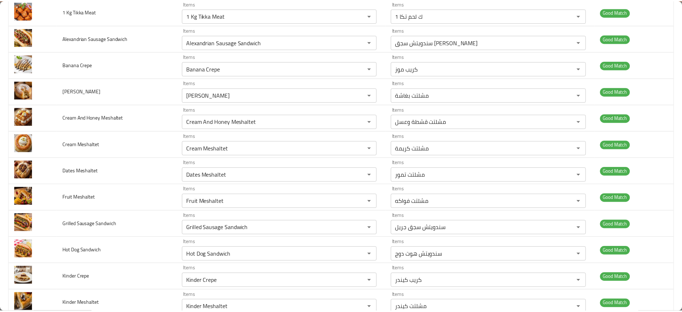
scroll to position [0, 0]
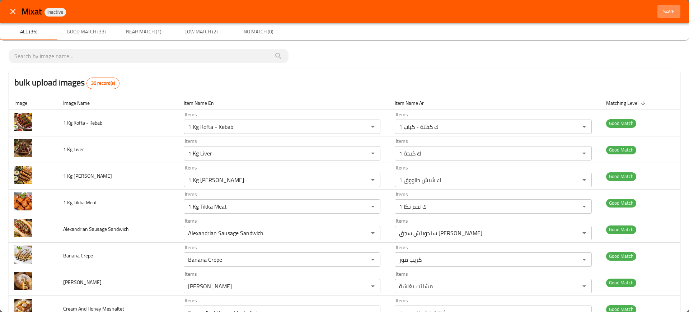
click at [667, 8] on span "Save" at bounding box center [668, 11] width 17 height 9
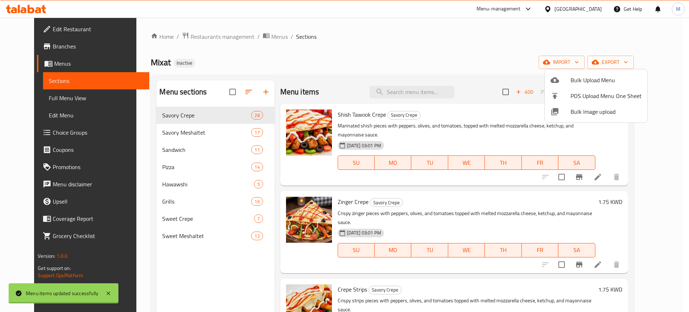
click at [389, 44] on div at bounding box center [344, 156] width 689 height 312
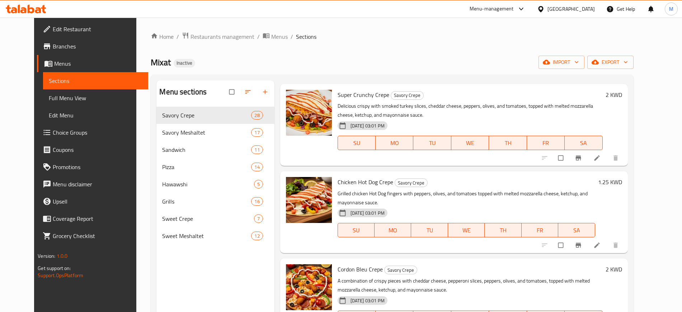
scroll to position [64, 0]
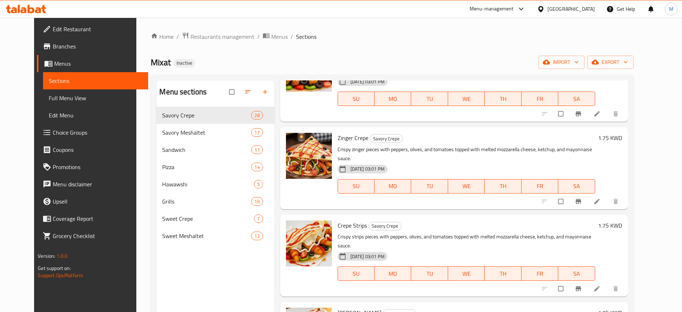
click at [301, 65] on div "Mixat Inactive import export" at bounding box center [392, 62] width 483 height 13
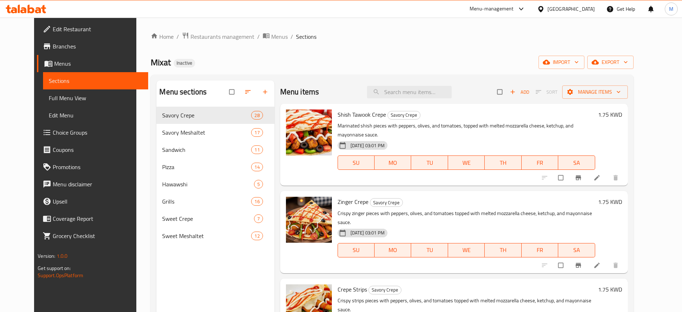
click at [426, 81] on div "Menu items Add Sort Manage items" at bounding box center [454, 91] width 348 height 23
click at [430, 89] on input "search" at bounding box center [409, 92] width 85 height 13
paste input "Tarb Meal"
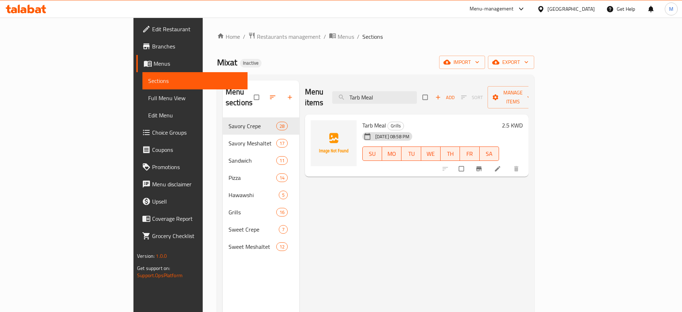
click at [305, 135] on div "Tarb Meal Grills [DATE] 08:58 PM SU MO TU WE TH FR SA 2.5 KWD" at bounding box center [417, 145] width 224 height 62
click at [439, 84] on div "Menu items Tarb Meal Add Sort Manage items" at bounding box center [417, 97] width 224 height 34
click at [417, 91] on input "Tarb Meal" at bounding box center [374, 97] width 85 height 13
paste input "Liver"
paste input "1 Kg Lamb Chops"
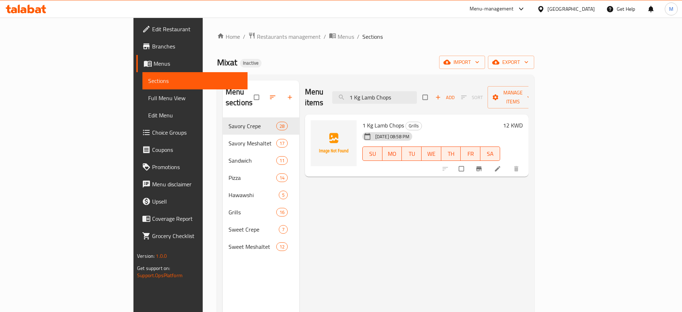
paste input "Liver Meal"
type input "Liver Meal"
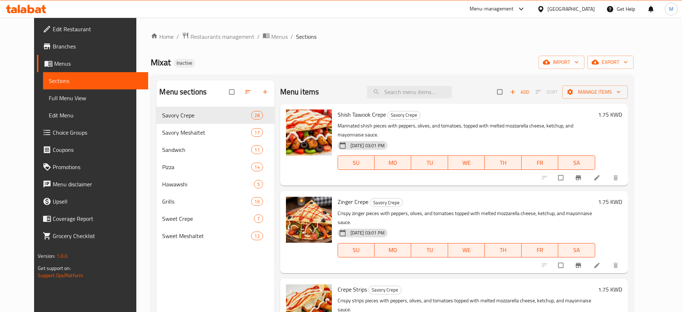
click at [584, 69] on div "Home / Restaurants management / Menus / Sections Mixat Inactive import export M…" at bounding box center [392, 215] width 483 height 366
click at [550, 65] on icon "button" at bounding box center [546, 61] width 7 height 7
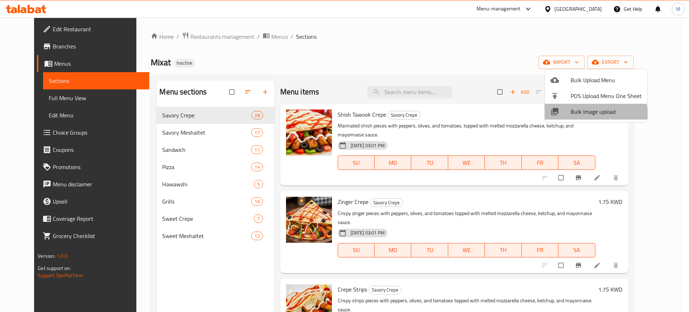
click at [591, 115] on span "Bulk Image upload" at bounding box center [606, 111] width 71 height 9
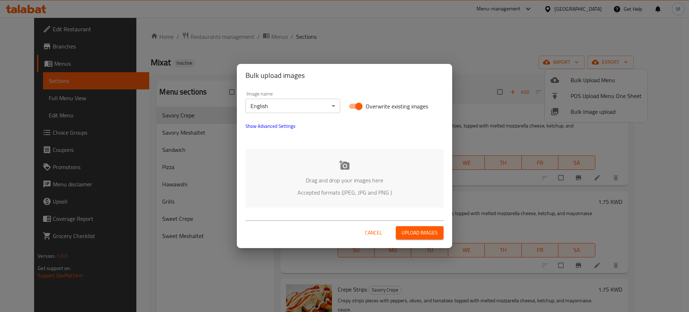
click at [277, 103] on body "​ Menu-management [GEOGRAPHIC_DATA] Get Help M Edit Restaurant Branches Menus S…" at bounding box center [344, 165] width 689 height 294
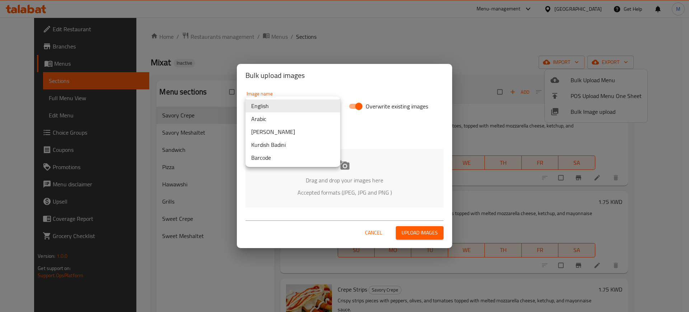
click at [365, 191] on div at bounding box center [344, 156] width 689 height 312
click at [365, 191] on div "English Arabic Kurdish Sorani Kurdish Badini Barcode" at bounding box center [344, 156] width 689 height 312
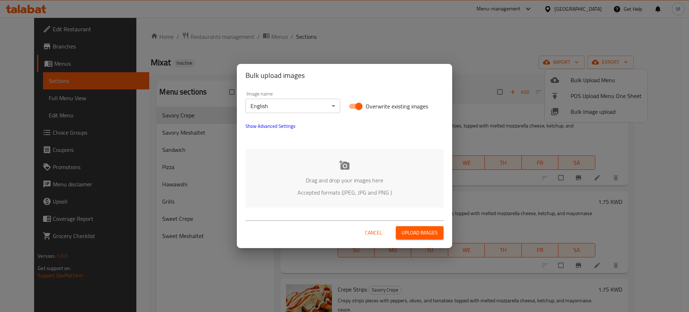
click at [285, 164] on div "Drag and drop your images here Accepted formats (JPEG, JPG and PNG )" at bounding box center [344, 178] width 198 height 58
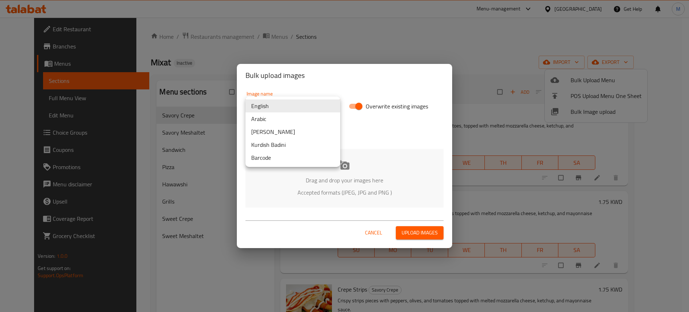
click at [287, 101] on body "​ Menu-management [GEOGRAPHIC_DATA] Get Help M Edit Restaurant Branches Menus S…" at bounding box center [344, 165] width 689 height 294
click at [291, 115] on li "Arabic" at bounding box center [292, 118] width 95 height 13
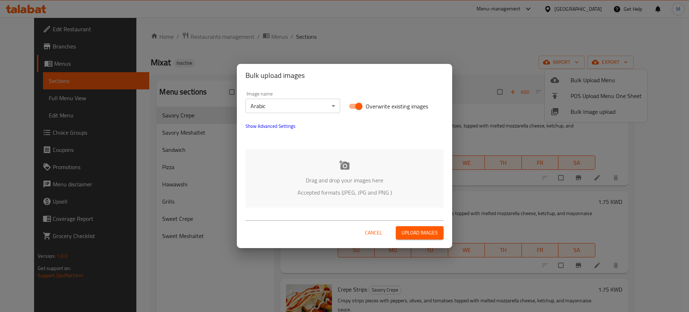
click at [311, 166] on div "Drag and drop your images here Accepted formats (JPEG, JPG and PNG )" at bounding box center [344, 178] width 198 height 58
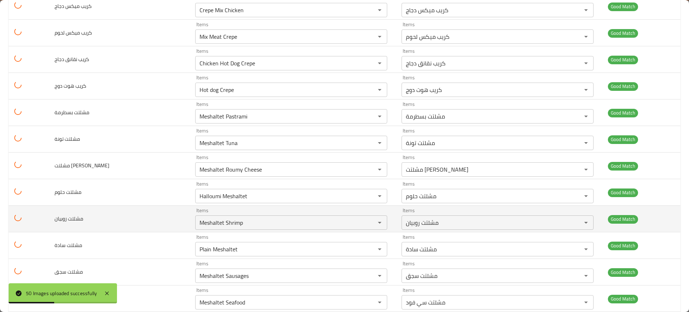
scroll to position [1140, 0]
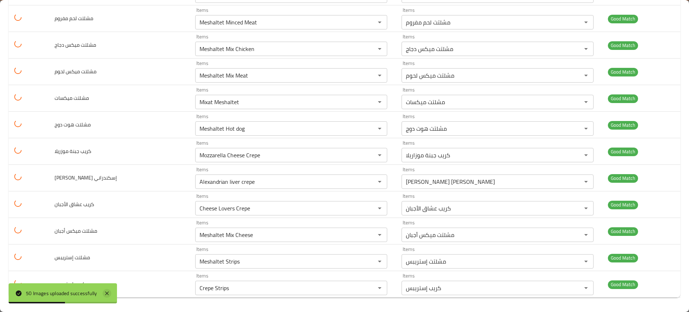
click at [109, 291] on icon at bounding box center [107, 293] width 4 height 4
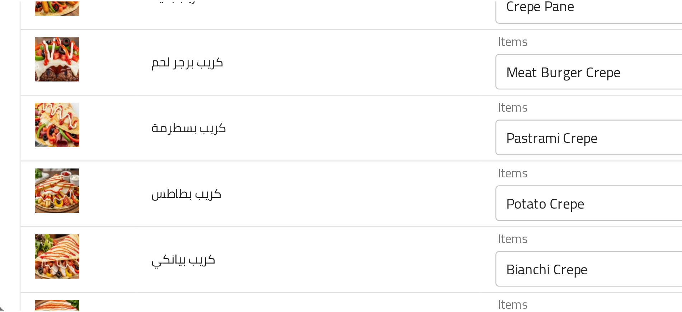
scroll to position [0, 0]
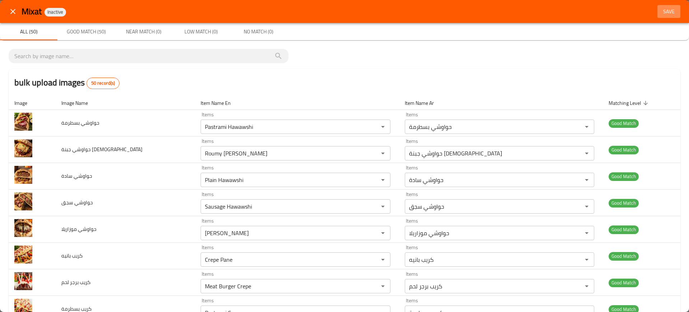
click at [662, 13] on span "Save" at bounding box center [668, 11] width 17 height 9
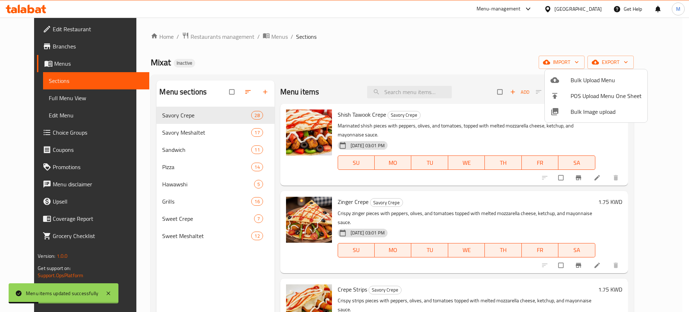
click at [212, 54] on div at bounding box center [344, 156] width 689 height 312
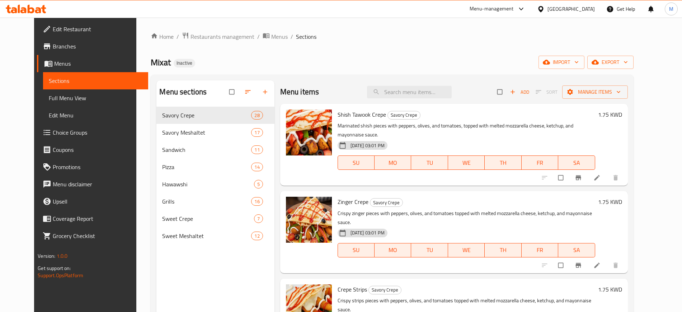
click at [219, 297] on div "Menu sections Savory Crepe 28 Savory Meshaltet 17 Sandwich 11 Pizza 14 Hawawshi…" at bounding box center [215, 236] width 118 height 312
click at [579, 62] on span "import" at bounding box center [561, 62] width 34 height 9
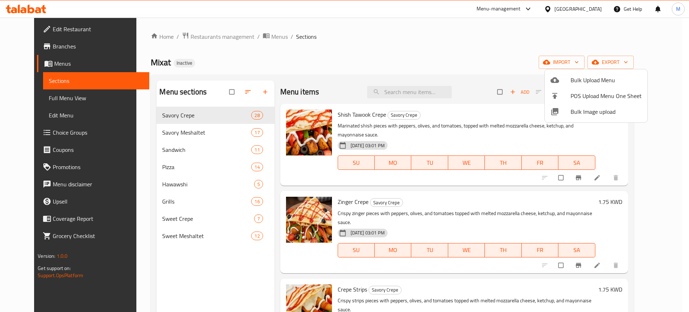
click at [393, 65] on div at bounding box center [344, 156] width 689 height 312
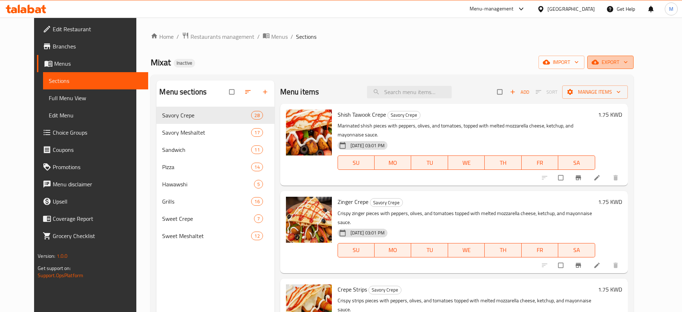
click at [628, 61] on span "export" at bounding box center [610, 62] width 35 height 9
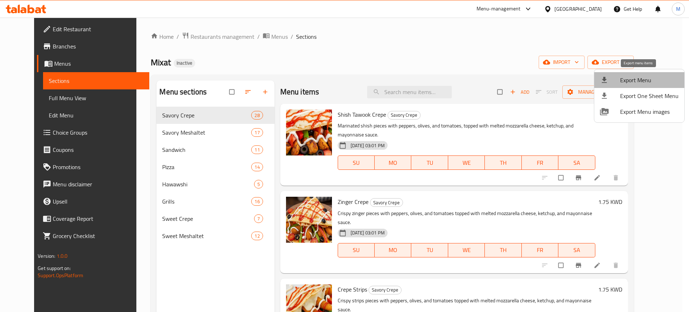
click at [644, 82] on span "Export Menu" at bounding box center [649, 80] width 58 height 9
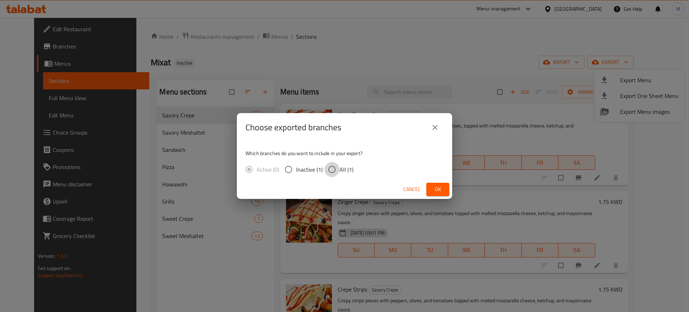
click at [339, 172] on input "All (1)" at bounding box center [331, 169] width 15 height 15
radio input "true"
click at [444, 191] on button "Ok" at bounding box center [437, 189] width 23 height 13
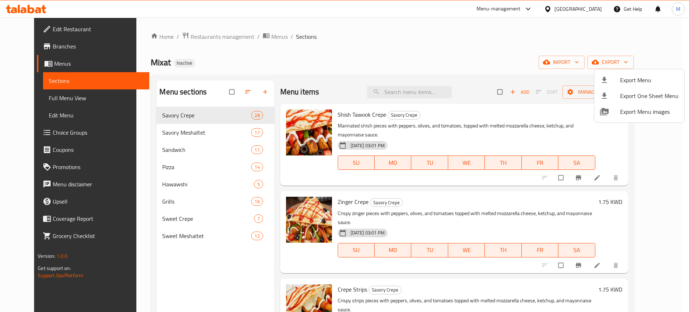
click at [320, 64] on div at bounding box center [344, 156] width 689 height 312
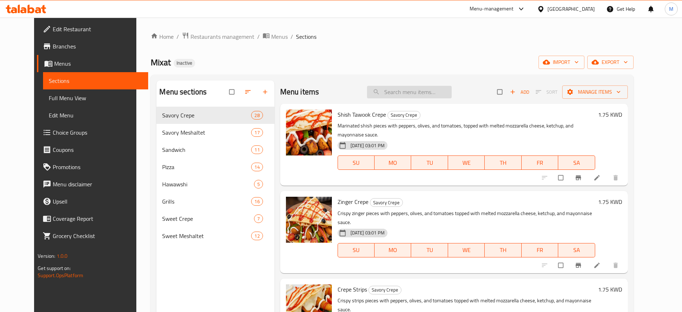
click at [436, 90] on input "search" at bounding box center [409, 92] width 85 height 13
click at [395, 48] on div "Home / Restaurants management / Menus / Sections Mixat Inactive import export M…" at bounding box center [392, 215] width 483 height 366
click at [514, 9] on div "Menu-management" at bounding box center [492, 9] width 44 height 9
